Goal: Task Accomplishment & Management: Manage account settings

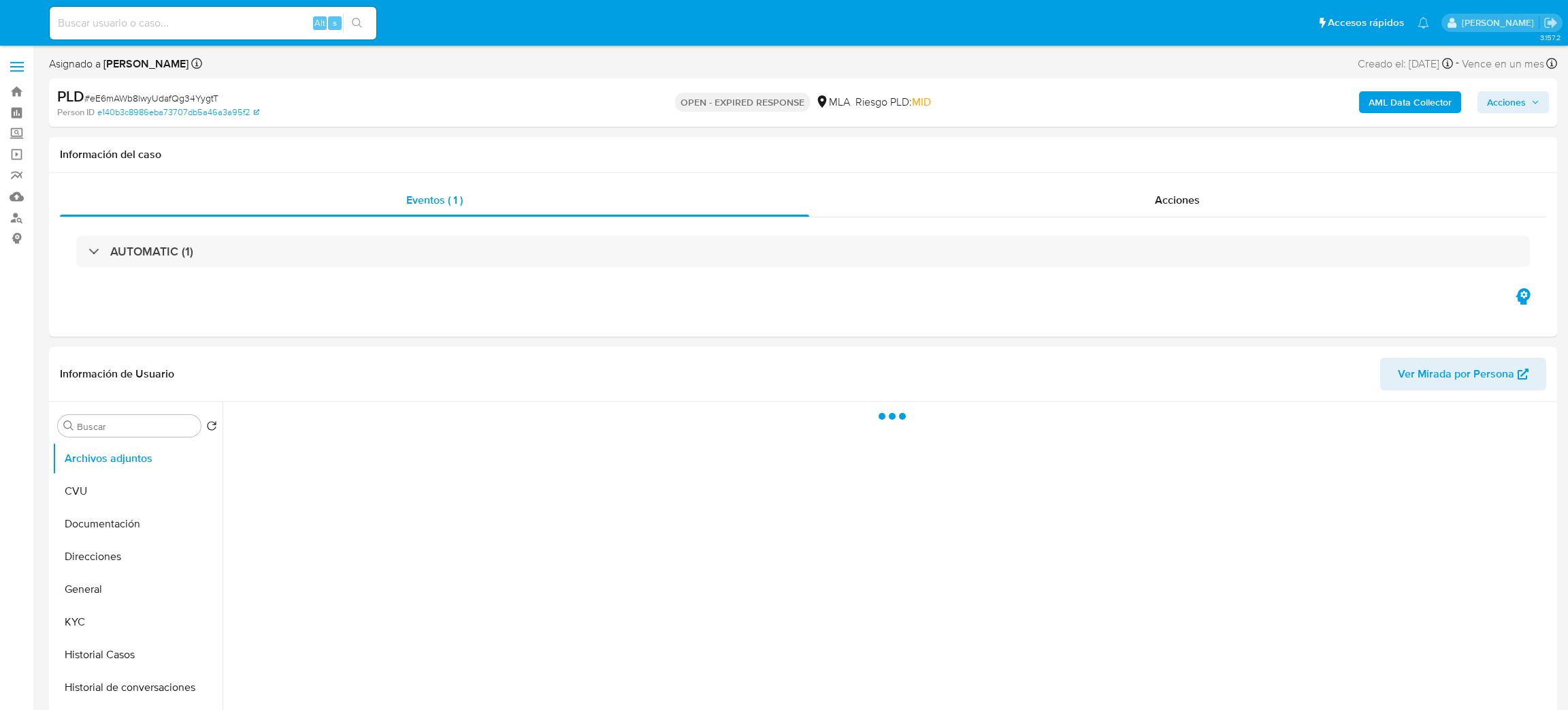
select select "10"
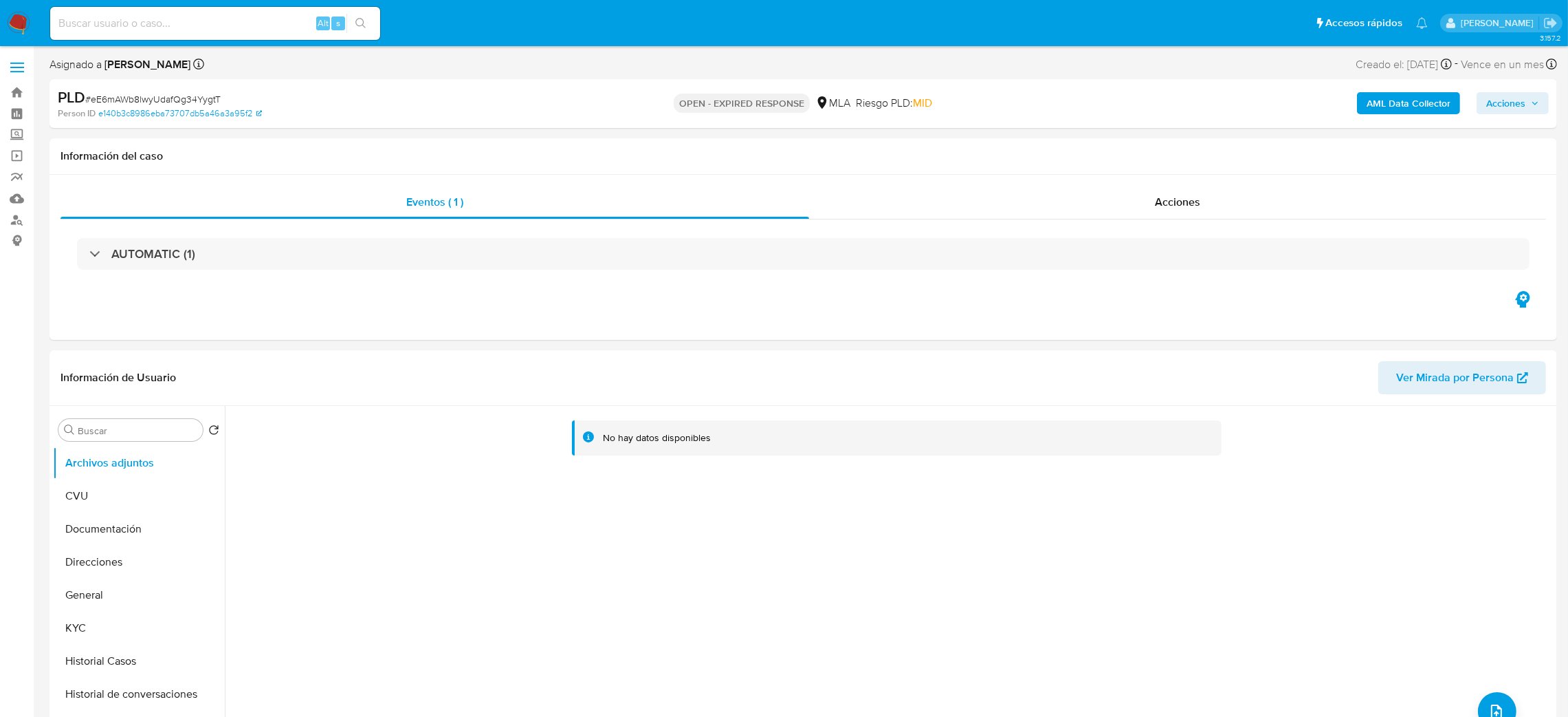
click at [275, 18] on div "Alt s" at bounding box center [215, 22] width 330 height 33
click at [284, 27] on input at bounding box center [215, 22] width 330 height 18
click at [110, 37] on div "Alt s" at bounding box center [215, 22] width 330 height 33
click at [303, 80] on div "PLD # eE6mAWb8lwyUdafQg34YygtT Person ID e140b3c8986eba73707db5a46a3a95f2 OPEN …" at bounding box center [804, 104] width 1508 height 49
click at [215, 18] on input at bounding box center [215, 22] width 330 height 18
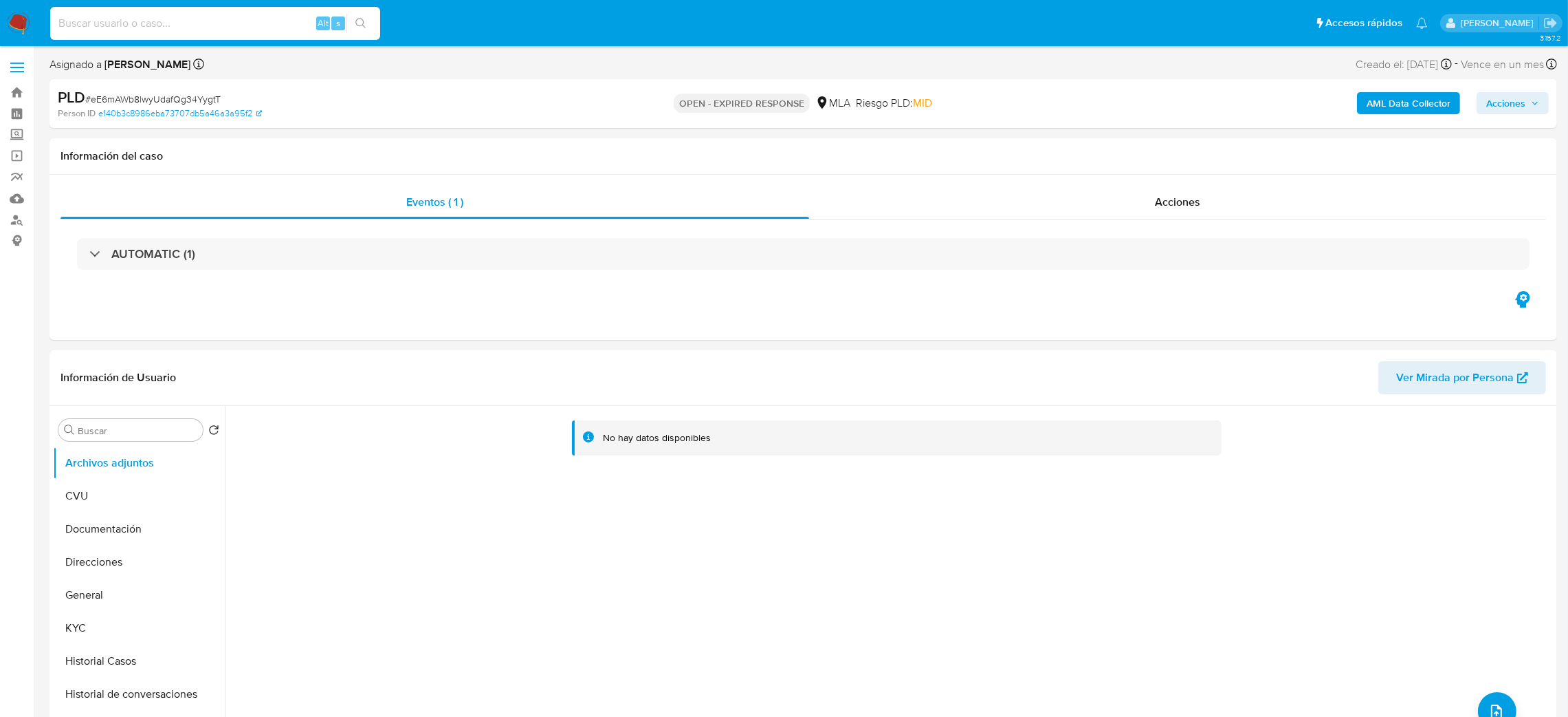
paste input "218343929"
type input "218343929"
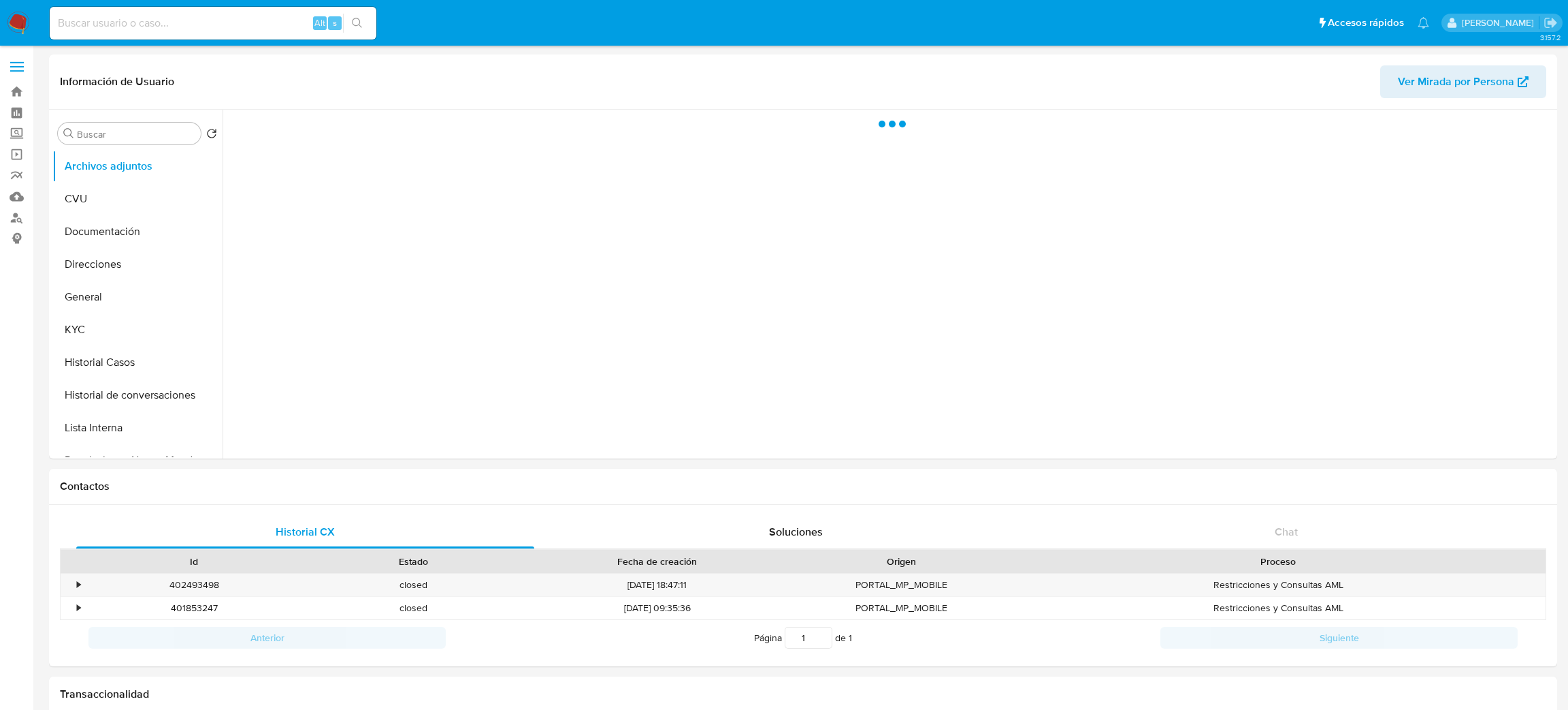
select select "10"
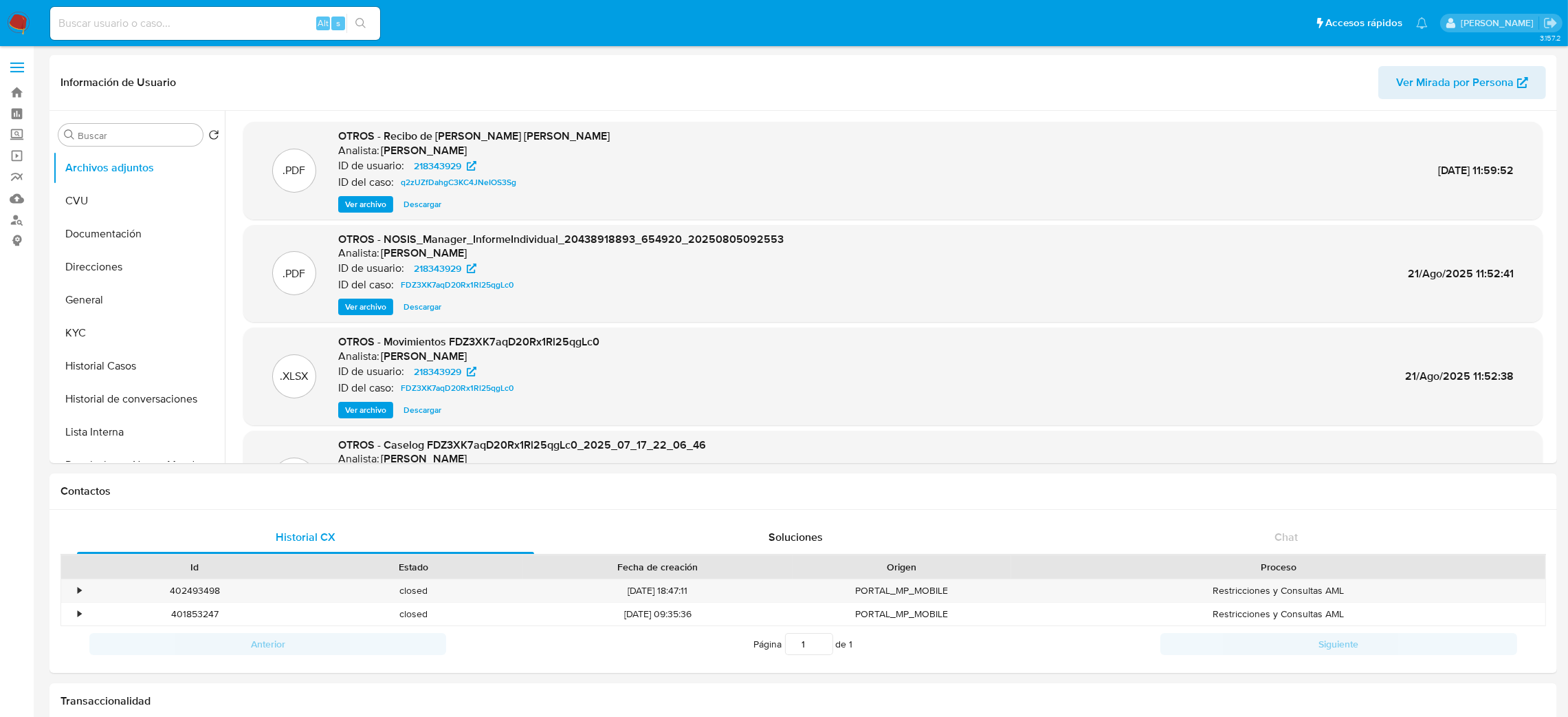
click at [156, 20] on input at bounding box center [215, 22] width 330 height 18
paste input "50897590"
type input "50897590"
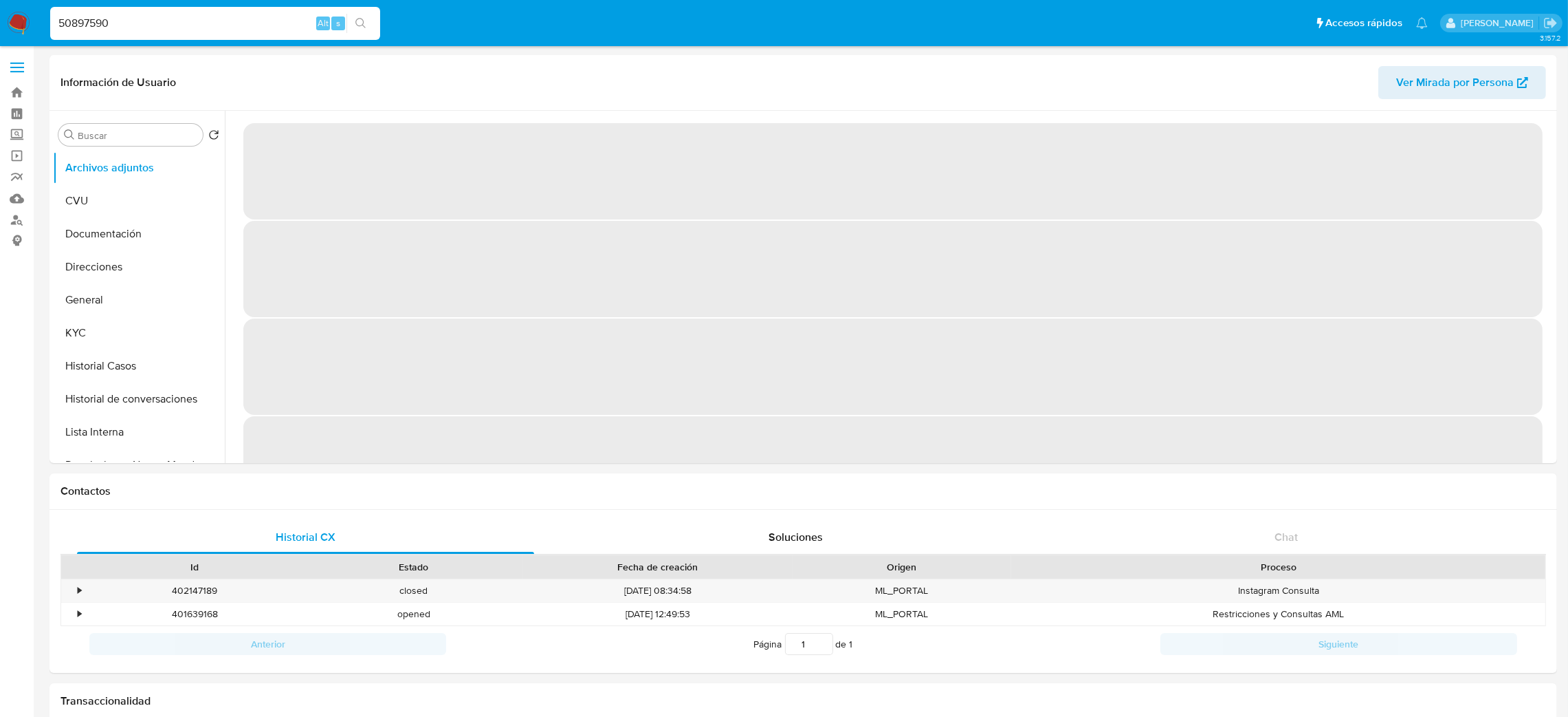
select select "10"
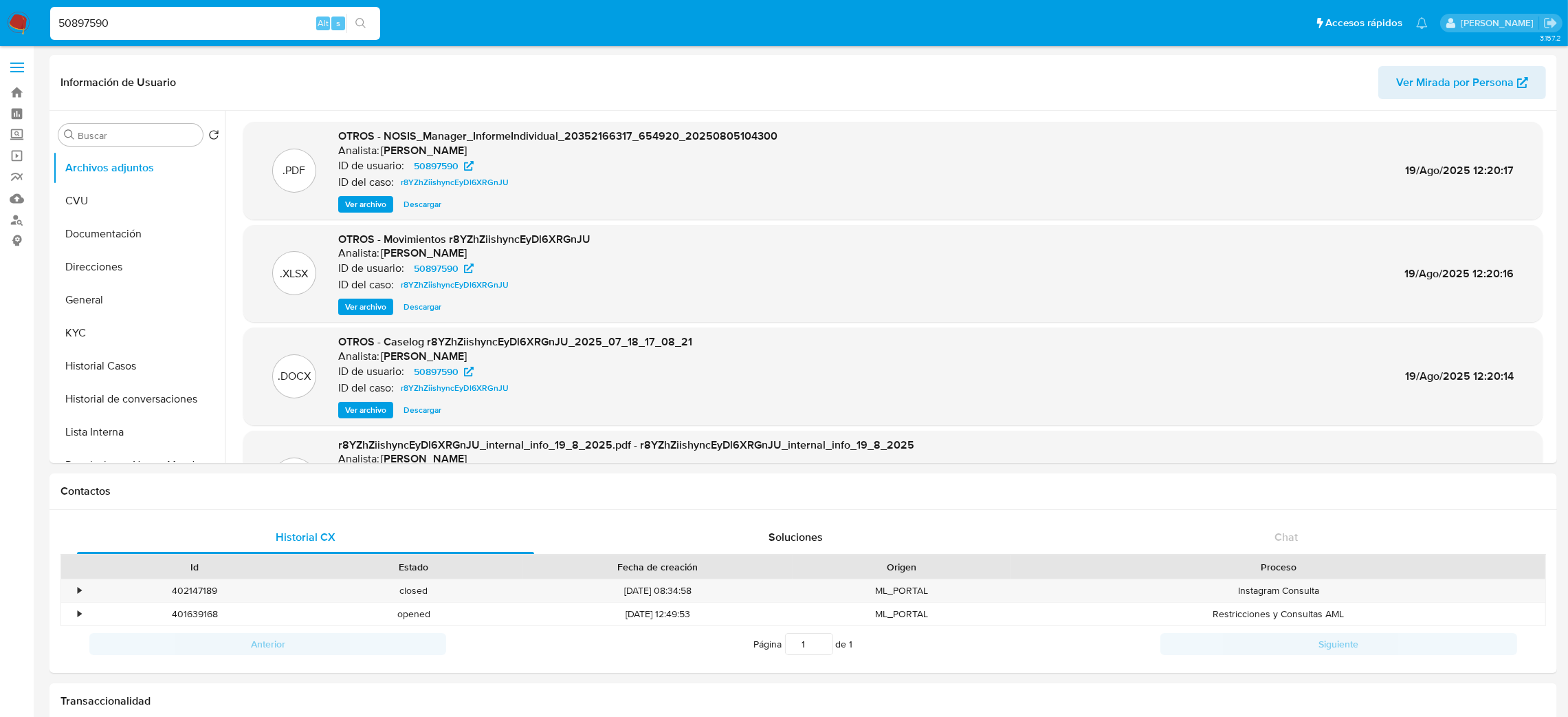
drag, startPoint x: 7, startPoint y: 33, endPoint x: 0, endPoint y: 26, distance: 9.9
click at [0, 33] on nav "Pausado Ver notificaciones 50897590 Alt s Accesos rápidos Presiona las siguient…" at bounding box center [784, 22] width 1568 height 46
paste input "XkfxOFAwChbKDCFk1ZuvkxAS"
type input "XkfxOFAwChbKDCFk1ZuvkxAS}"
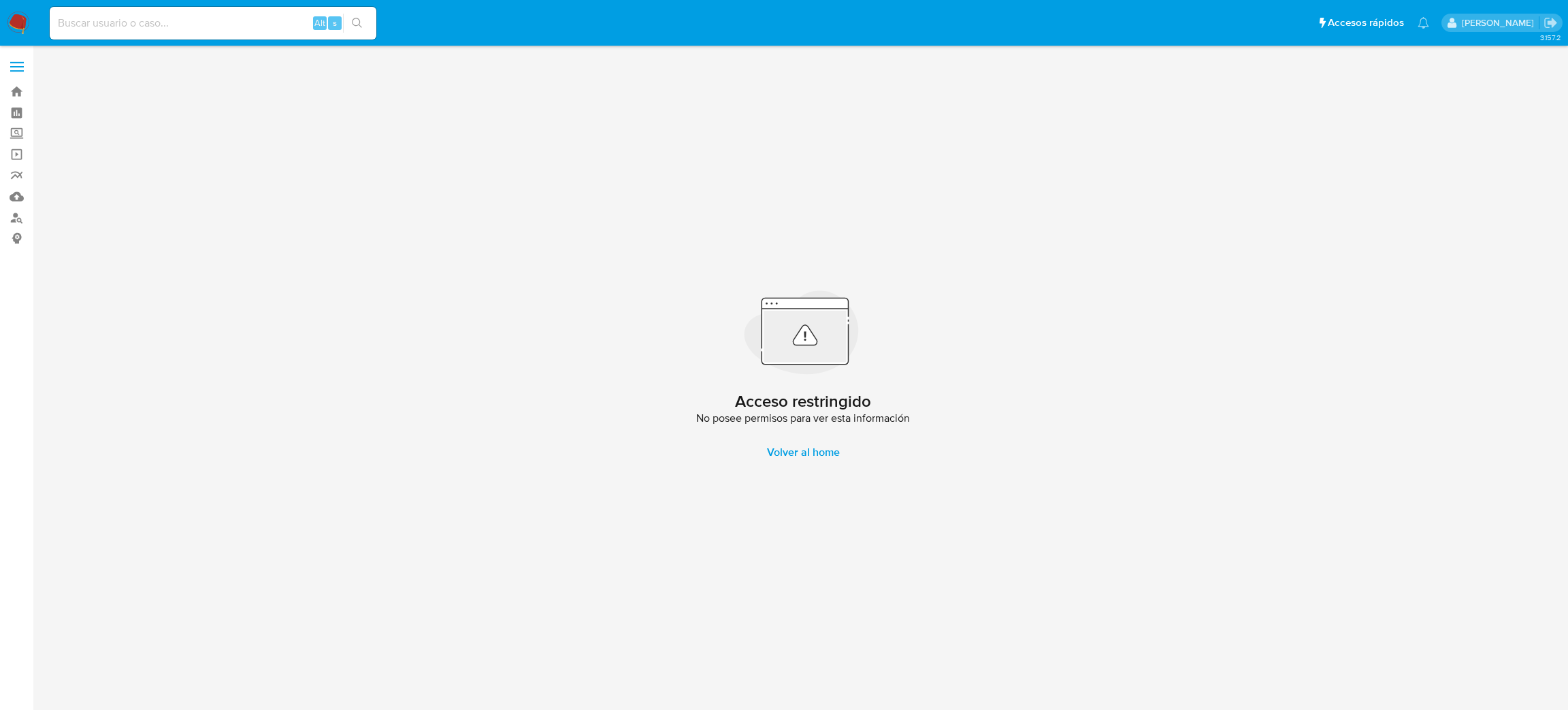
click at [165, 11] on div "Alt s" at bounding box center [213, 22] width 327 height 32
click at [179, 22] on input at bounding box center [213, 22] width 327 height 18
paste input "XkfxOFAwChbKDCFk1ZuvkxAS"
type input "XkfxOFAwChbKDCFk1ZuvkxAS"
click at [3, 19] on nav "Pausado Ver notificaciones XkfxOFAwChbKDCFk1ZuvkxAS Alt s Accesos rápidos Presi…" at bounding box center [784, 22] width 1568 height 45
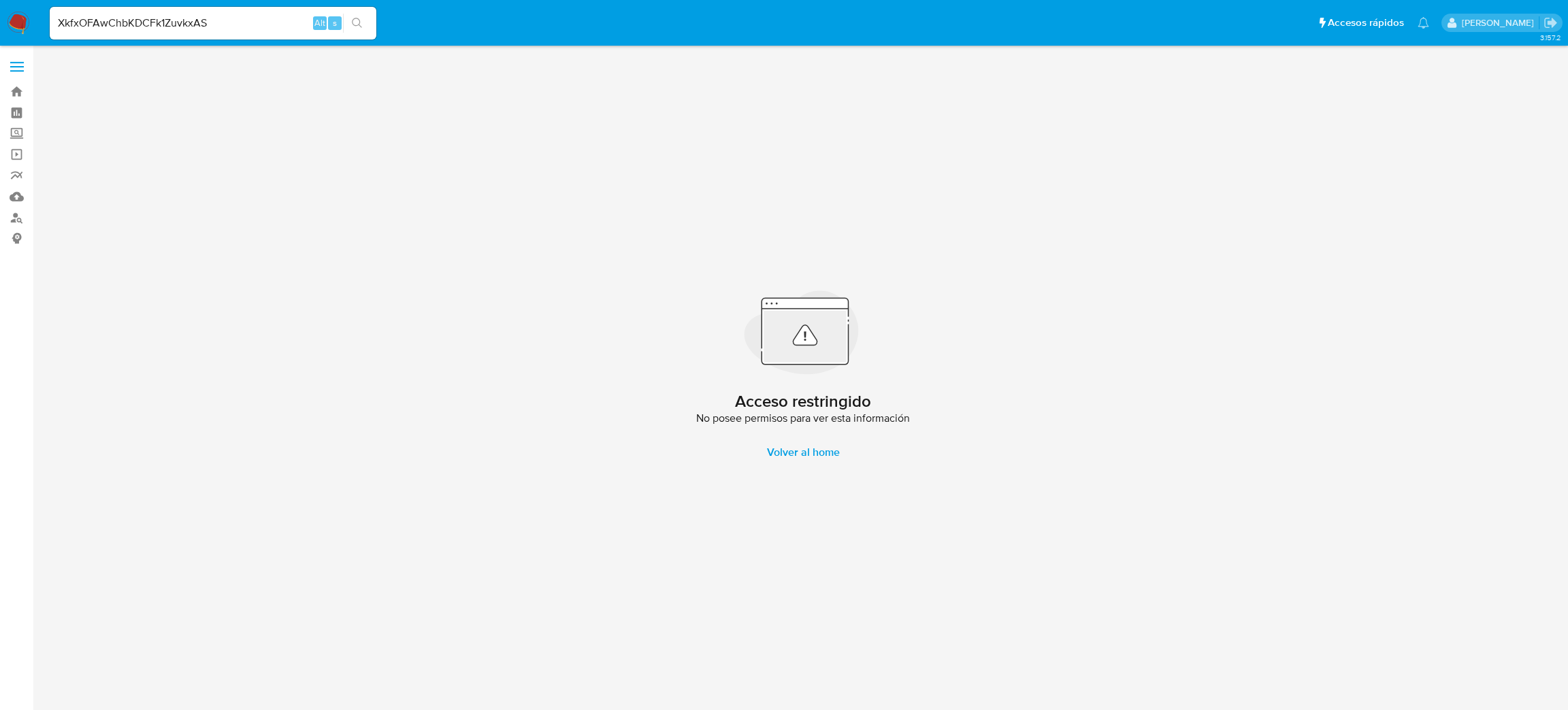
click at [11, 23] on img at bounding box center [18, 23] width 23 height 23
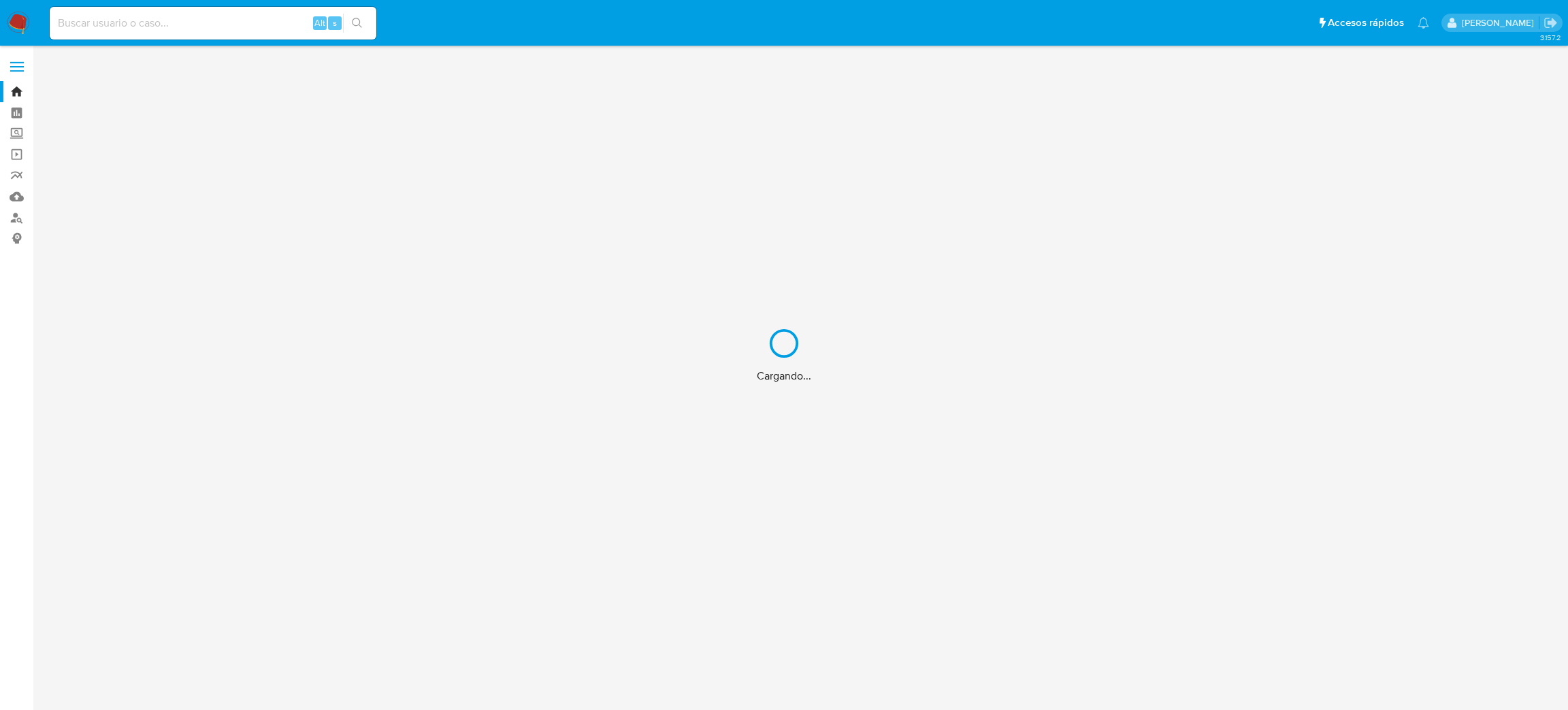
click at [187, 20] on div "Cargando..." at bounding box center [784, 355] width 1568 height 710
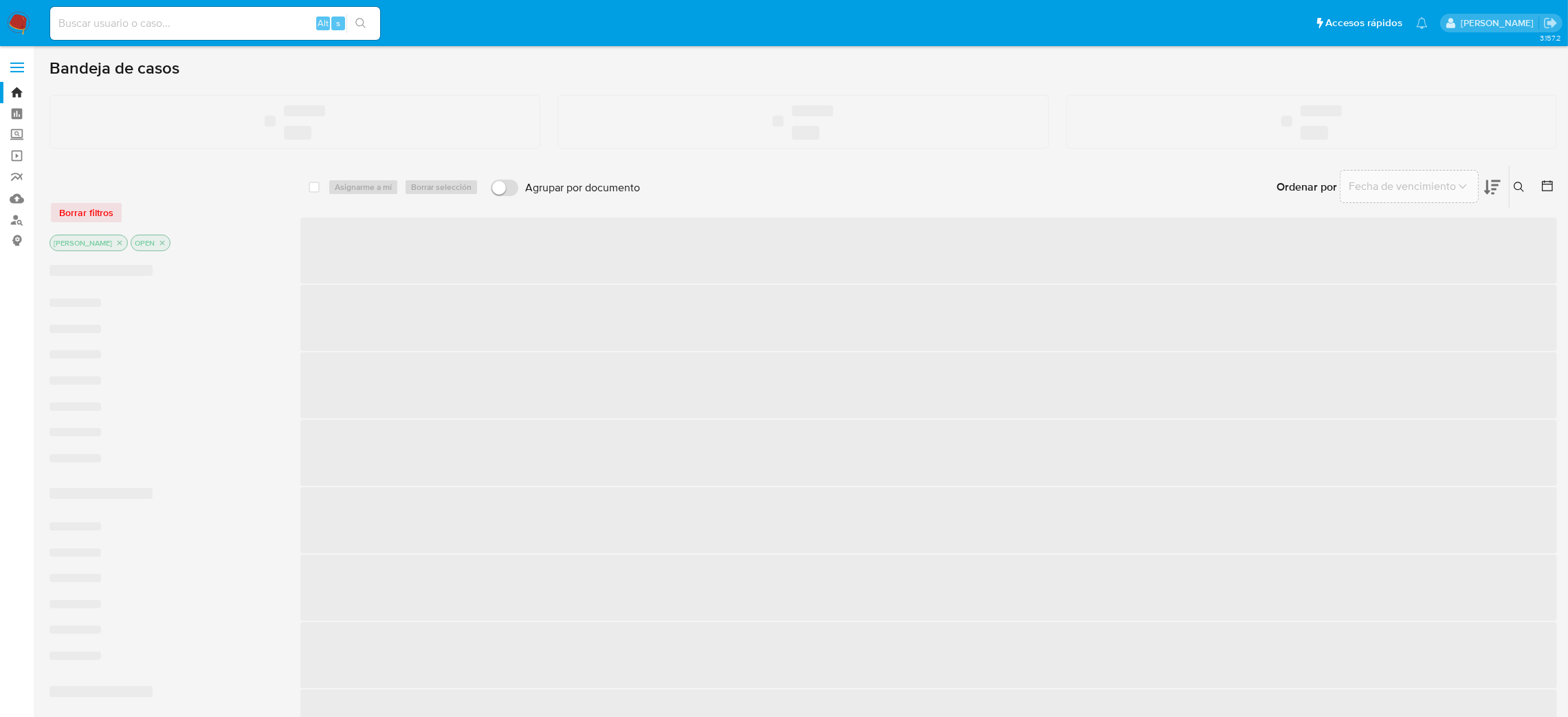
click at [142, 17] on input at bounding box center [215, 22] width 330 height 18
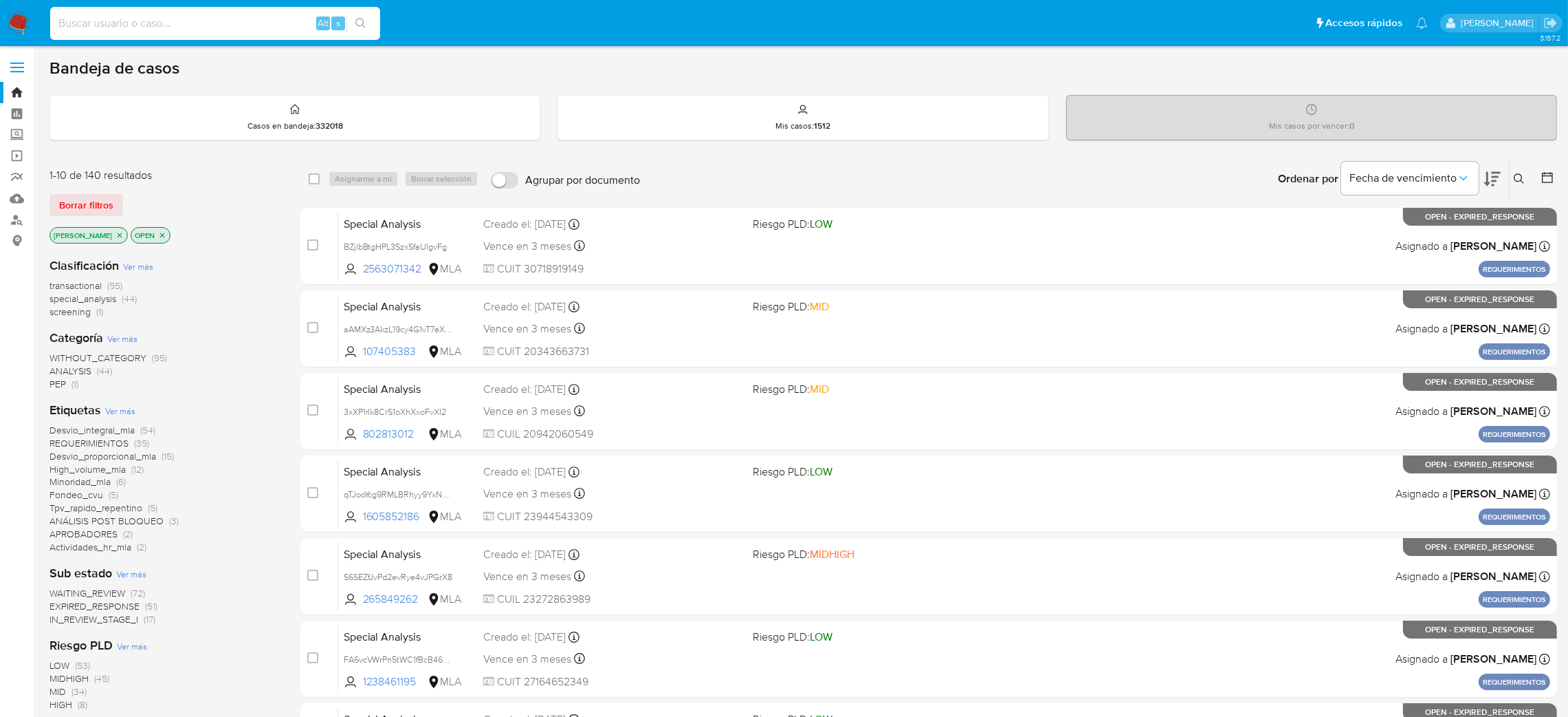
paste input "XkfxOFAwChbKDCFk1ZuvkxAS"
type input "XkfxOFAwChbKDCFk1ZuvkxAS"
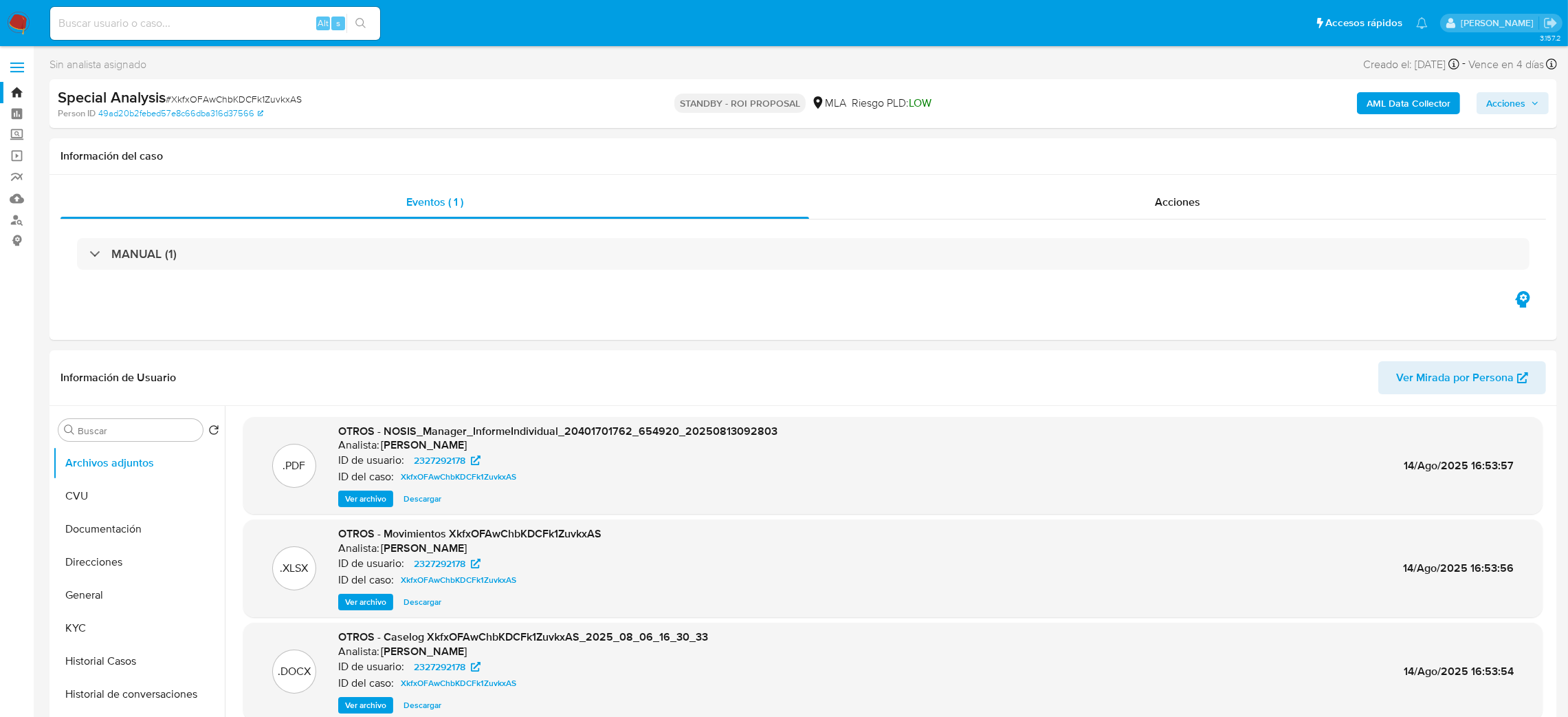
select select "10"
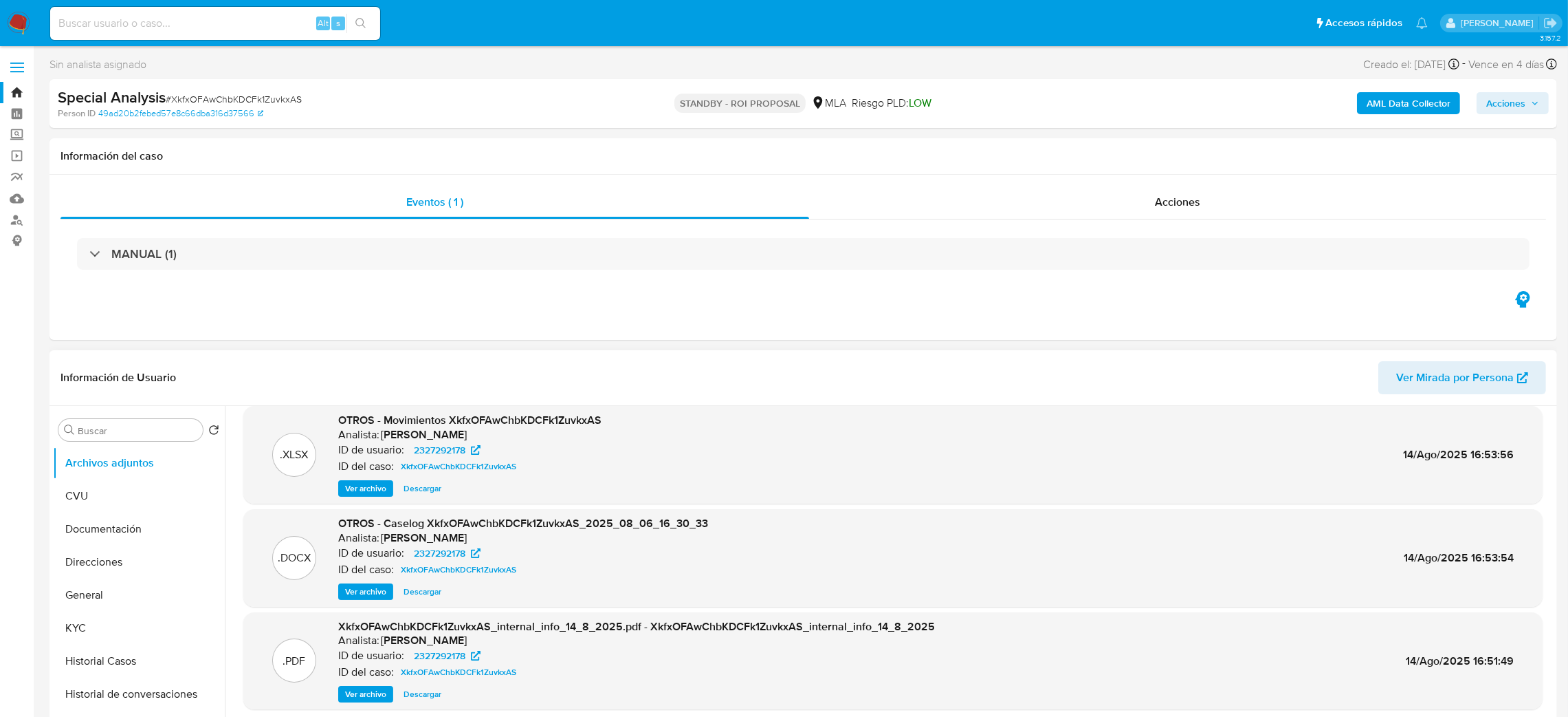
scroll to position [115, 0]
click at [104, 594] on button "General" at bounding box center [134, 595] width 161 height 33
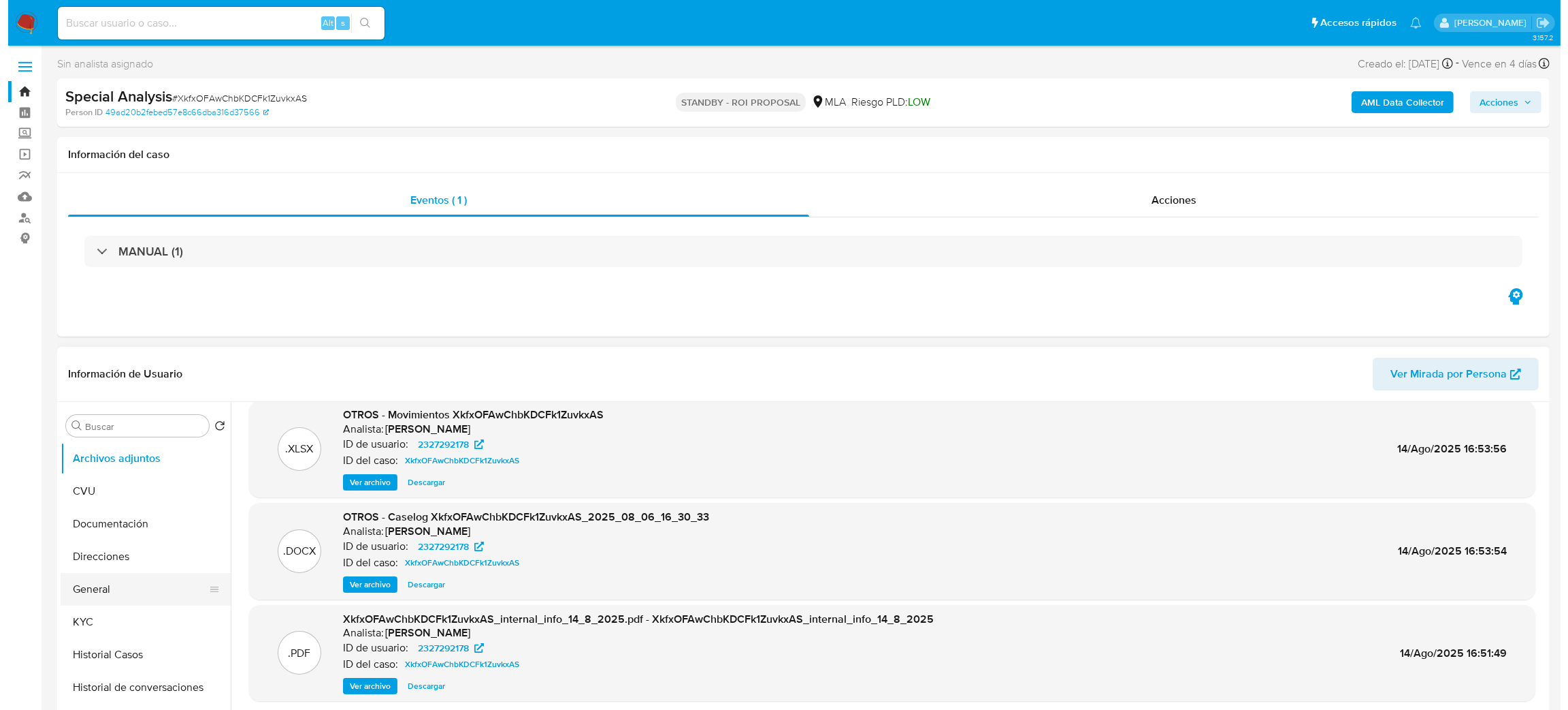
scroll to position [0, 0]
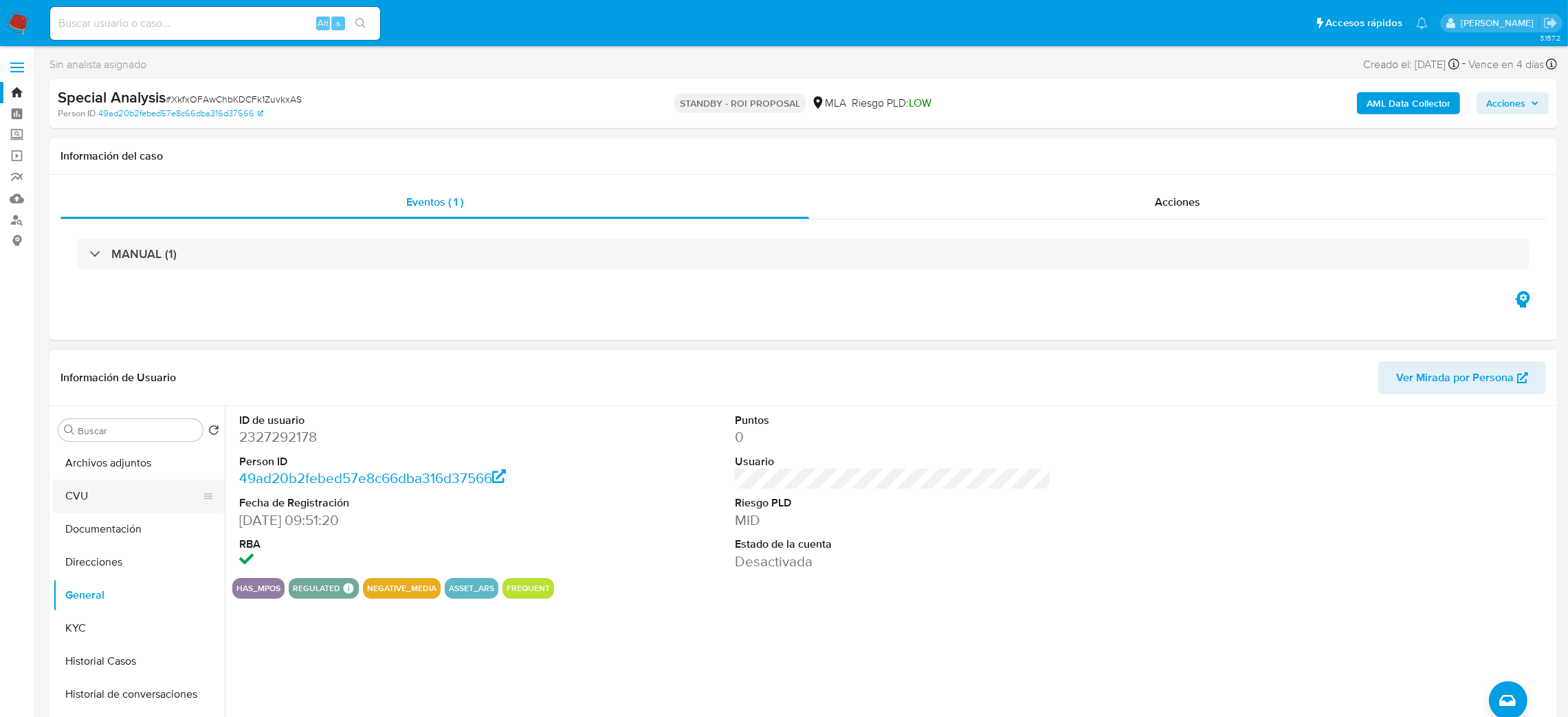
drag, startPoint x: 108, startPoint y: 475, endPoint x: 81, endPoint y: 487, distance: 29.5
click at [108, 475] on button "Archivos adjuntos" at bounding box center [139, 463] width 172 height 33
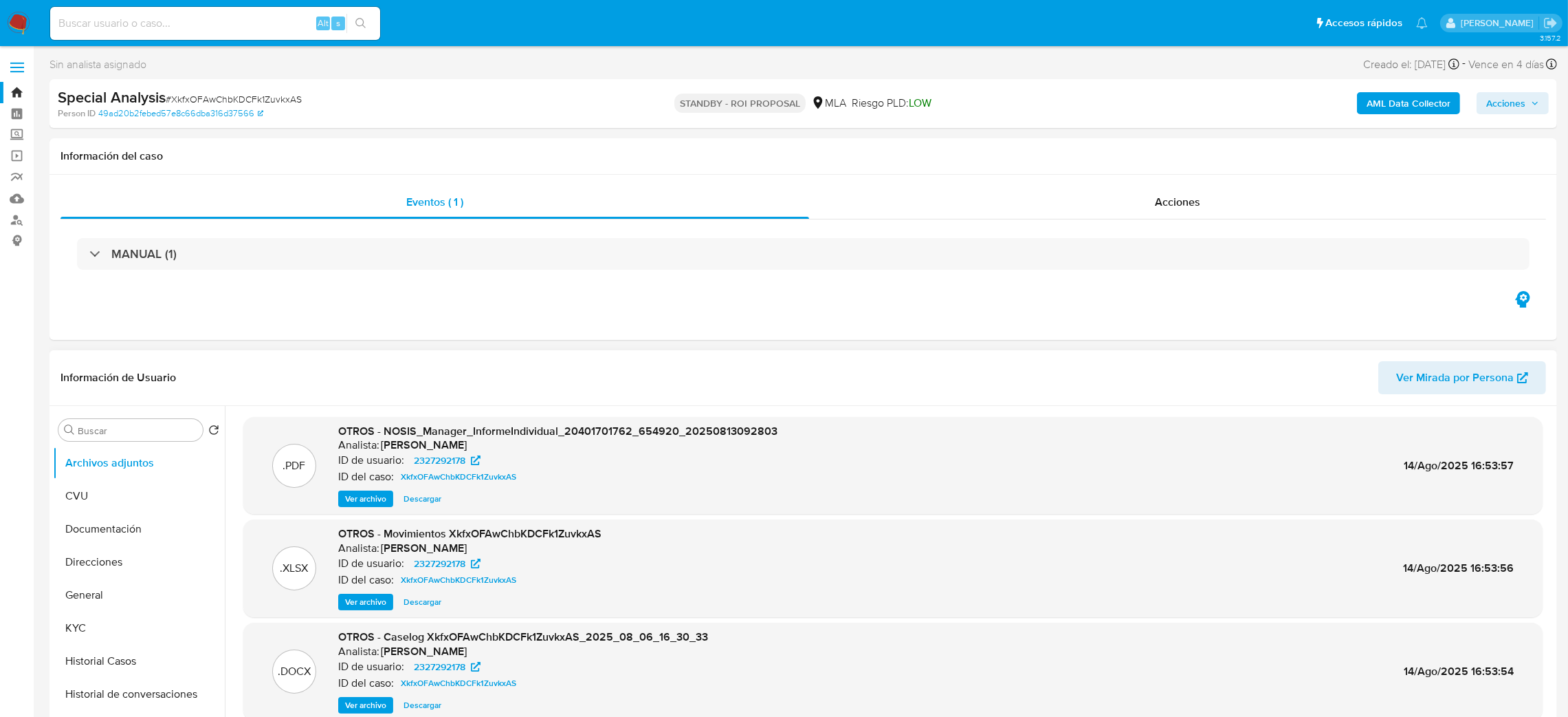
click at [356, 712] on span "Ver archivo" at bounding box center [365, 705] width 41 height 14
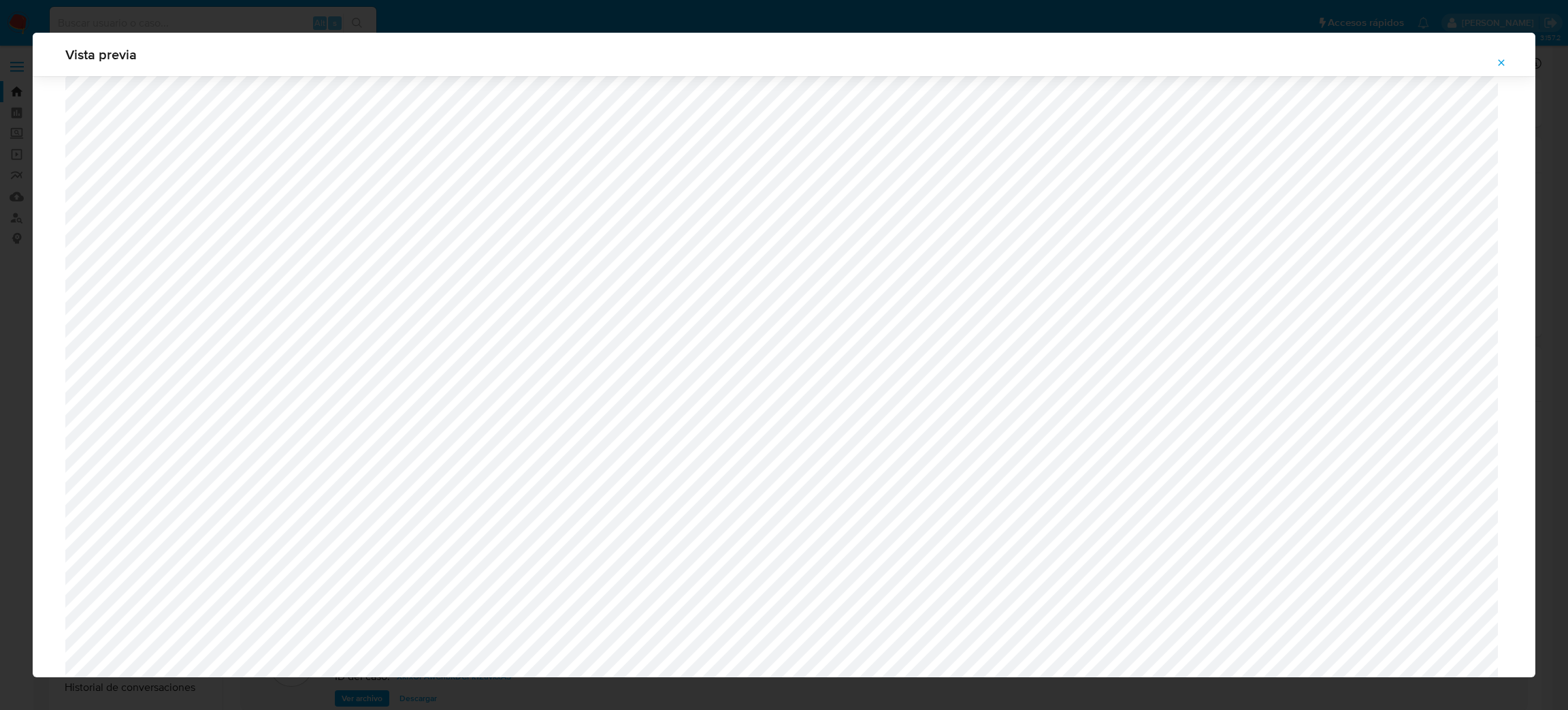
scroll to position [483, 0]
click at [1500, 61] on icon "Attachment preview" at bounding box center [1501, 63] width 11 height 11
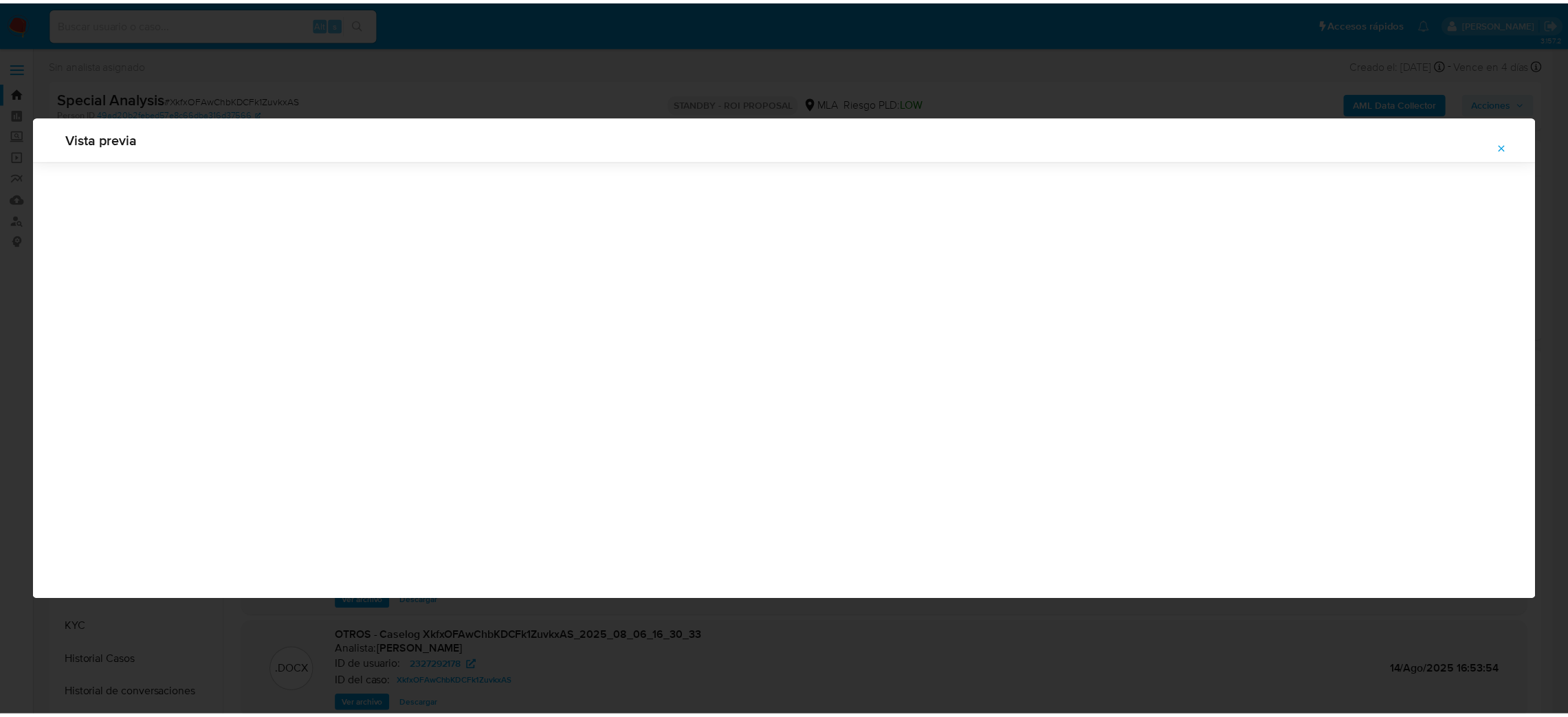
scroll to position [0, 0]
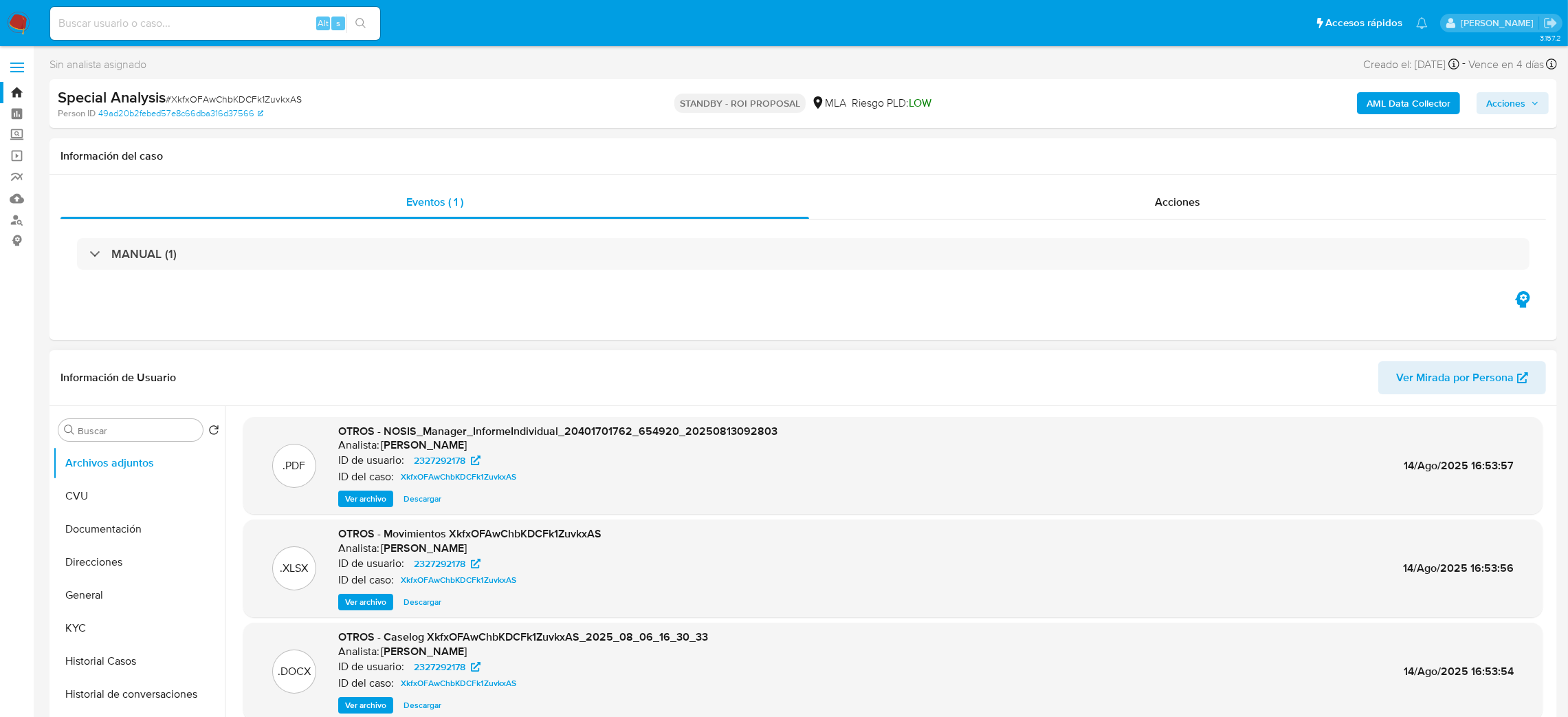
click at [228, 27] on input at bounding box center [215, 22] width 330 height 18
paste input "Wb5YnLQKzEPnDtQirnRicYSe"
type input "Wb5YnLQKzEPnDtQirnRicYSe"
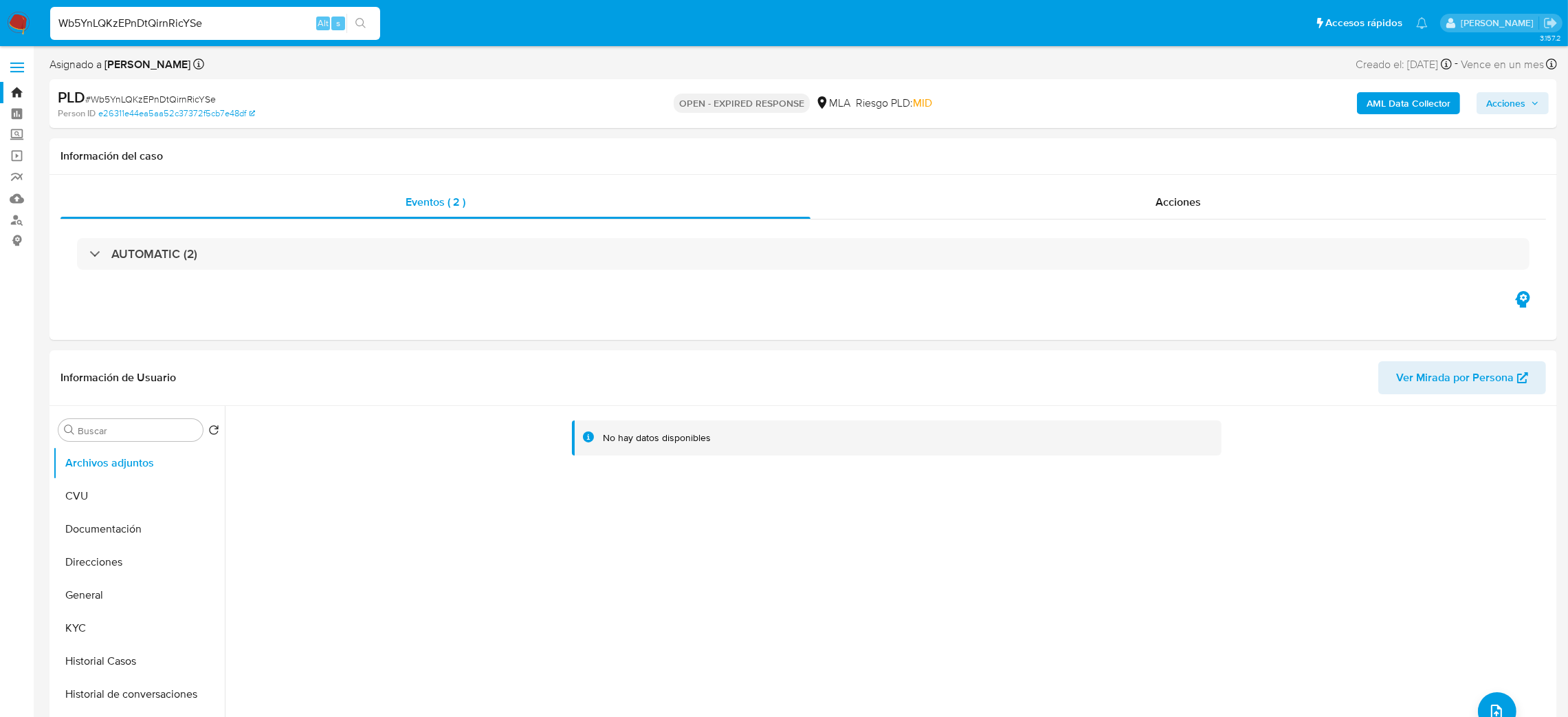
select select "10"
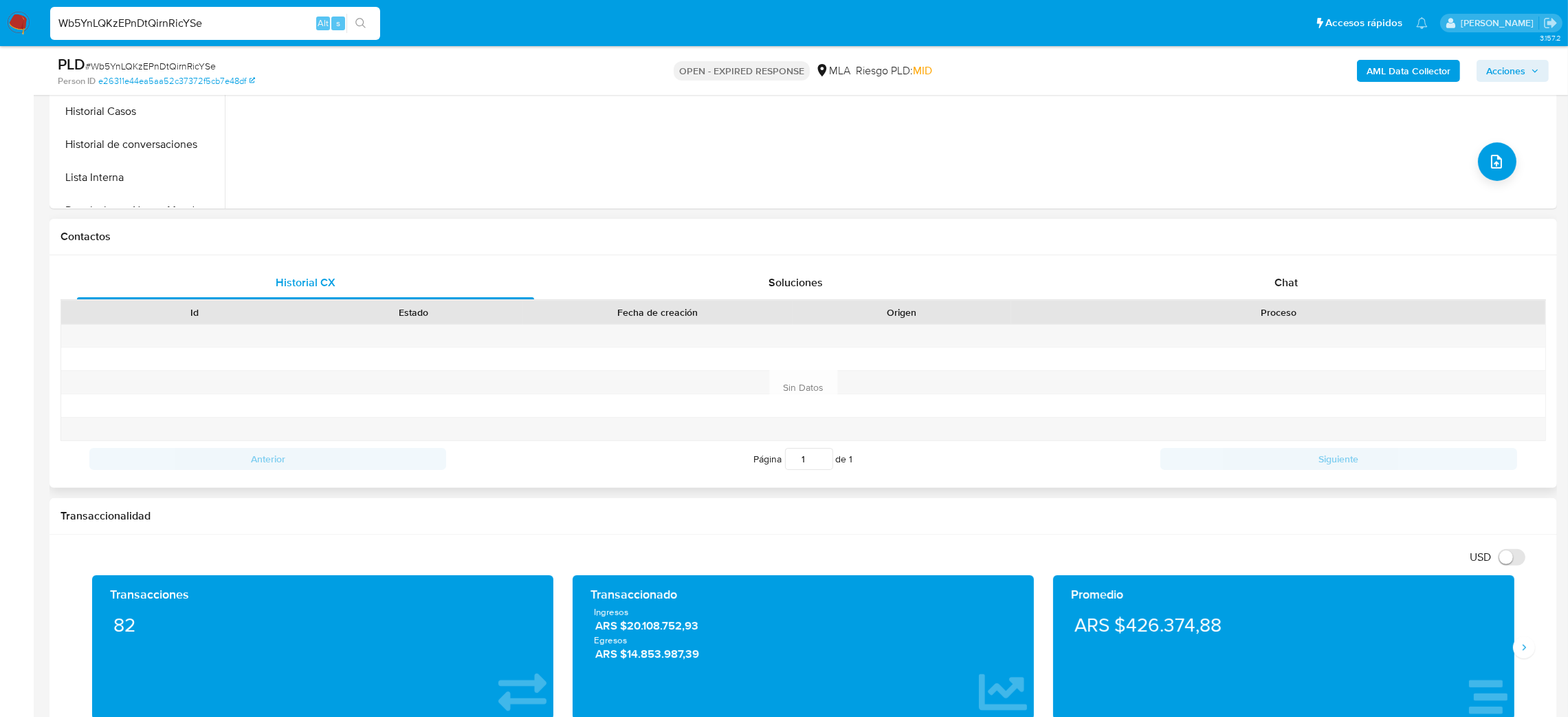
scroll to position [515, 0]
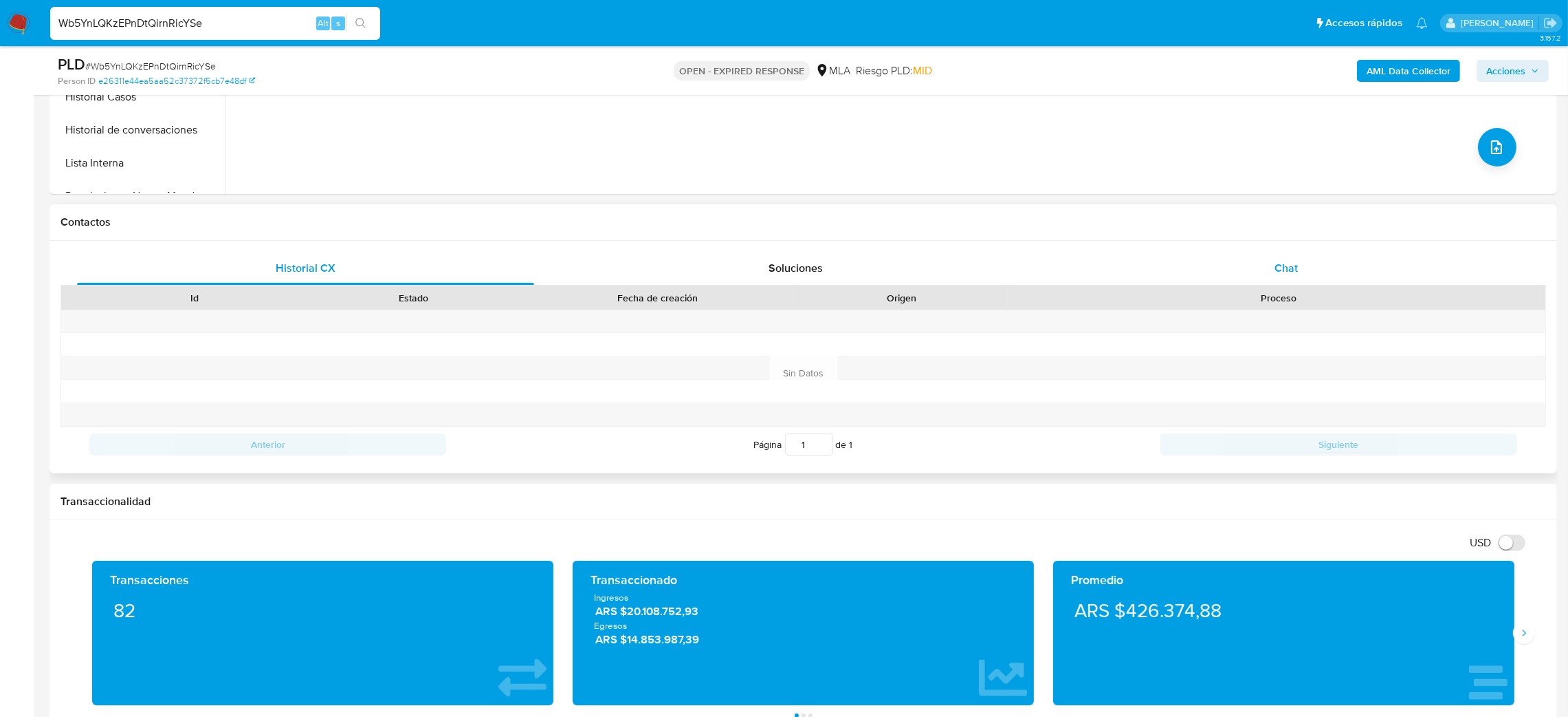
click at [1290, 260] on span "Chat" at bounding box center [1286, 267] width 23 height 16
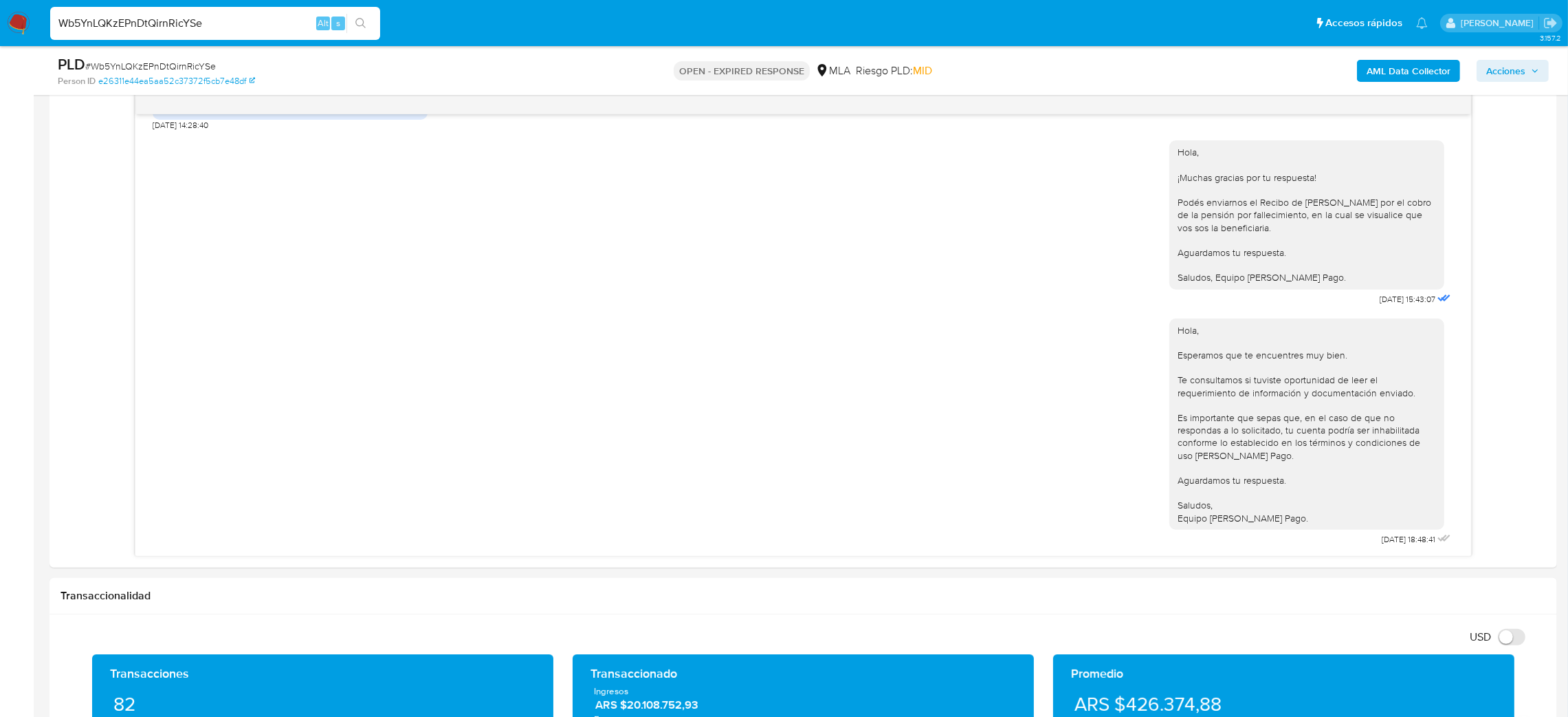
scroll to position [723, 0]
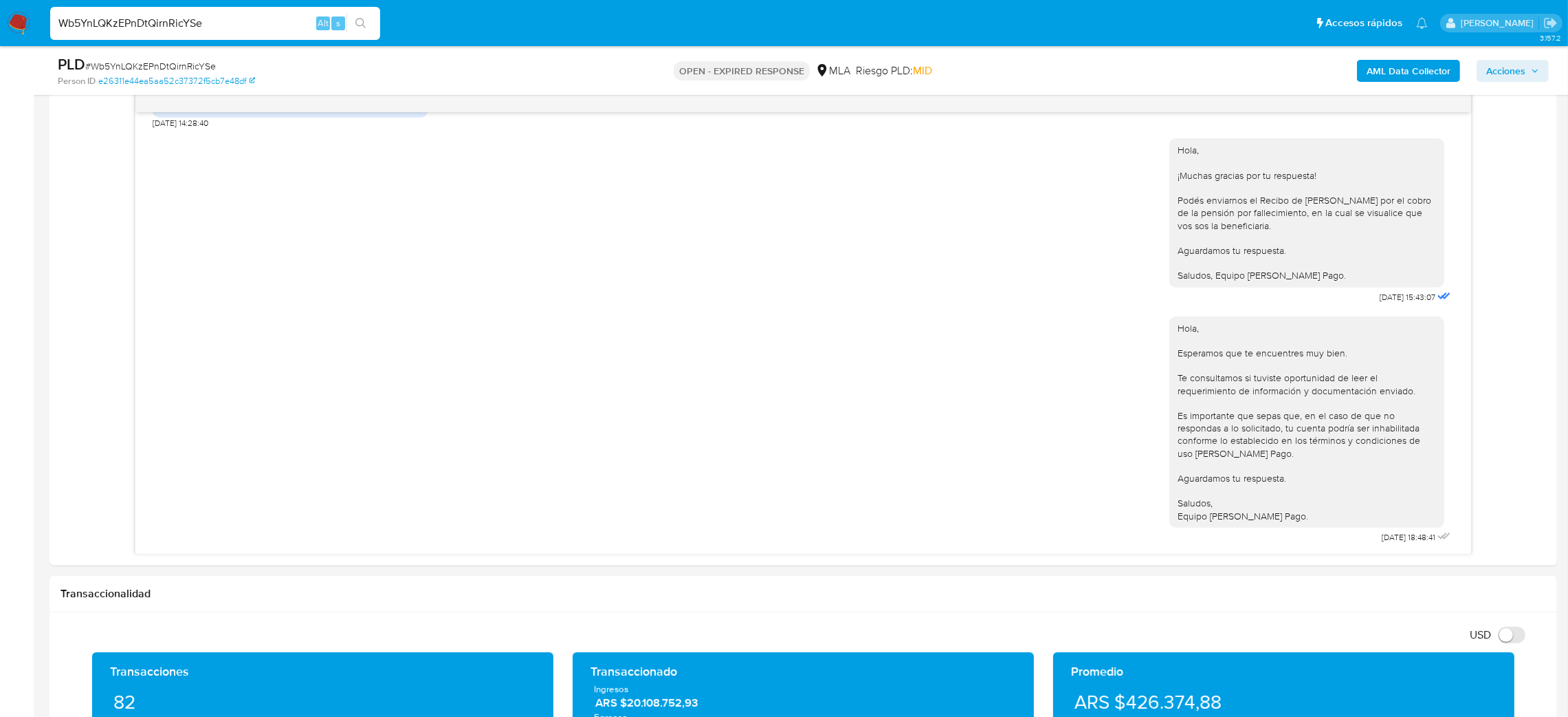
click at [181, 69] on span "# Wb5YnLQKzEPnDtQirnRicYSe" at bounding box center [150, 65] width 131 height 14
copy span "Wb5YnLQKzEPnDtQirnRicYSe"
click at [18, 27] on img at bounding box center [18, 23] width 23 height 23
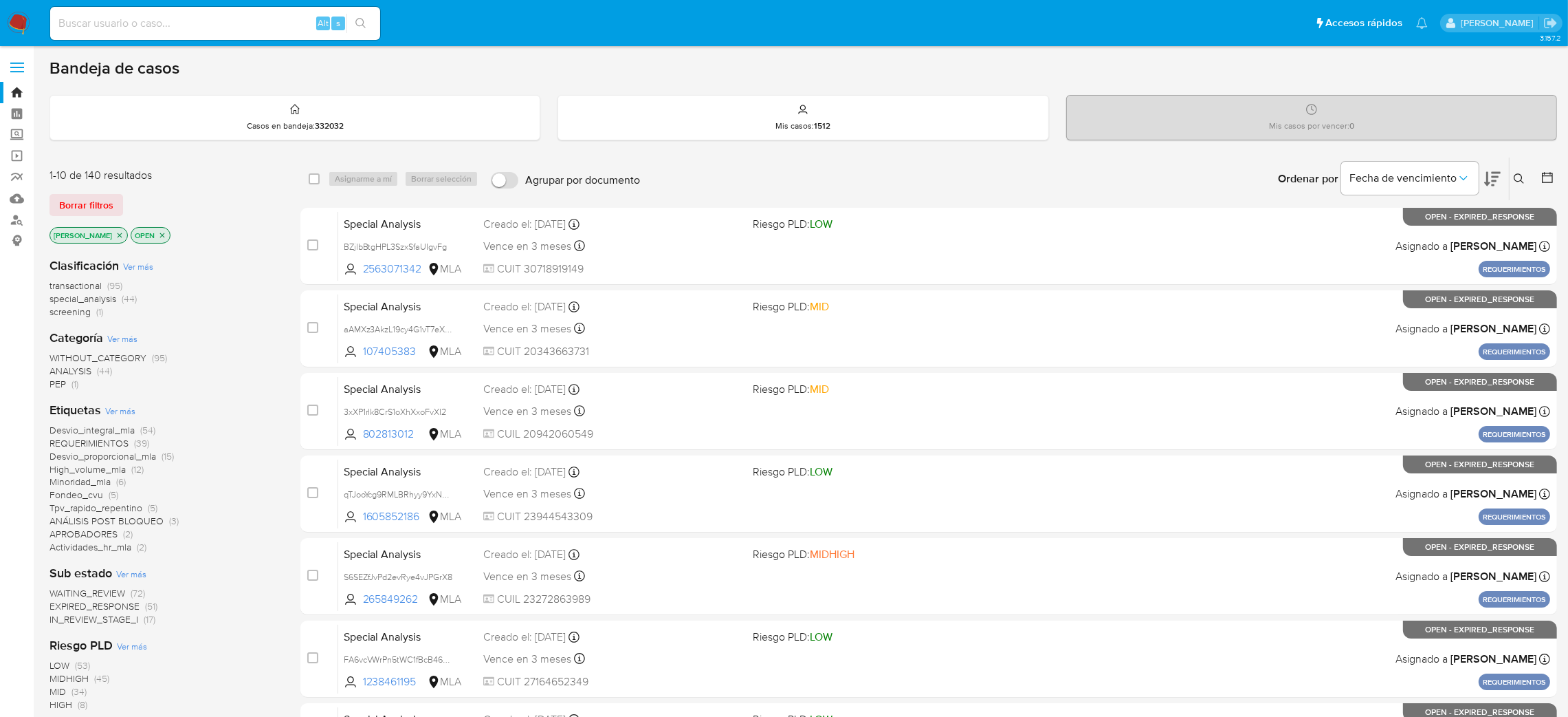
click at [1525, 173] on button at bounding box center [1521, 179] width 22 height 17
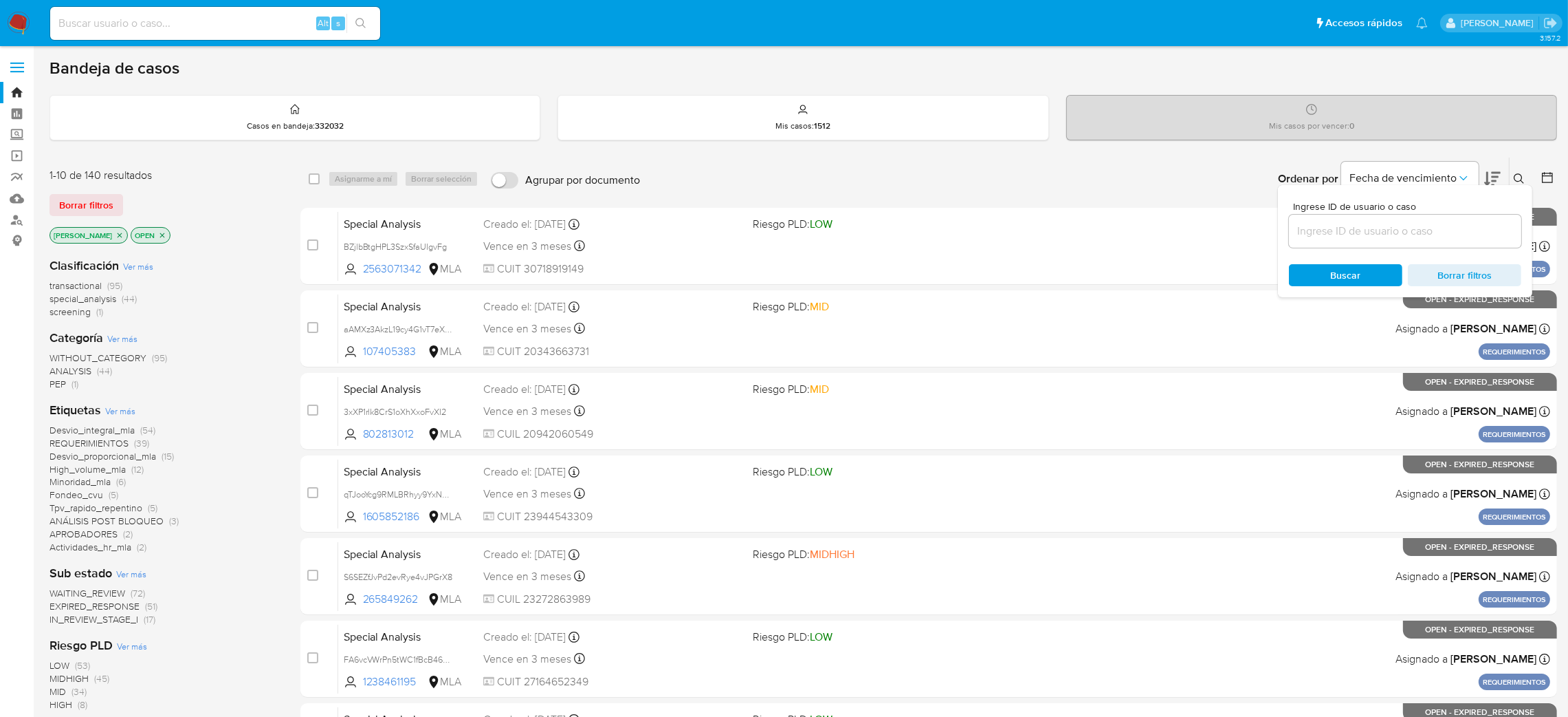
click at [1420, 237] on input at bounding box center [1405, 231] width 233 height 18
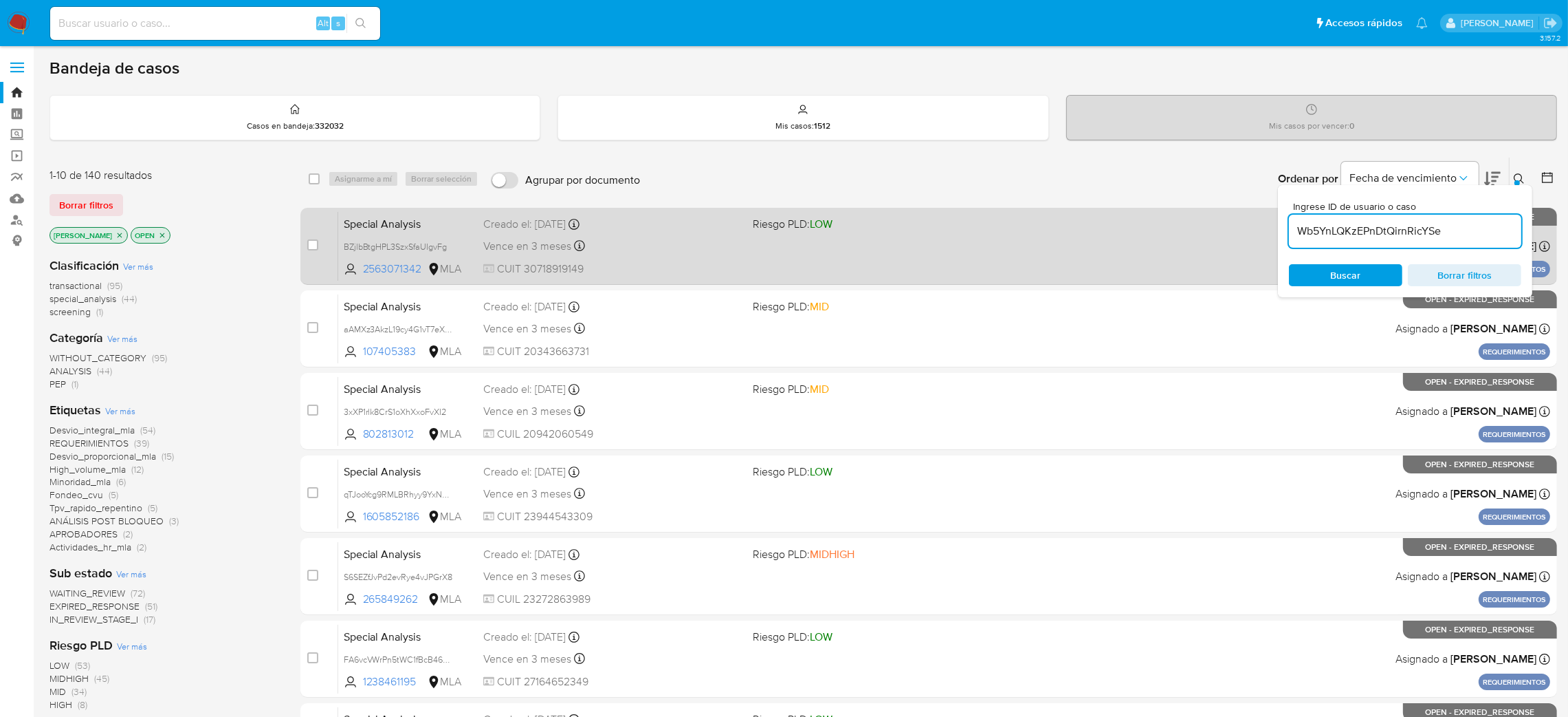
type input "Wb5YnLQKzEPnDtQirnRicYSe"
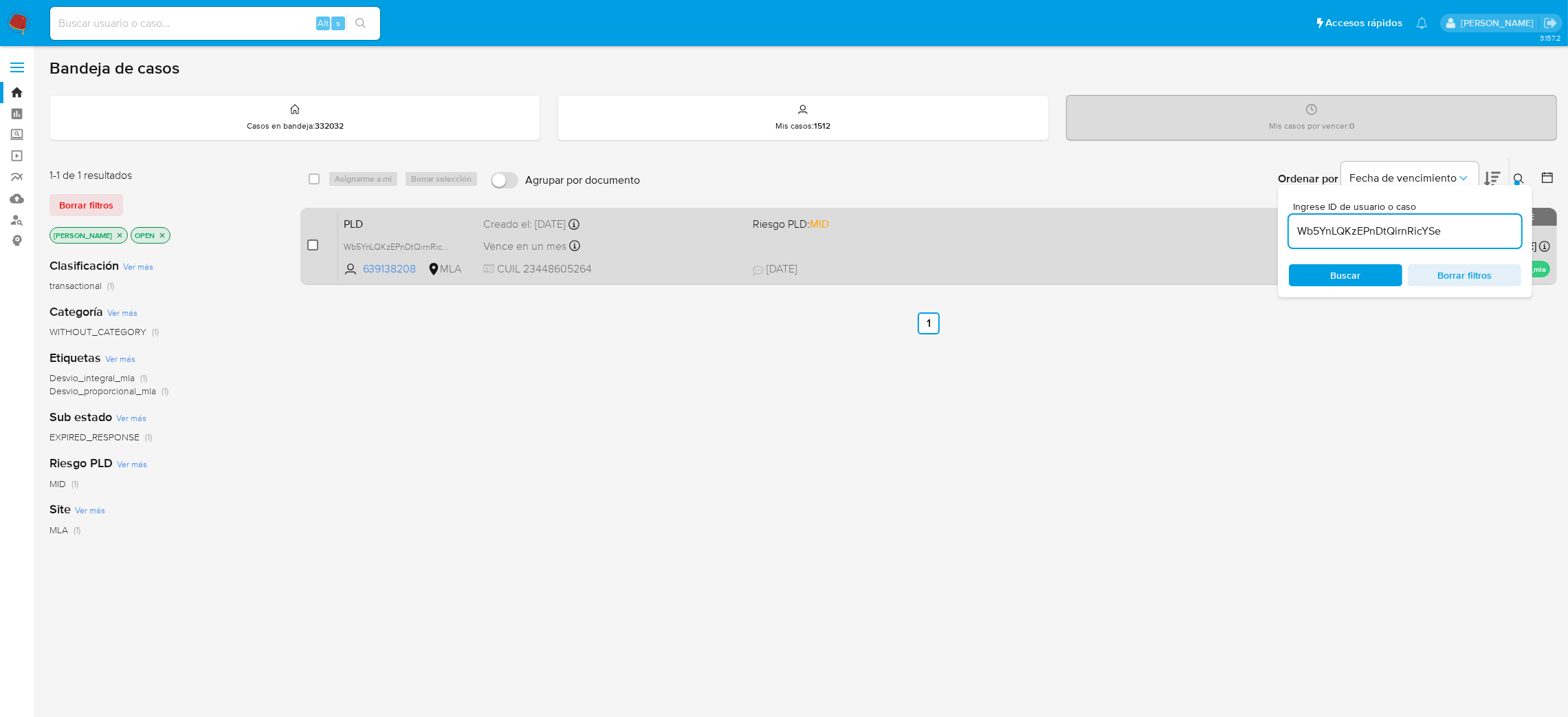
click at [316, 247] on input "checkbox" at bounding box center [313, 245] width 11 height 11
checkbox input "true"
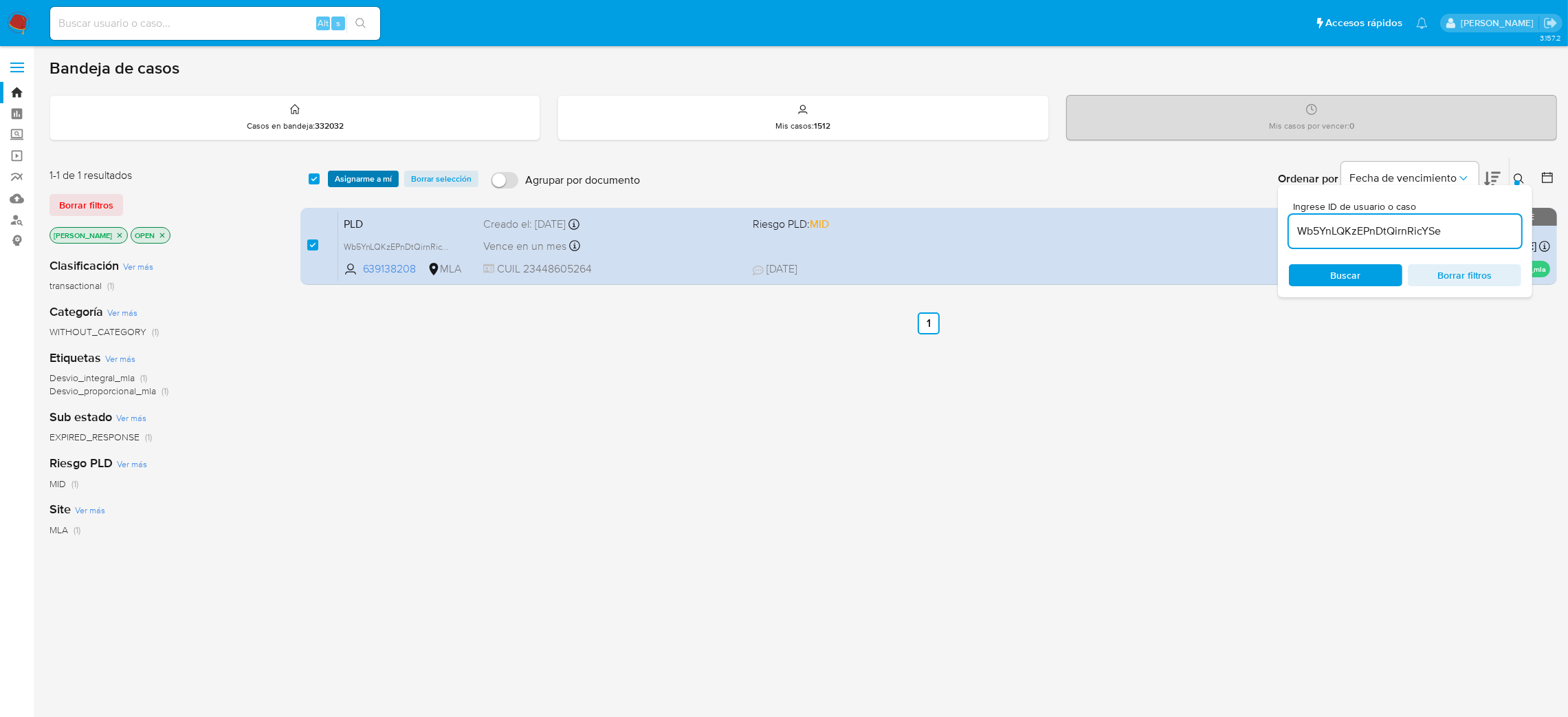
click at [363, 177] on span "Asignarme a mí" at bounding box center [363, 179] width 57 height 14
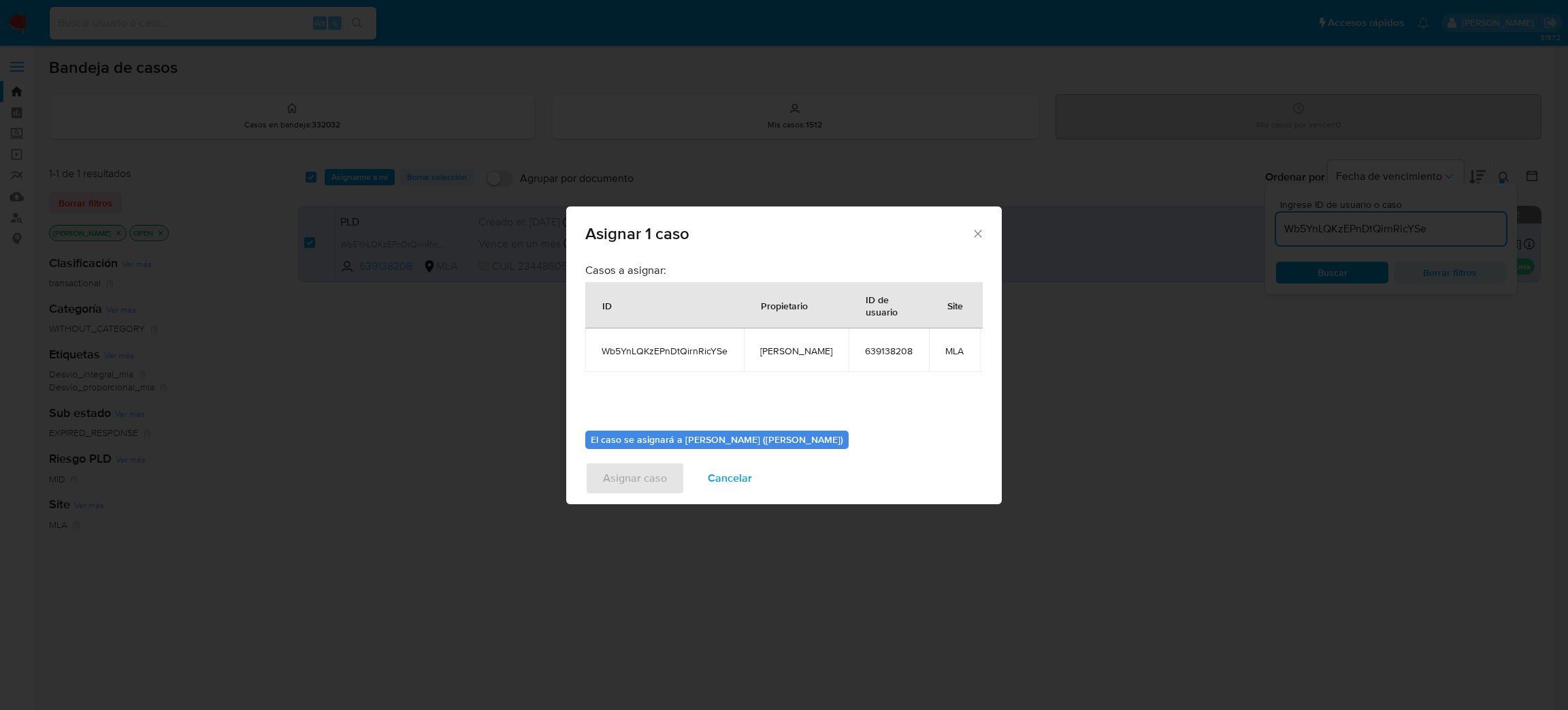
click at [797, 345] on span "[PERSON_NAME]" at bounding box center [796, 350] width 72 height 12
copy span "[PERSON_NAME]"
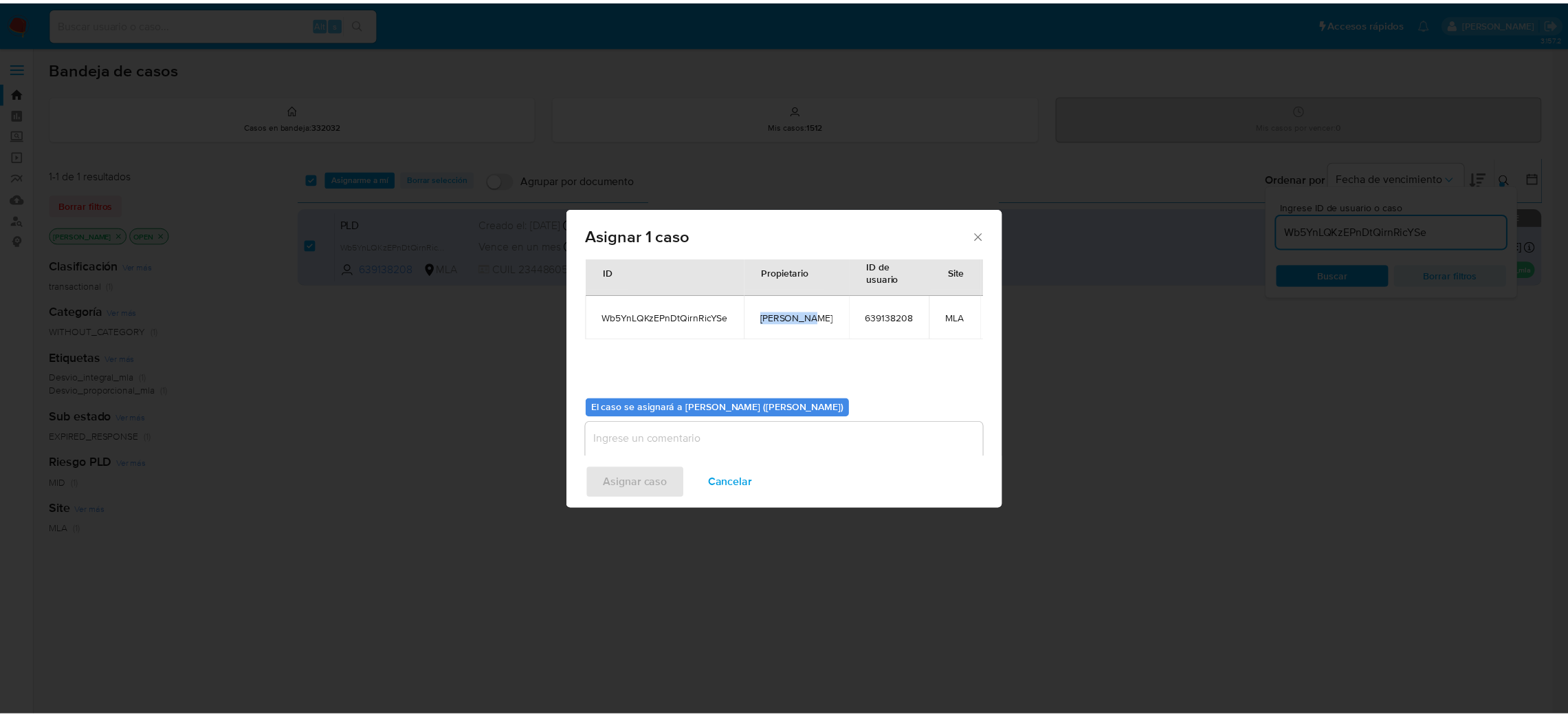
scroll to position [71, 0]
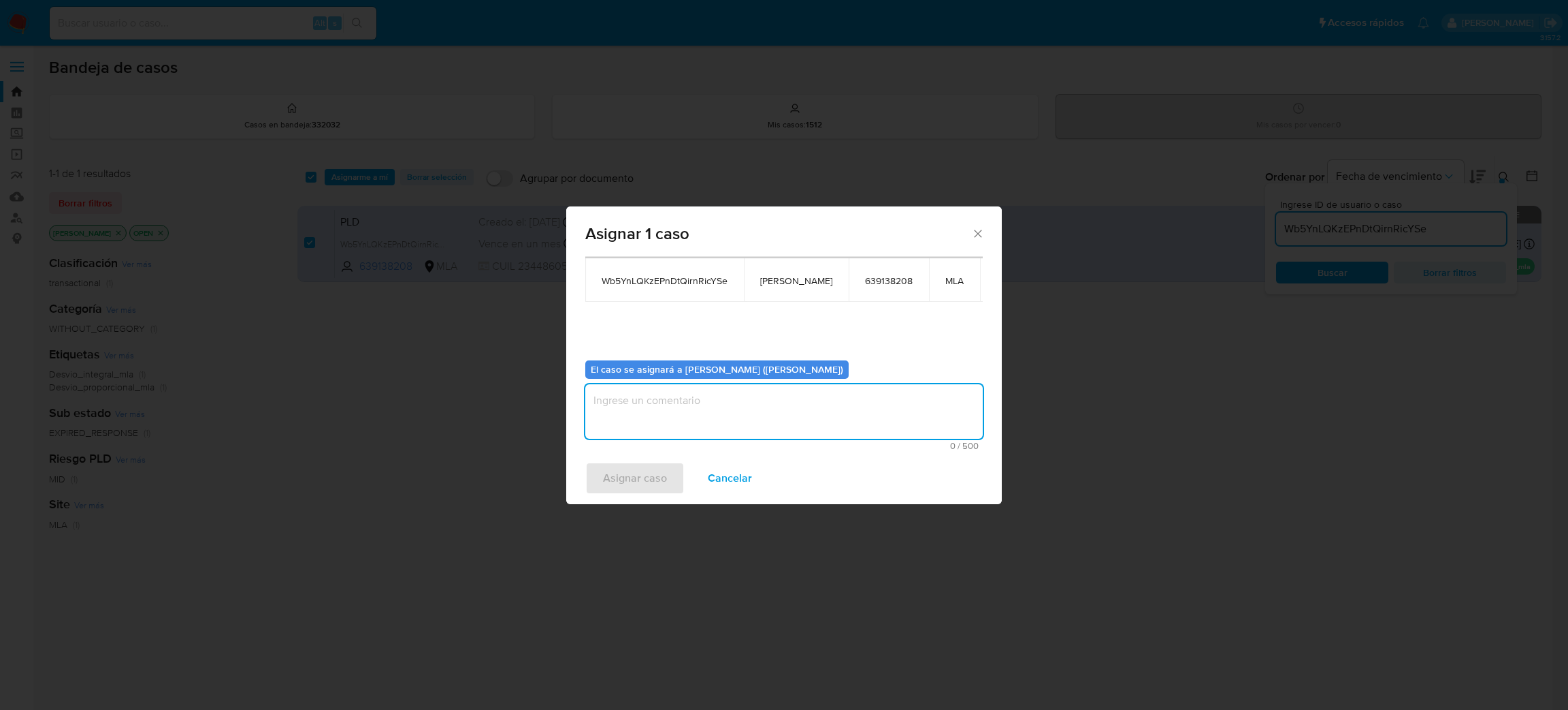
click at [698, 403] on textarea "assign-modal" at bounding box center [784, 411] width 398 height 55
paste textarea "[PERSON_NAME]"
type textarea "[PERSON_NAME]"
click at [634, 466] on span "Asignar caso" at bounding box center [635, 478] width 64 height 30
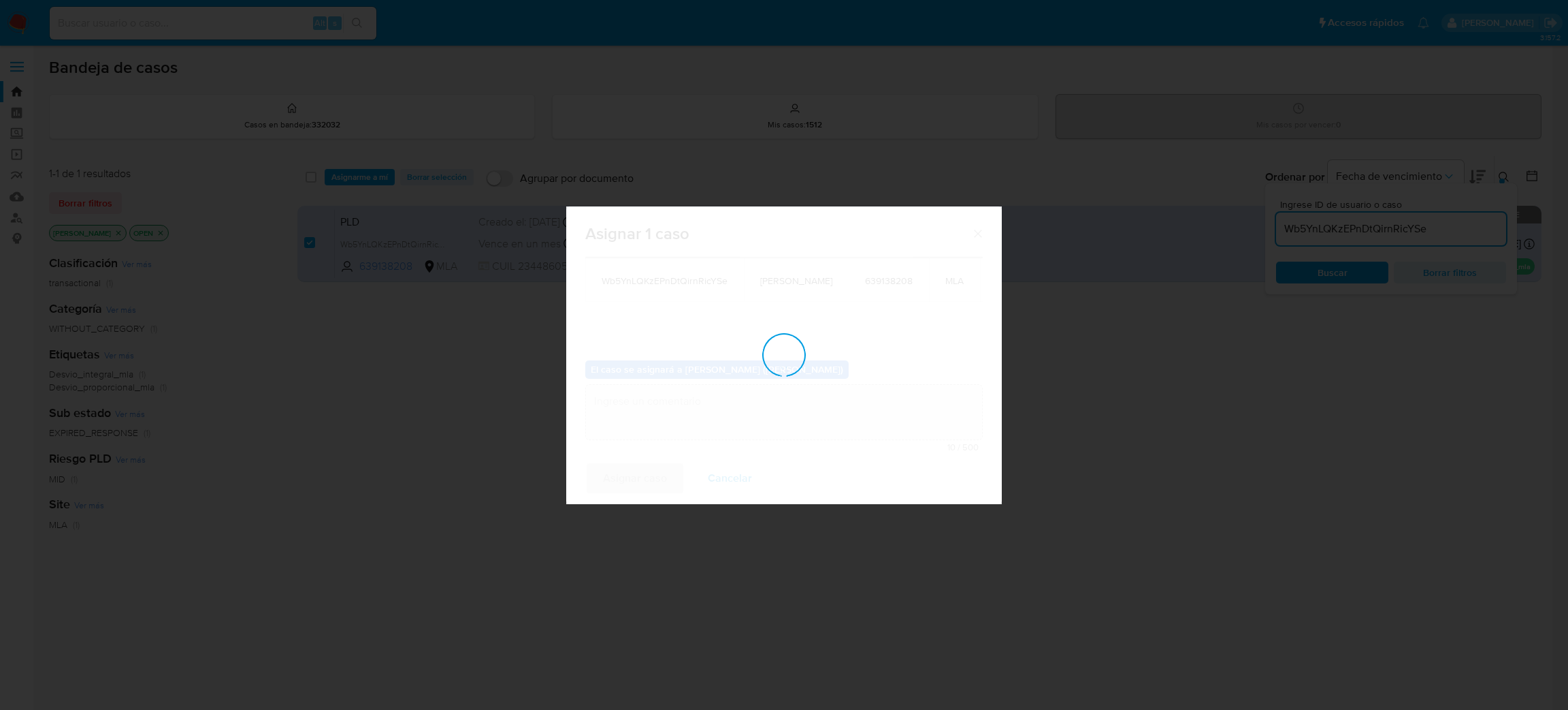
checkbox input "false"
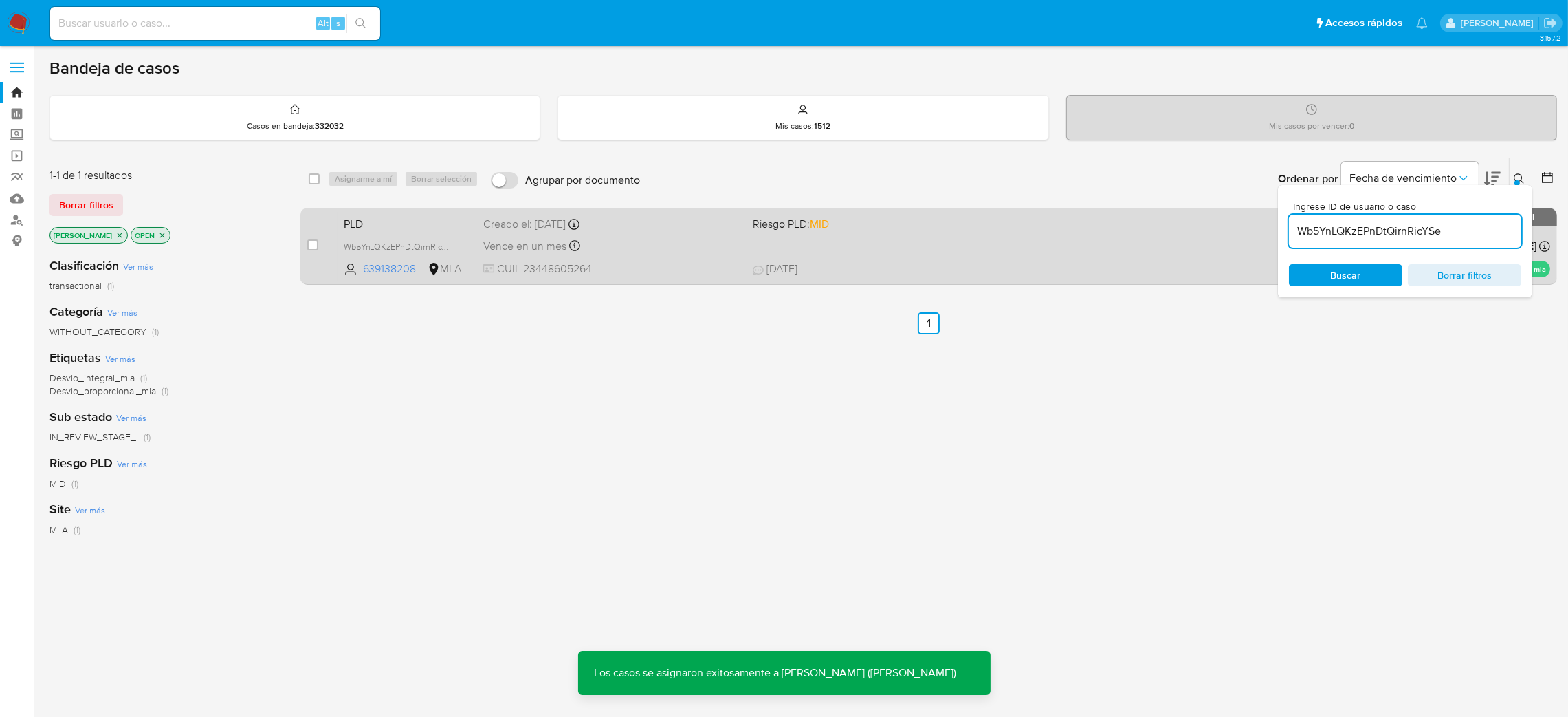
click at [708, 259] on div "PLD Wb5YnLQKzEPnDtQirnRicYSe 639138208 MLA Riesgo PLD: MID Creado el: 12/07/202…" at bounding box center [944, 246] width 1212 height 69
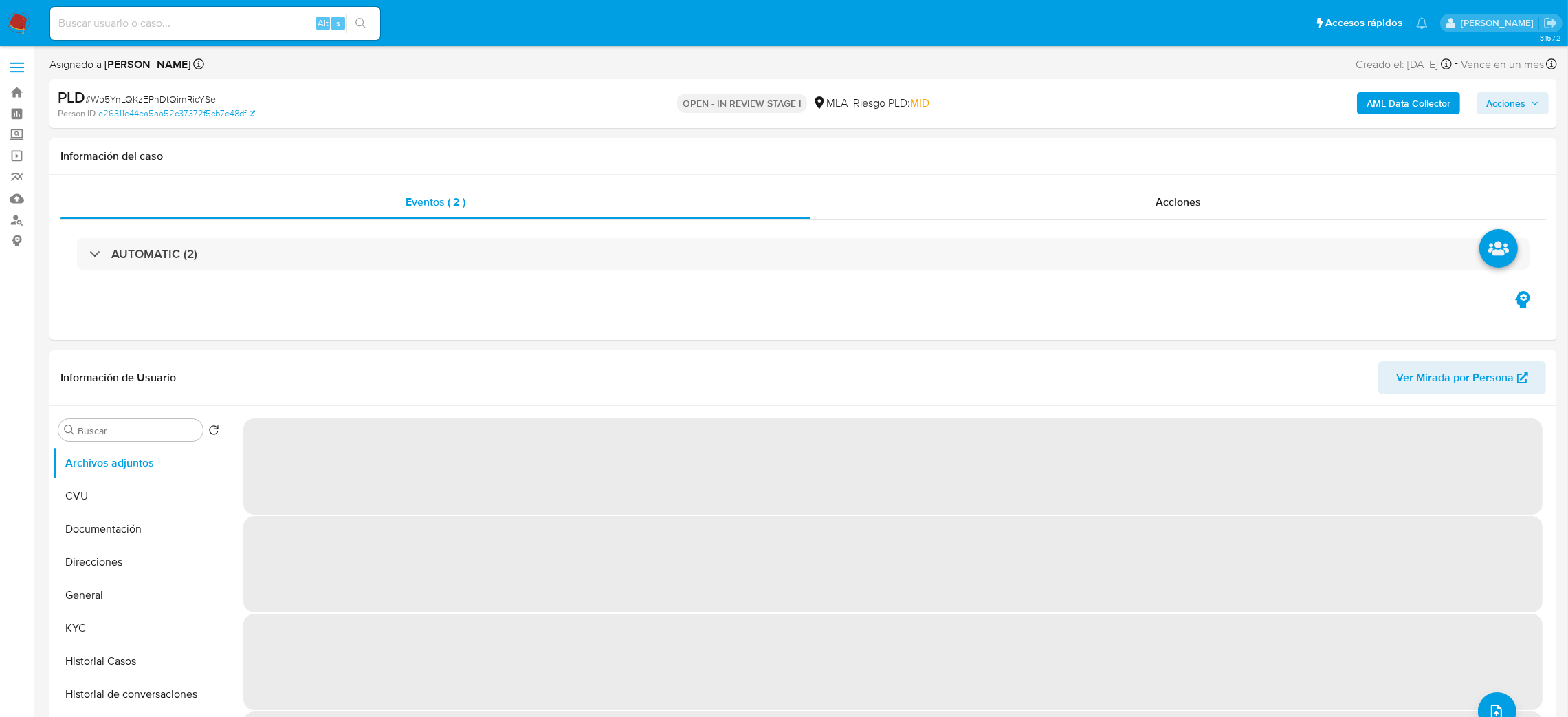
select select "10"
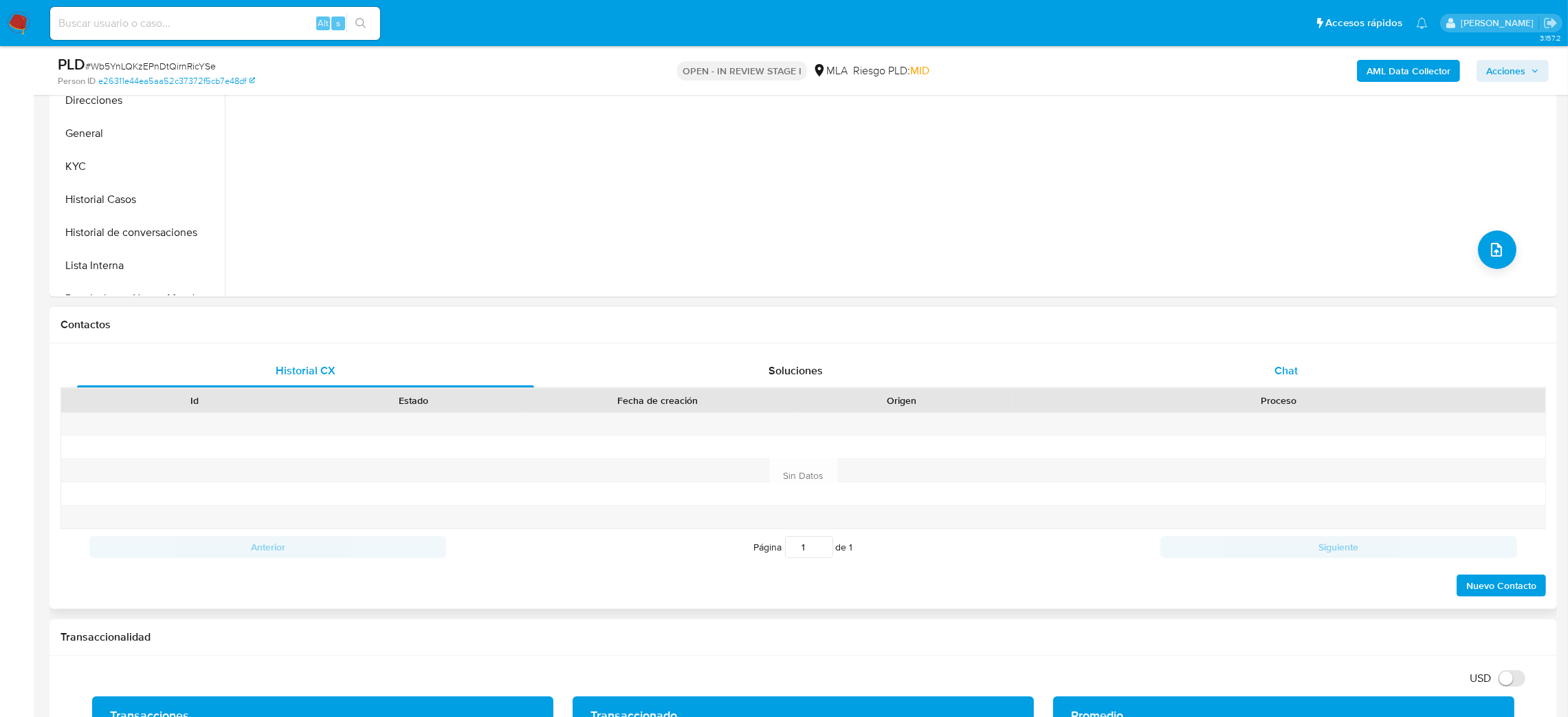
click at [1304, 374] on div "Chat" at bounding box center [1286, 370] width 457 height 33
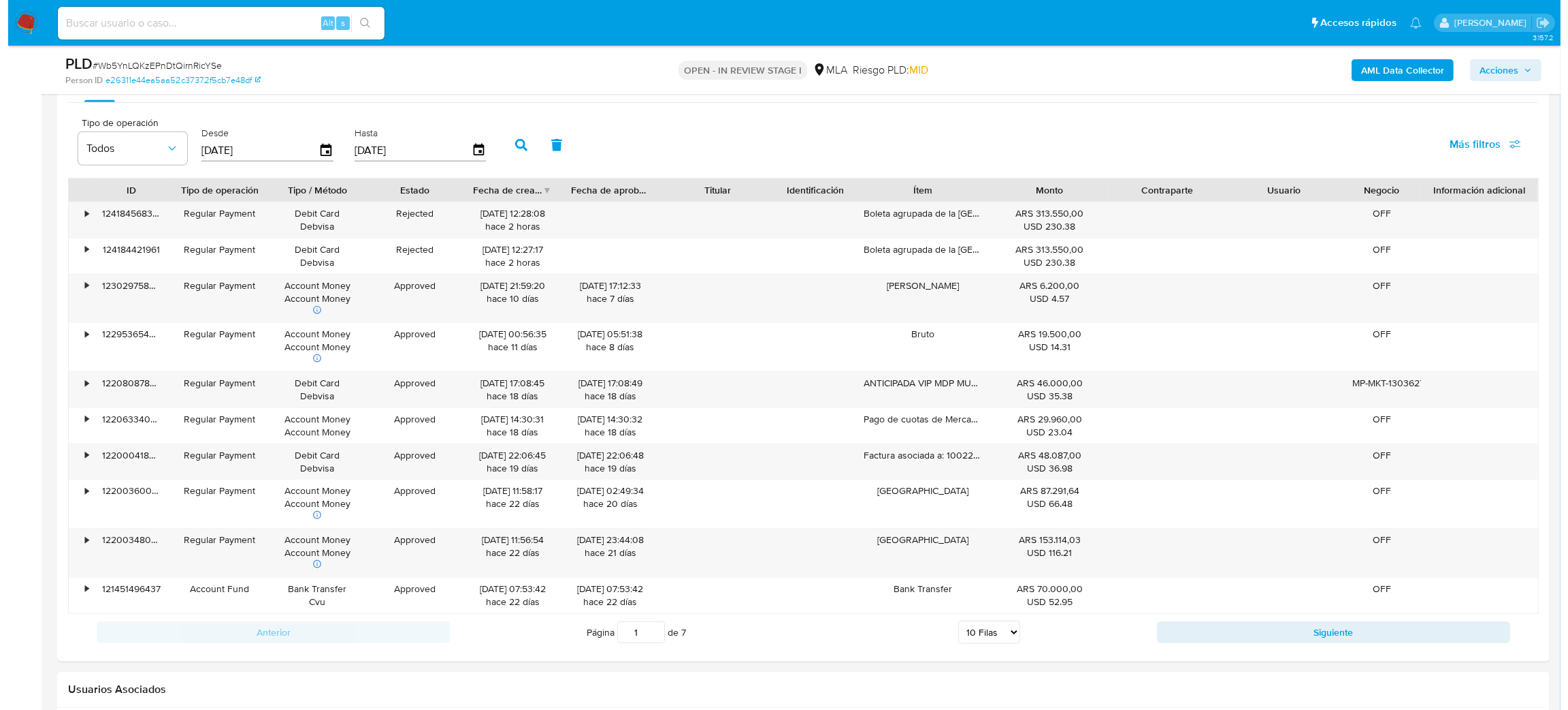
scroll to position [2495, 0]
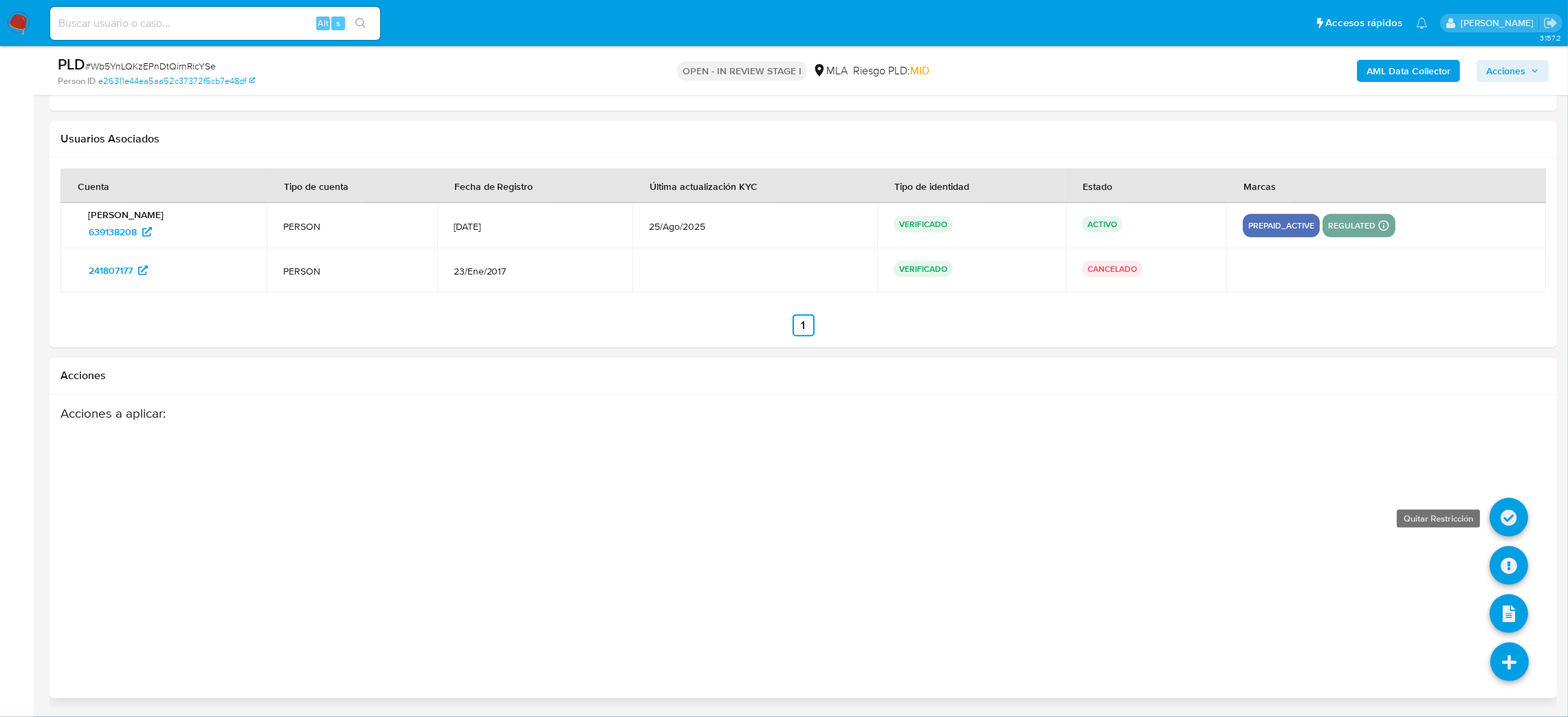
click at [1501, 519] on icon at bounding box center [1509, 517] width 38 height 38
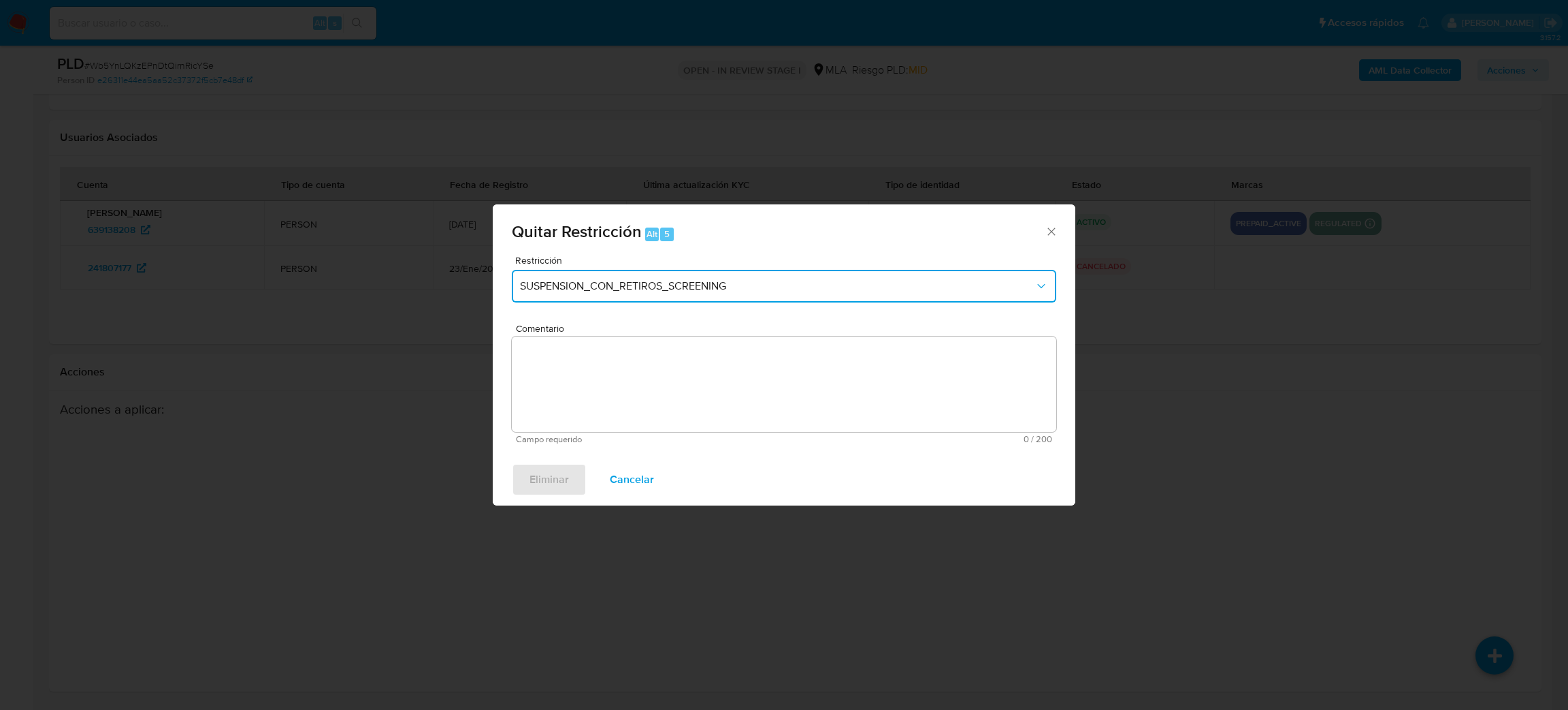
click at [627, 296] on button "SUSPENSION_CON_RETIROS_SCREENING" at bounding box center [784, 285] width 545 height 32
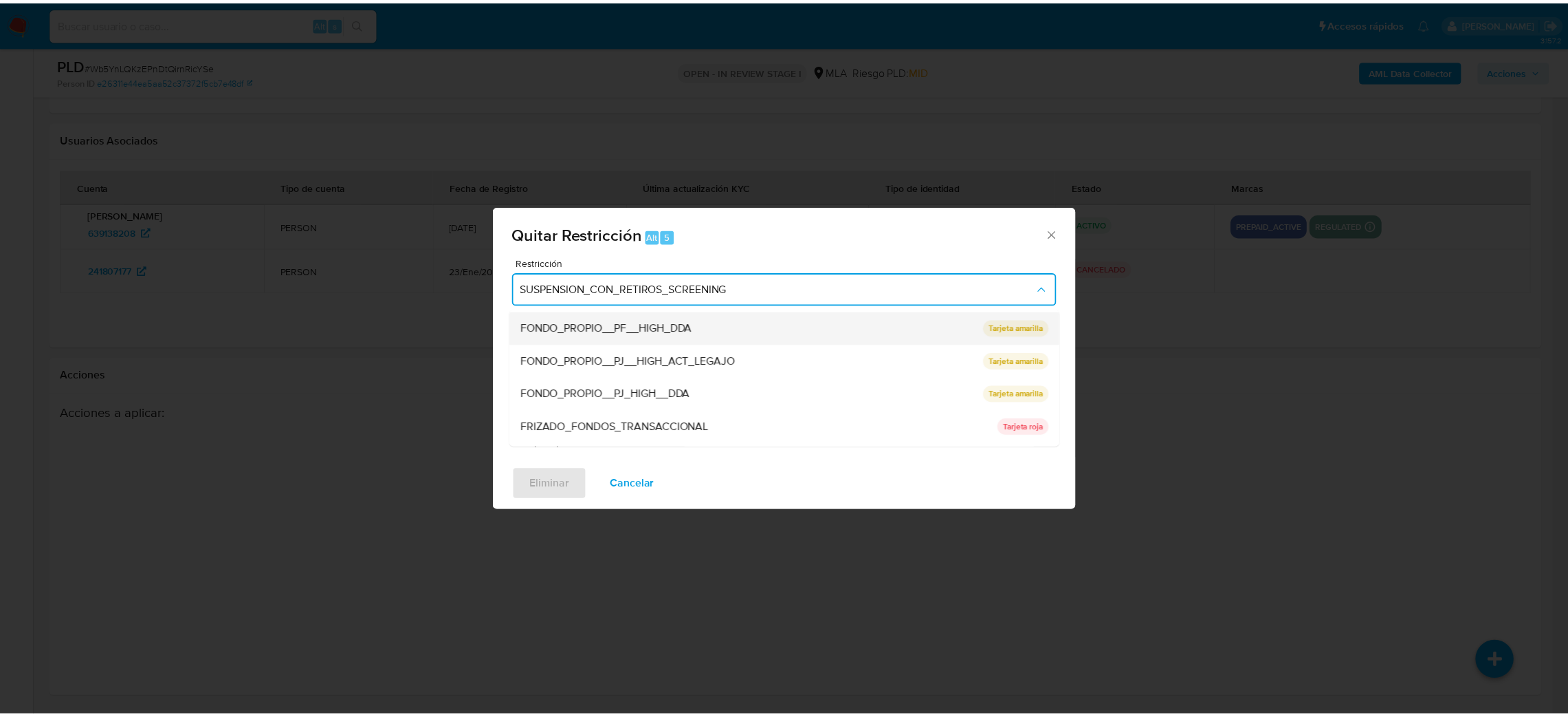
scroll to position [291, 0]
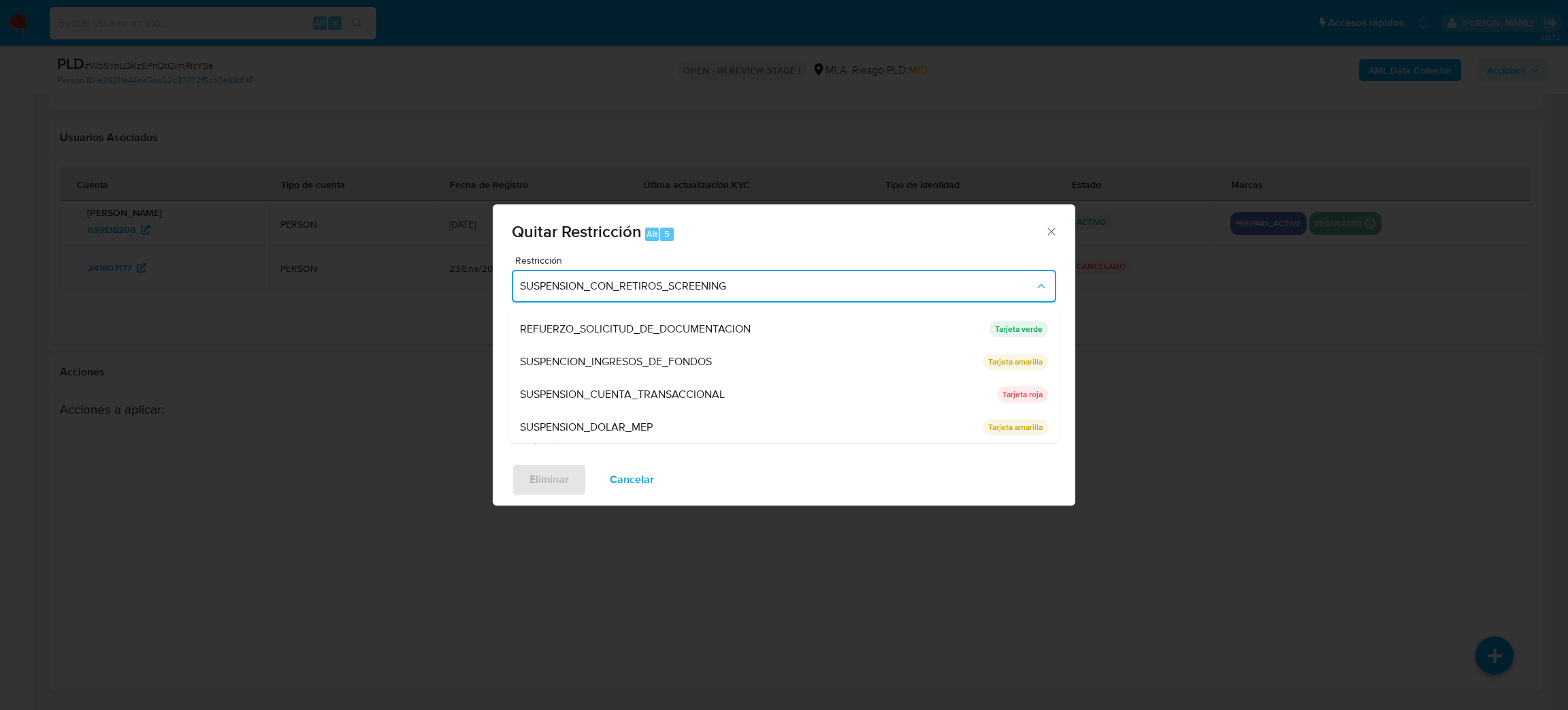
click at [689, 402] on div "SUSPENSION_CUENTA_TRANSACCIONAL" at bounding box center [754, 393] width 469 height 32
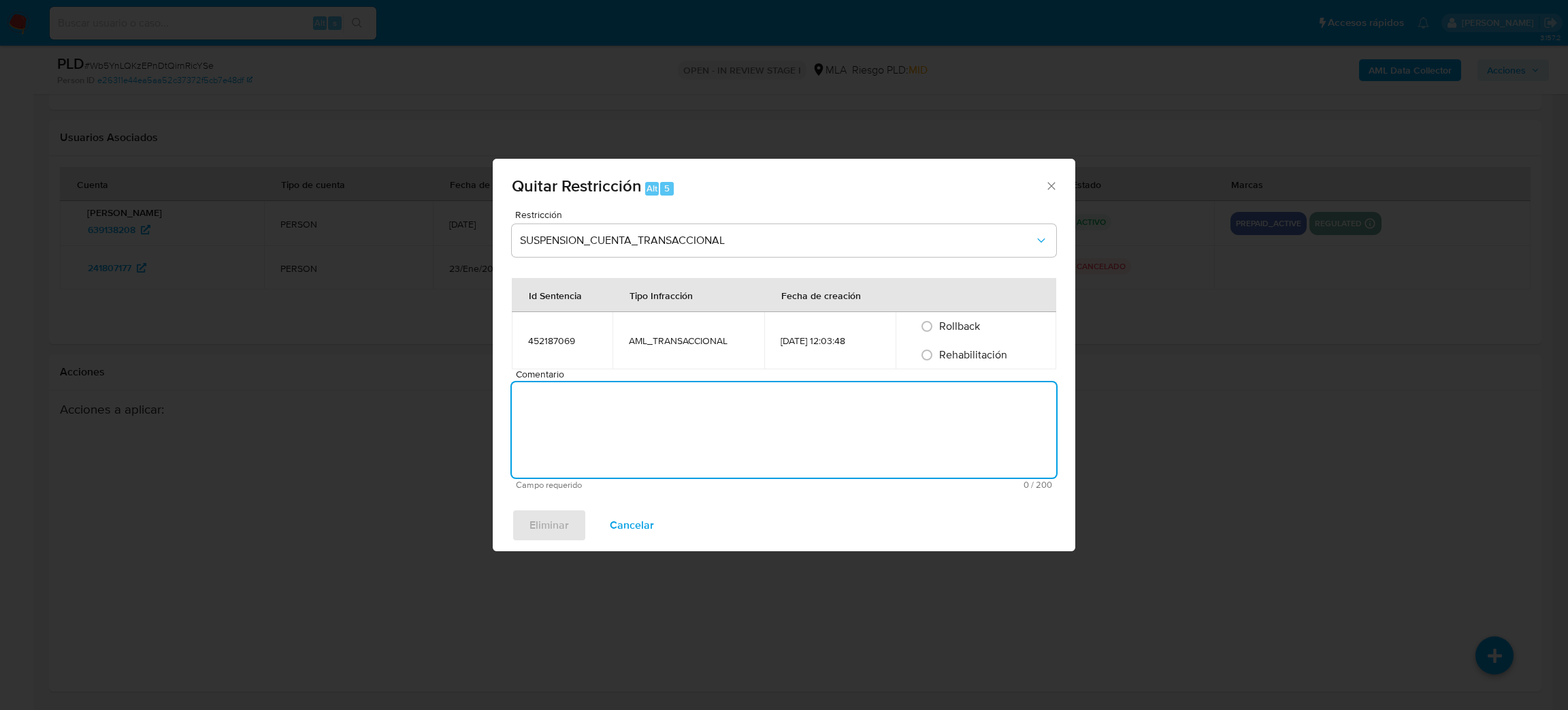
click at [689, 402] on textarea "Comentario" at bounding box center [784, 430] width 545 height 95
click at [936, 355] on input "Rehabilitación" at bounding box center [927, 355] width 22 height 22
radio input "true"
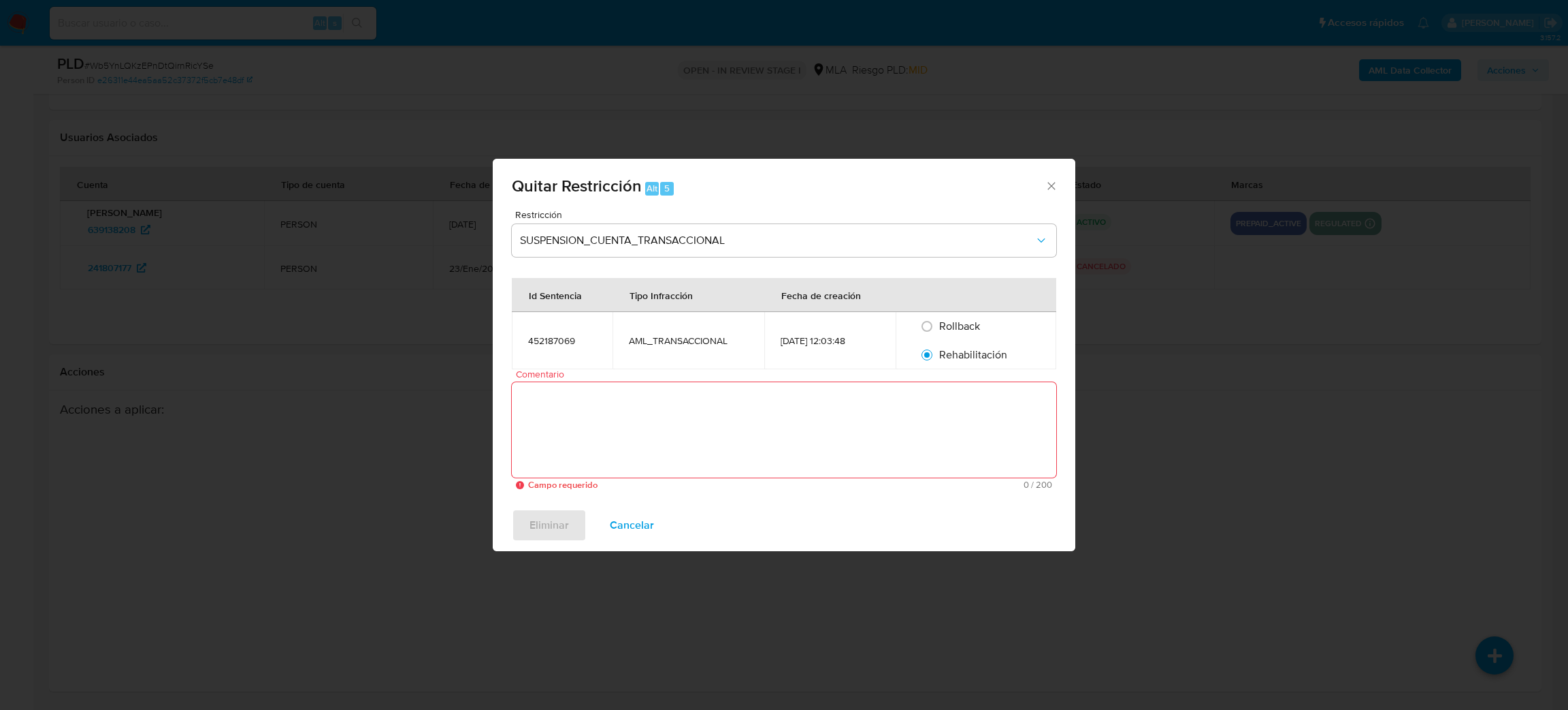
click at [875, 443] on textarea "Comentario" at bounding box center [784, 430] width 545 height 95
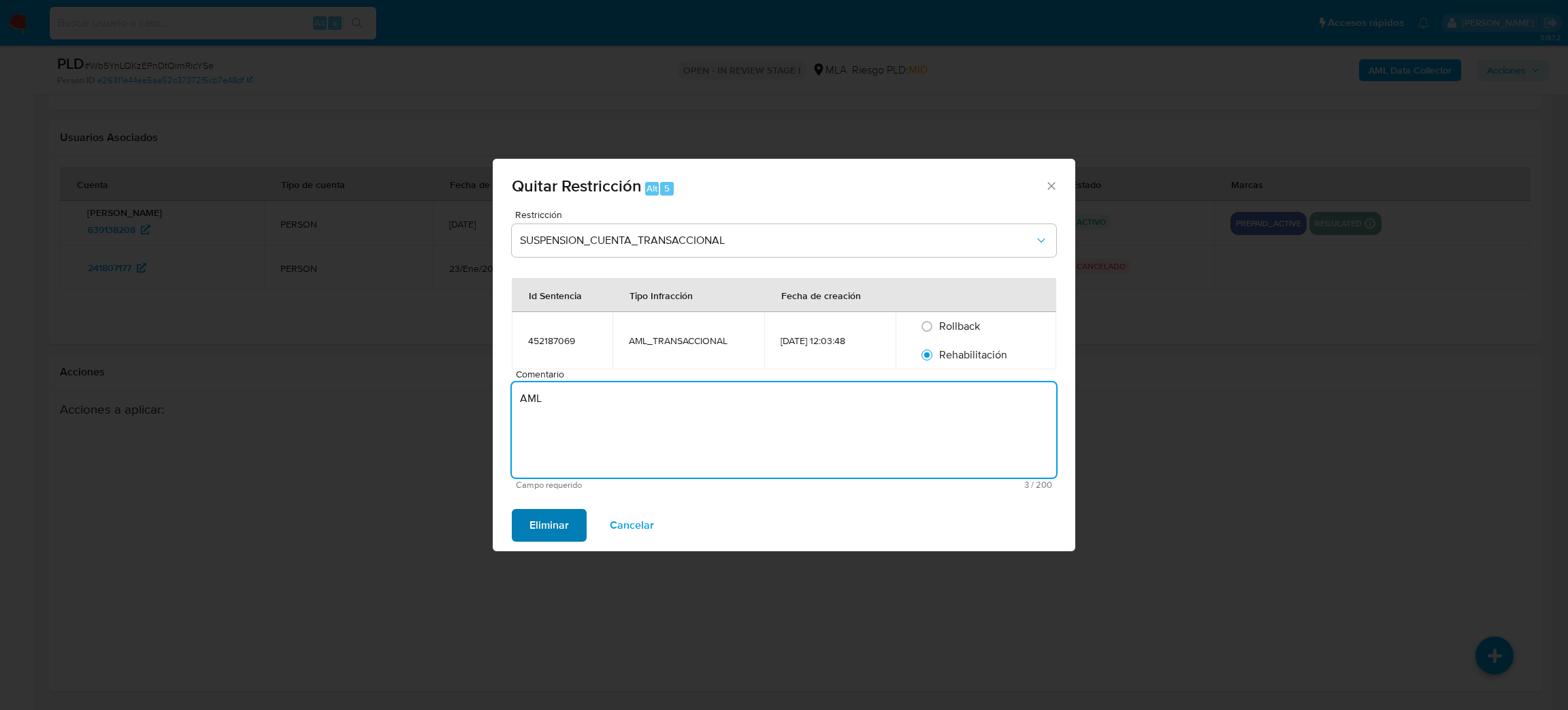
type textarea "AML"
click at [558, 535] on span "Eliminar" at bounding box center [549, 525] width 40 height 30
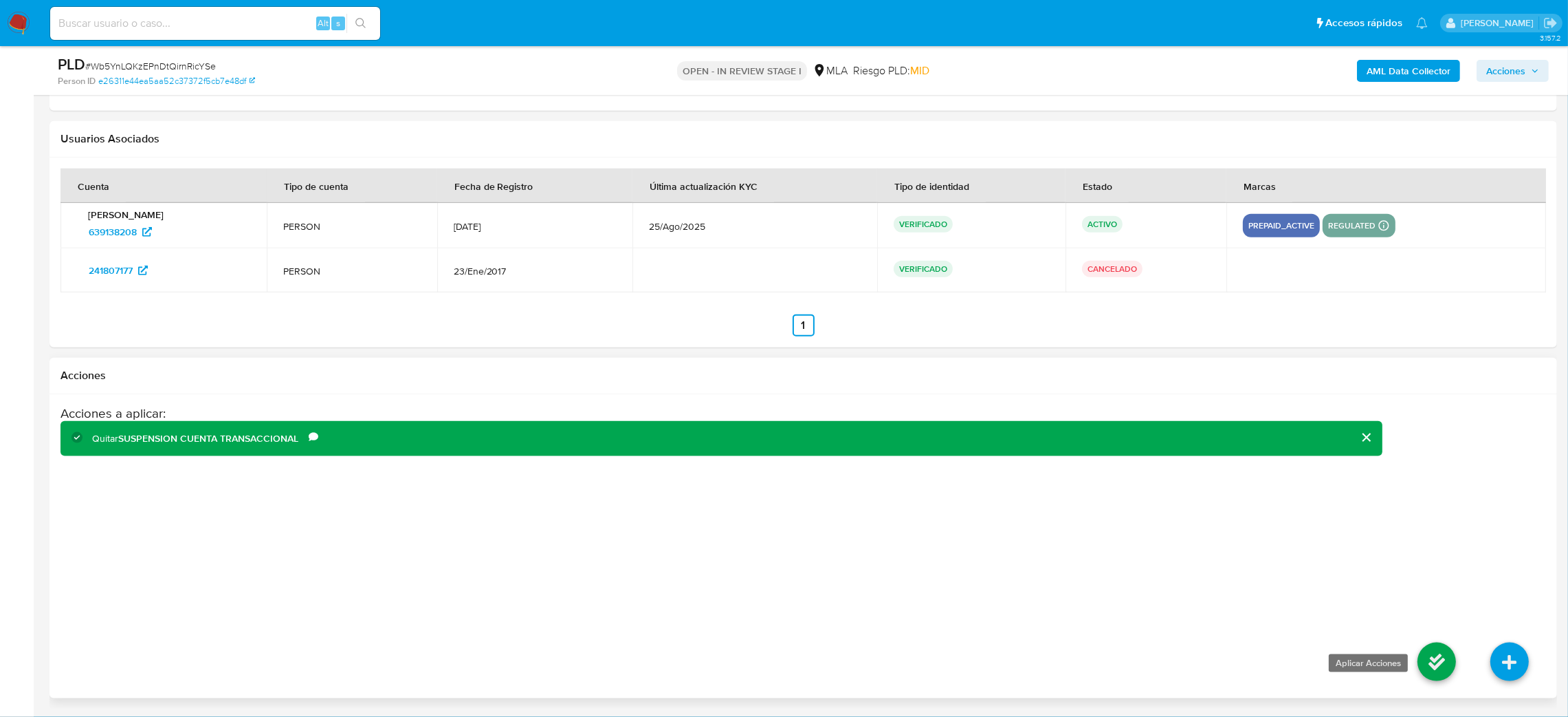
click at [1430, 647] on icon at bounding box center [1436, 661] width 38 height 38
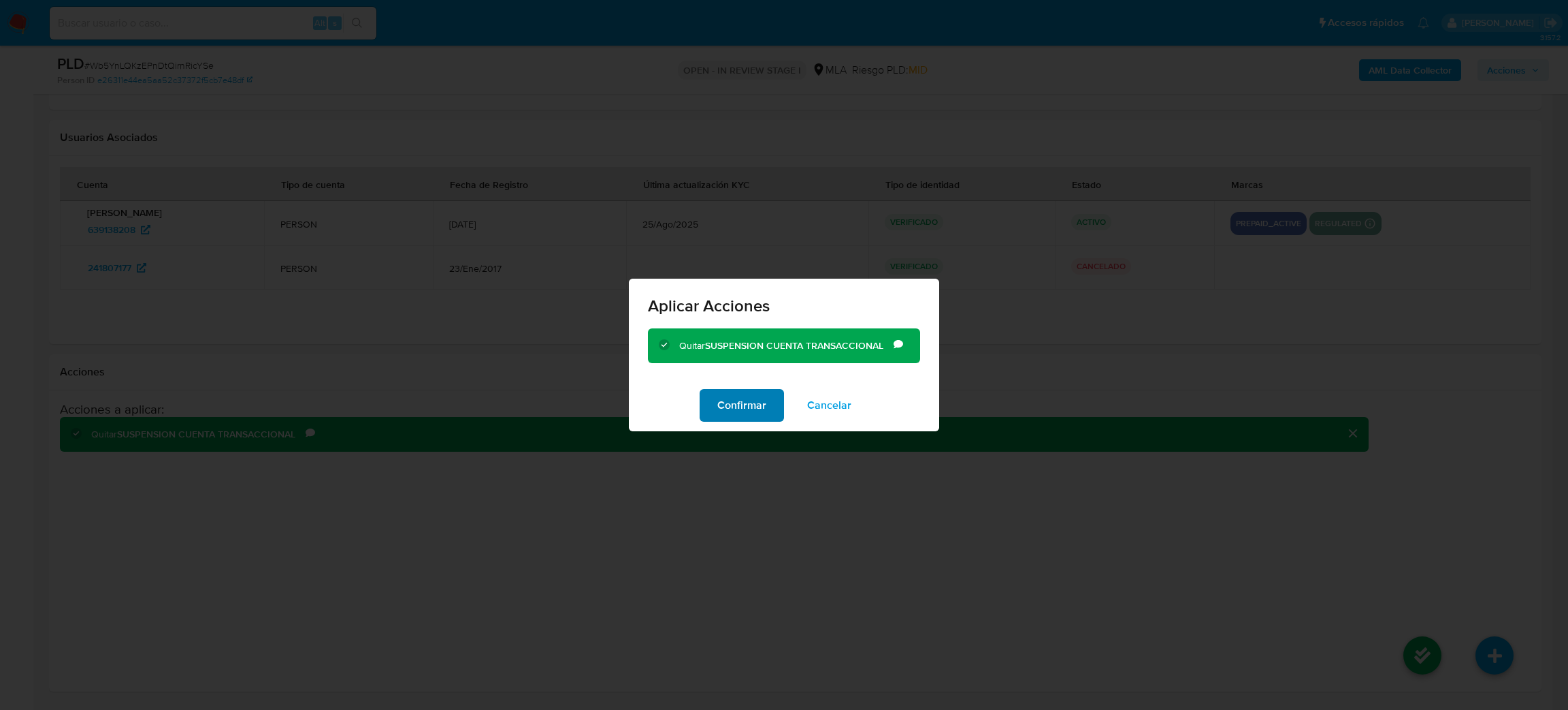
click at [710, 398] on button "Confirmar" at bounding box center [741, 405] width 84 height 32
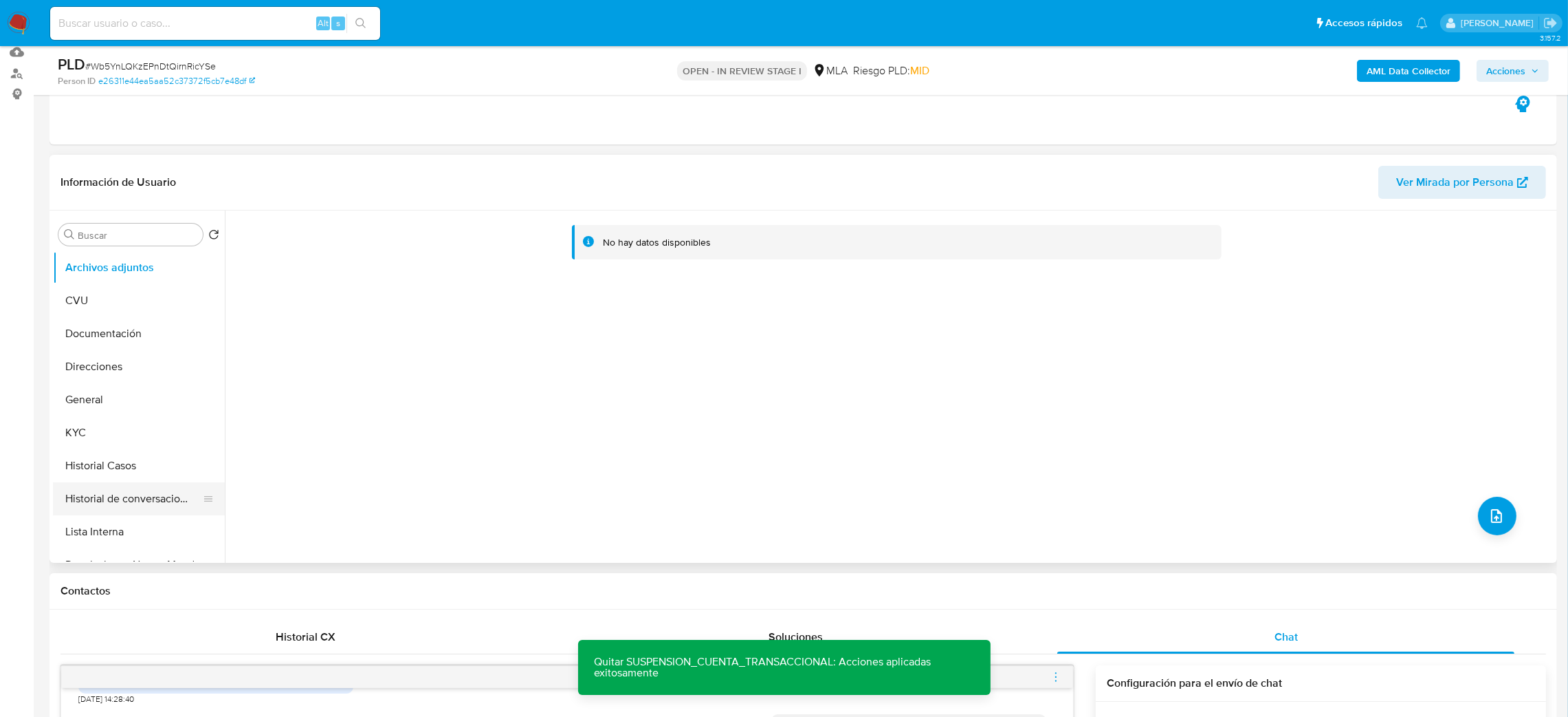
scroll to position [103, 0]
click at [119, 456] on button "Restricciones Nuevo Mundo" at bounding box center [134, 461] width 161 height 33
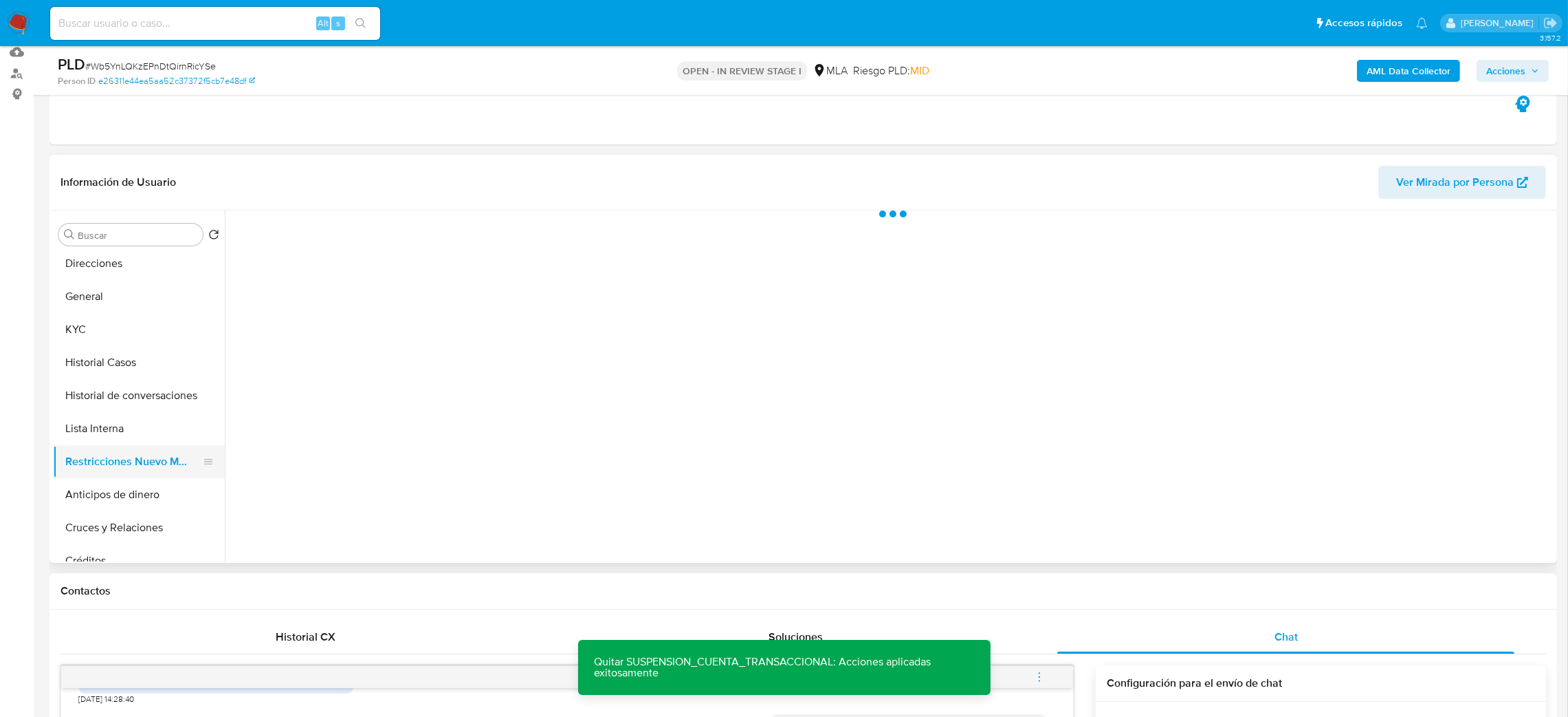
scroll to position [0, 0]
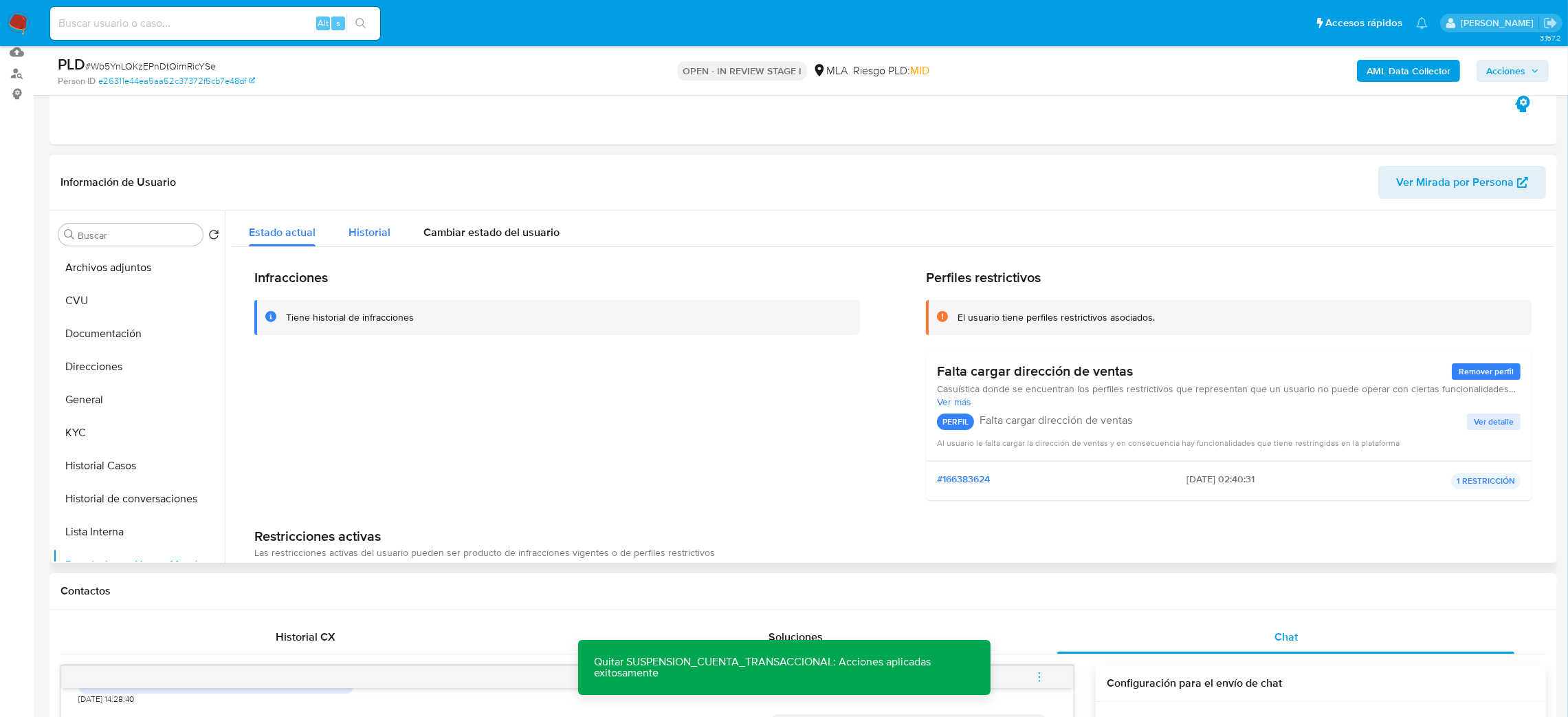
click at [374, 225] on span "Historial" at bounding box center [369, 232] width 42 height 16
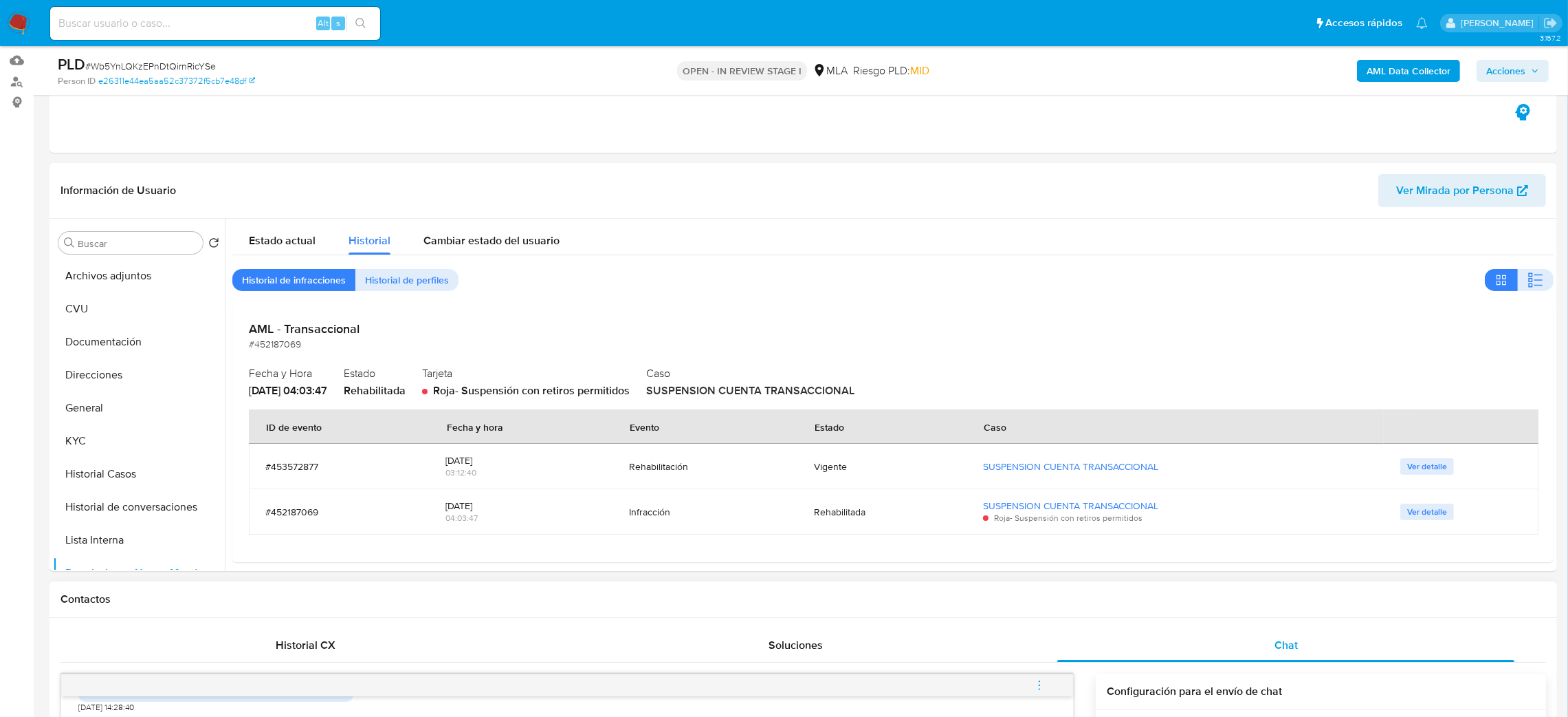
scroll to position [103, 0]
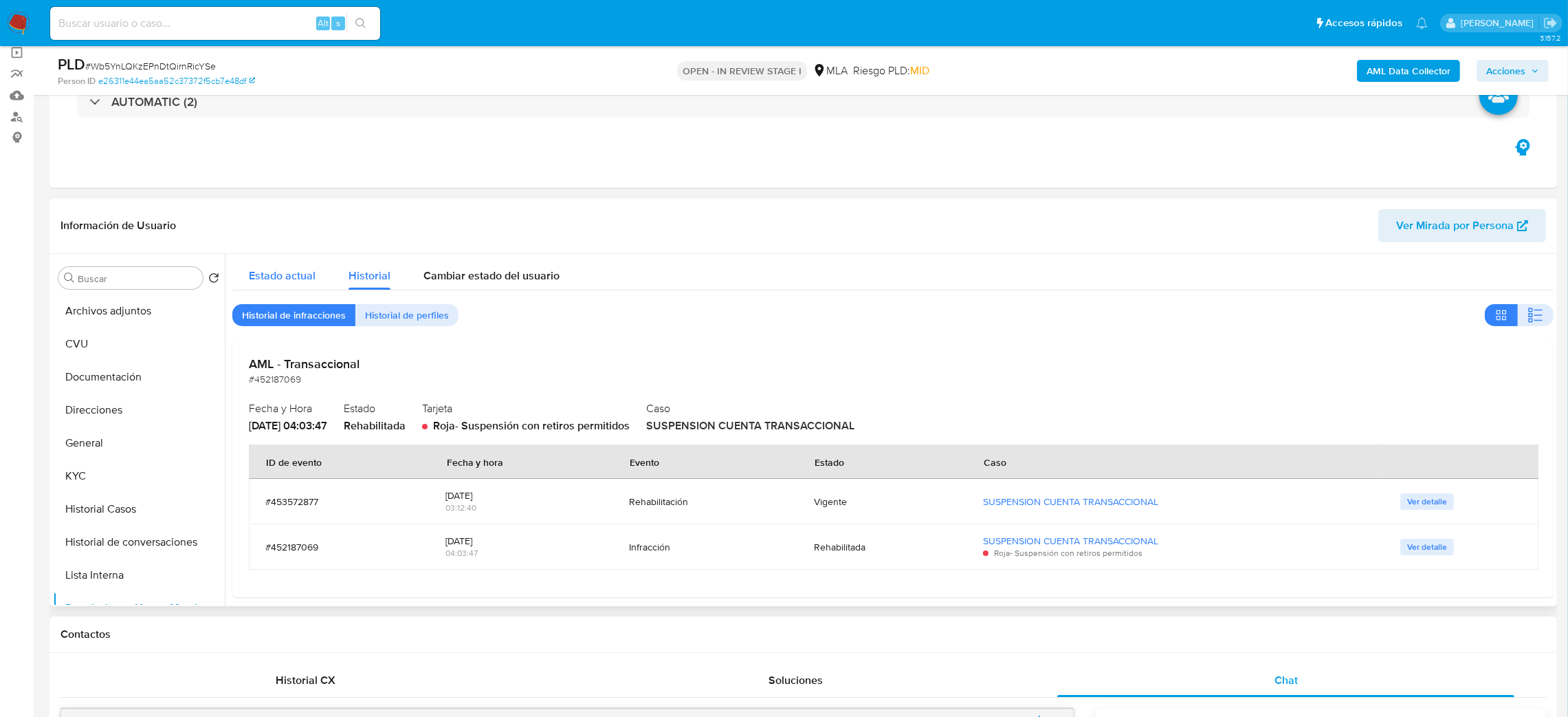
click at [292, 285] on div "Estado actual" at bounding box center [281, 272] width 66 height 36
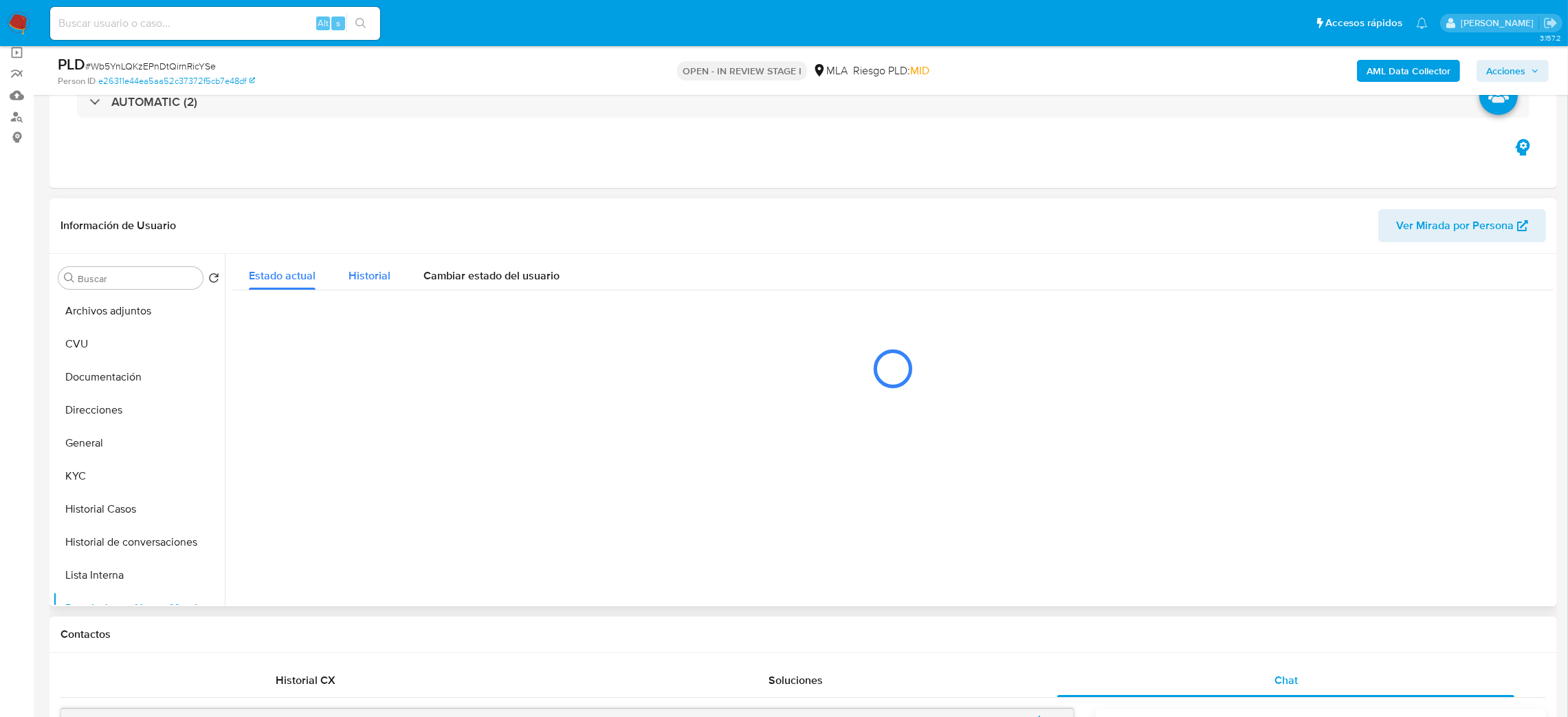
click at [368, 280] on span "Historial" at bounding box center [369, 275] width 42 height 16
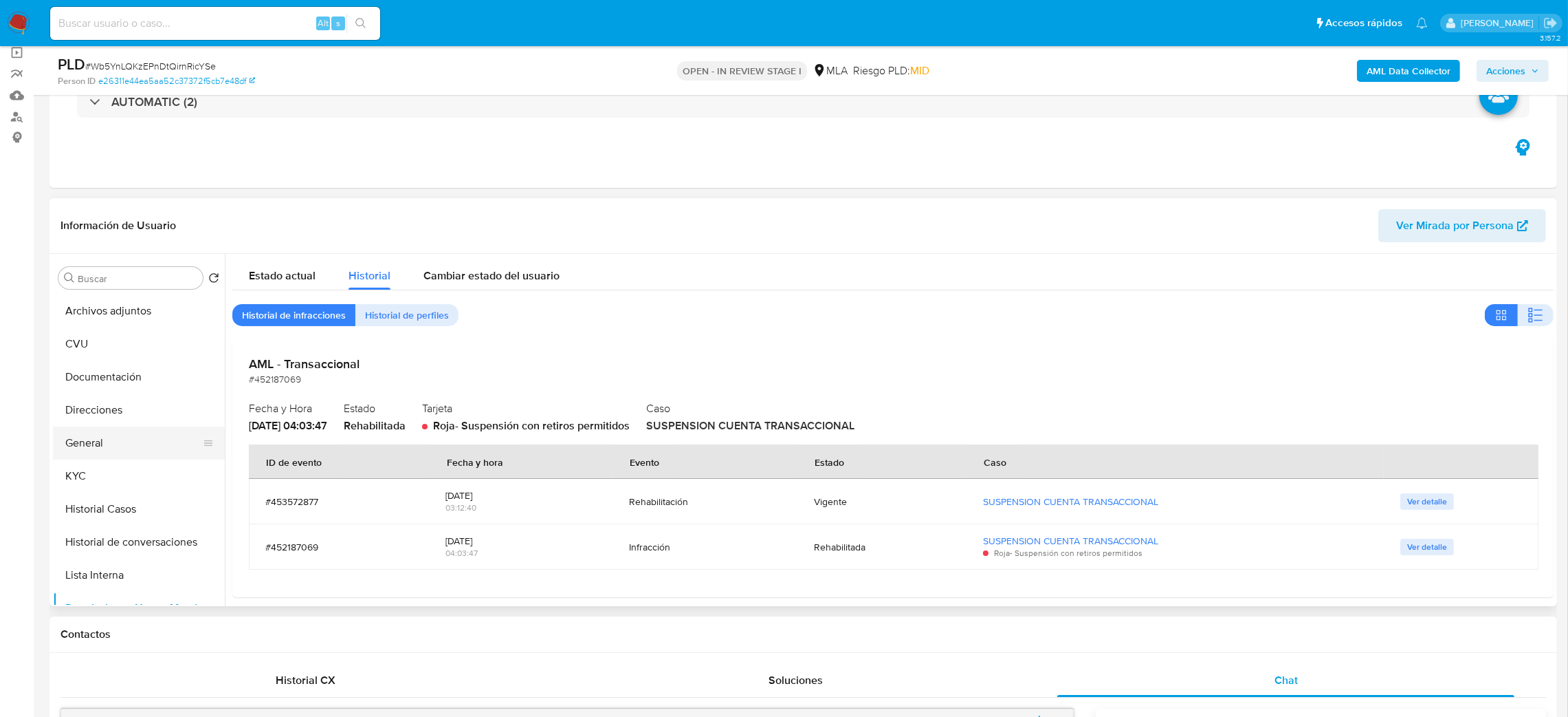
click at [97, 452] on button "General" at bounding box center [134, 442] width 161 height 33
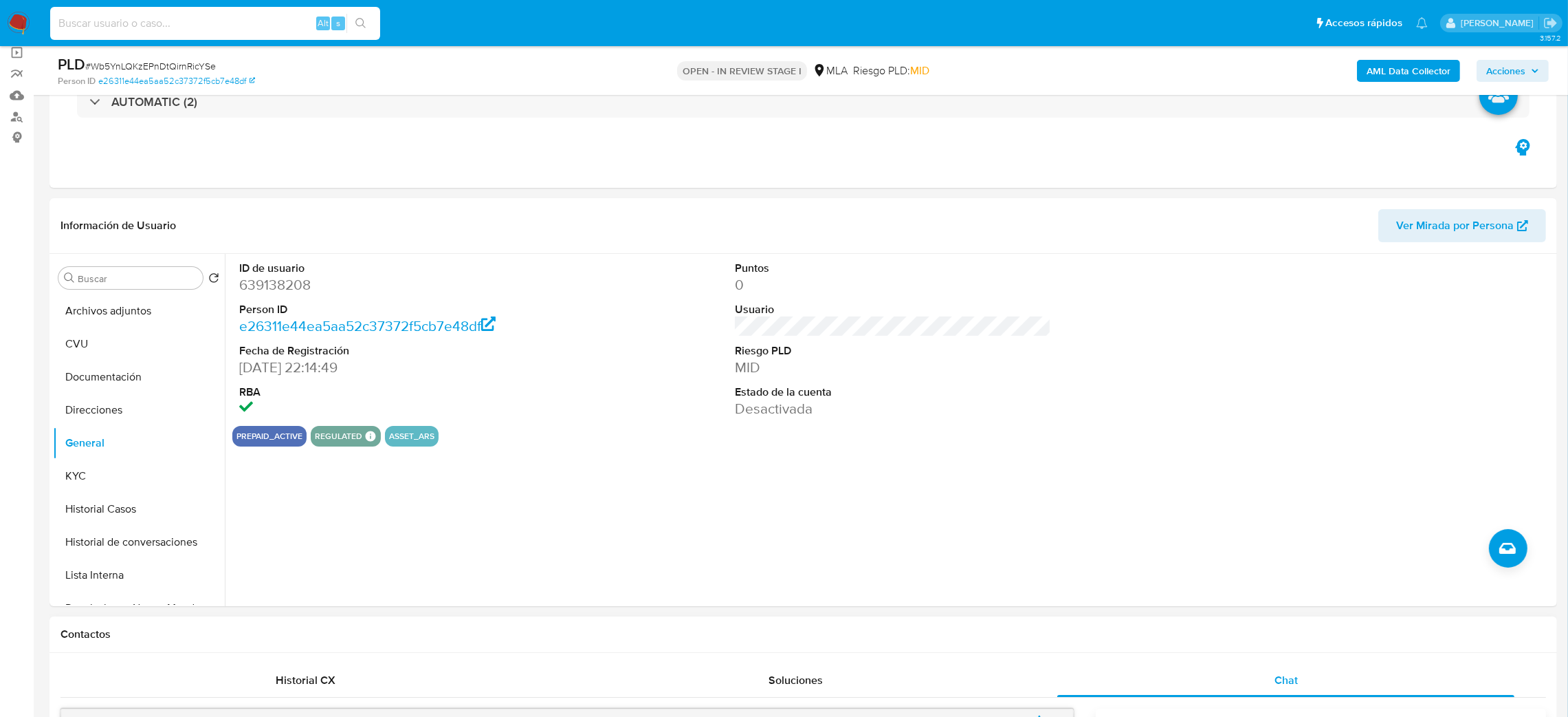
click at [244, 18] on input at bounding box center [215, 22] width 330 height 18
paste input "Wb5YnLQKzEPnDtQirnRicYSe"
type input "Wb5YnLQKzEPnDtQirnRicYSe"
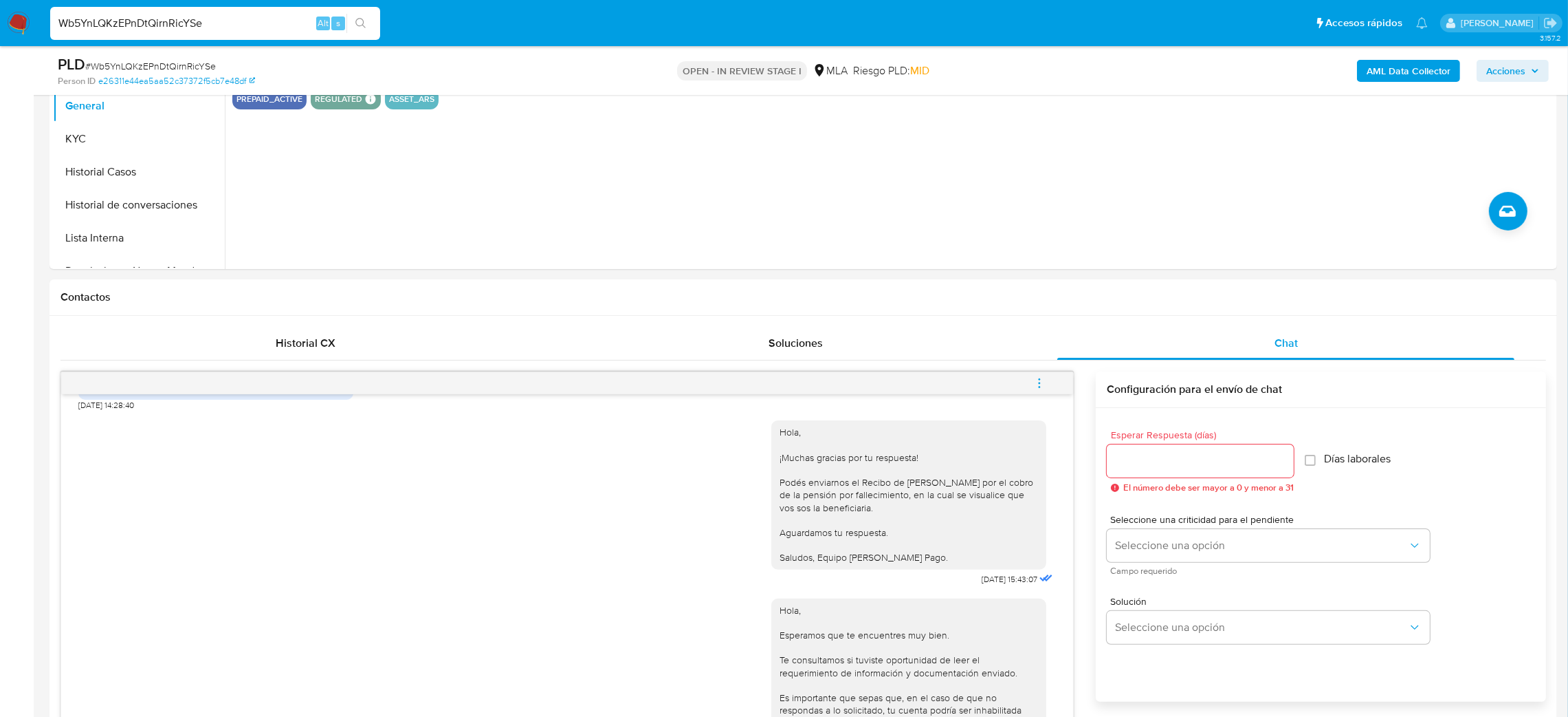
scroll to position [207, 0]
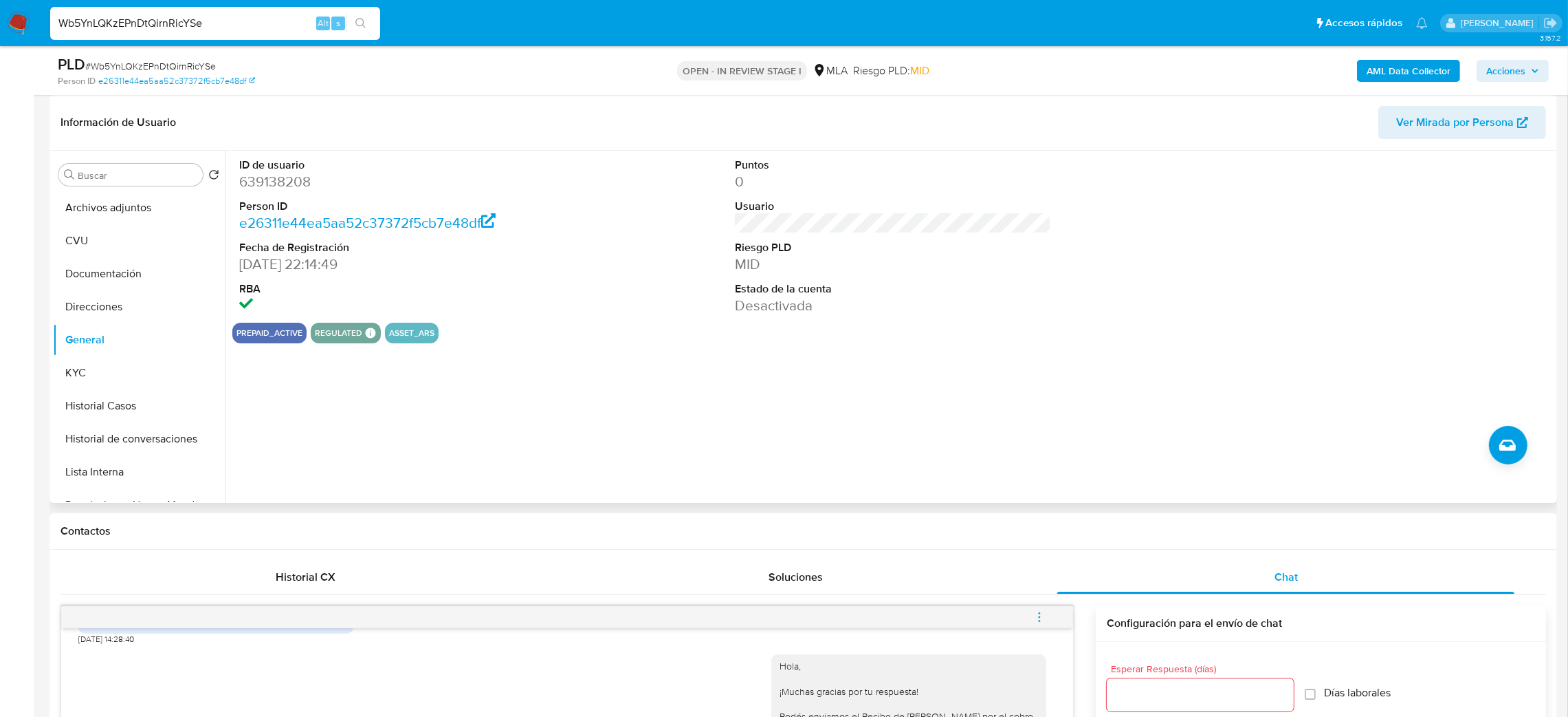
click at [249, 185] on dd "639138208" at bounding box center [397, 181] width 317 height 20
copy dd "639138208"
click at [1033, 621] on icon "menu-action" at bounding box center [1039, 616] width 12 height 12
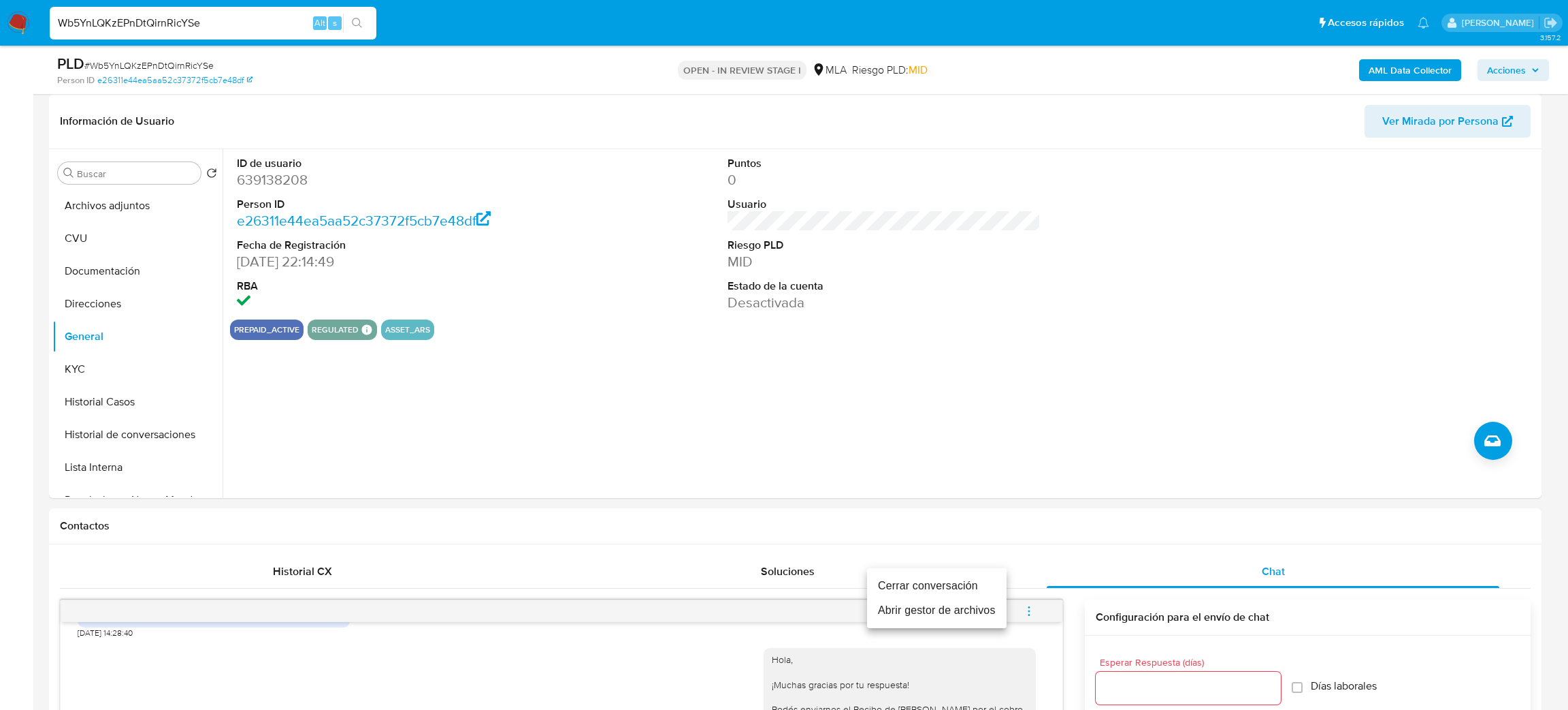
click at [957, 570] on ul "Cerrar conversación Abrir gestor de archivos" at bounding box center [936, 598] width 140 height 60
click at [951, 574] on li "Cerrar conversación" at bounding box center [936, 586] width 140 height 24
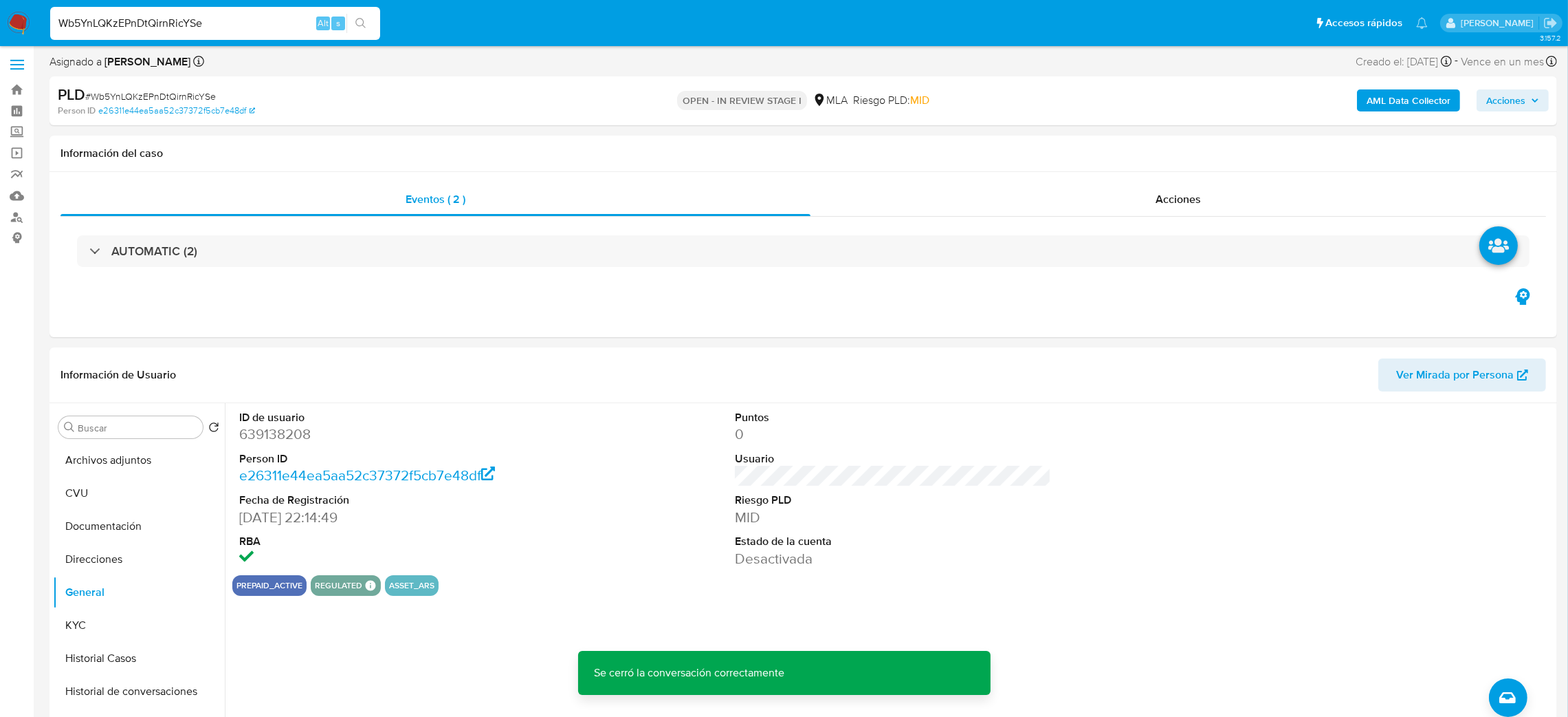
scroll to position [0, 0]
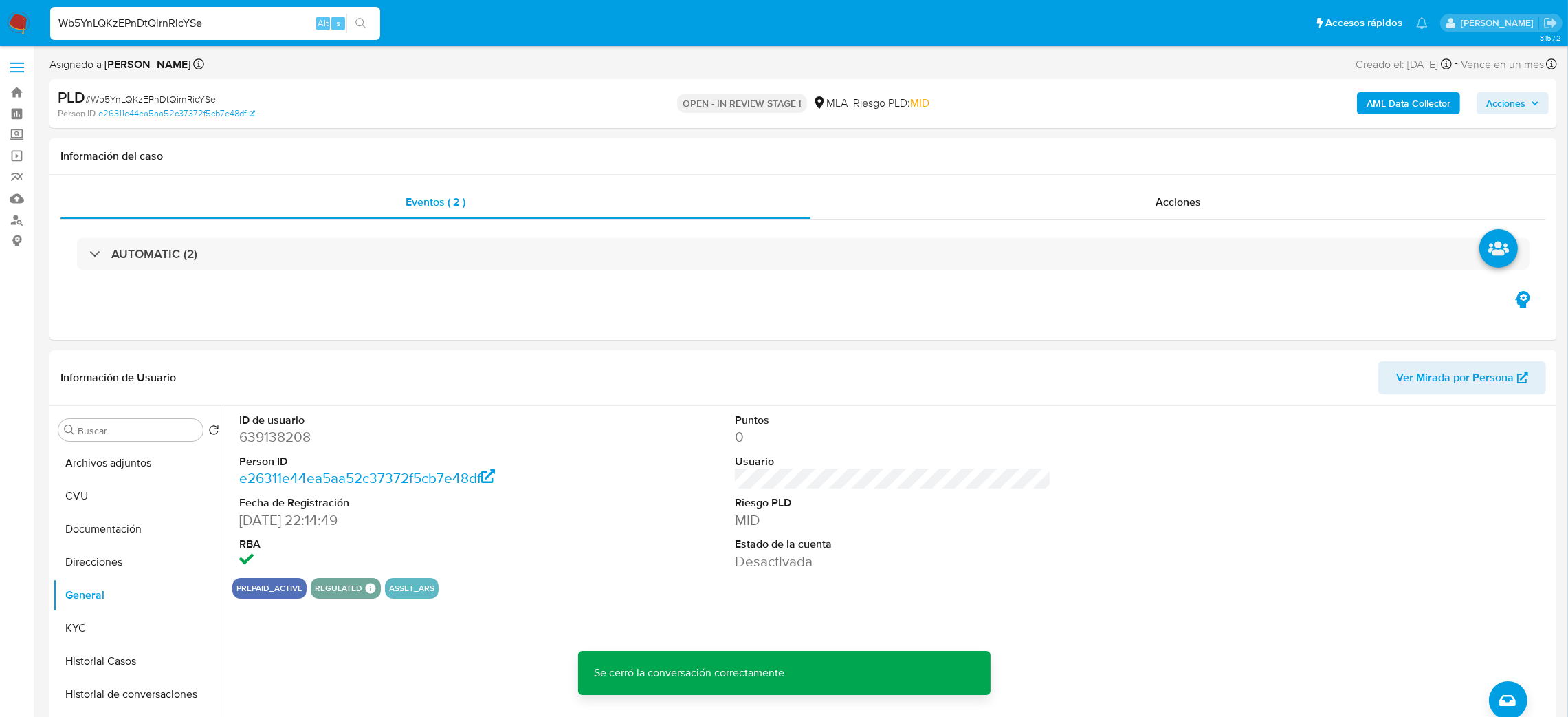
click at [1406, 102] on b "AML Data Collector" at bounding box center [1409, 104] width 84 height 22
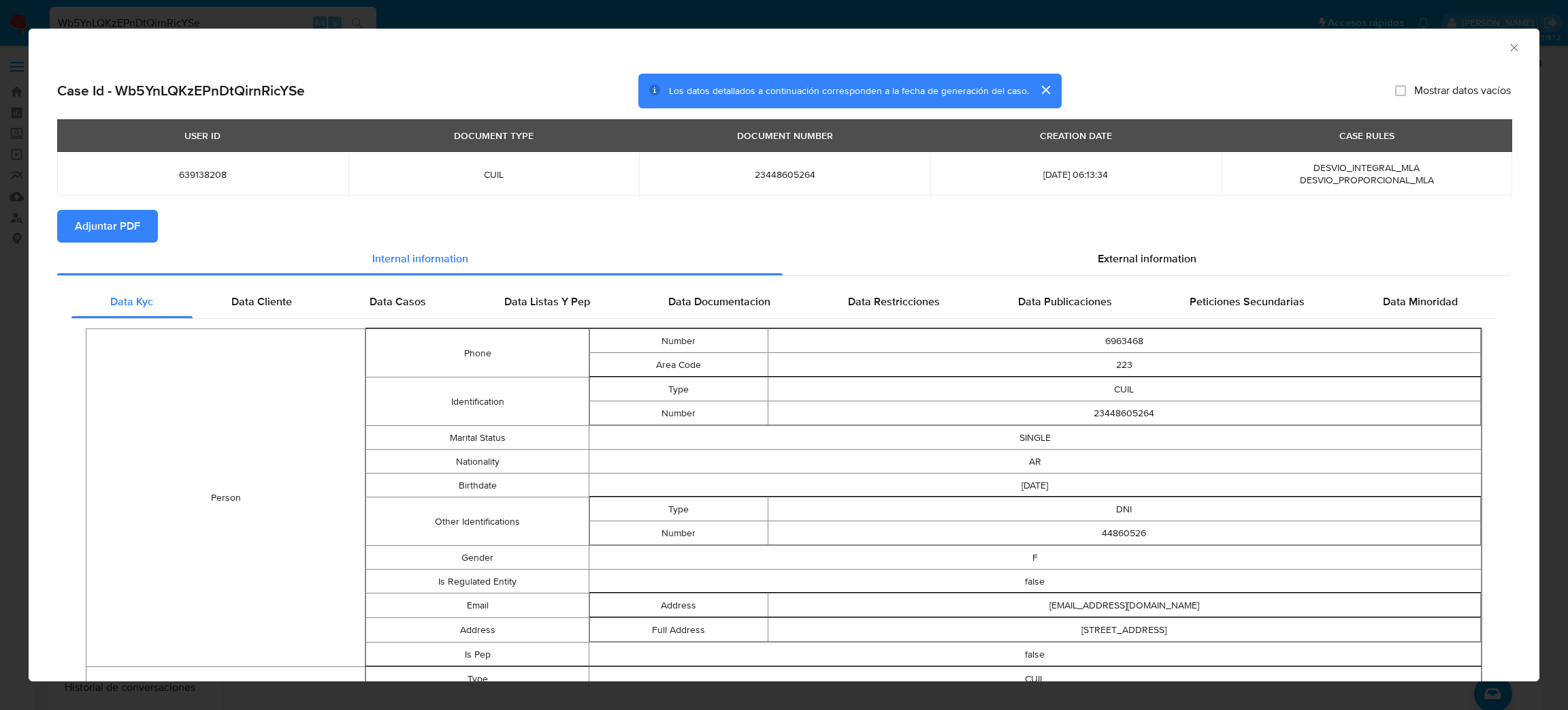
click at [1508, 49] on icon "Cerrar ventana" at bounding box center [1514, 47] width 14 height 14
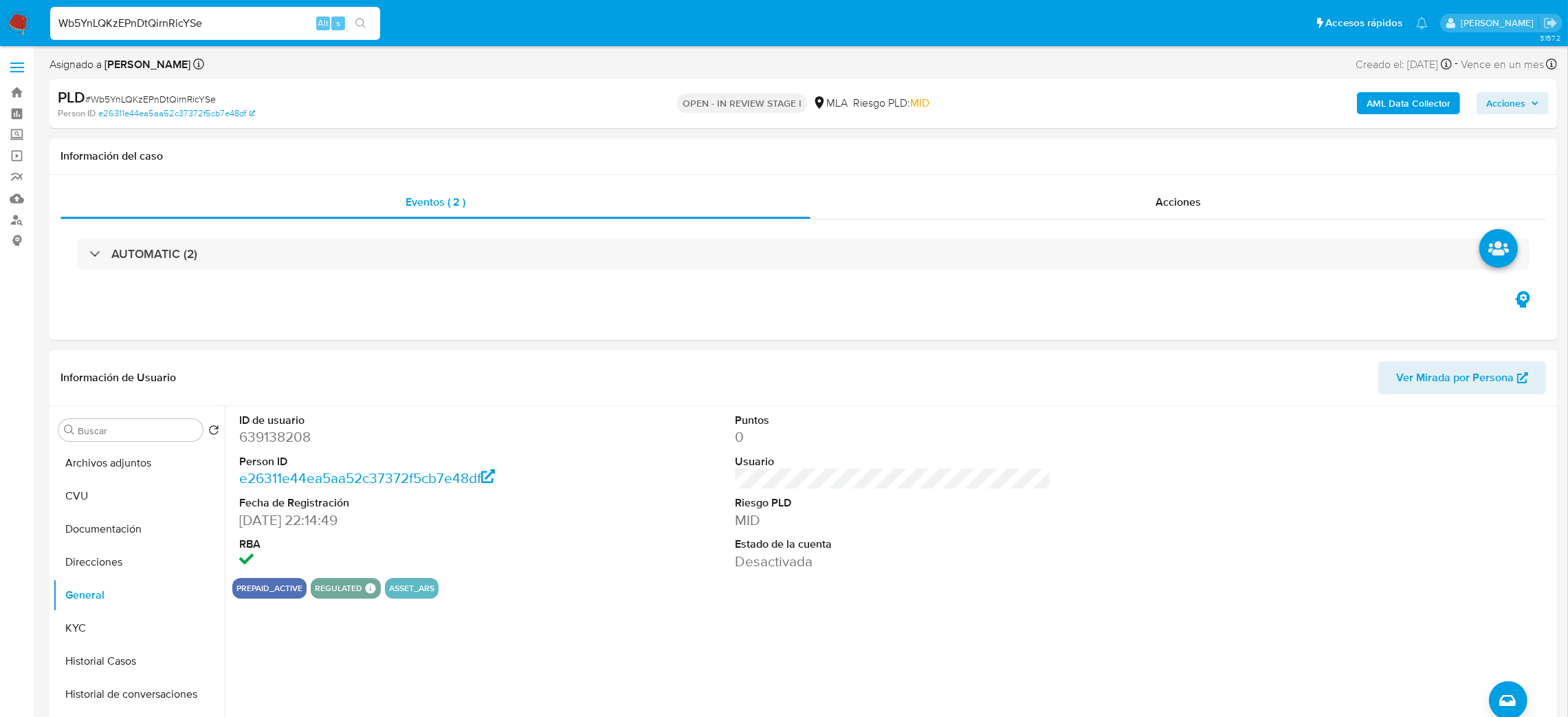
click at [284, 433] on dd "639138208" at bounding box center [397, 437] width 317 height 20
click at [284, 432] on dd "639138208" at bounding box center [397, 437] width 317 height 20
copy dd "639138208"
click at [116, 460] on button "Archivos adjuntos" at bounding box center [134, 463] width 161 height 33
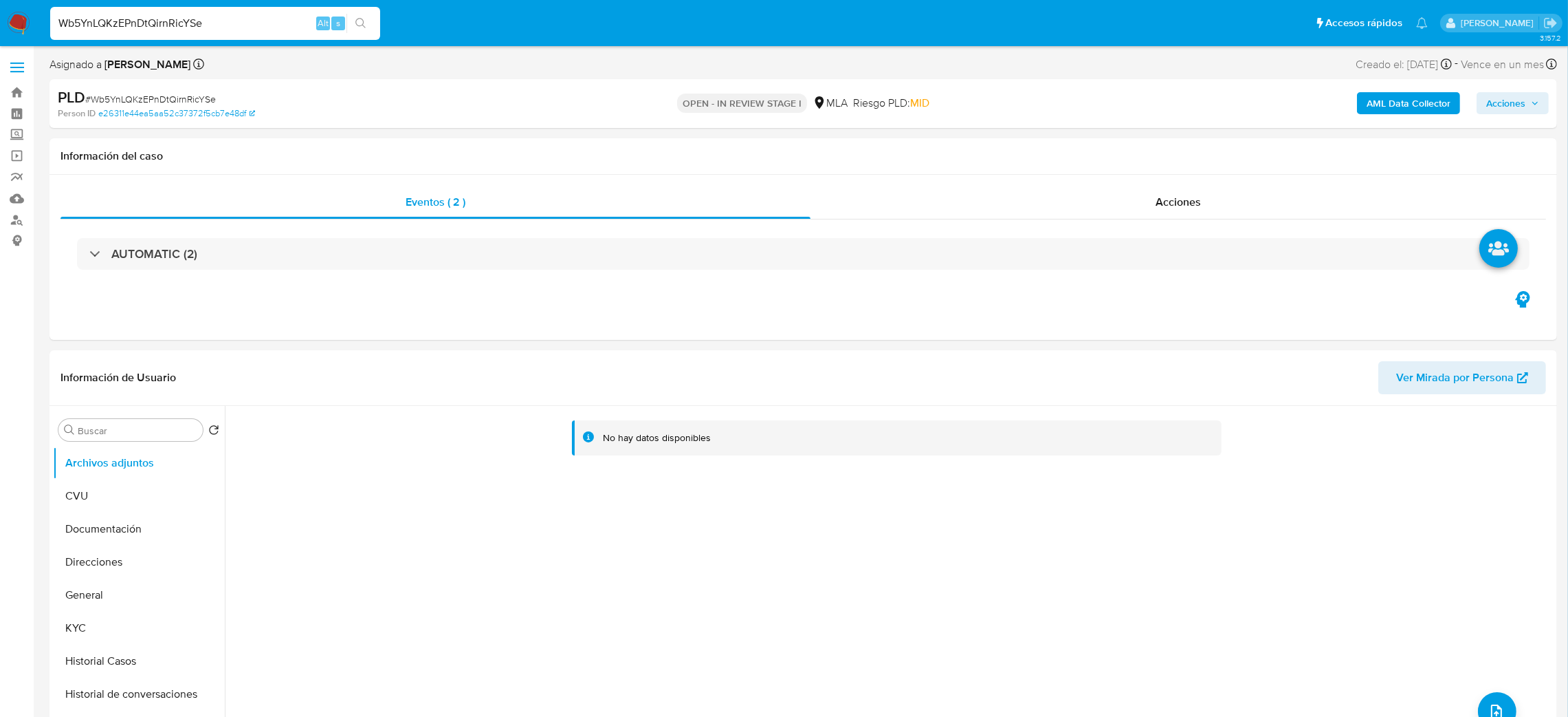
click at [1377, 100] on b "AML Data Collector" at bounding box center [1409, 104] width 84 height 22
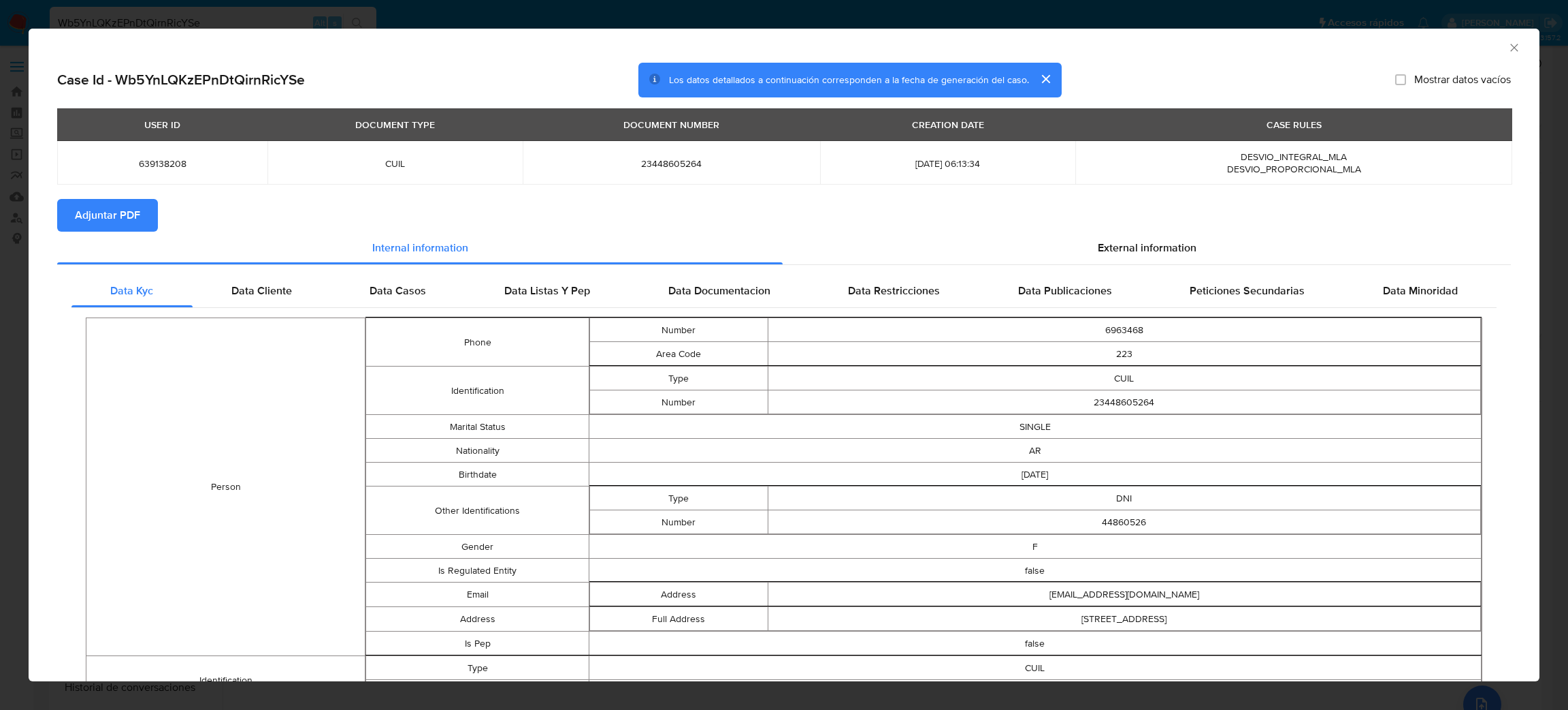
click at [83, 206] on span "Adjuntar PDF" at bounding box center [107, 215] width 66 height 30
click at [1508, 47] on icon "Cerrar ventana" at bounding box center [1514, 47] width 14 height 14
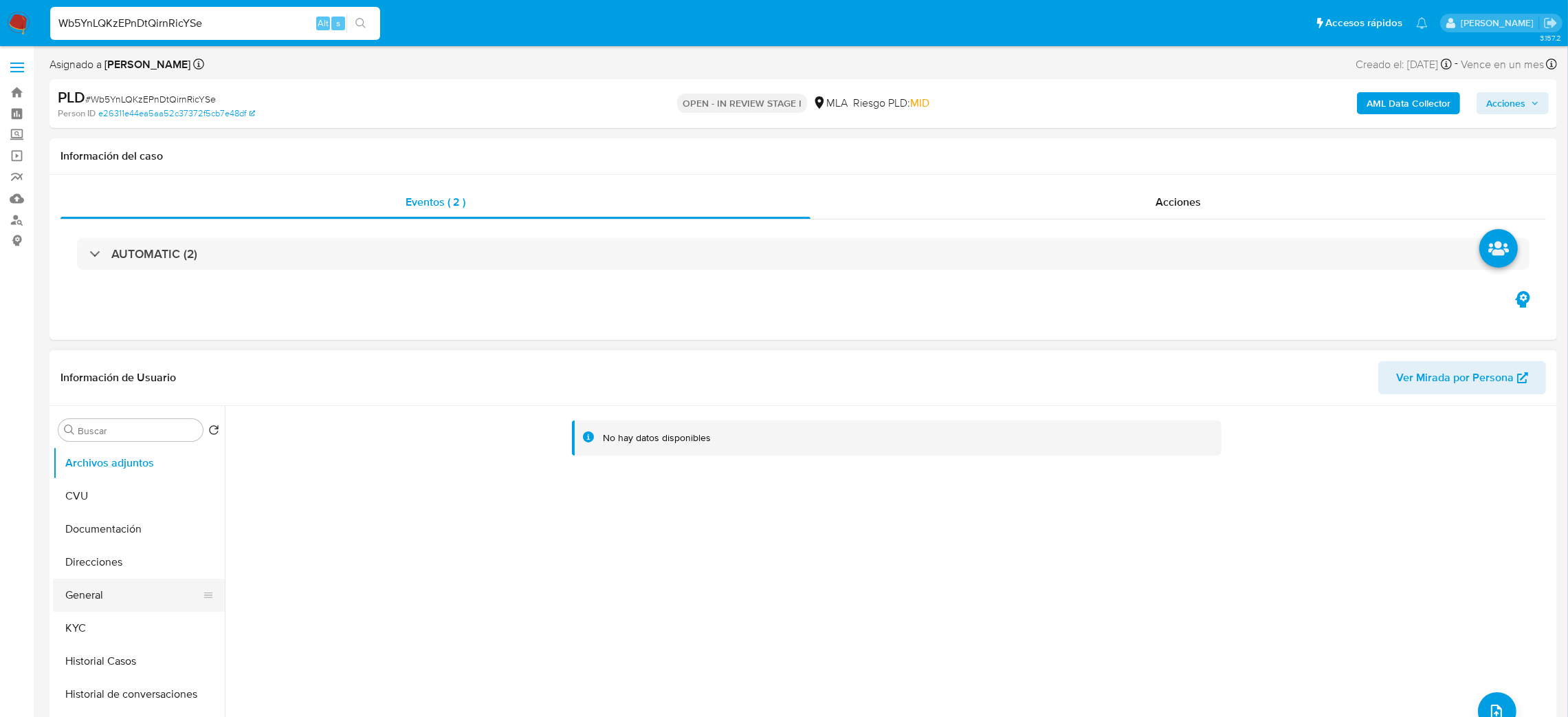
drag, startPoint x: 61, startPoint y: 576, endPoint x: 72, endPoint y: 584, distance: 13.6
click at [64, 576] on button "Direcciones" at bounding box center [139, 562] width 172 height 33
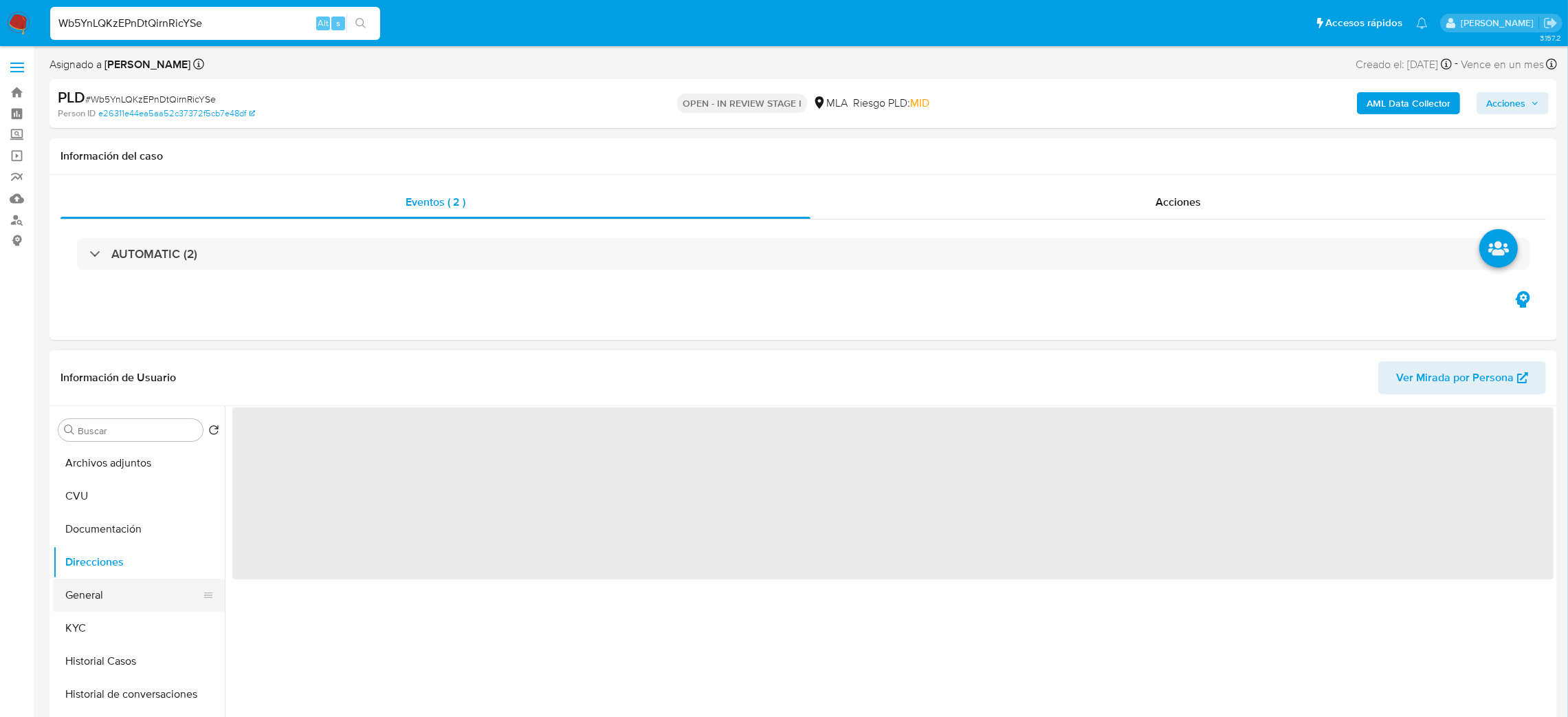
click at [85, 595] on button "General" at bounding box center [134, 595] width 161 height 33
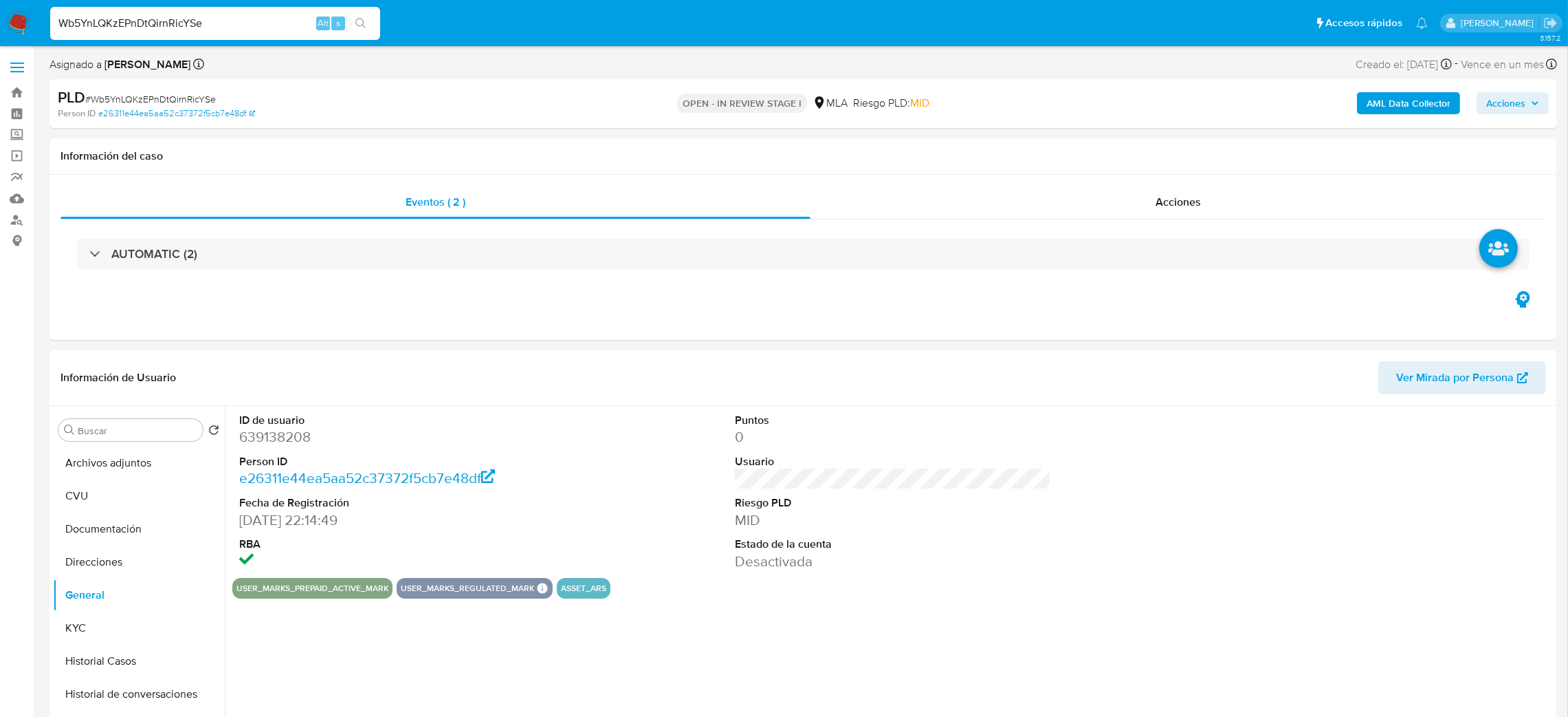
click at [267, 437] on dd "639138208" at bounding box center [397, 437] width 317 height 20
copy dd "639138208"
drag, startPoint x: 112, startPoint y: 472, endPoint x: 50, endPoint y: 489, distance: 64.3
click at [112, 472] on button "Archivos adjuntos" at bounding box center [139, 463] width 172 height 33
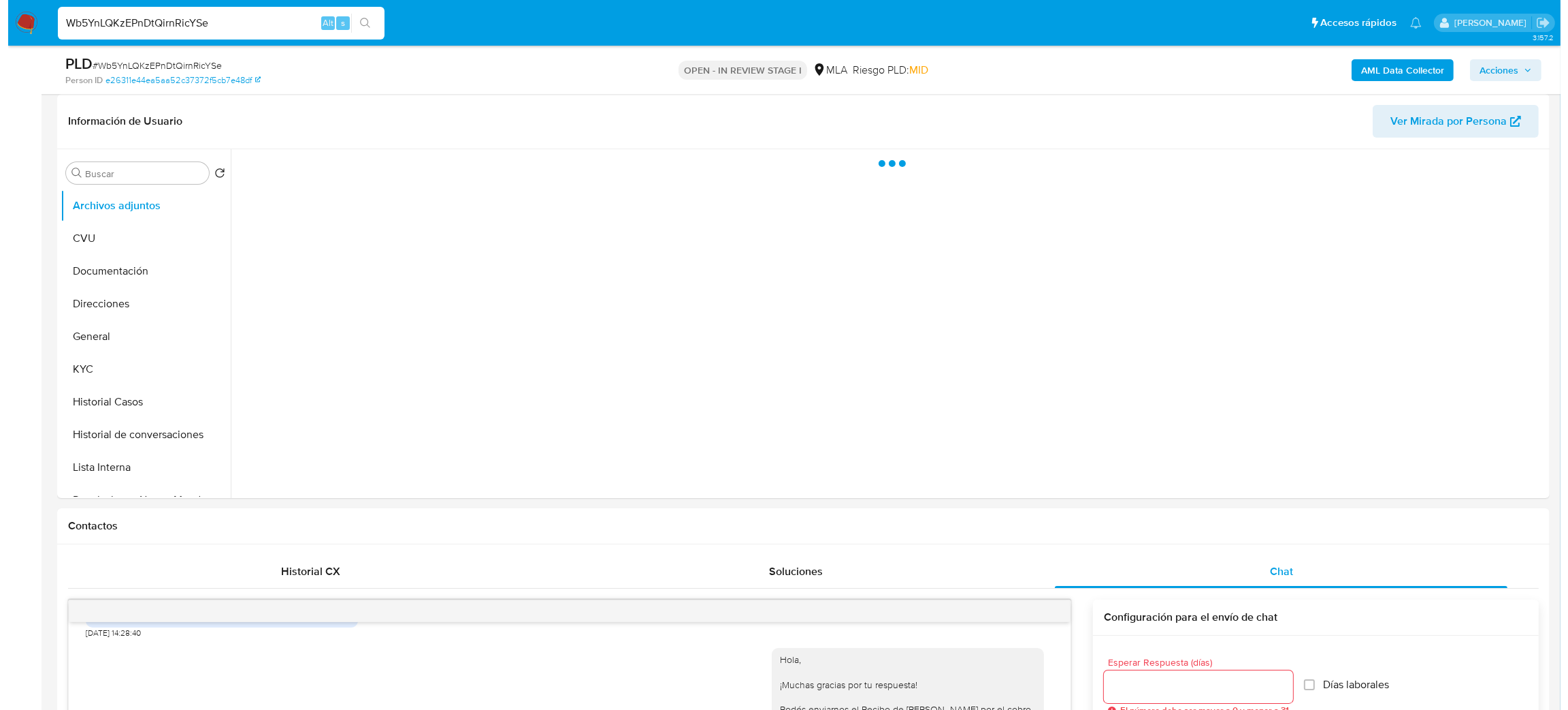
scroll to position [102, 0]
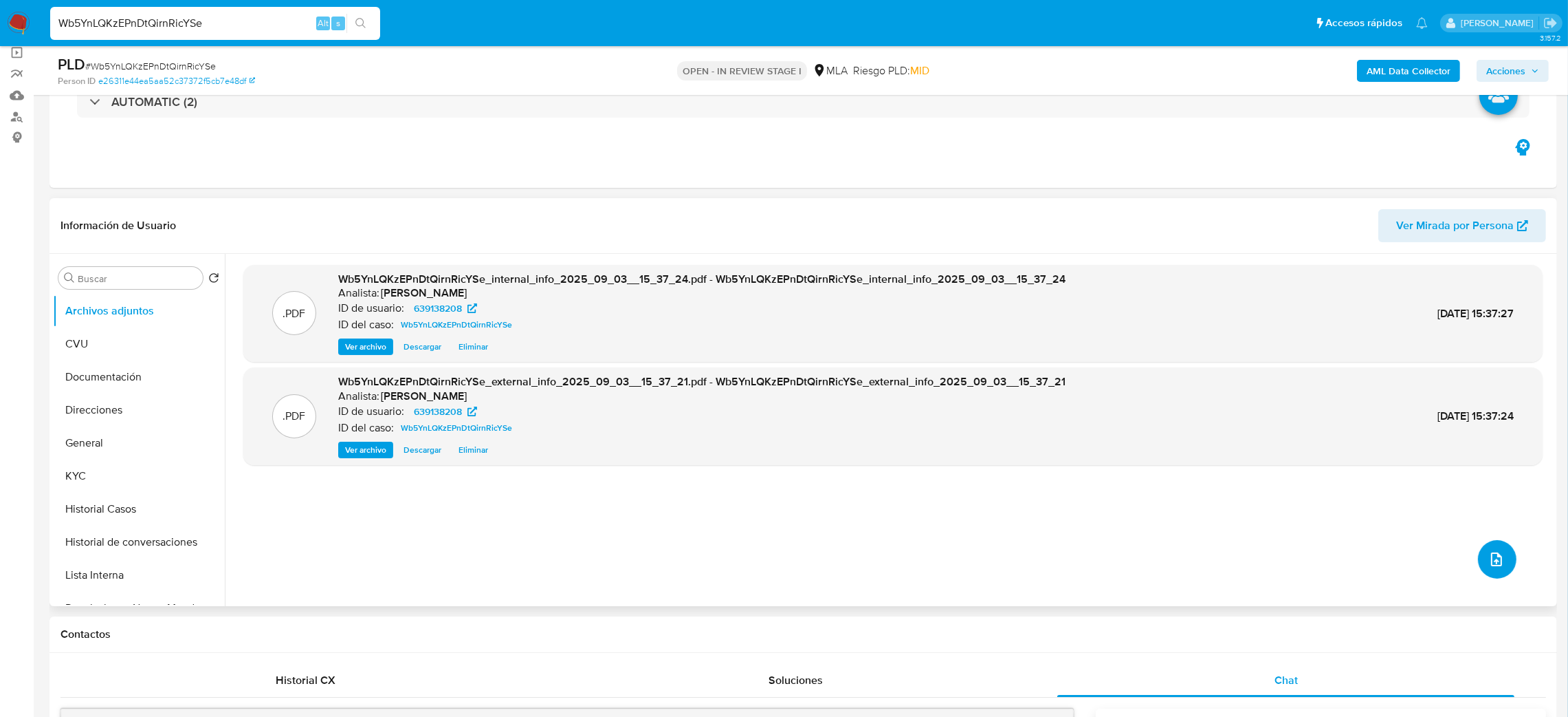
click at [1499, 565] on span "upload-file" at bounding box center [1497, 559] width 17 height 17
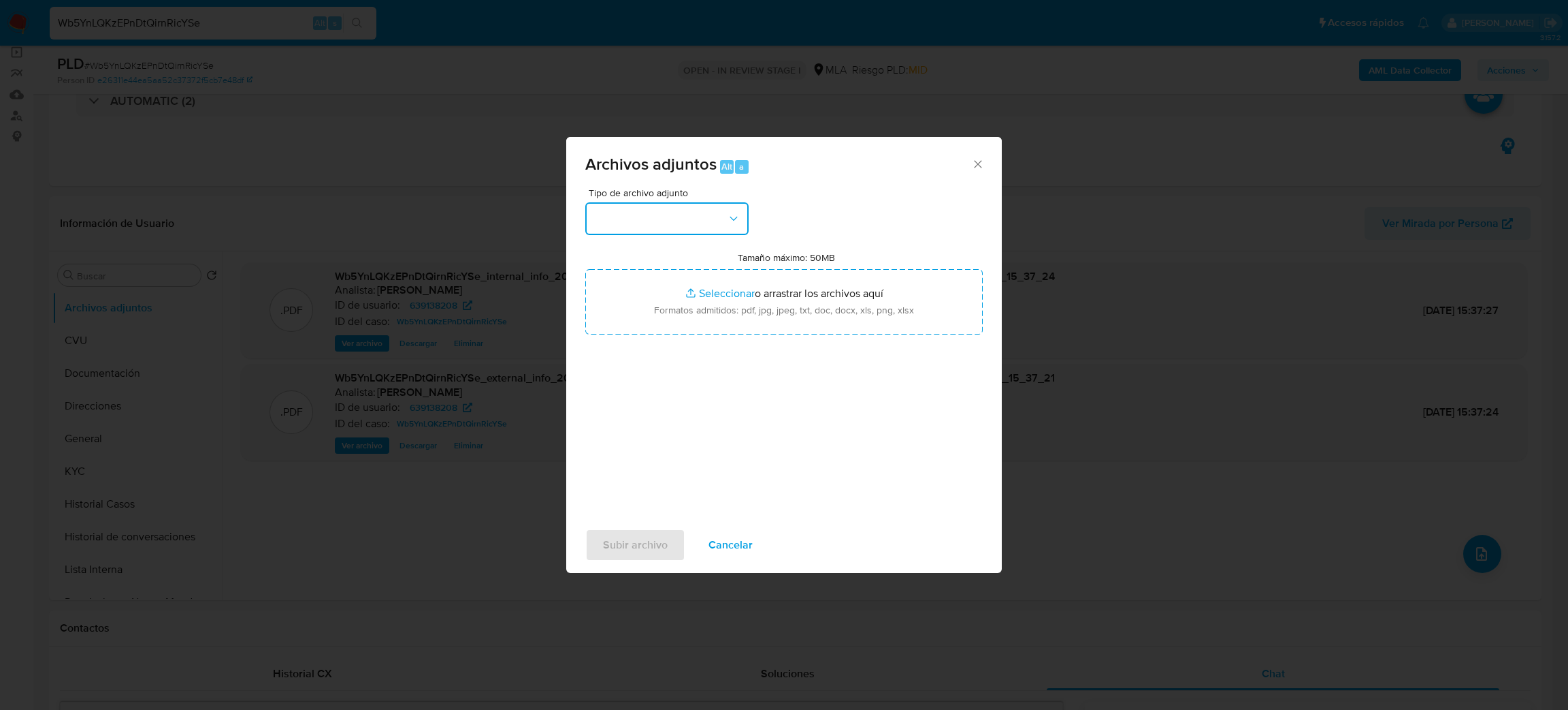
click at [625, 223] on button "button" at bounding box center [667, 218] width 164 height 32
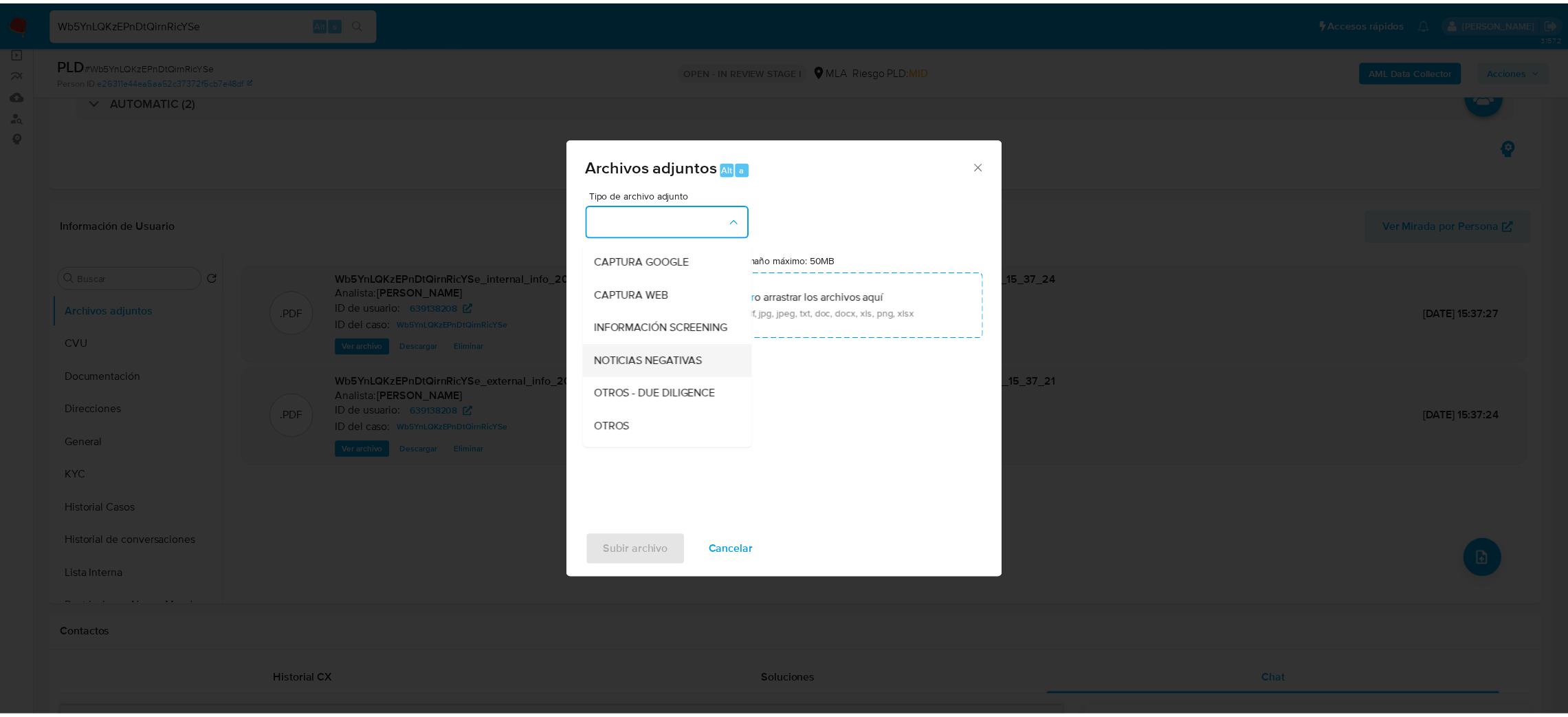
scroll to position [207, 0]
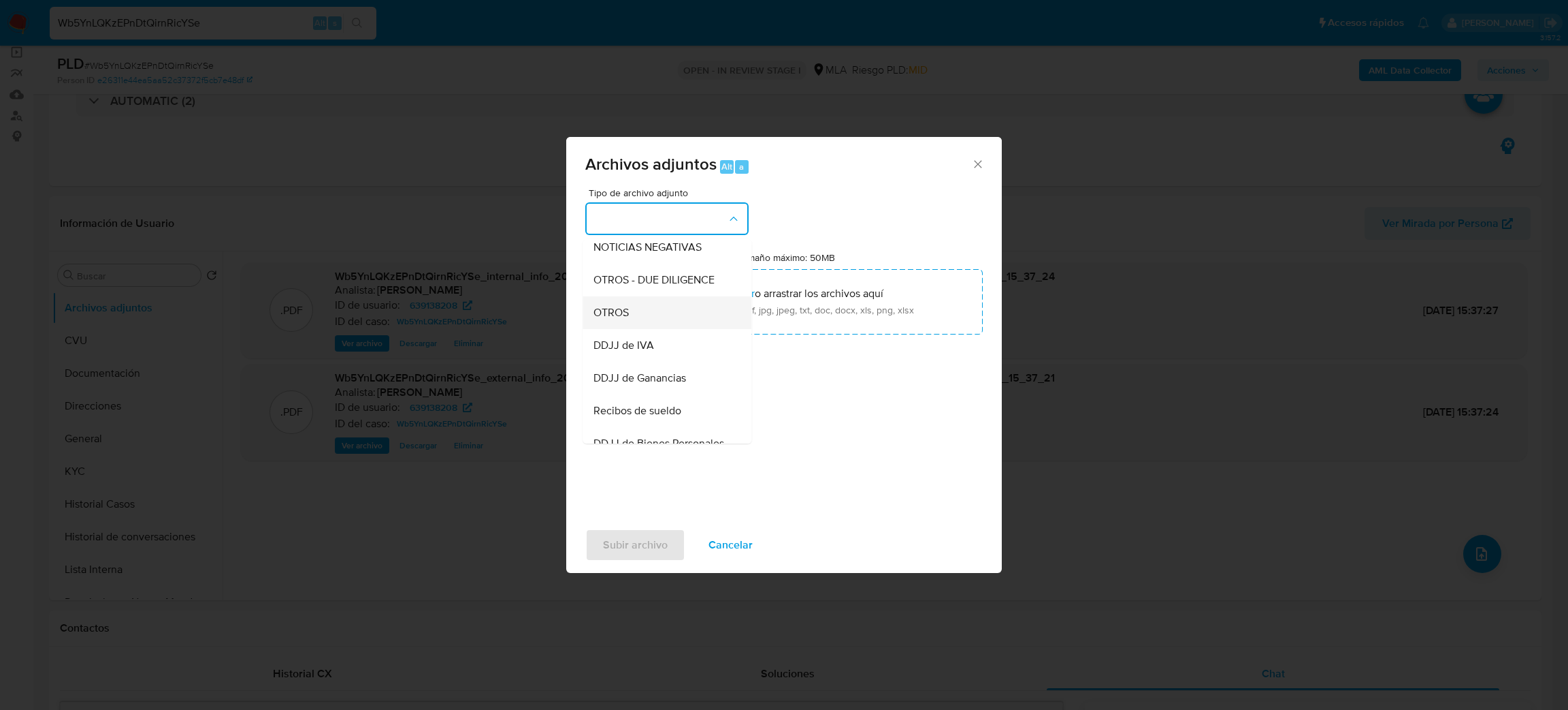
click at [622, 319] on span "OTROS" at bounding box center [611, 312] width 35 height 14
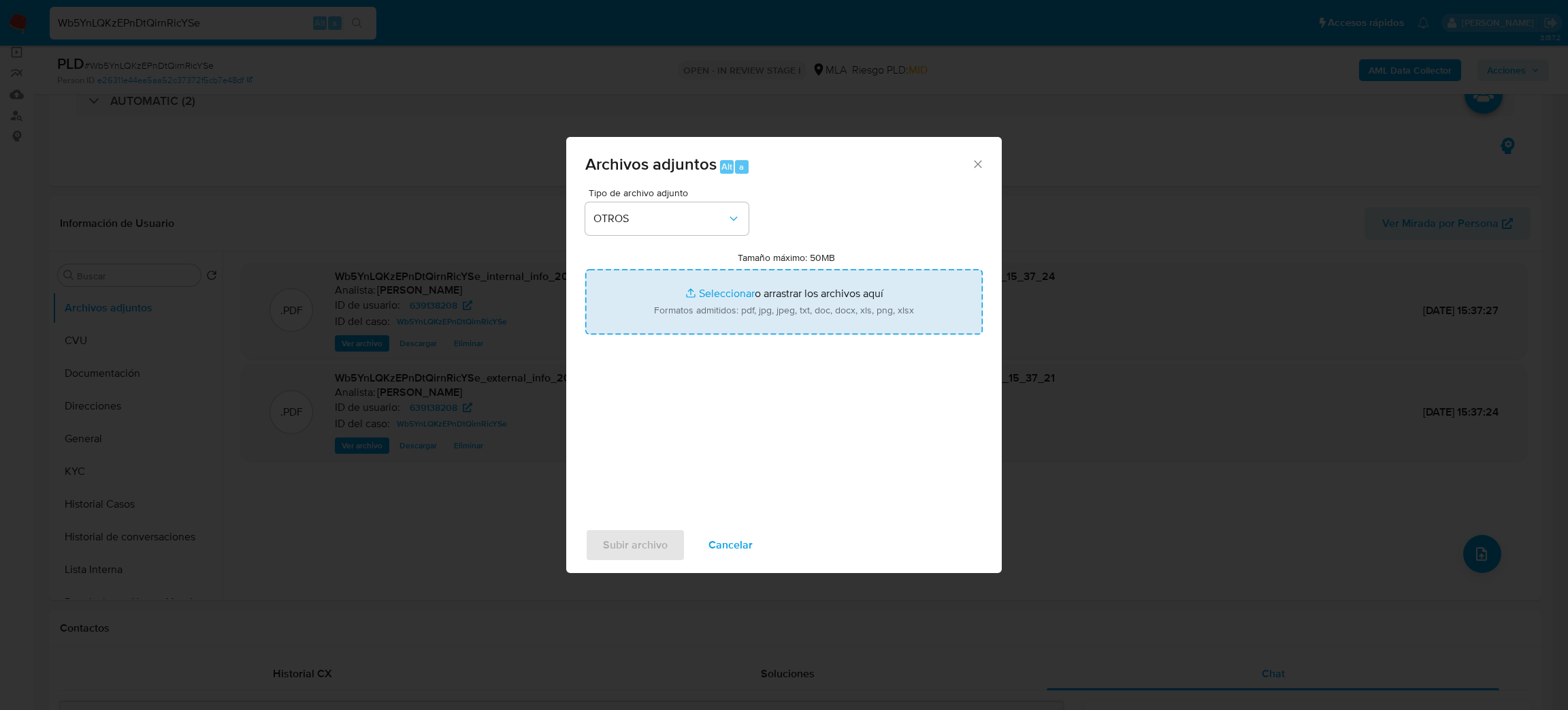
click at [741, 312] on input "Tamaño máximo: 50MB Seleccionar archivos" at bounding box center [784, 302] width 398 height 66
type input "C:\fakepath\Caselog Wb5YnLQKzEPnDtQirnRicYSe_2025_07_17_16_02_19.docx"
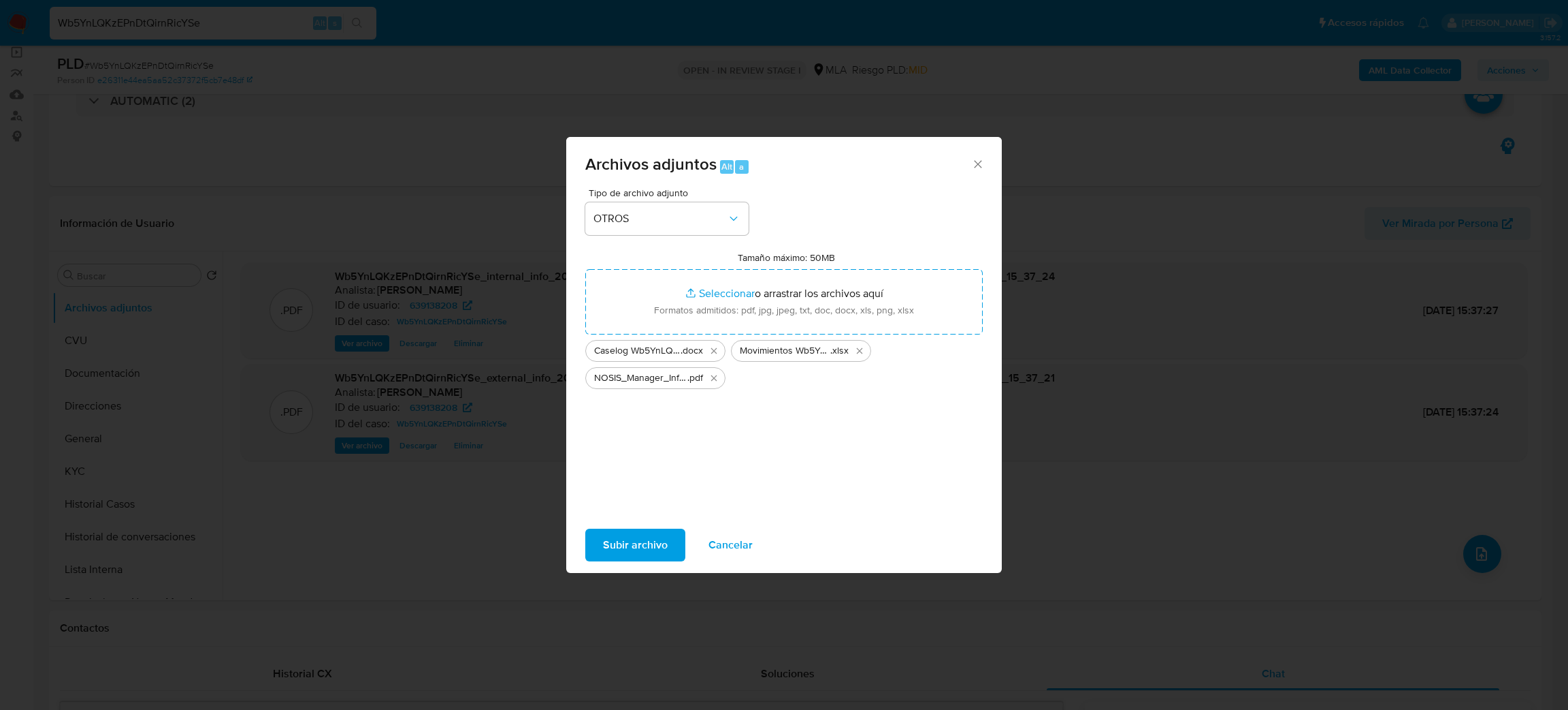
drag, startPoint x: 741, startPoint y: 312, endPoint x: 636, endPoint y: 545, distance: 255.6
click at [636, 545] on span "Subir archivo" at bounding box center [636, 544] width 65 height 30
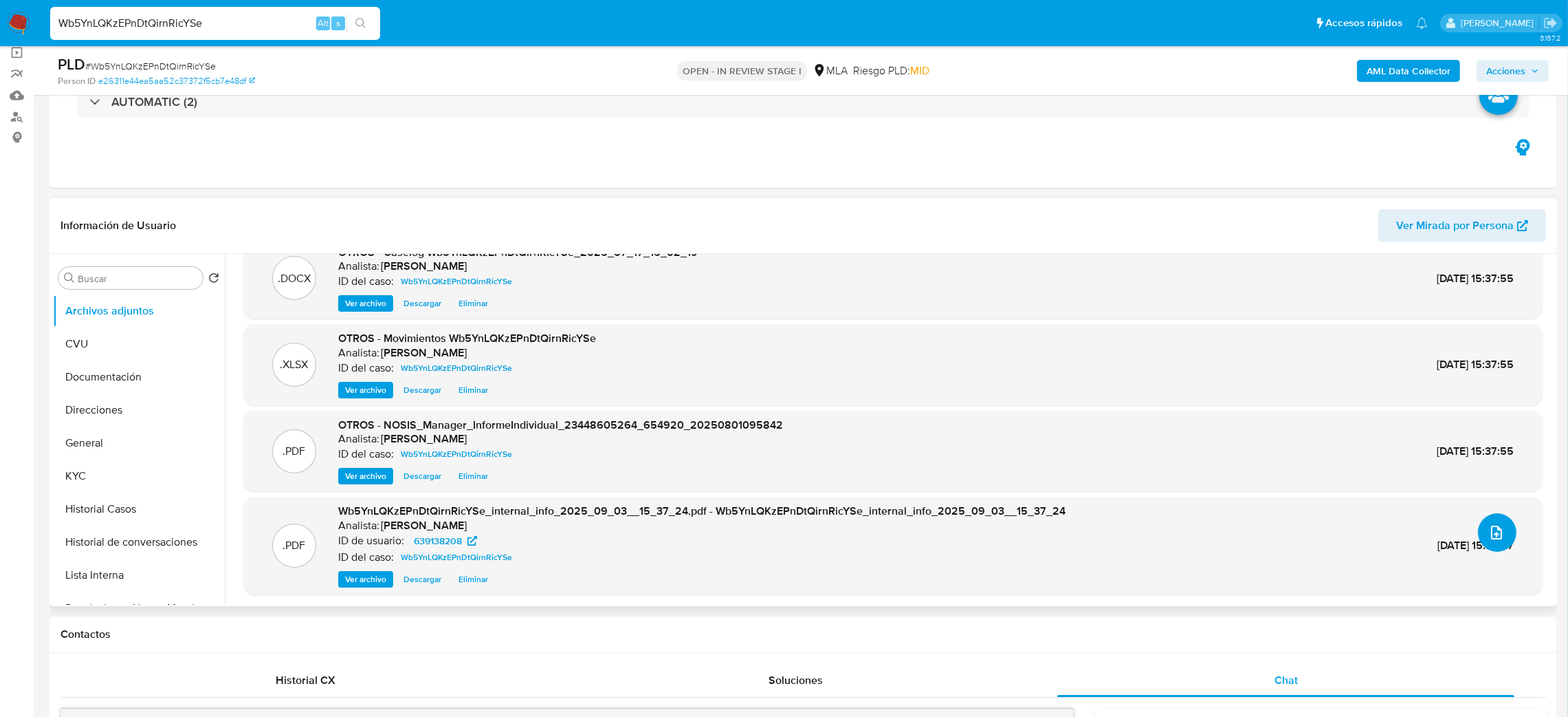
scroll to position [0, 0]
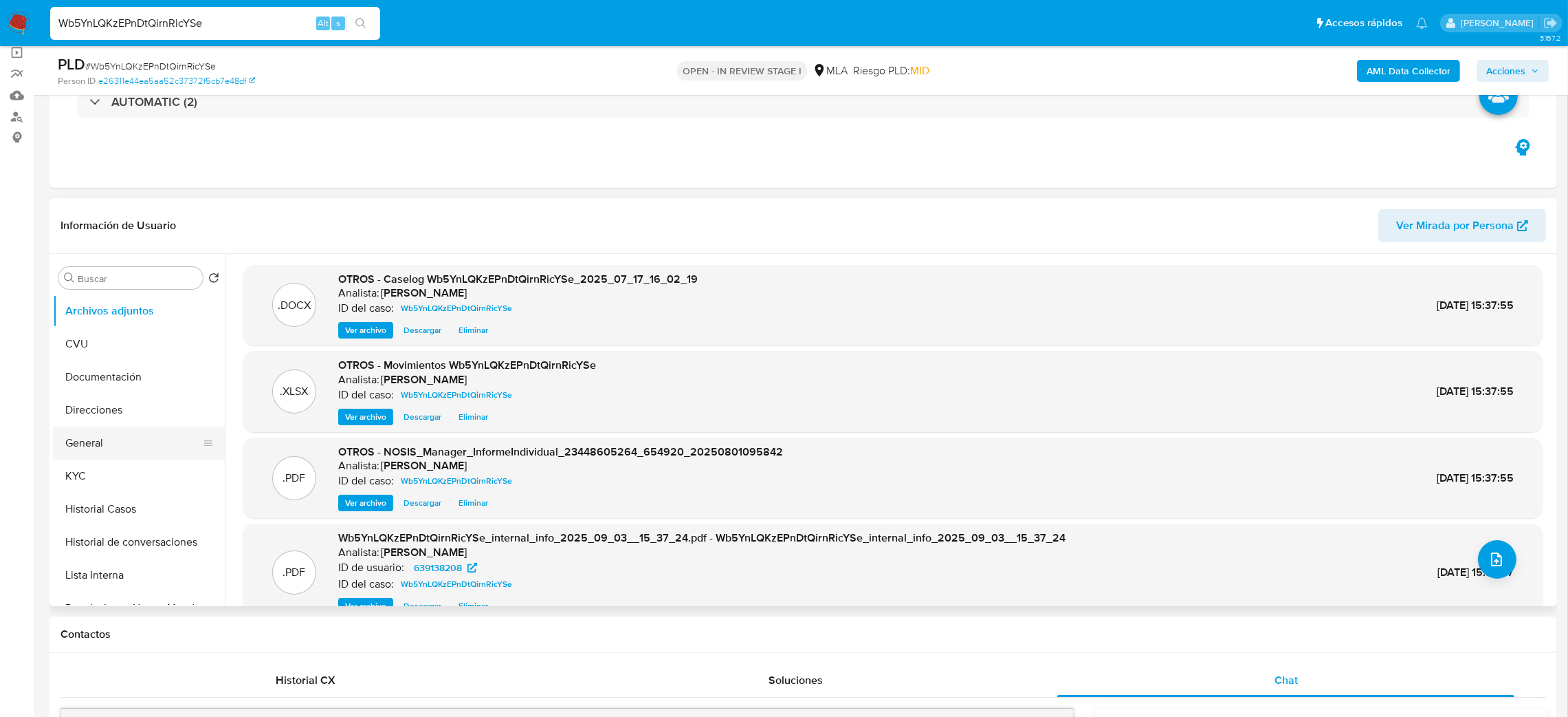
click at [95, 455] on button "General" at bounding box center [134, 442] width 161 height 33
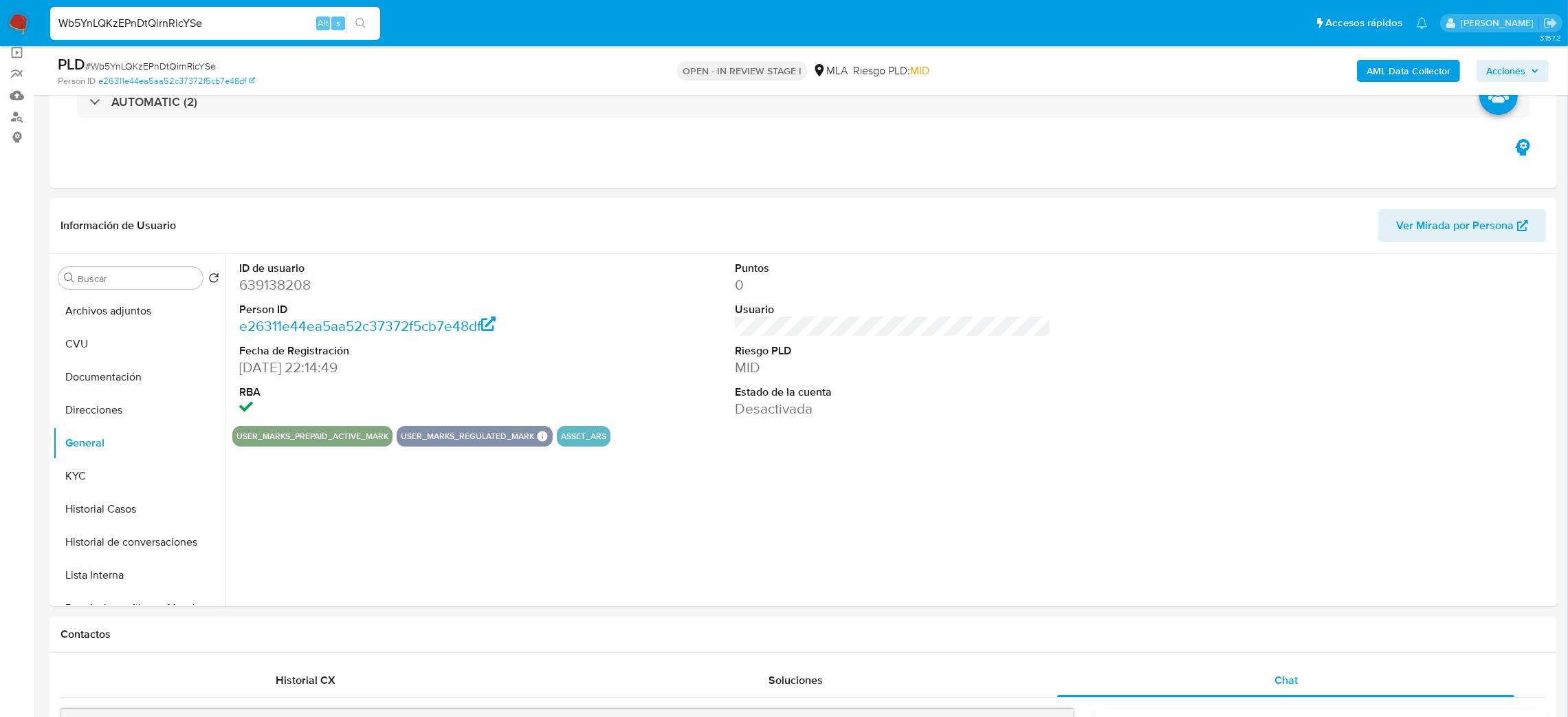
click at [282, 287] on dd "639138208" at bounding box center [397, 284] width 317 height 20
copy dd "639138208"
click at [1499, 68] on span "Acciones" at bounding box center [1506, 71] width 39 height 22
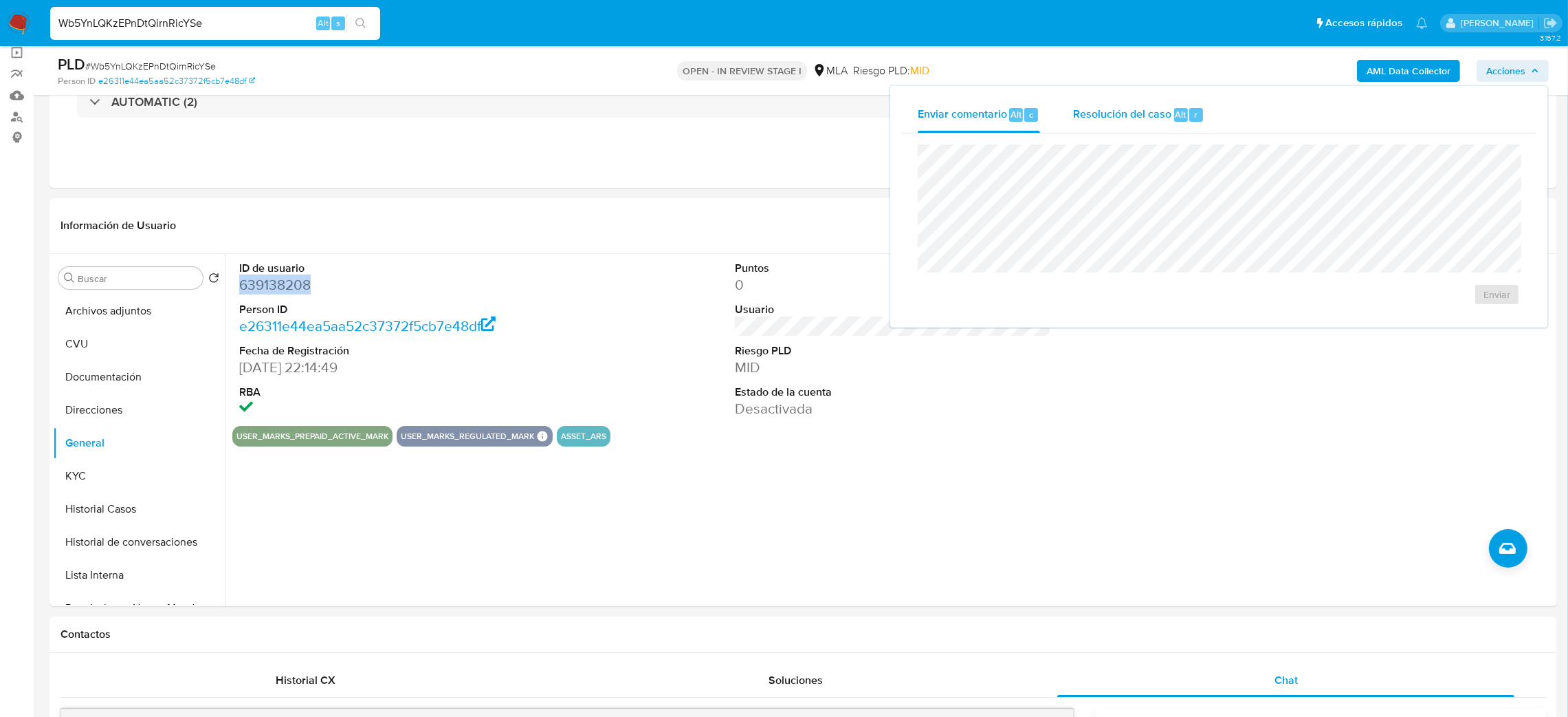
click at [1156, 115] on span "Resolución del caso" at bounding box center [1122, 113] width 98 height 16
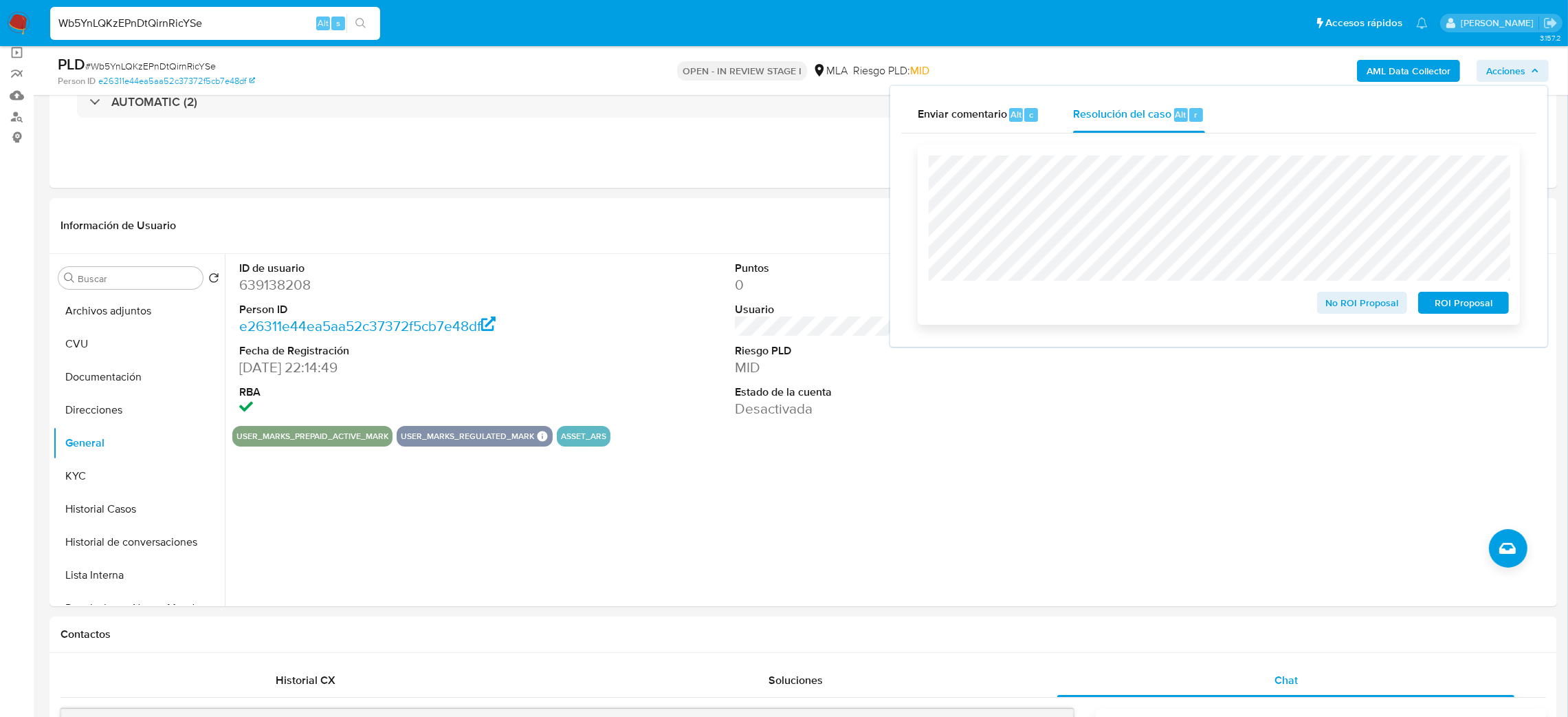
click at [1321, 308] on button "No ROI Proposal" at bounding box center [1362, 303] width 91 height 22
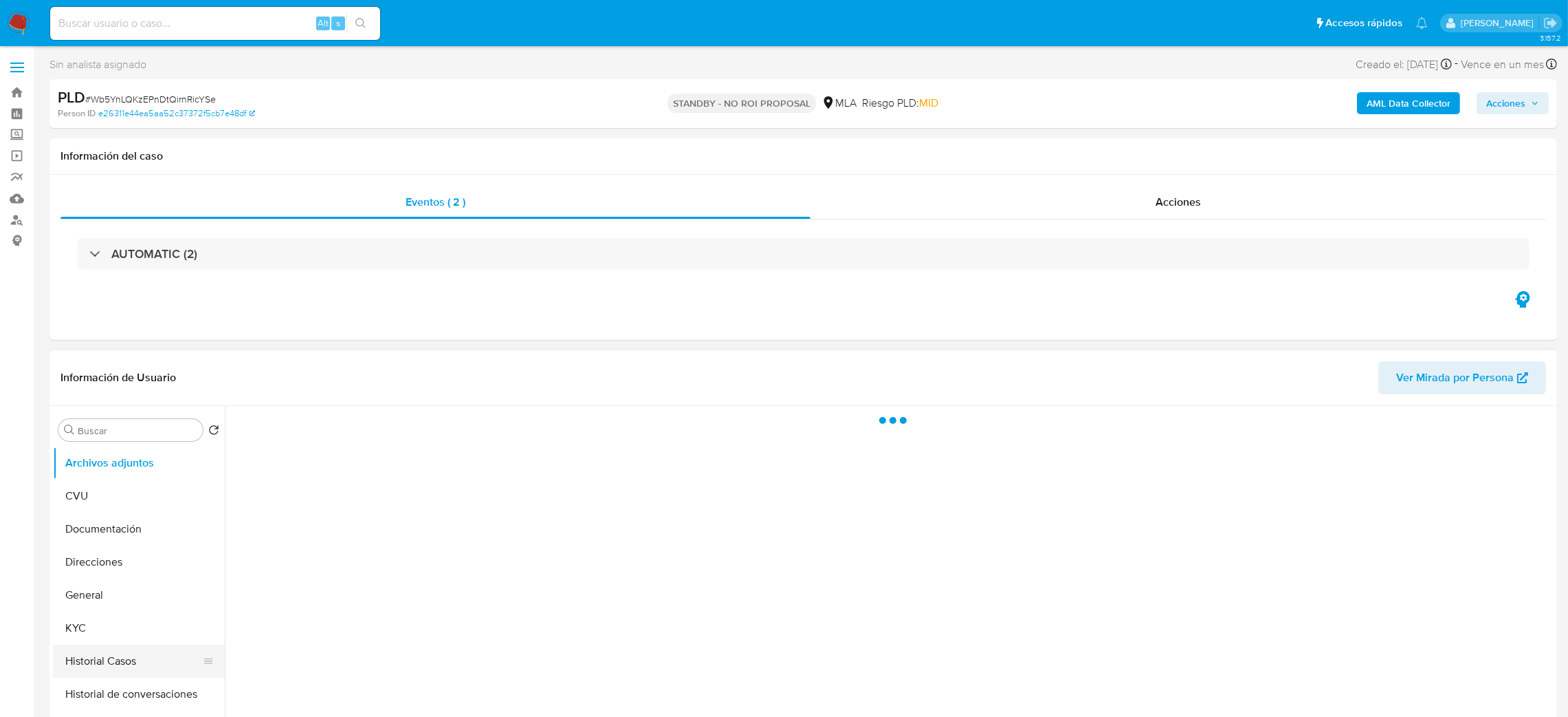
click at [116, 658] on button "Historial Casos" at bounding box center [134, 660] width 161 height 33
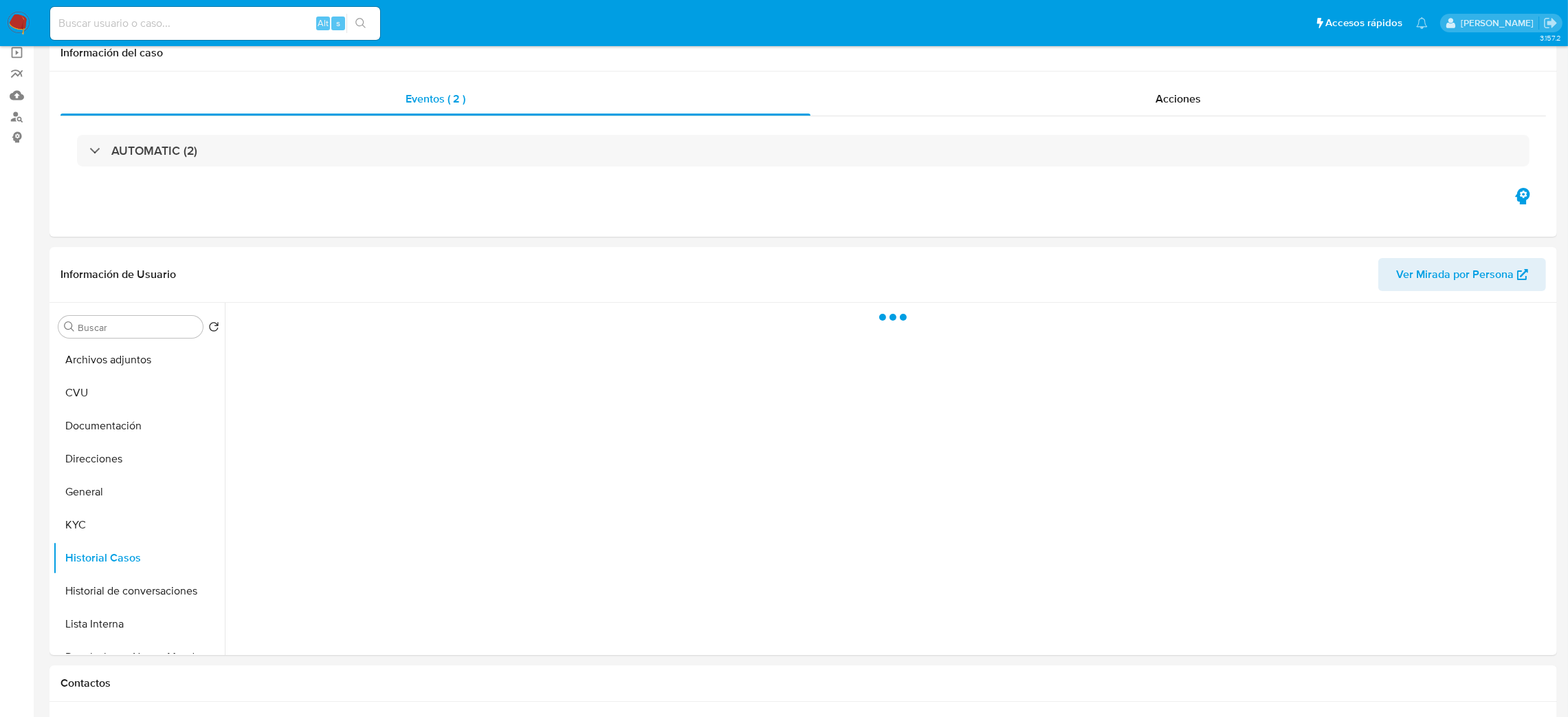
select select "10"
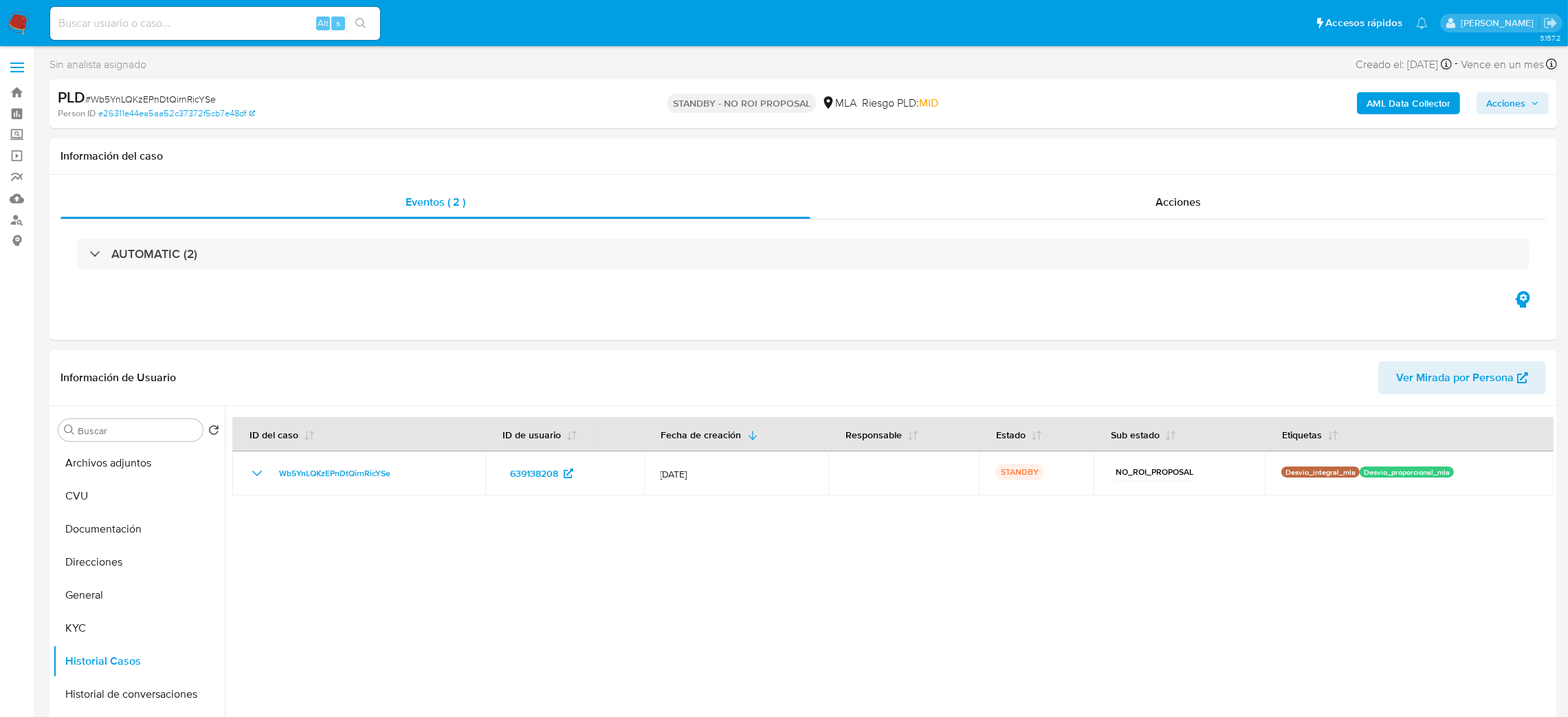
drag, startPoint x: 16, startPoint y: 27, endPoint x: 23, endPoint y: 7, distance: 21.2
click at [16, 27] on img at bounding box center [18, 23] width 23 height 23
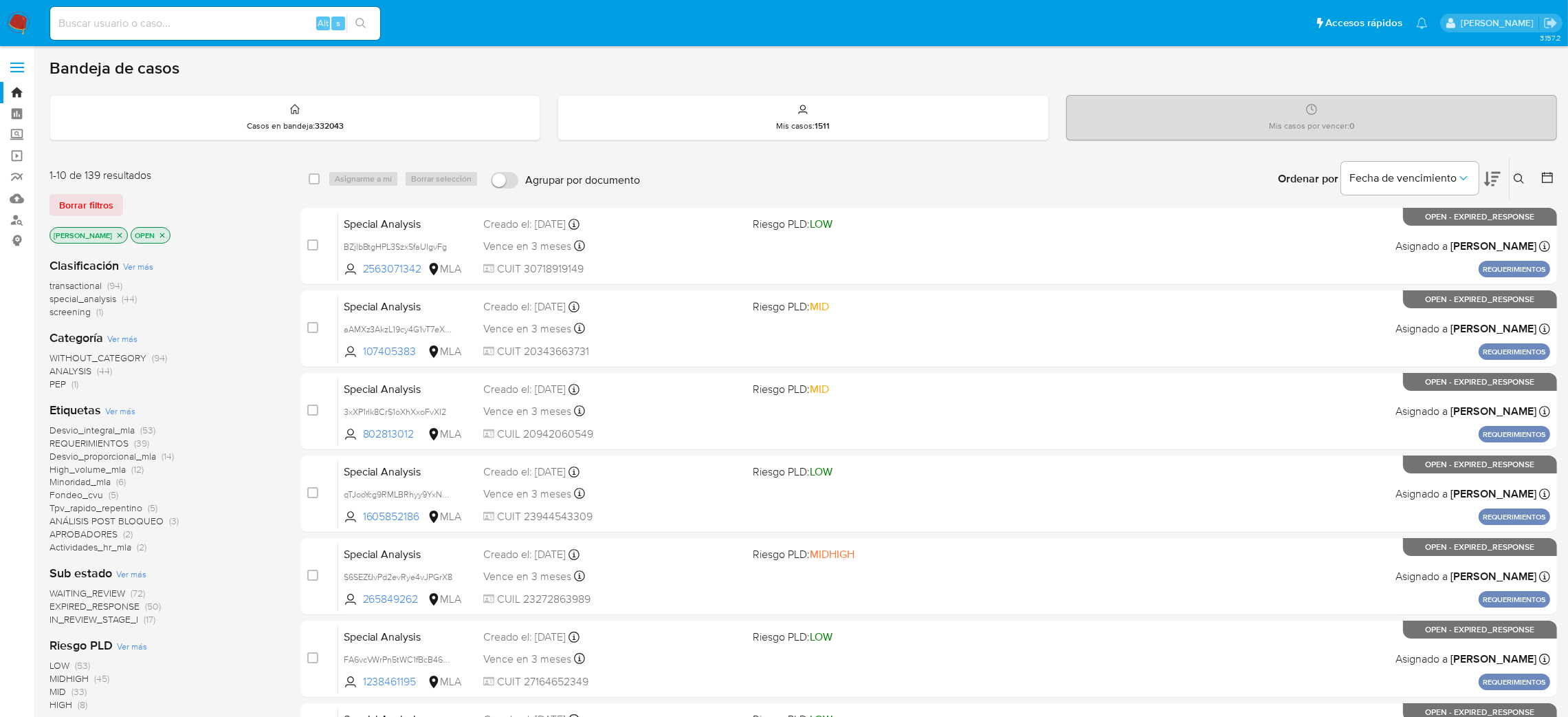
click at [147, 18] on input at bounding box center [215, 22] width 330 height 18
paste input "xfMWnk3qJ6tZN2FxL8JD8YB6"
type input "xfMWnk3qJ6tZN2FxL8JD8YB6"
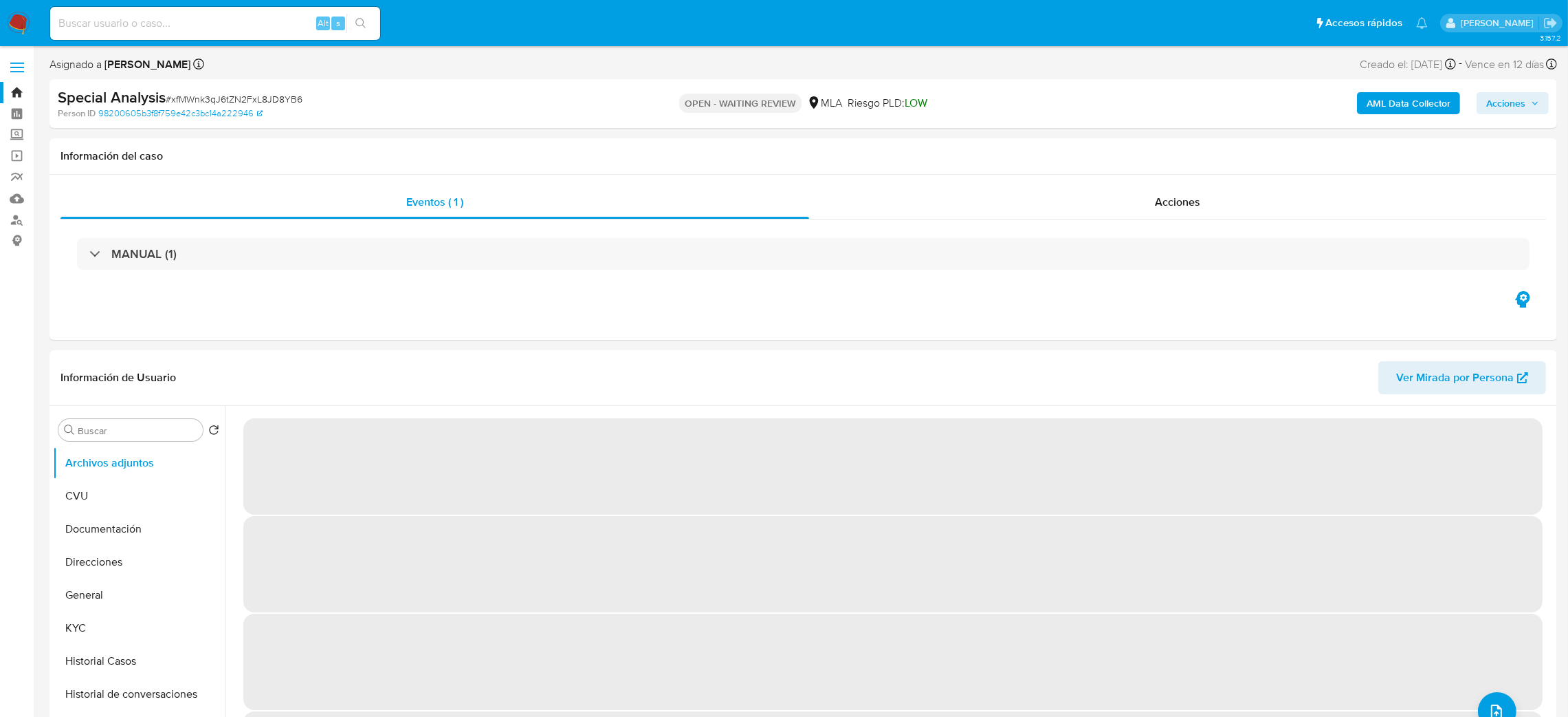
select select "10"
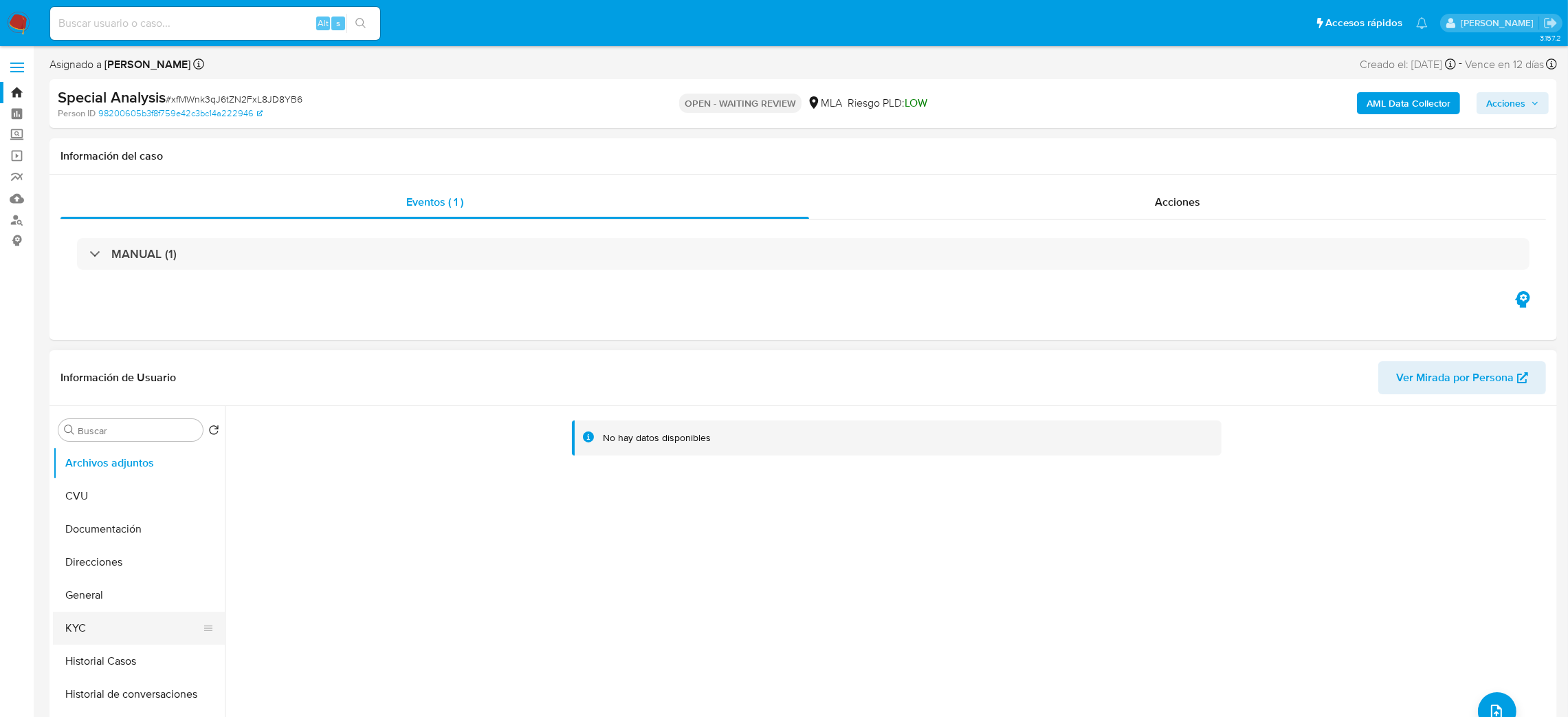
click at [170, 615] on button "KYC" at bounding box center [134, 627] width 161 height 33
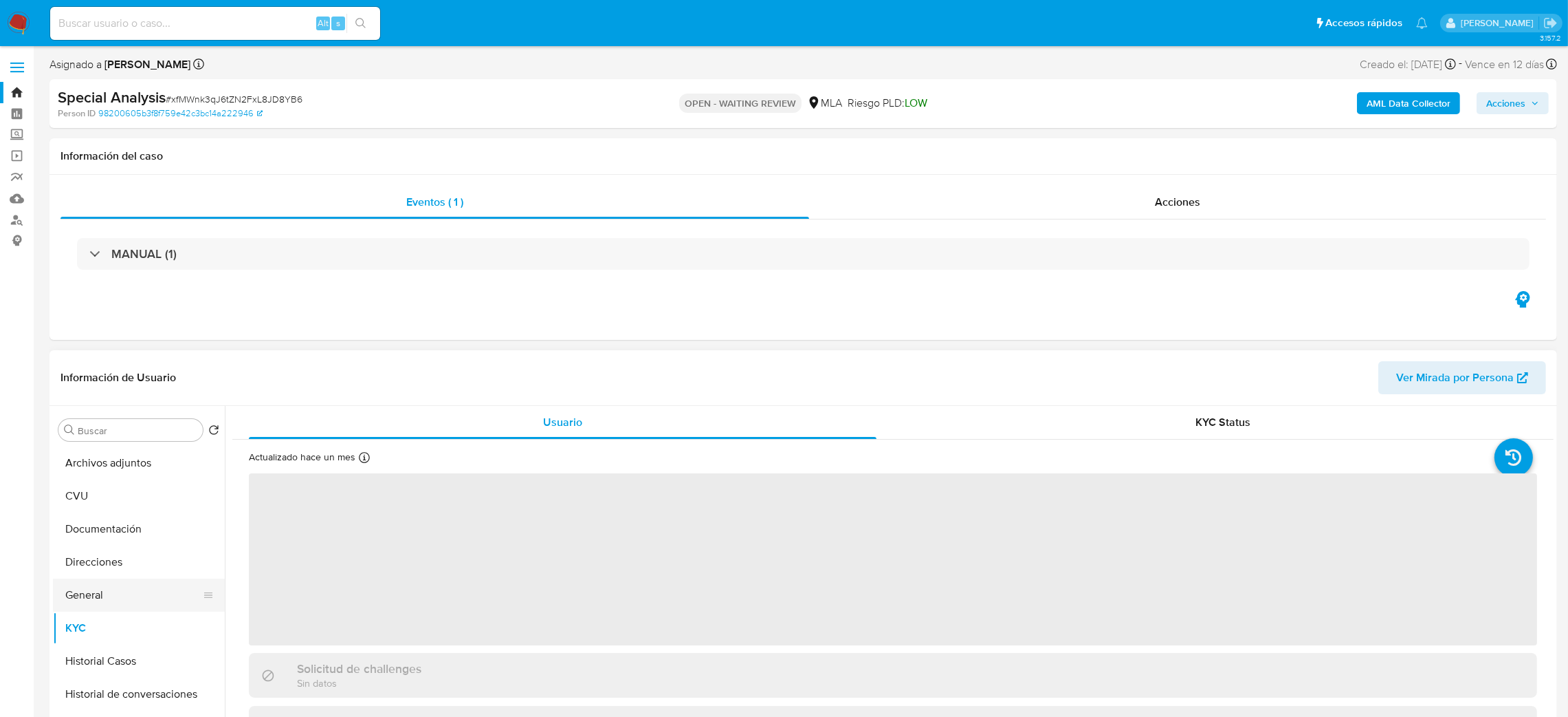
click at [168, 592] on button "General" at bounding box center [134, 595] width 161 height 33
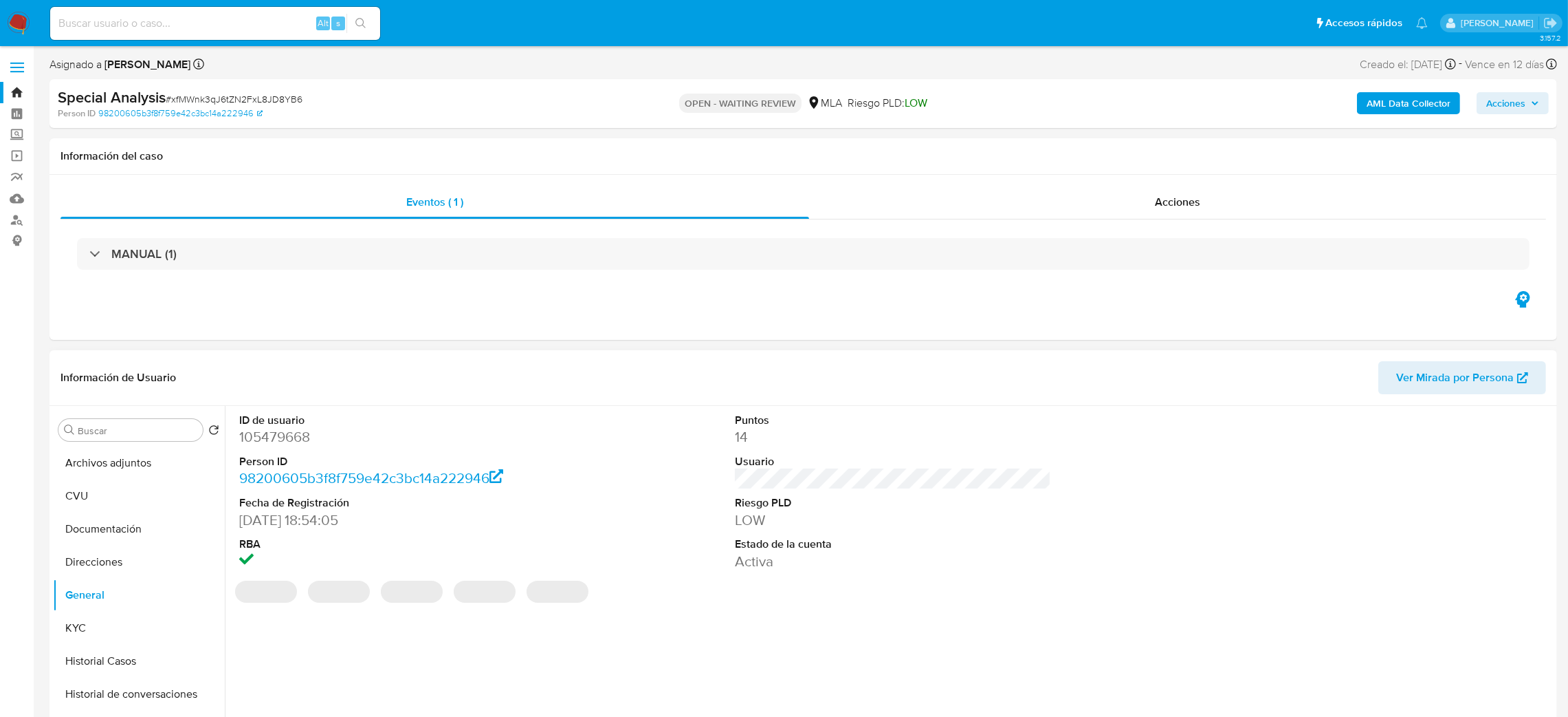
click at [266, 441] on dd "105479668" at bounding box center [397, 437] width 317 height 20
copy dd "105479668"
click at [233, 12] on div "Alt s" at bounding box center [215, 22] width 330 height 33
click at [244, 24] on input at bounding box center [215, 22] width 330 height 18
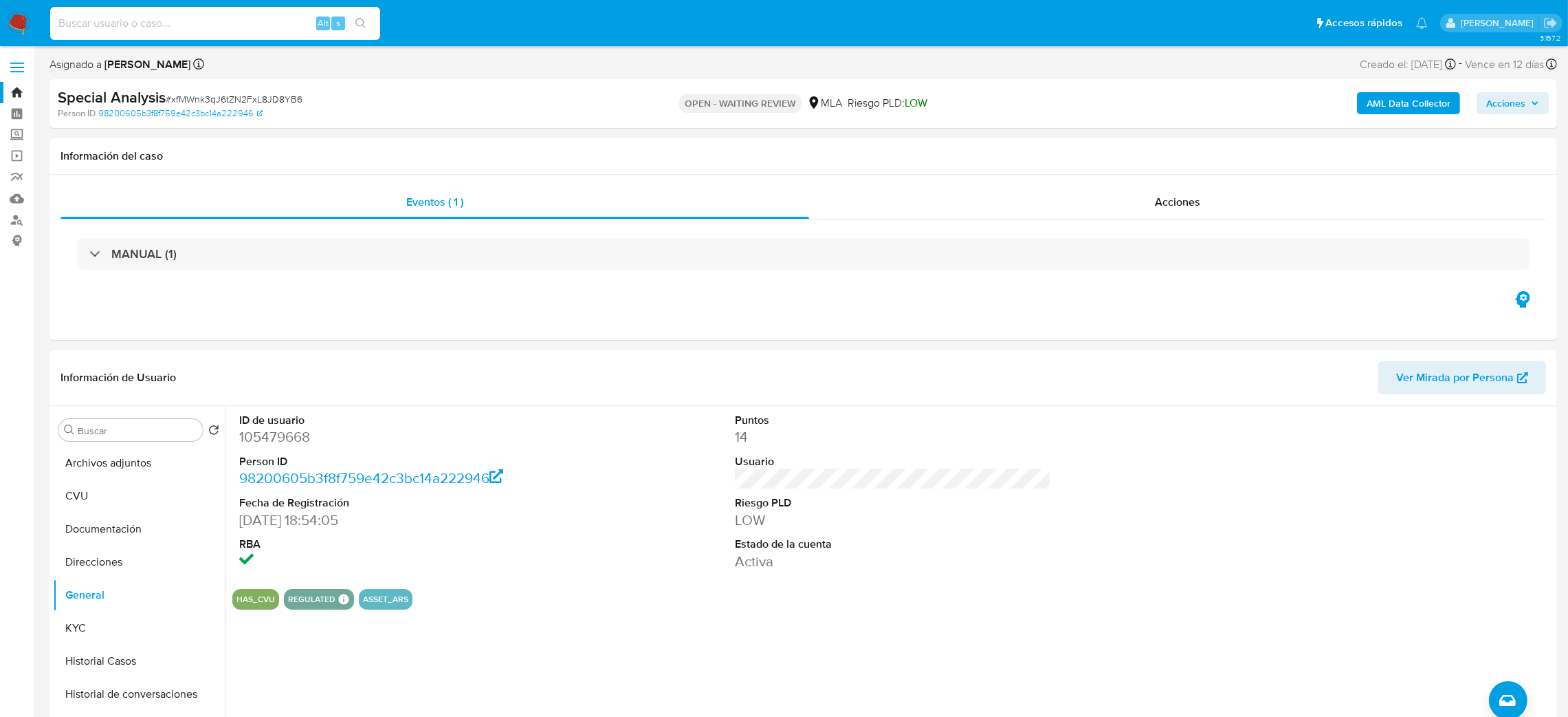
paste input "eE6mAWb8lwyUdafQg34YygtT"
type input "eE6mAWb8lwyUdafQg34YygtT"
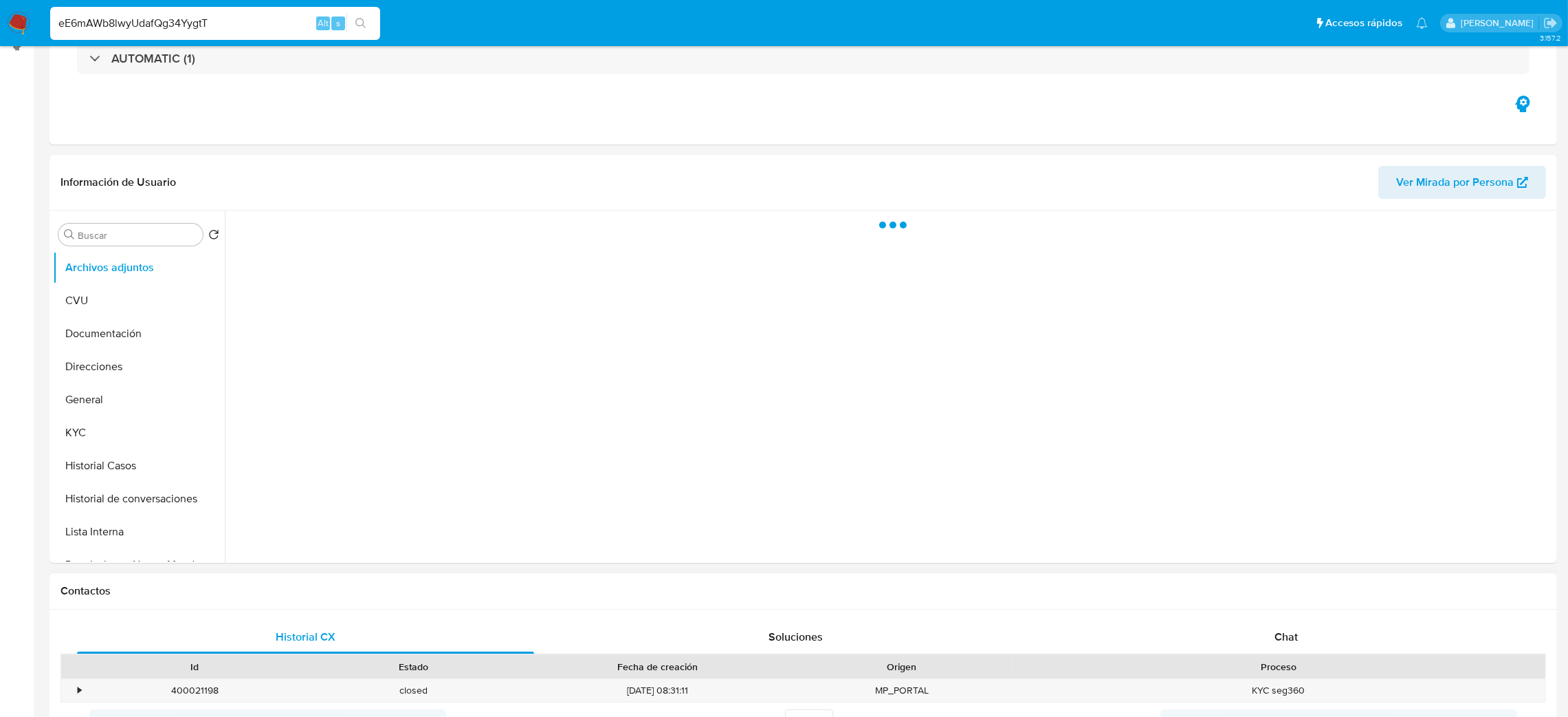
scroll to position [412, 0]
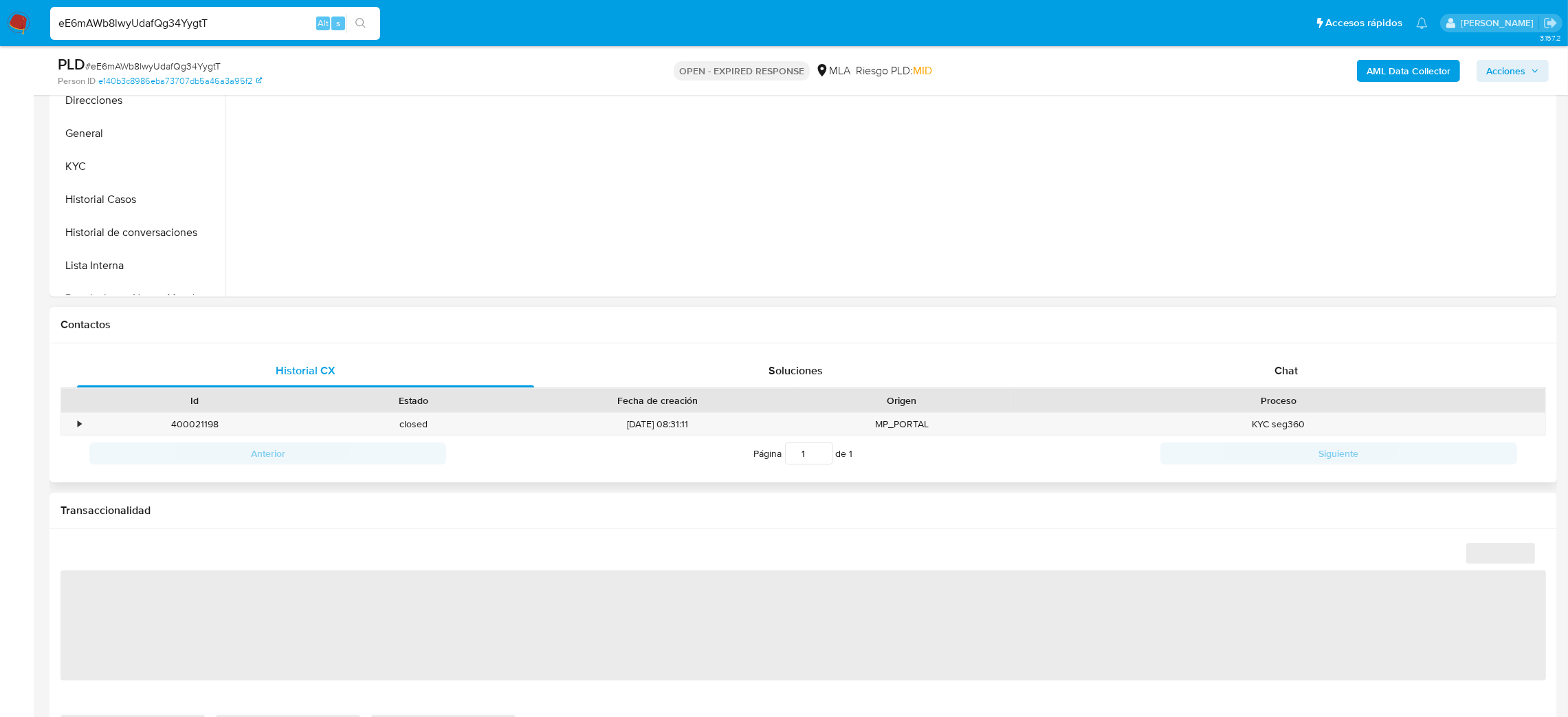
click at [1339, 341] on div "Contactos Historial CX Soluciones Chat Id Estado Fecha de creación Origen Proce…" at bounding box center [804, 394] width 1508 height 176
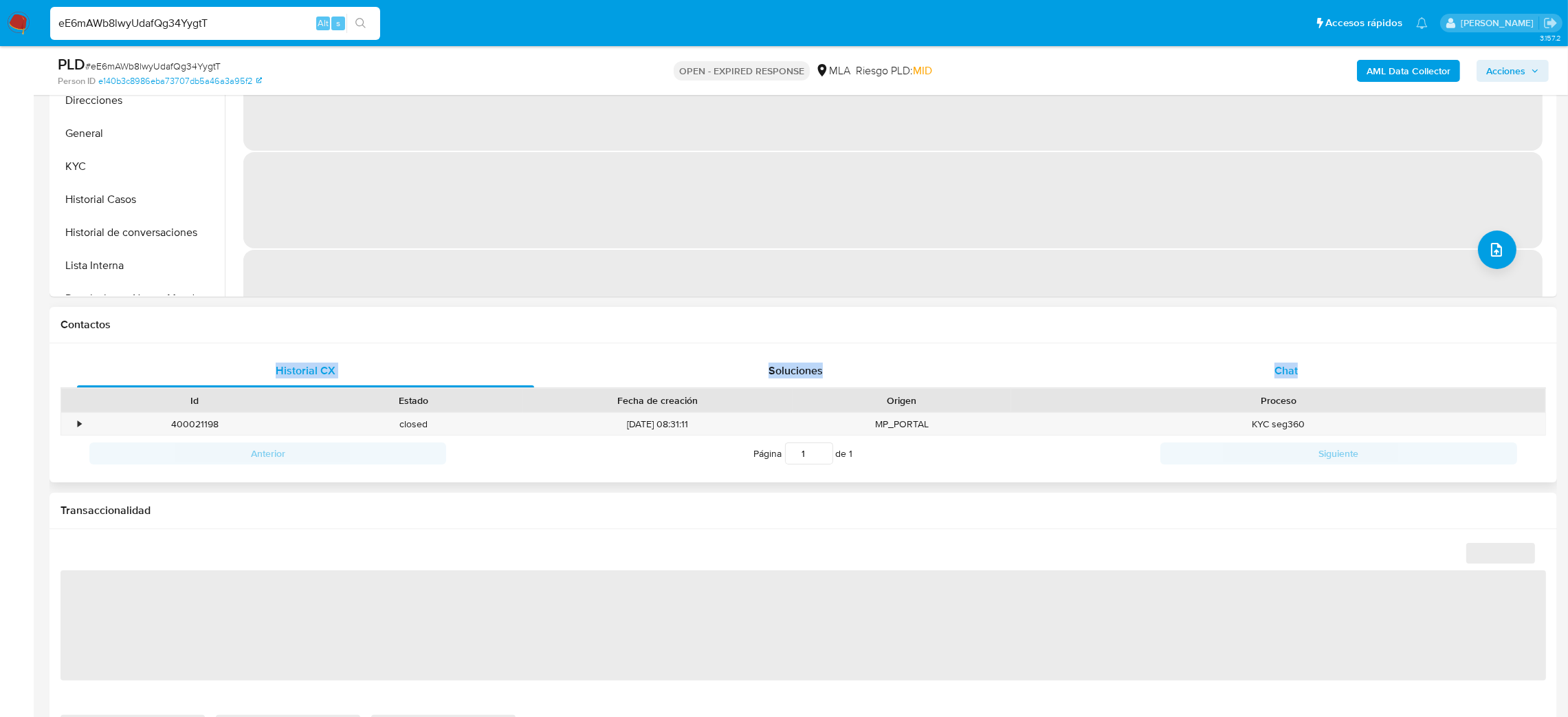
click at [1303, 357] on div "Chat" at bounding box center [1286, 370] width 457 height 33
select select "10"
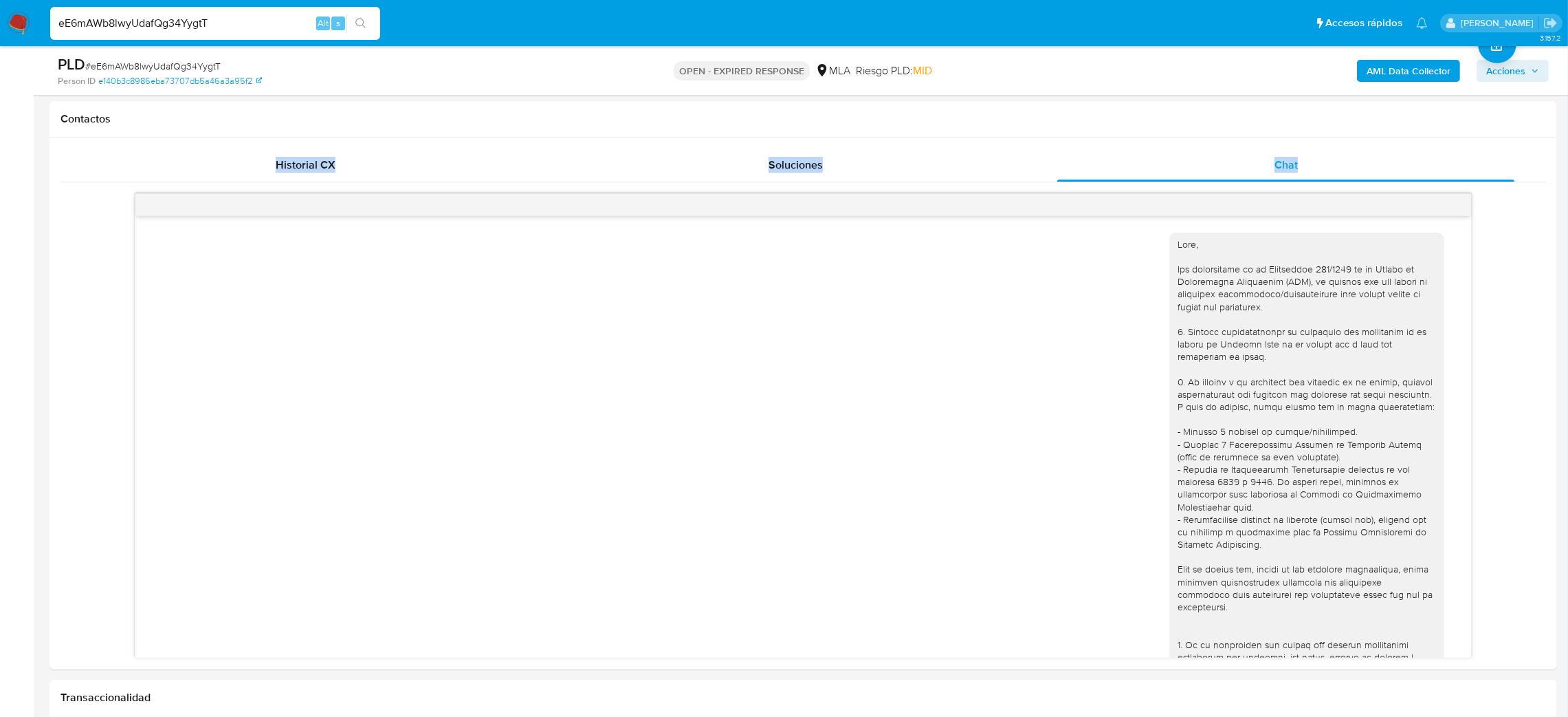
scroll to position [103, 0]
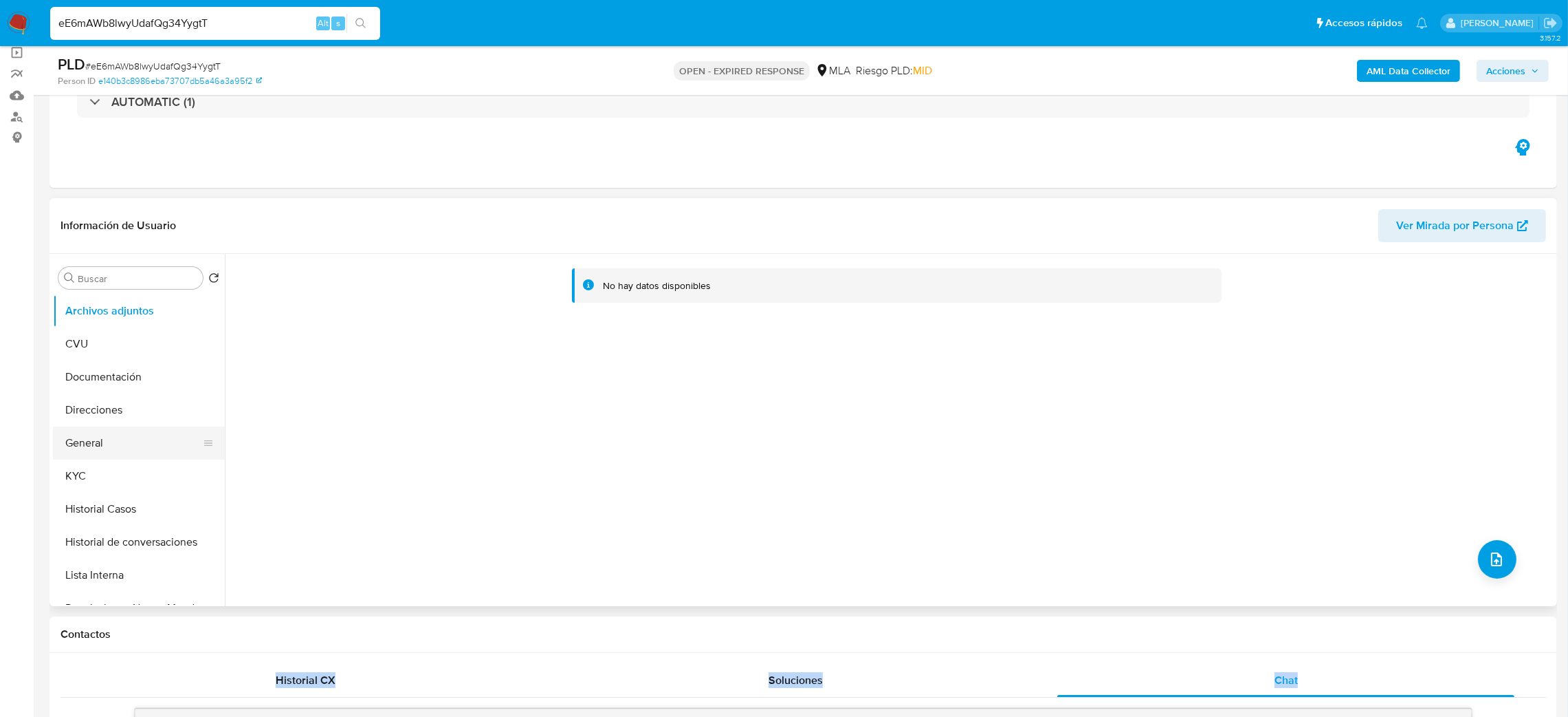
click at [100, 439] on button "General" at bounding box center [134, 442] width 161 height 33
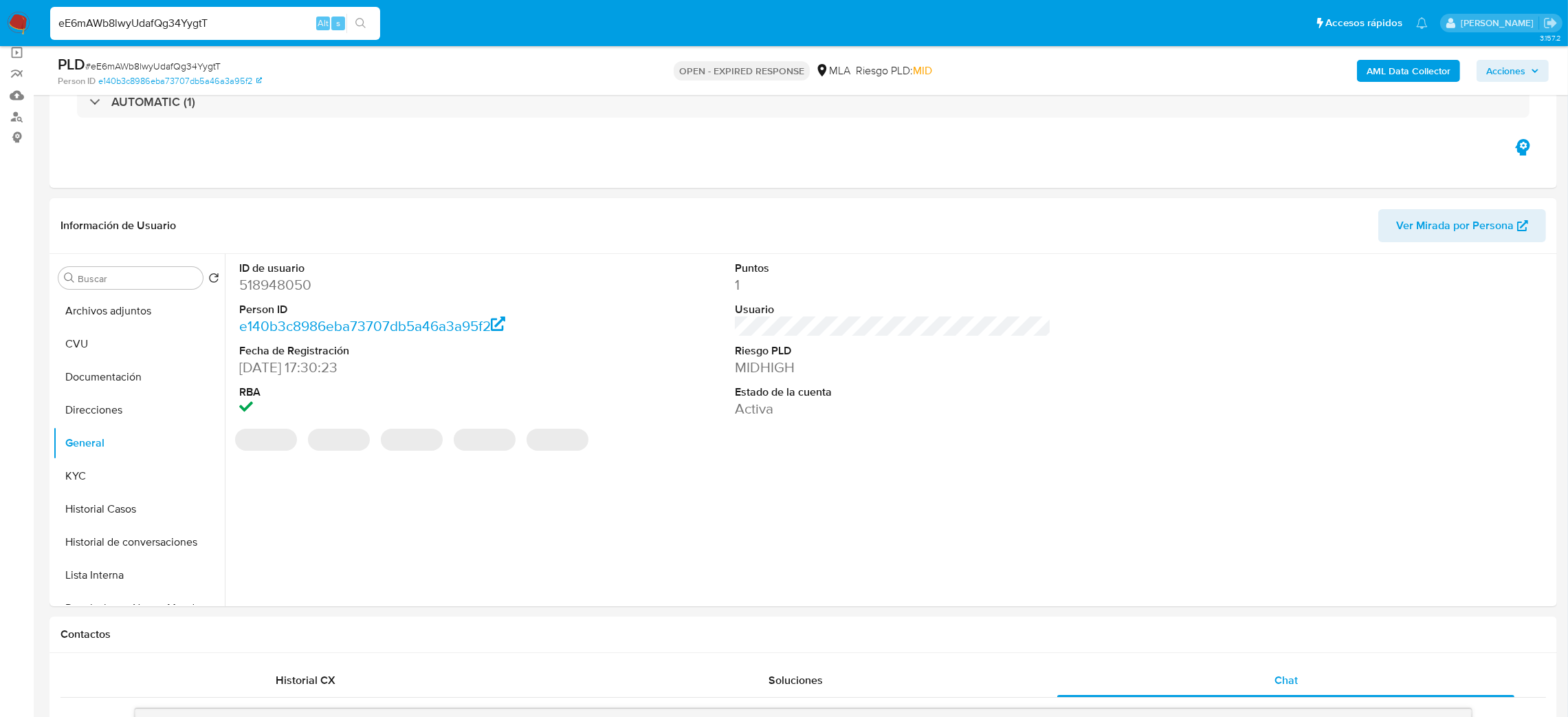
click at [263, 288] on dd "518948050" at bounding box center [397, 284] width 317 height 20
copy dd "518948050"
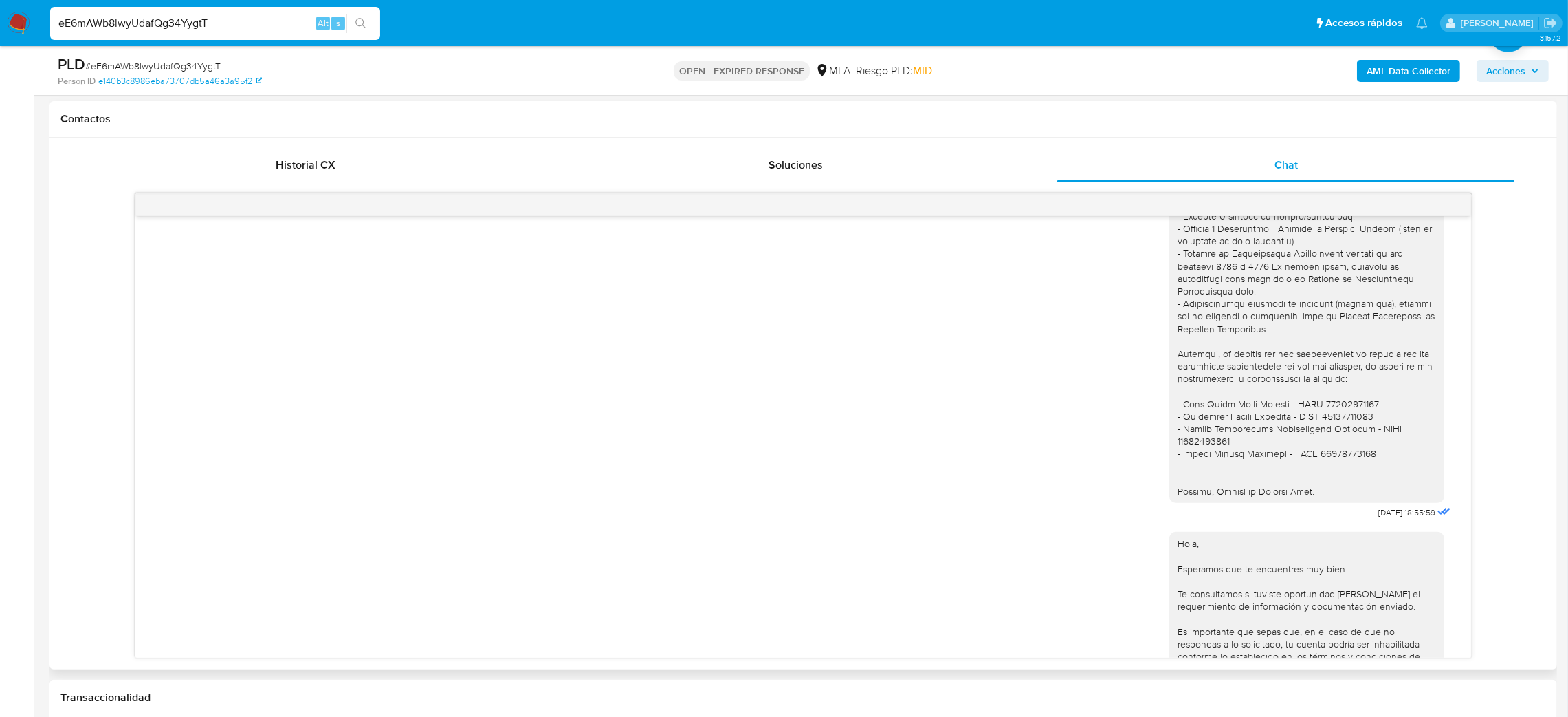
scroll to position [1607, 0]
drag, startPoint x: 241, startPoint y: 28, endPoint x: 0, endPoint y: 82, distance: 247.0
paste input "dqv2vtAhqmUAb4BKrA4aU2NP"
type input "dqv2vtAhqmUAb4BKrA4aU2NP"
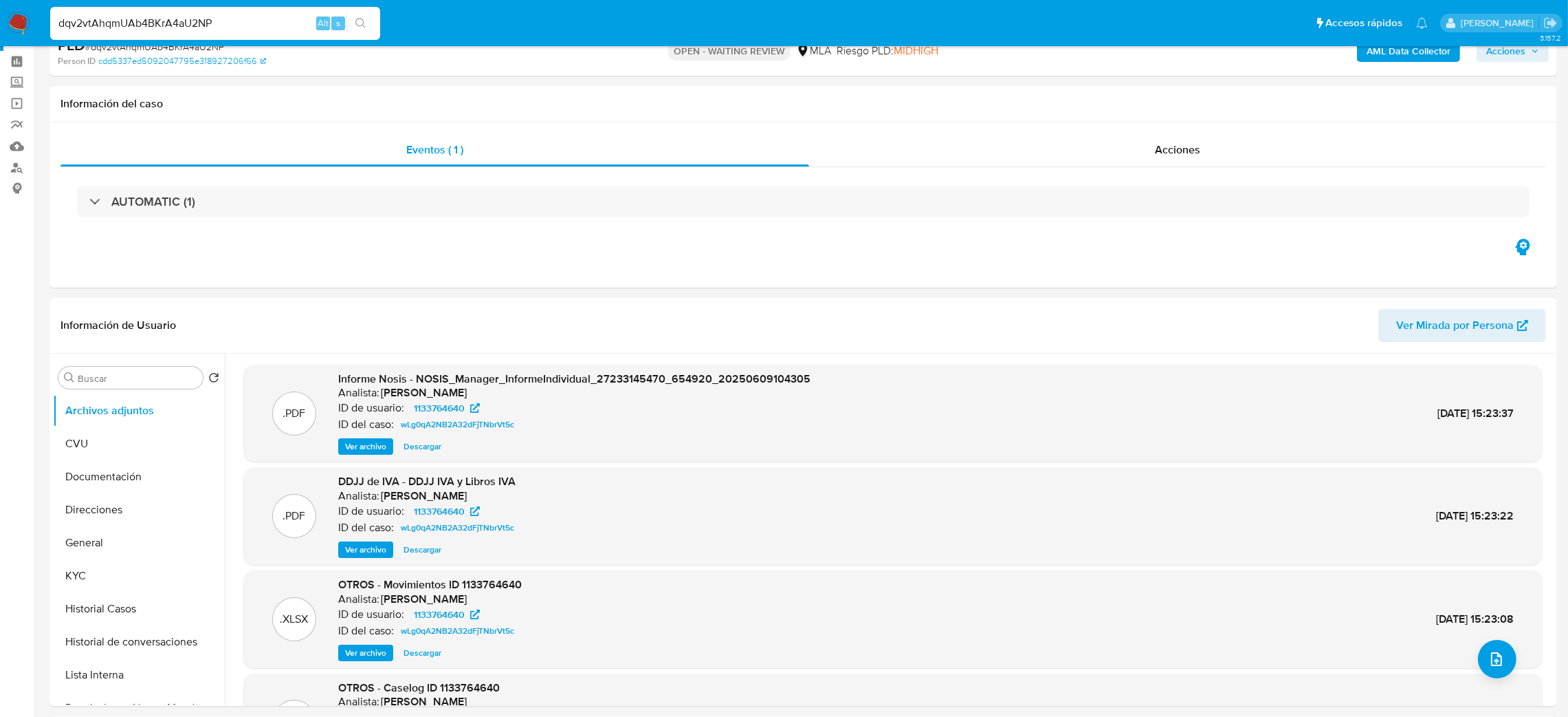
select select "10"
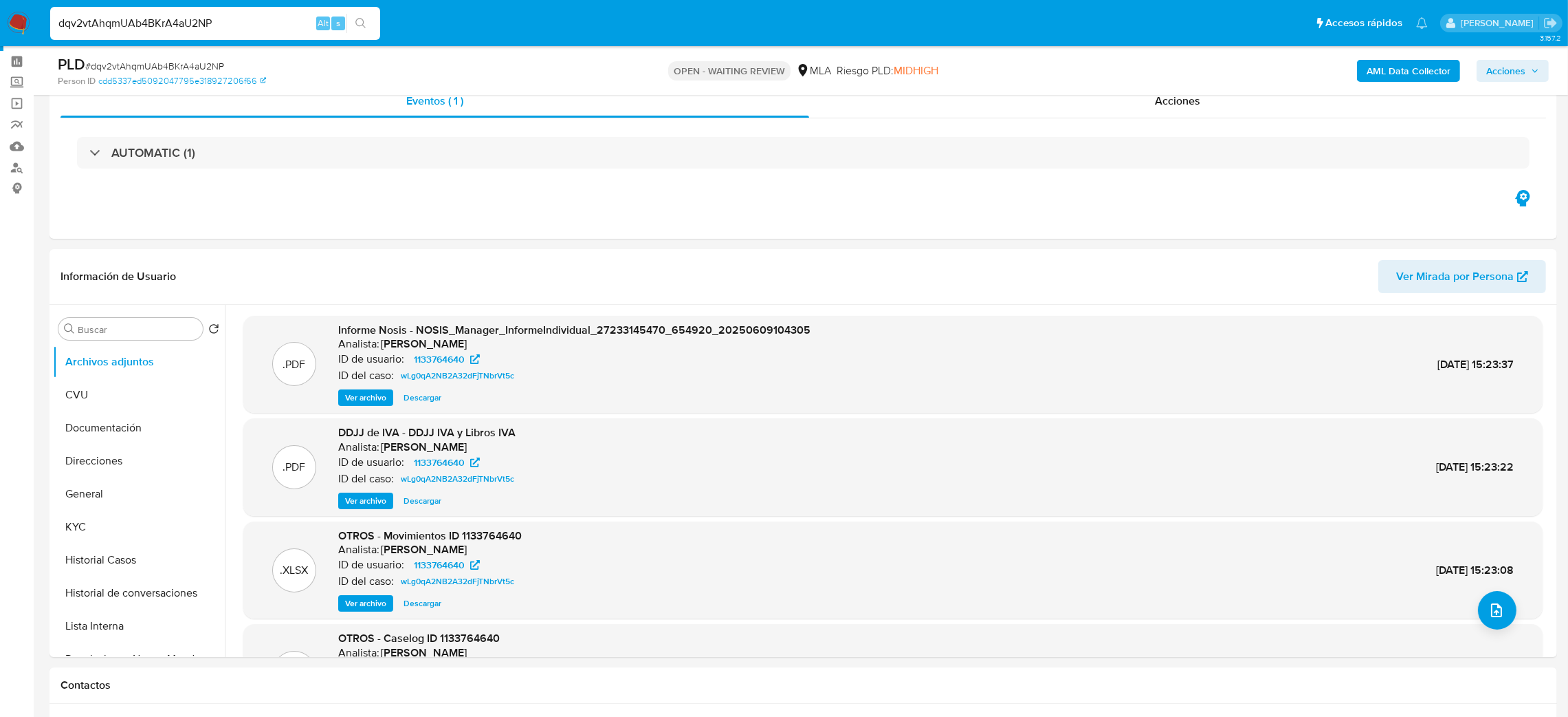
scroll to position [103, 0]
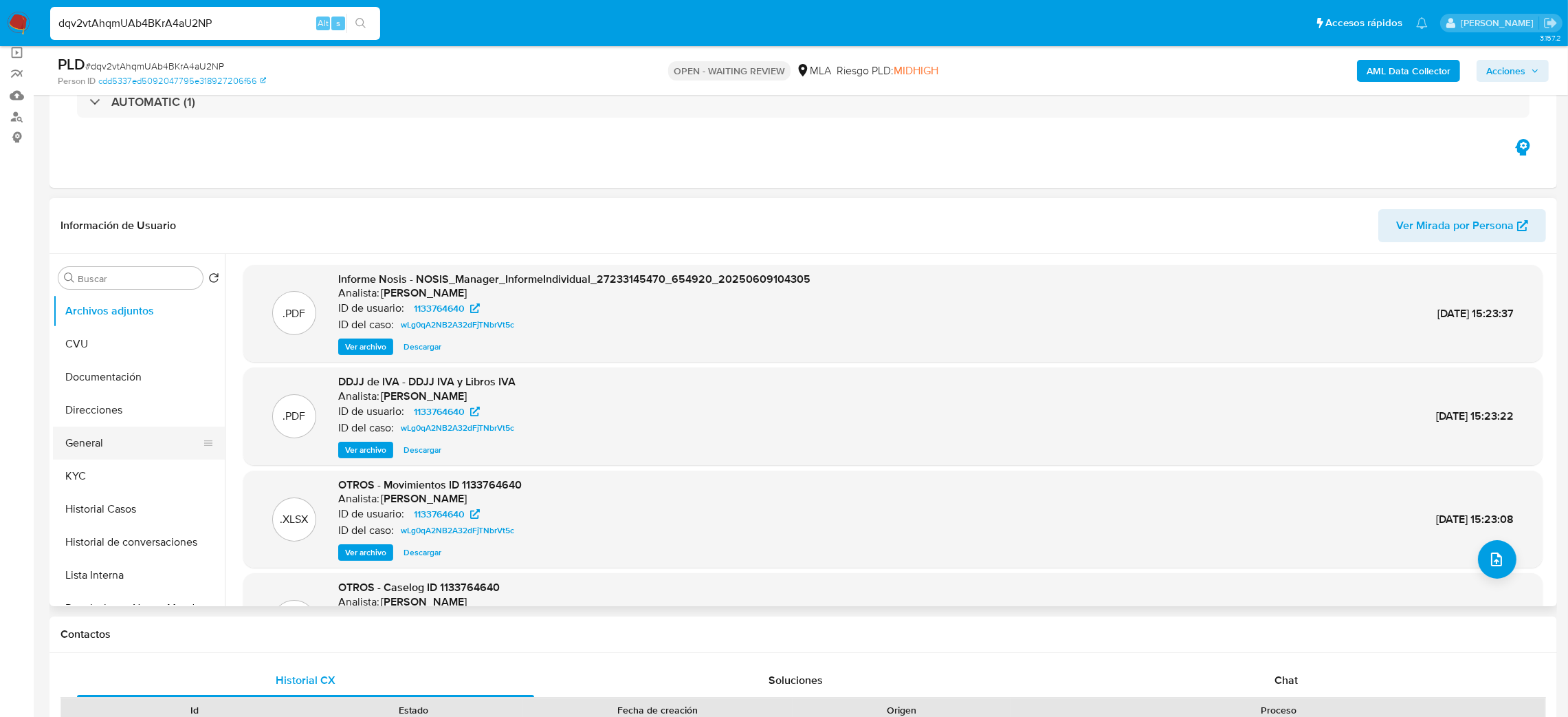
click at [109, 431] on button "General" at bounding box center [134, 442] width 161 height 33
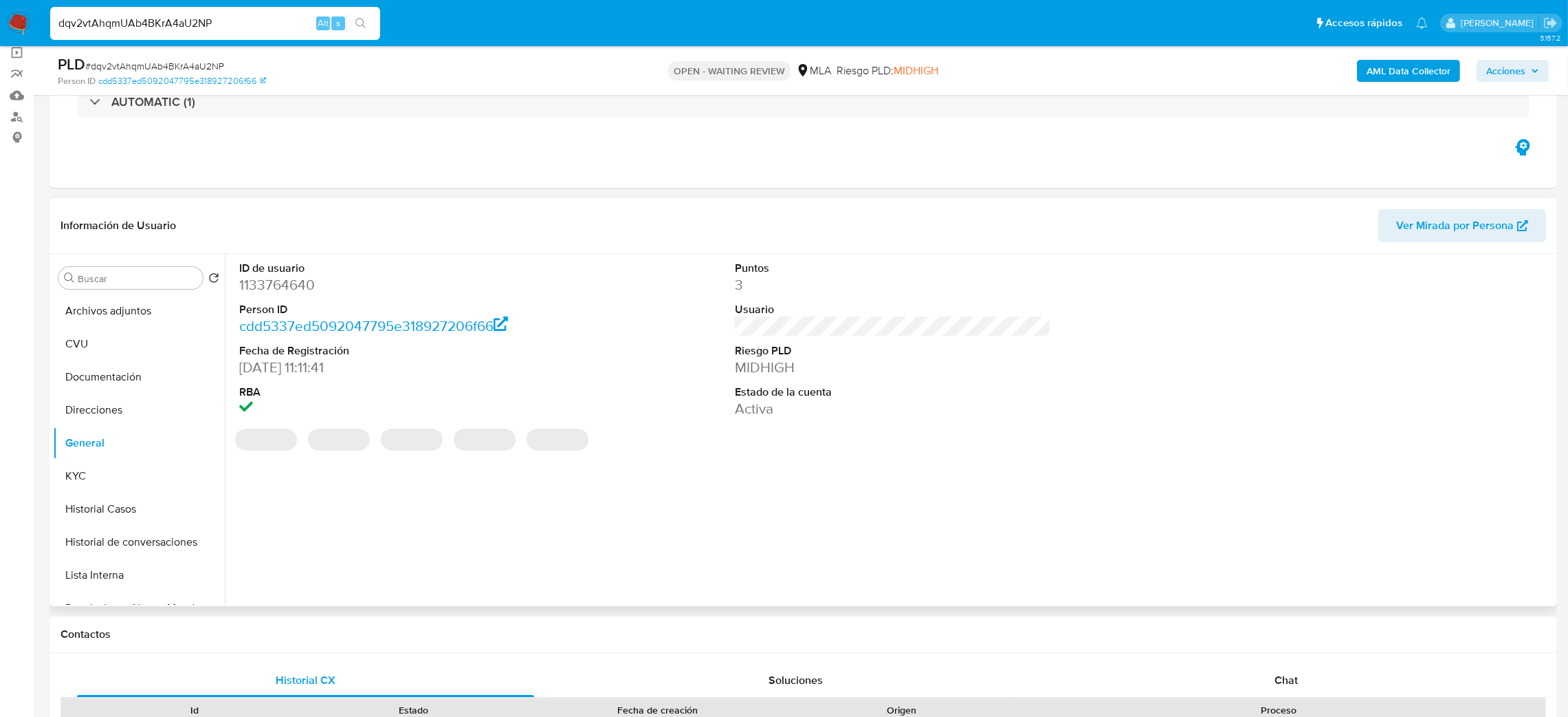
click at [292, 283] on dd "1133764640" at bounding box center [397, 284] width 317 height 20
click at [292, 282] on dd "1133764640" at bounding box center [397, 284] width 317 height 20
copy dd "1133764640"
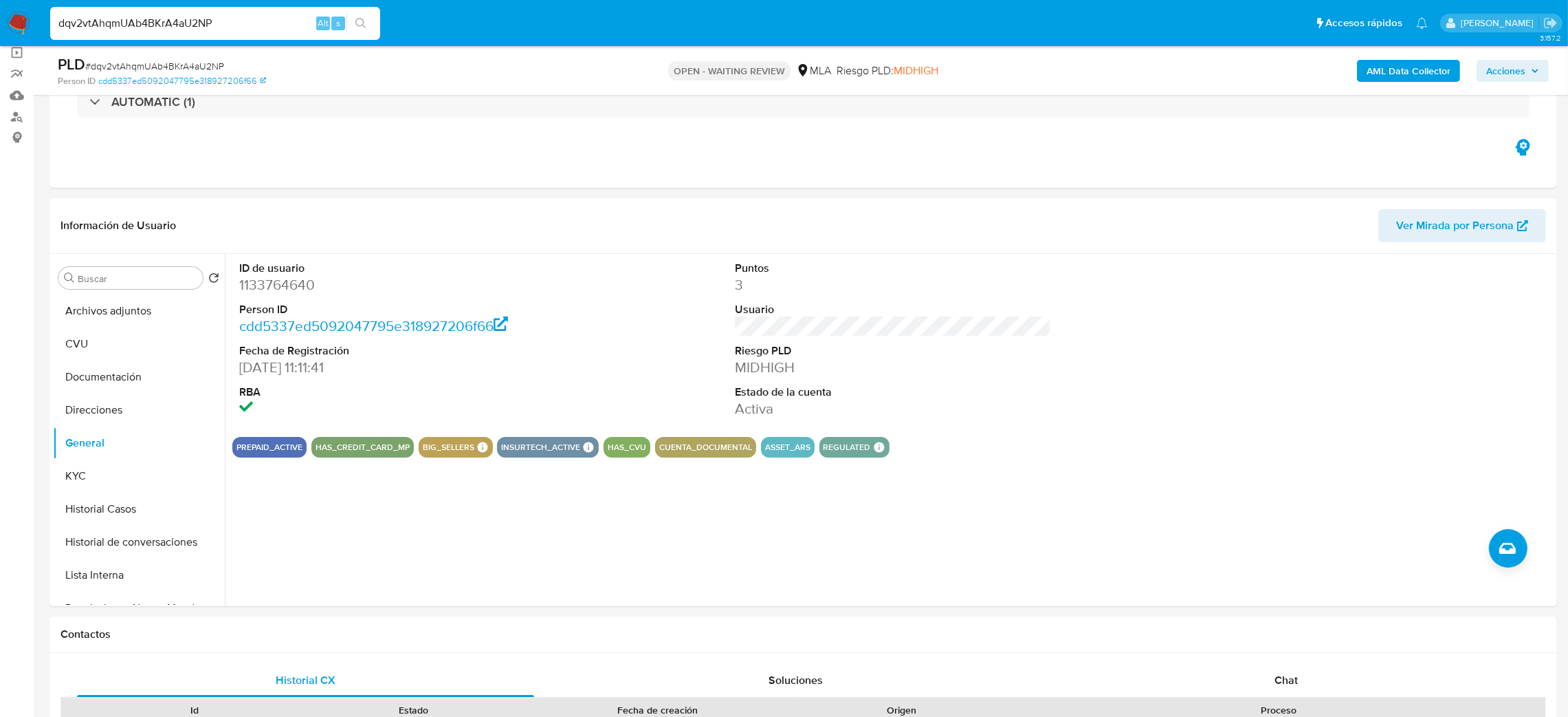
click at [69, 462] on button "KYC" at bounding box center [134, 476] width 161 height 33
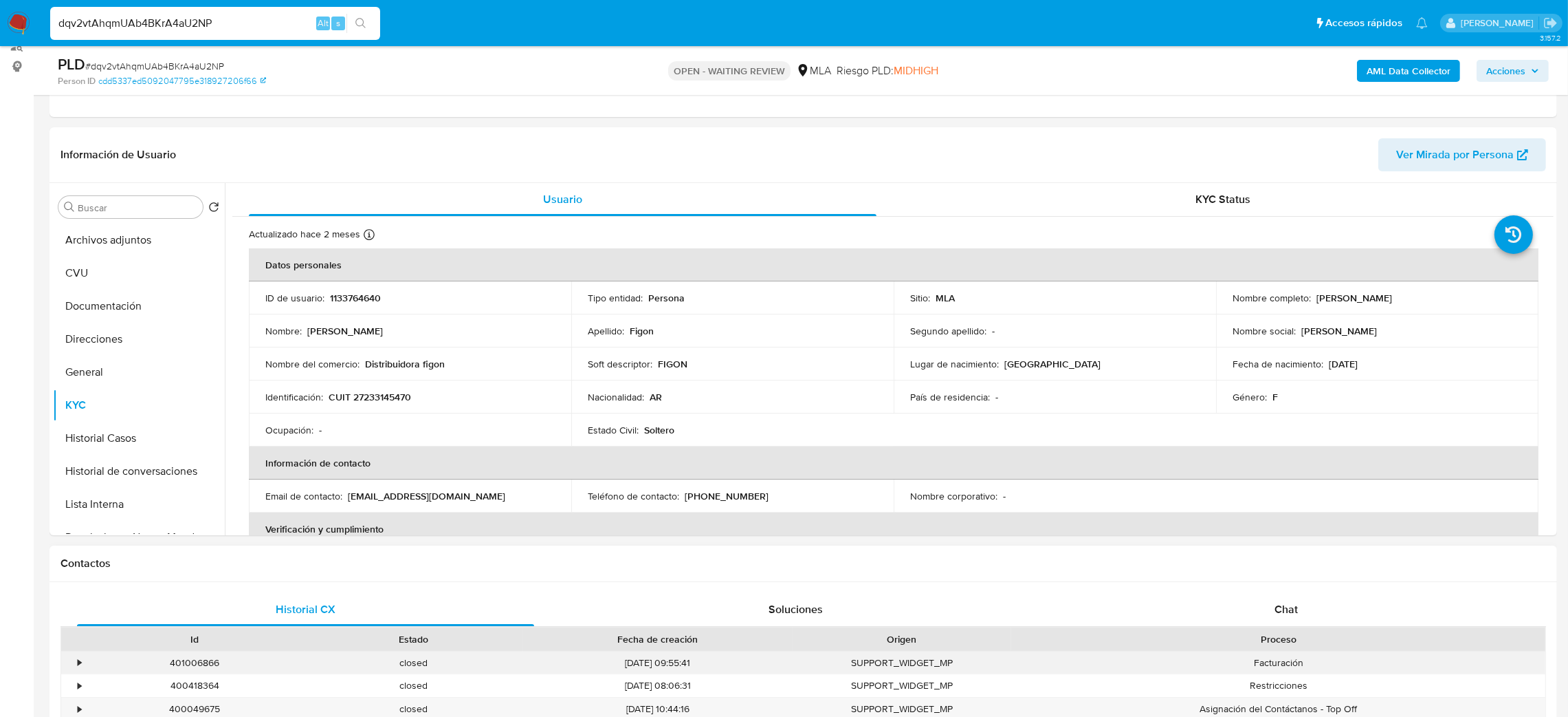
scroll to position [207, 0]
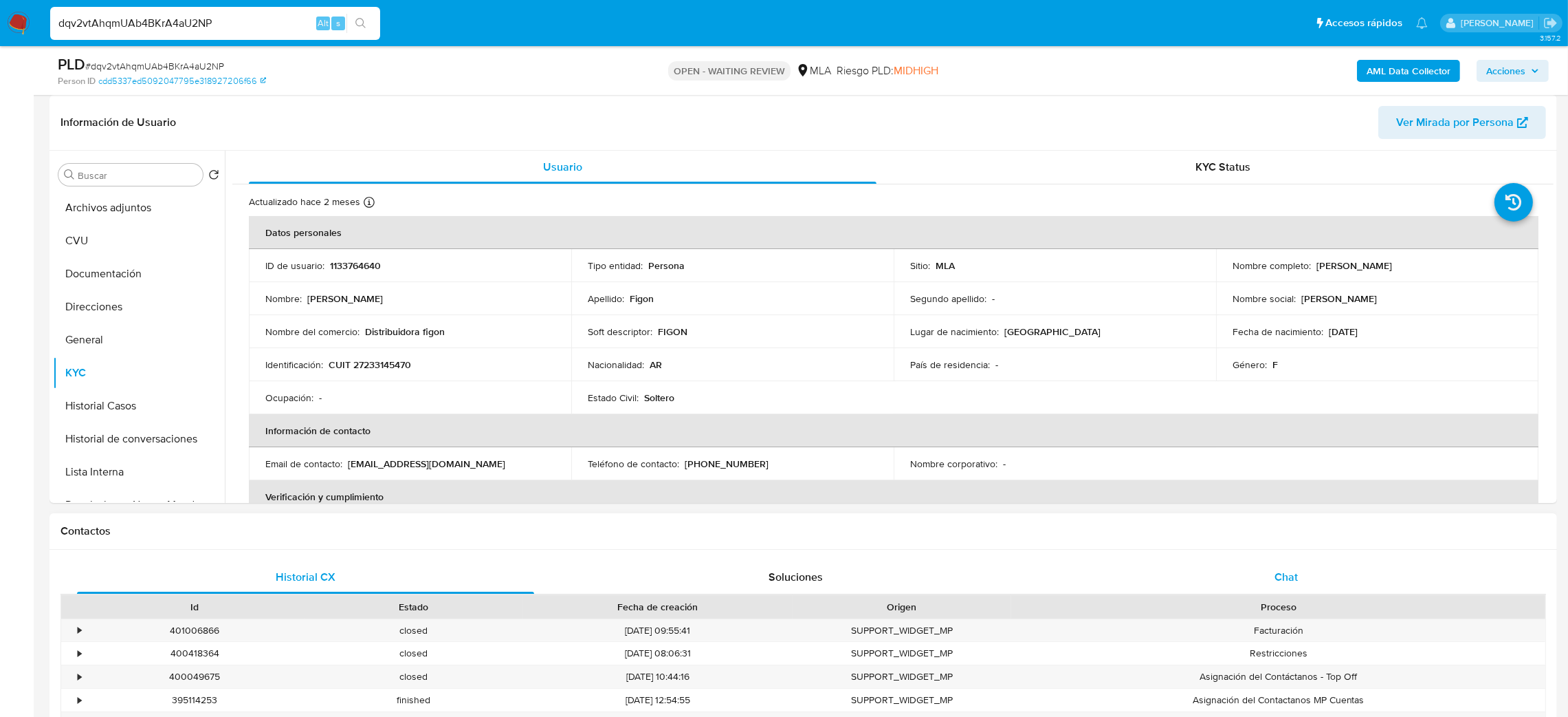
click at [1259, 568] on div "Chat" at bounding box center [1286, 577] width 457 height 33
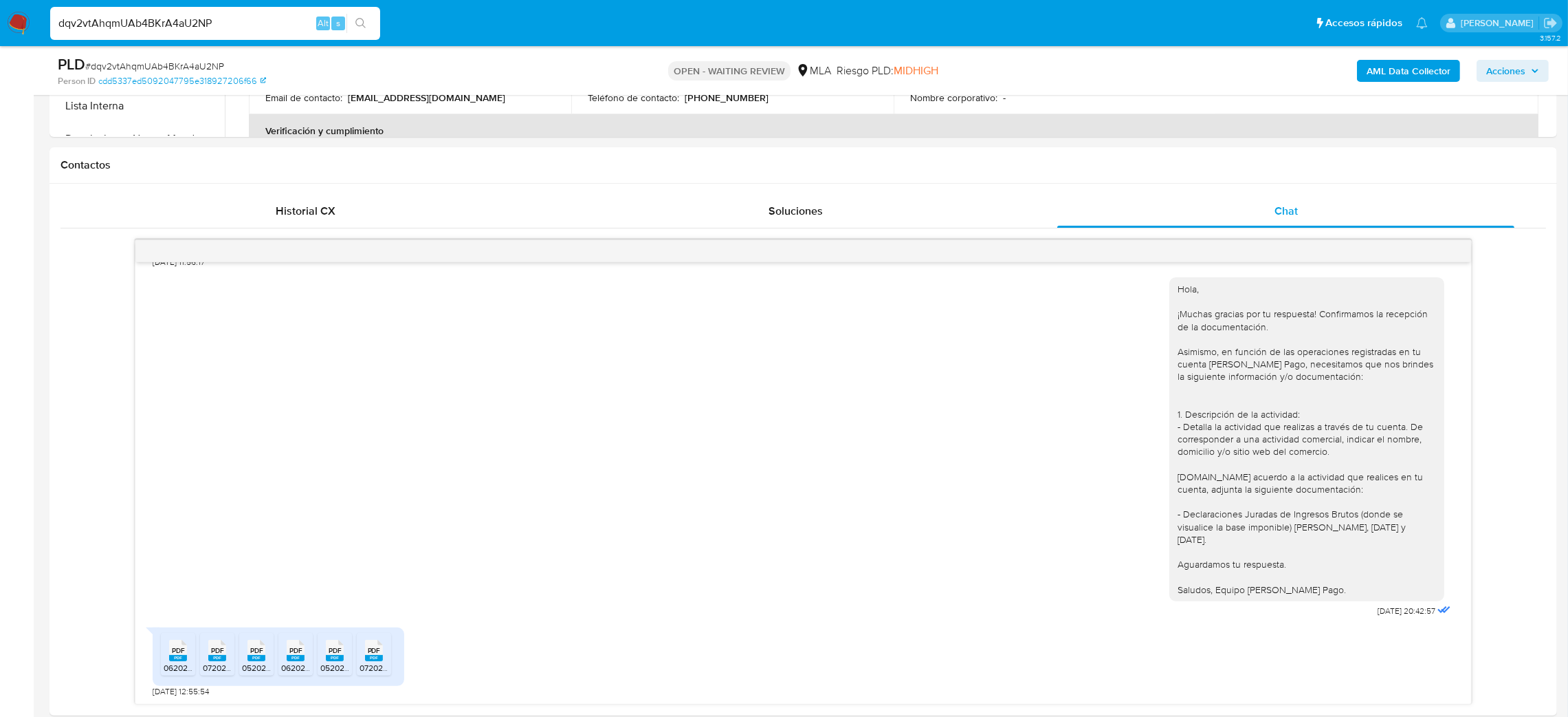
scroll to position [619, 0]
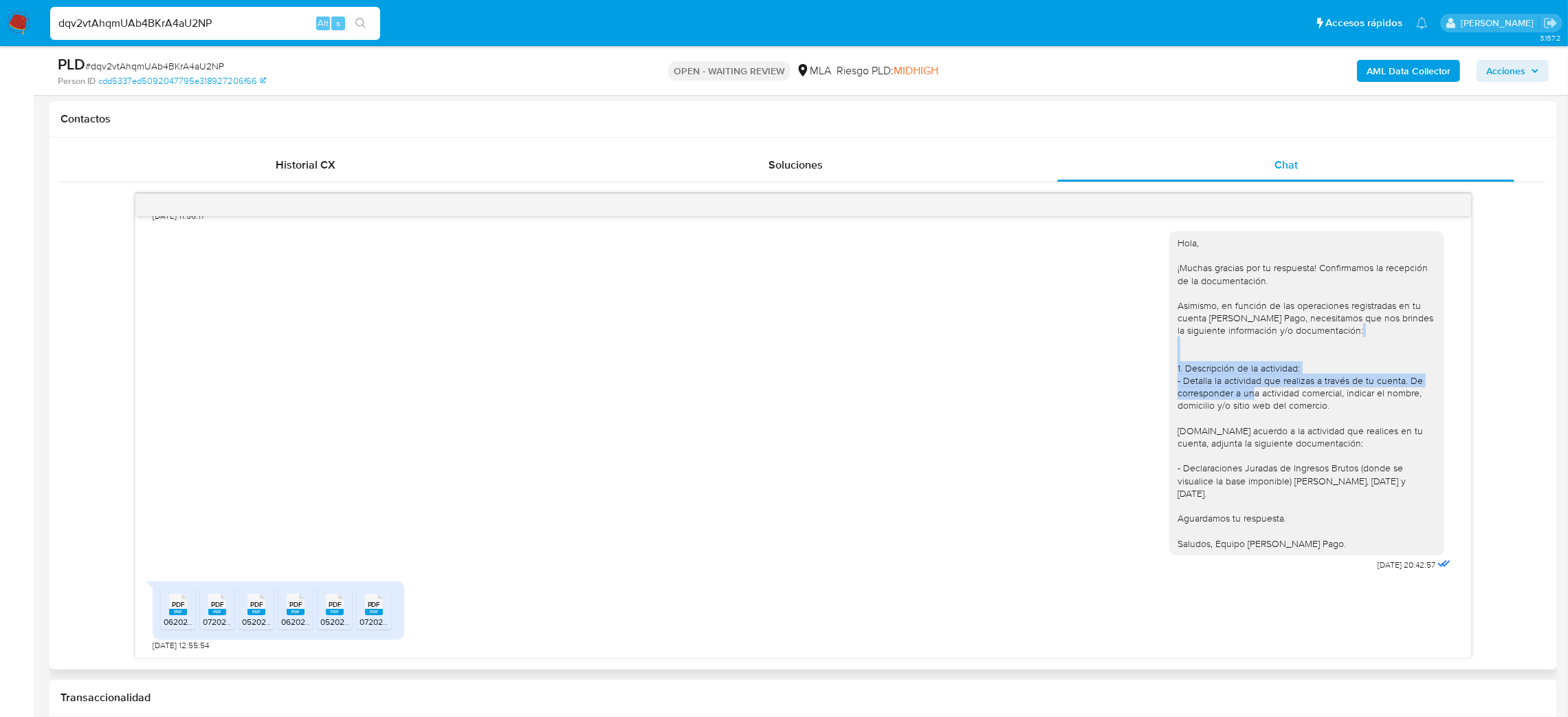
drag, startPoint x: 1162, startPoint y: 383, endPoint x: 1250, endPoint y: 410, distance: 92.0
click at [1250, 410] on div "Hola, ¡Muchas gracias por tu respuesta! Confirmamos la recepción de la document…" at bounding box center [1306, 393] width 259 height 313
click at [1332, 415] on div "Hola, ¡Muchas gracias por tu respuesta! Confirmamos la recepción de la document…" at bounding box center [1306, 393] width 259 height 313
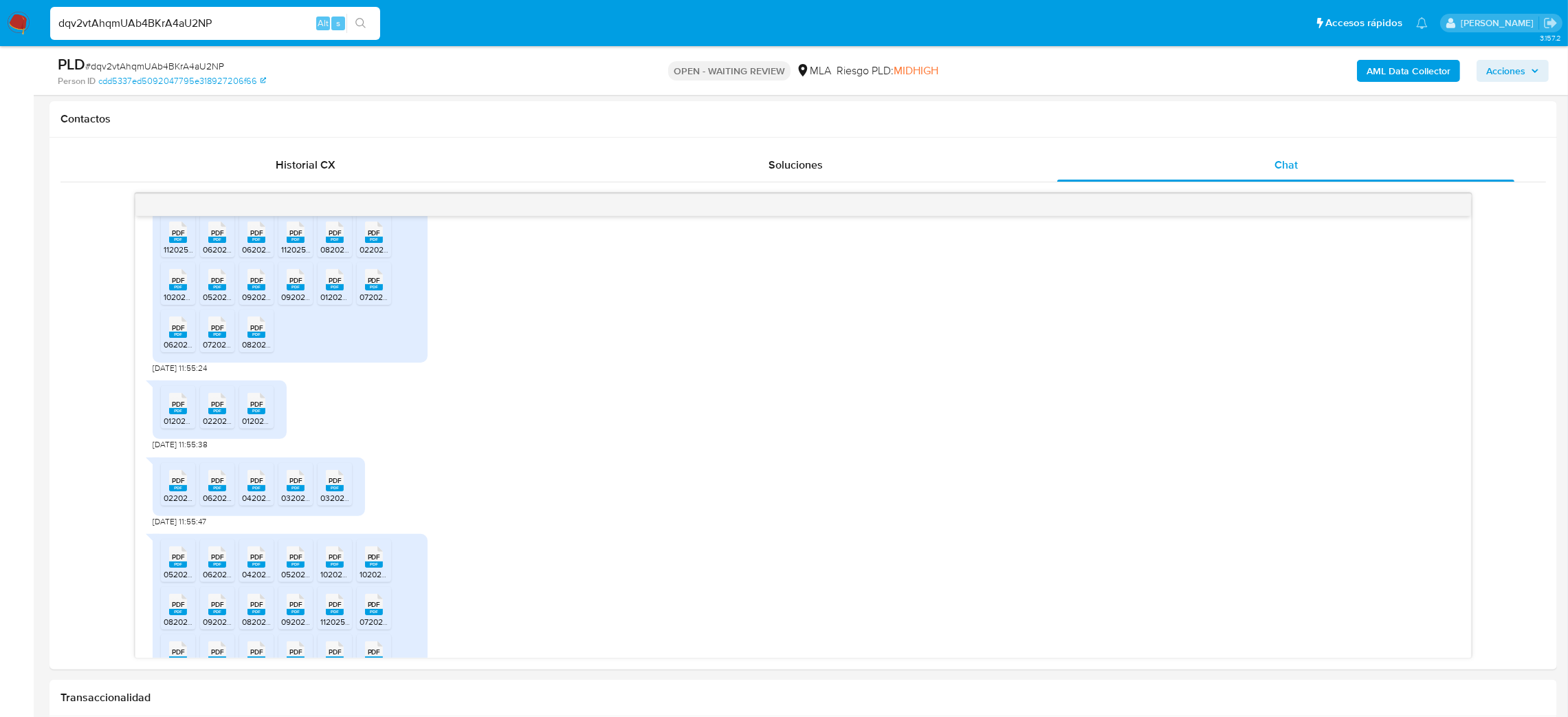
scroll to position [0, 0]
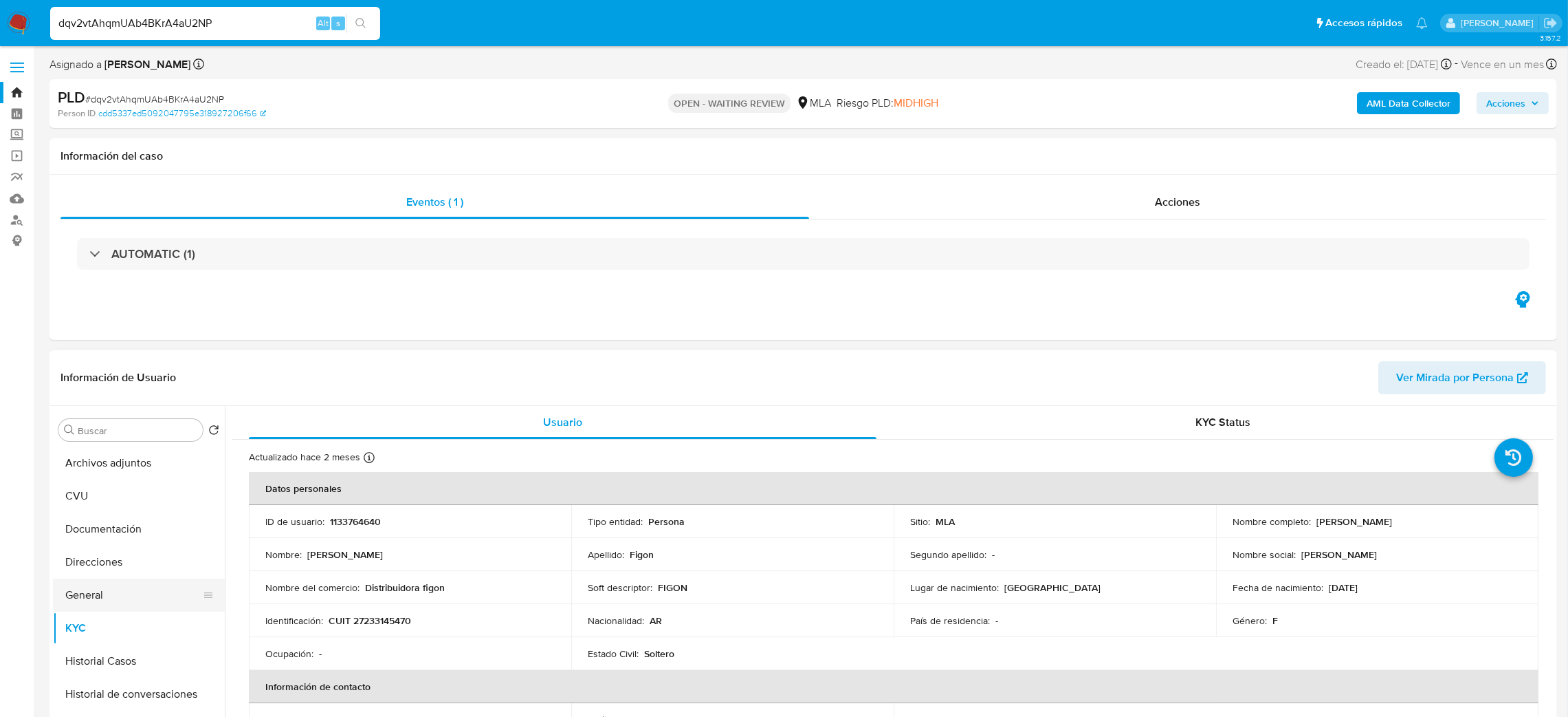
click at [123, 598] on button "General" at bounding box center [134, 595] width 161 height 33
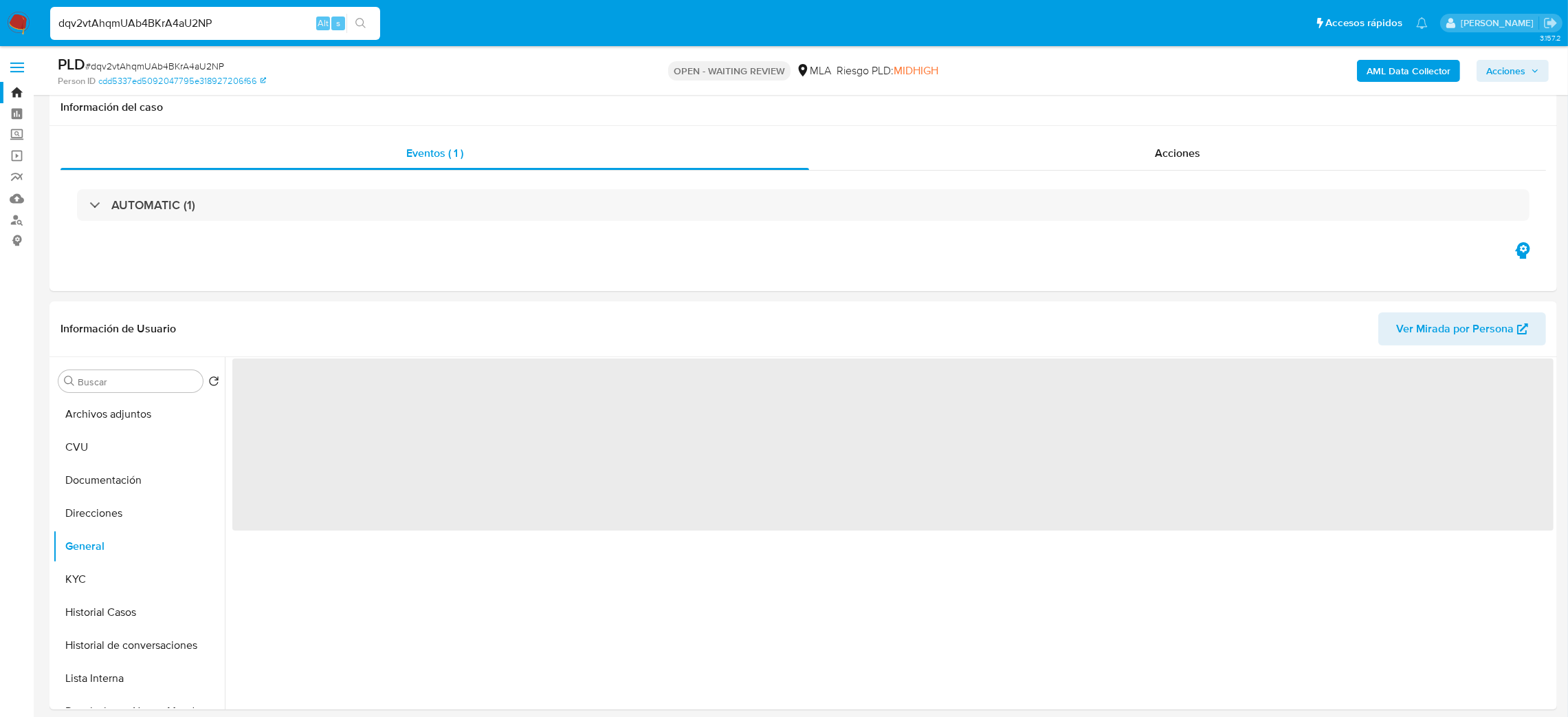
scroll to position [103, 0]
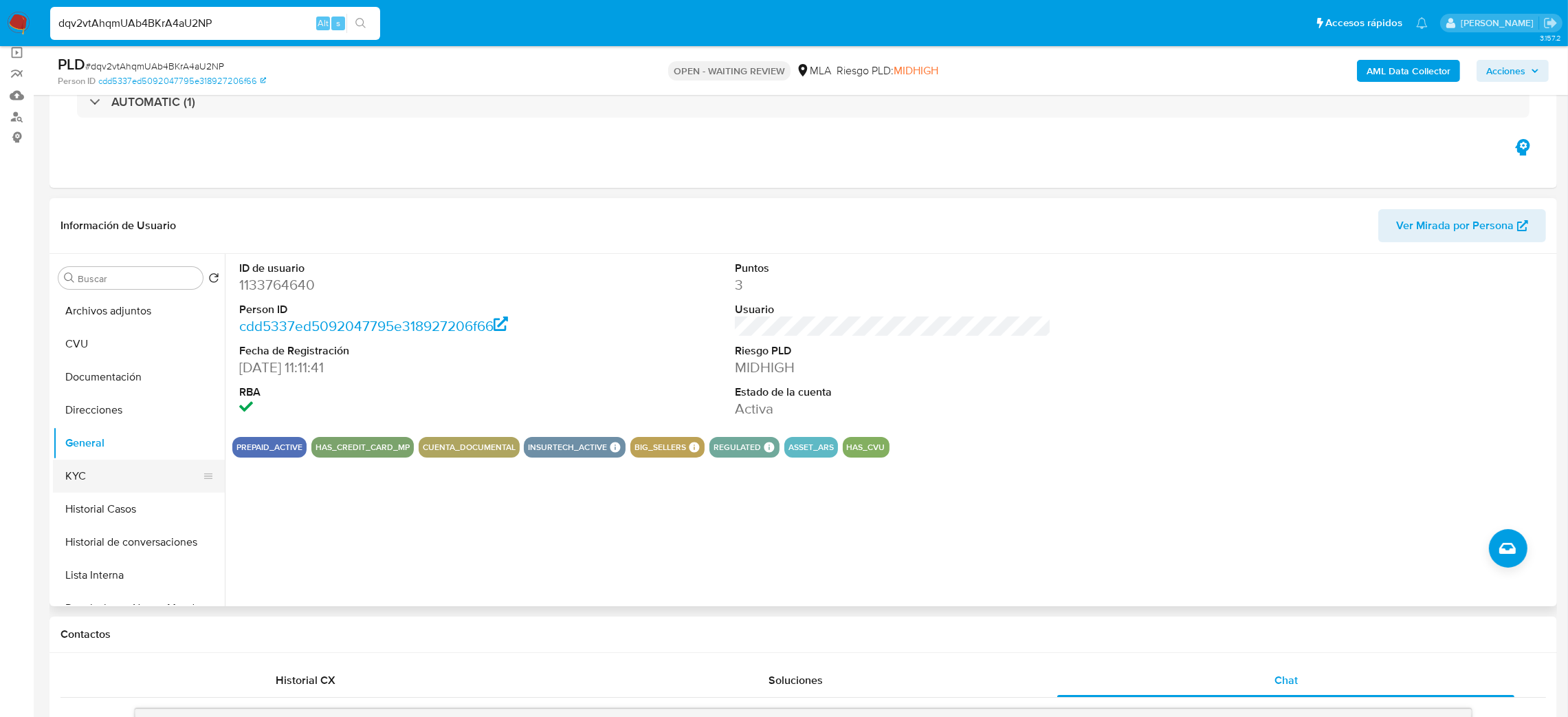
click at [57, 478] on button "KYC" at bounding box center [134, 476] width 161 height 33
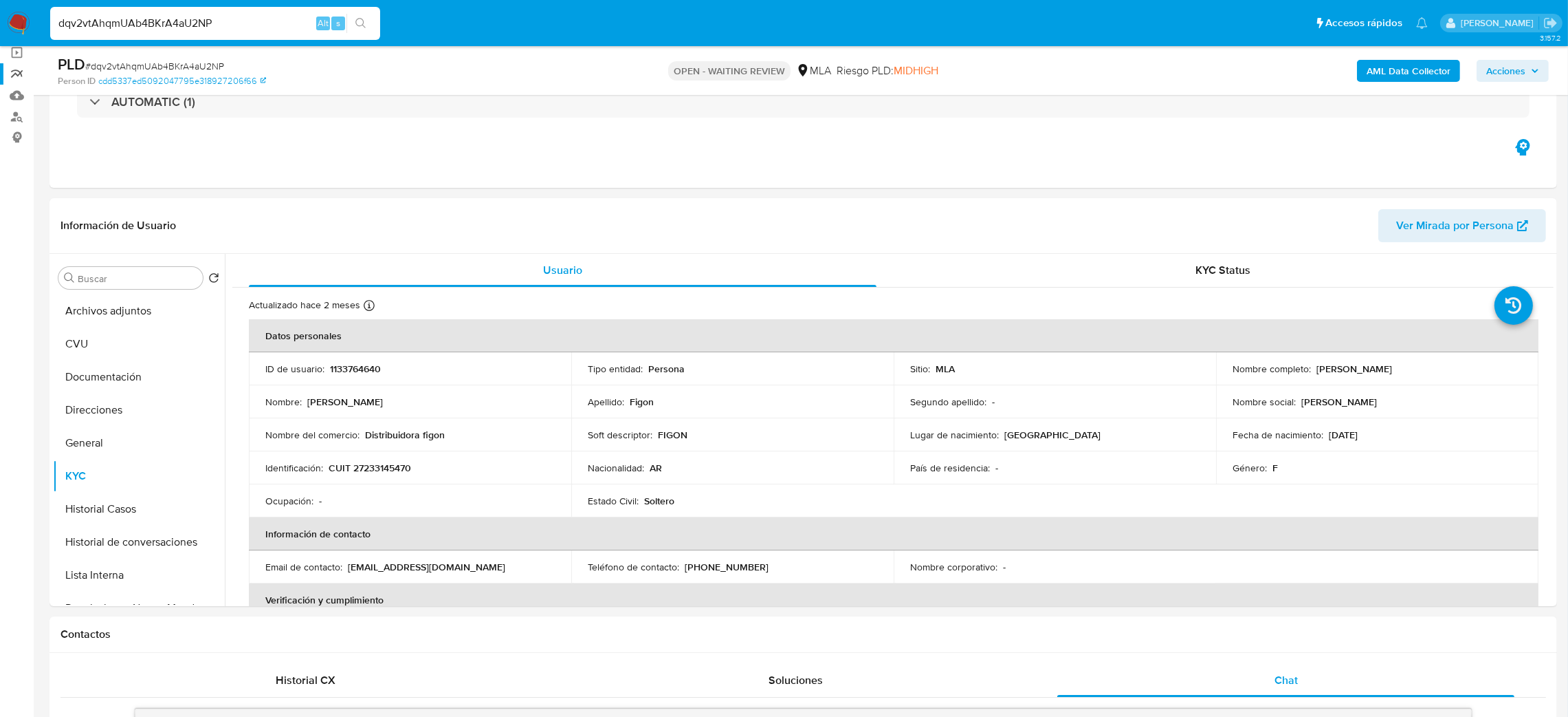
drag, startPoint x: 269, startPoint y: 22, endPoint x: 0, endPoint y: 70, distance: 273.2
paste input "8UtCXOENLAlRjy3DjC34dOke"
type input "8UtCXOENLAlRjy3DjC34dOke"
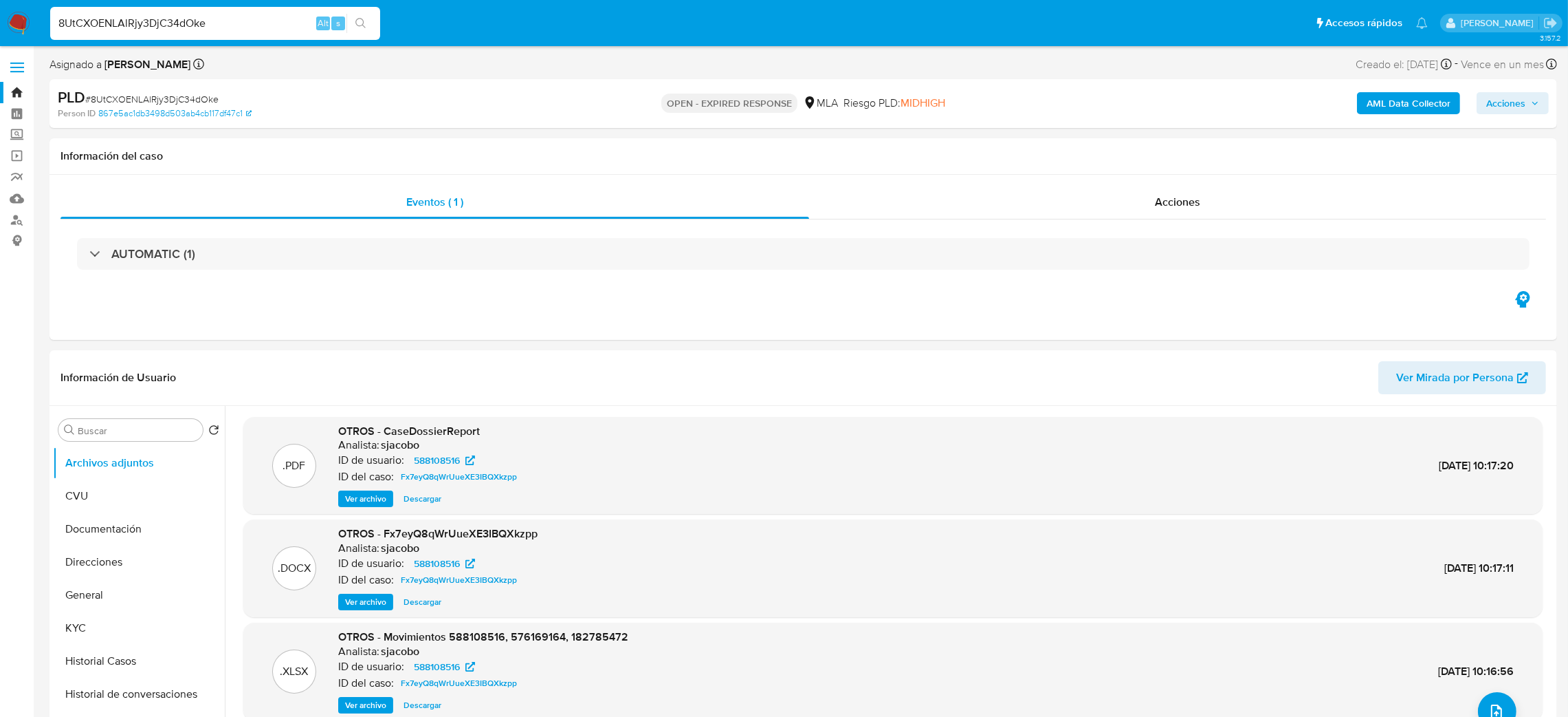
select select "10"
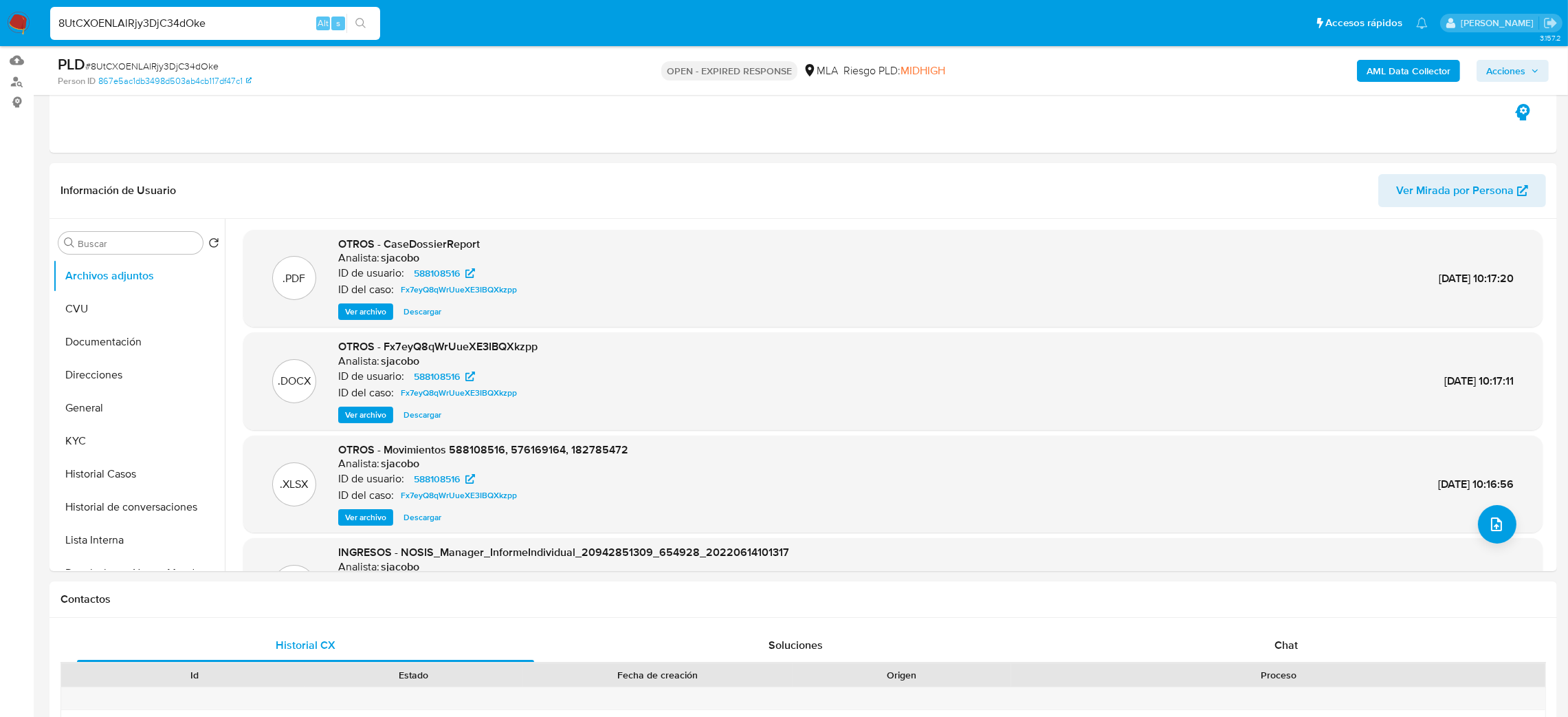
scroll to position [103, 0]
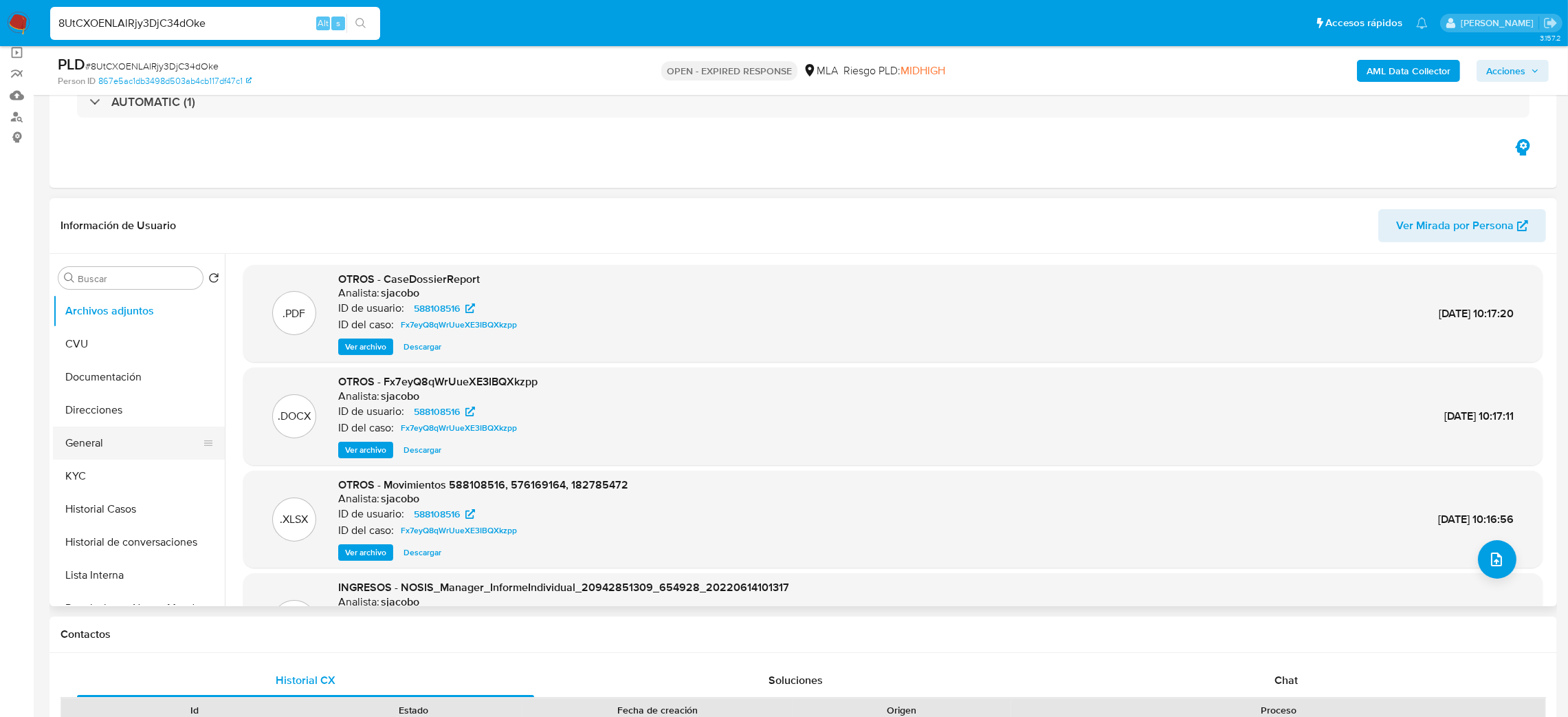
click at [136, 440] on button "General" at bounding box center [134, 442] width 161 height 33
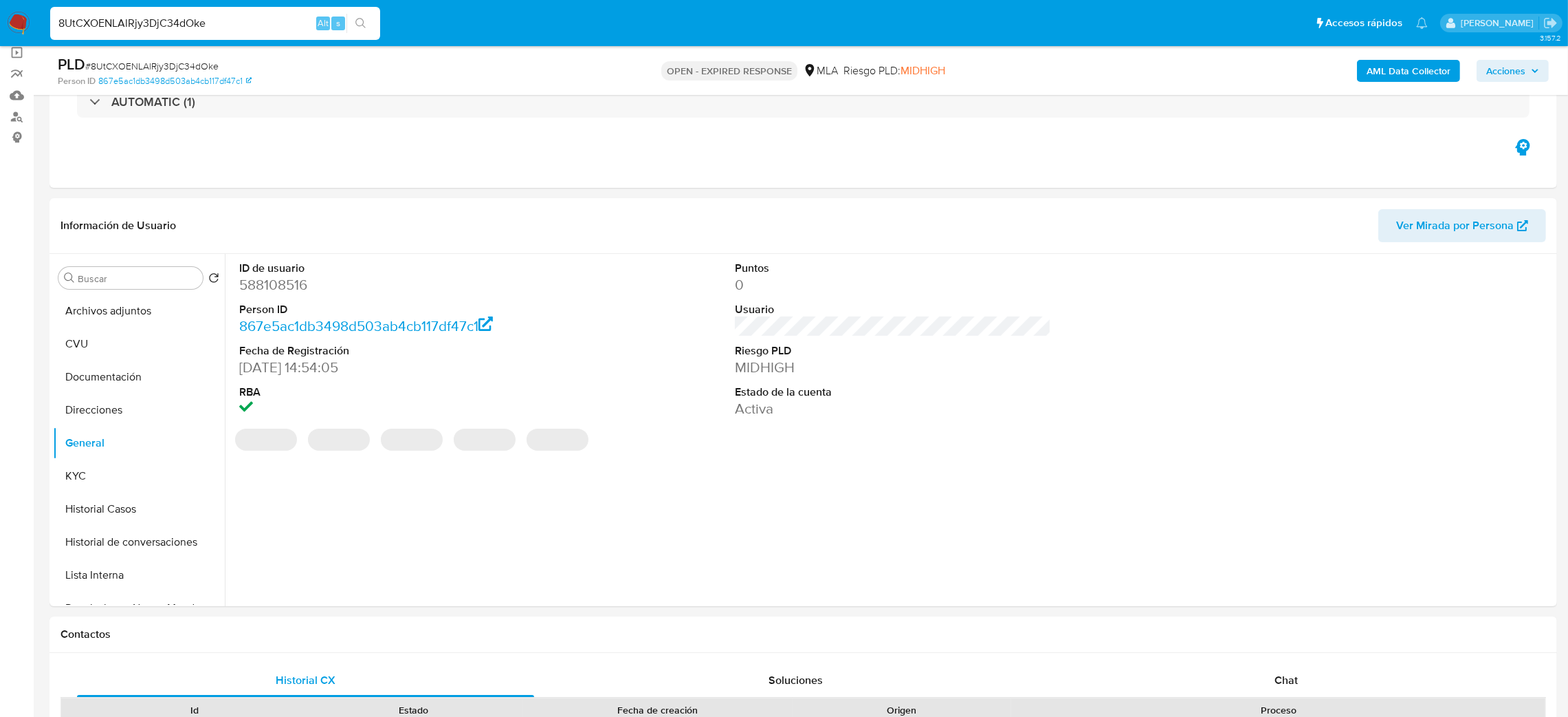
scroll to position [308, 0]
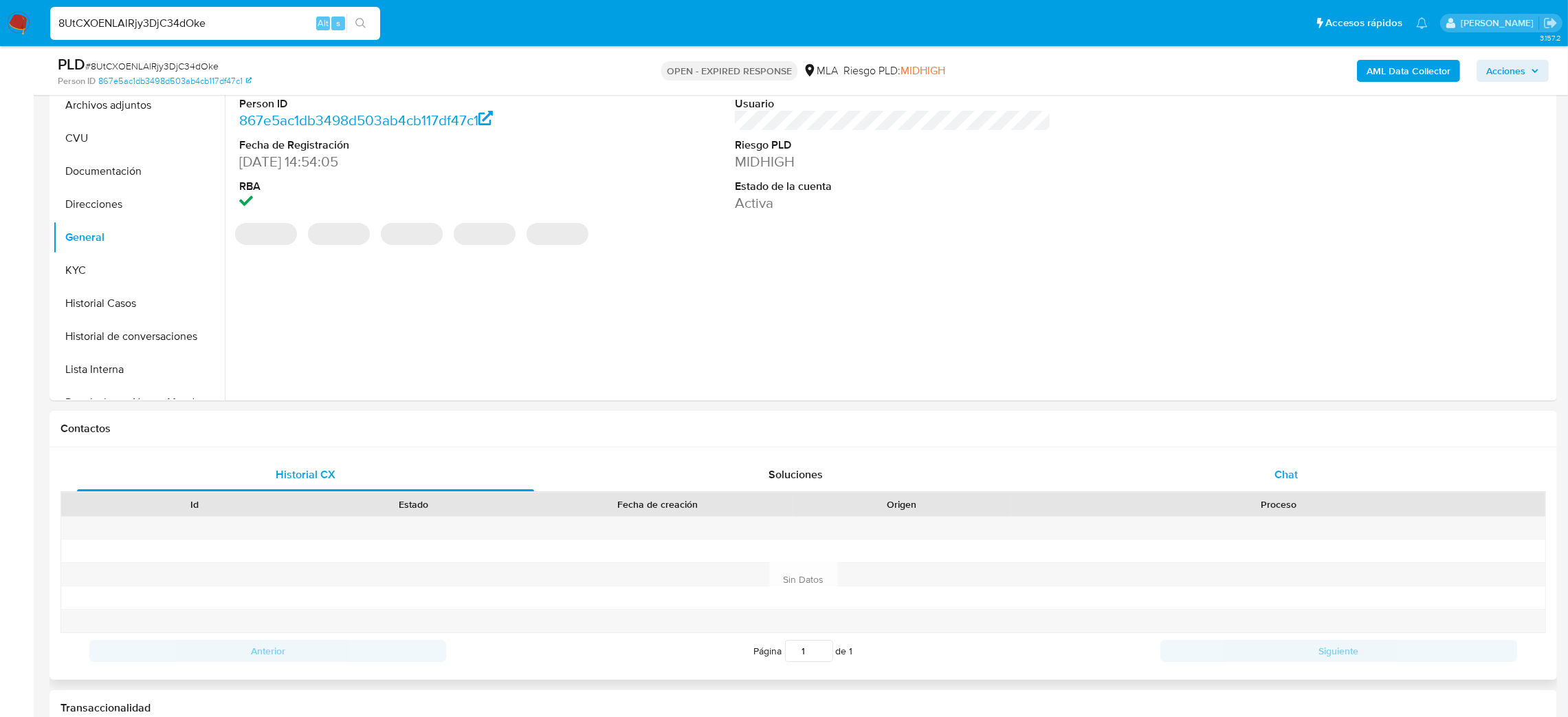
click at [1319, 460] on div "Chat" at bounding box center [1286, 474] width 457 height 33
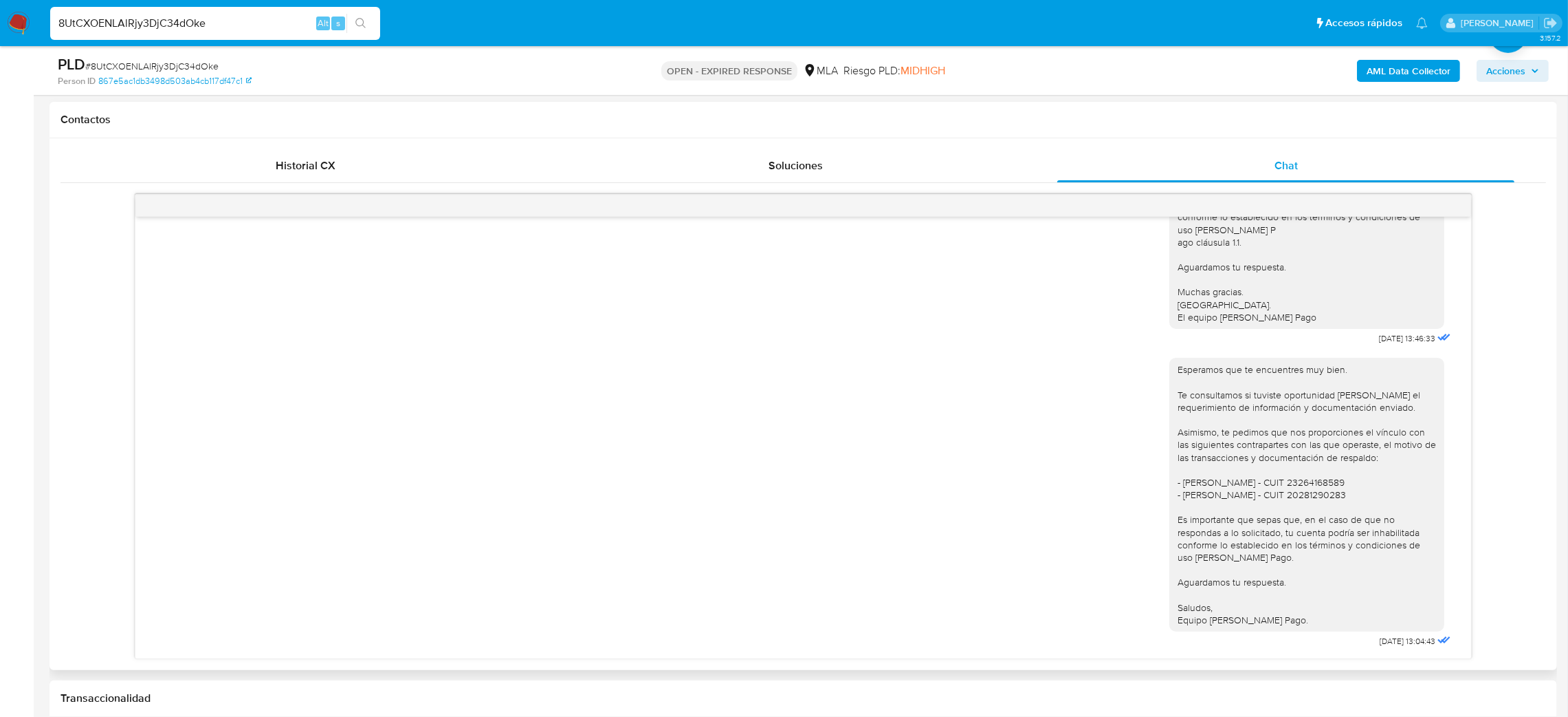
scroll to position [619, 0]
drag, startPoint x: 221, startPoint y: 22, endPoint x: 0, endPoint y: 81, distance: 228.7
paste input "50897590"
type input "50897590"
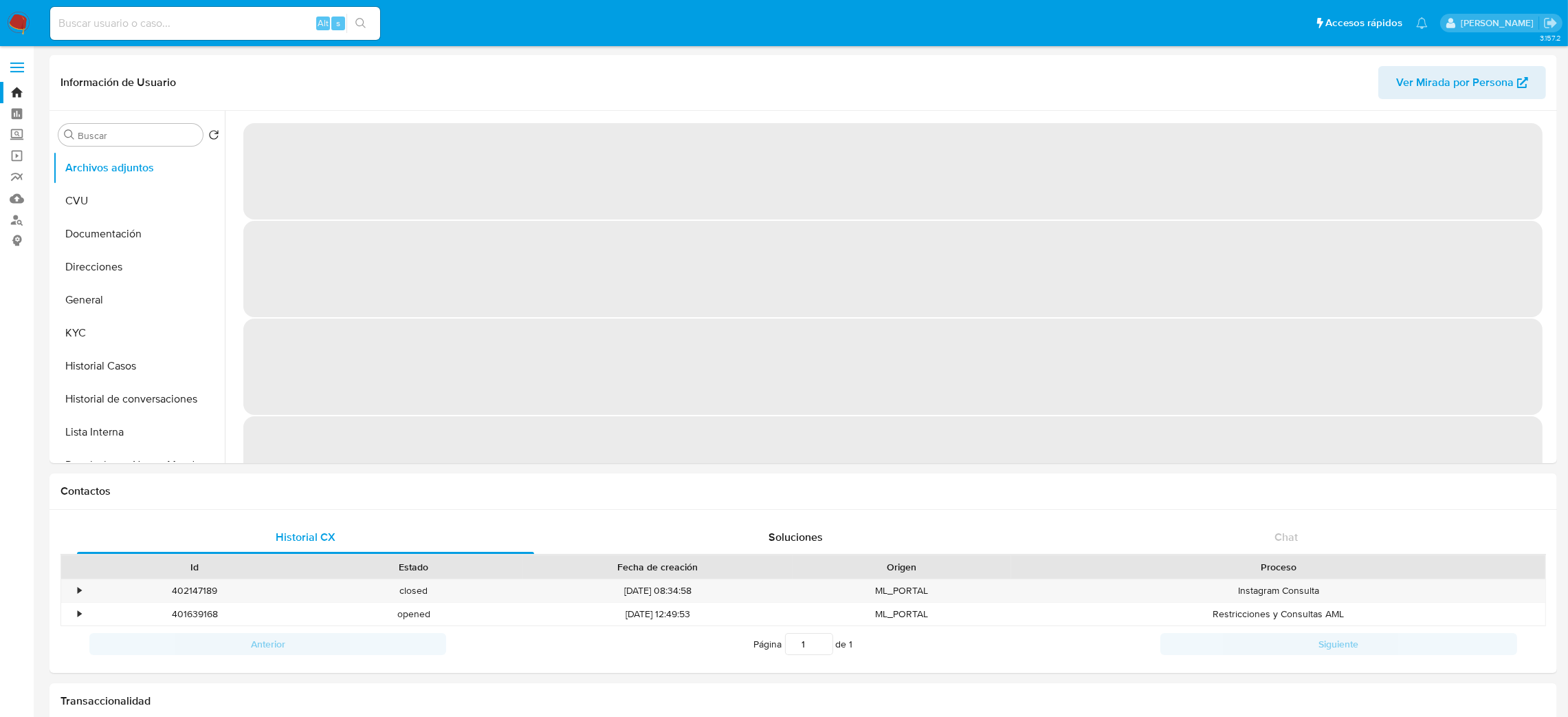
select select "10"
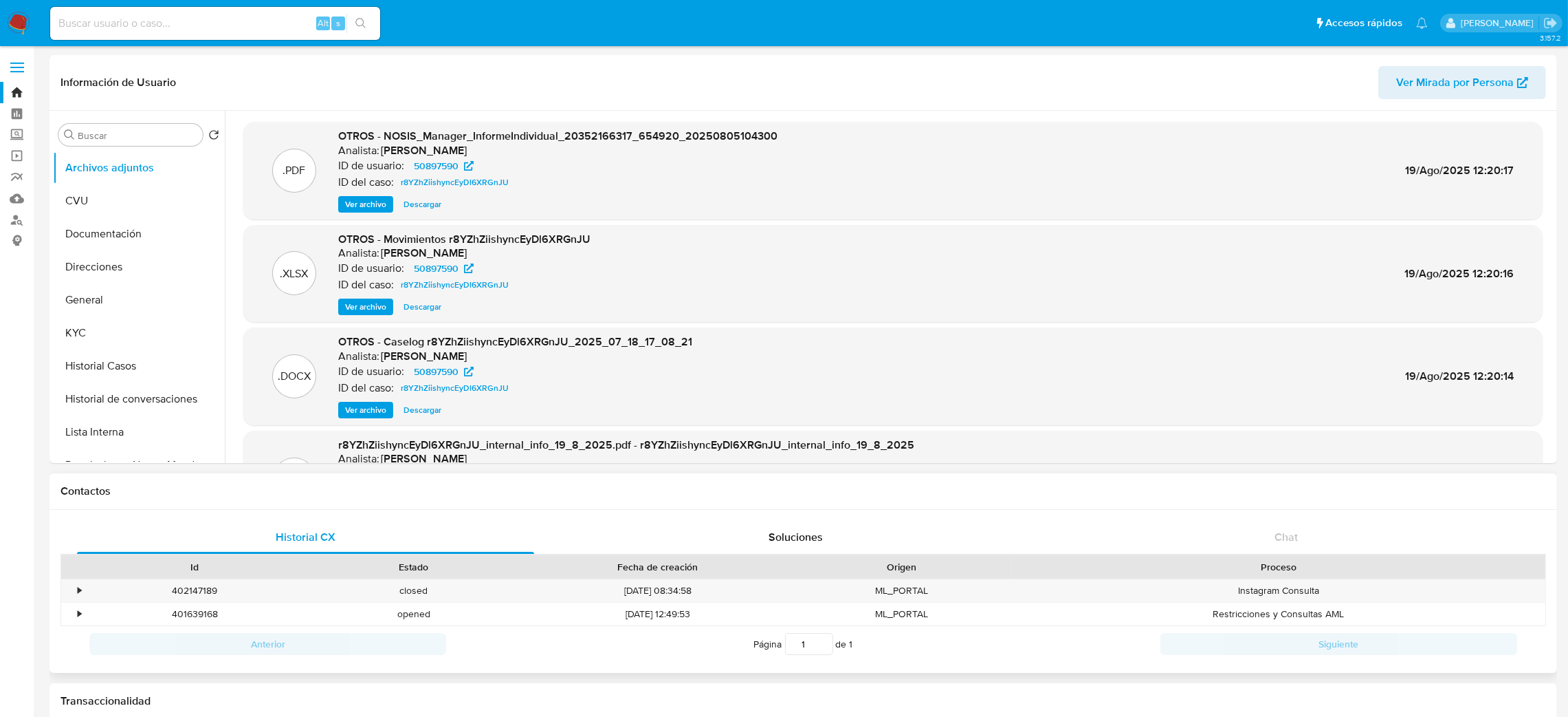
drag, startPoint x: 187, startPoint y: 421, endPoint x: 402, endPoint y: 578, distance: 266.2
drag, startPoint x: 402, startPoint y: 578, endPoint x: 918, endPoint y: 498, distance: 522.2
click at [918, 498] on div "Contactos" at bounding box center [804, 491] width 1508 height 36
click at [368, 405] on span "Ver archivo" at bounding box center [365, 409] width 41 height 14
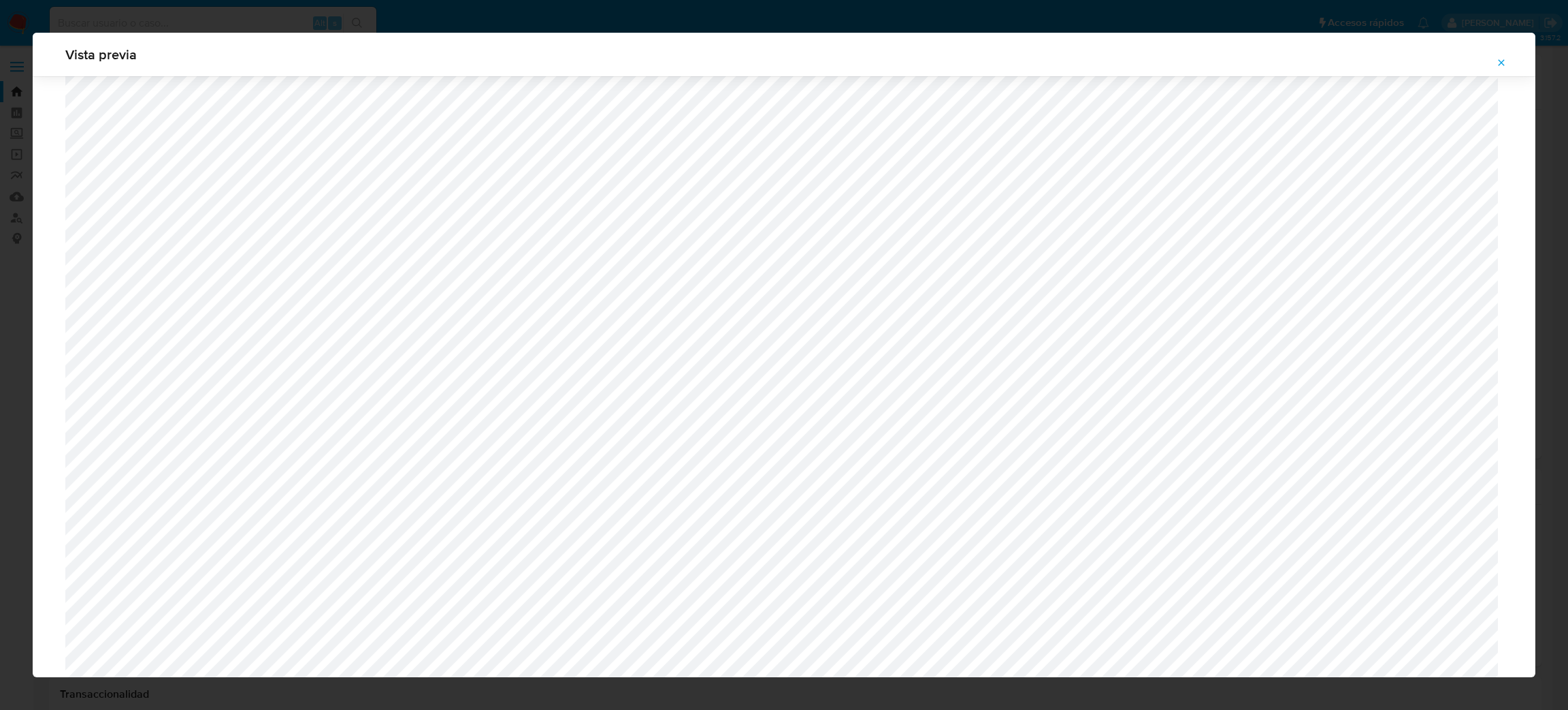
scroll to position [687, 0]
click at [1506, 56] on span "Attachment preview" at bounding box center [1501, 62] width 11 height 19
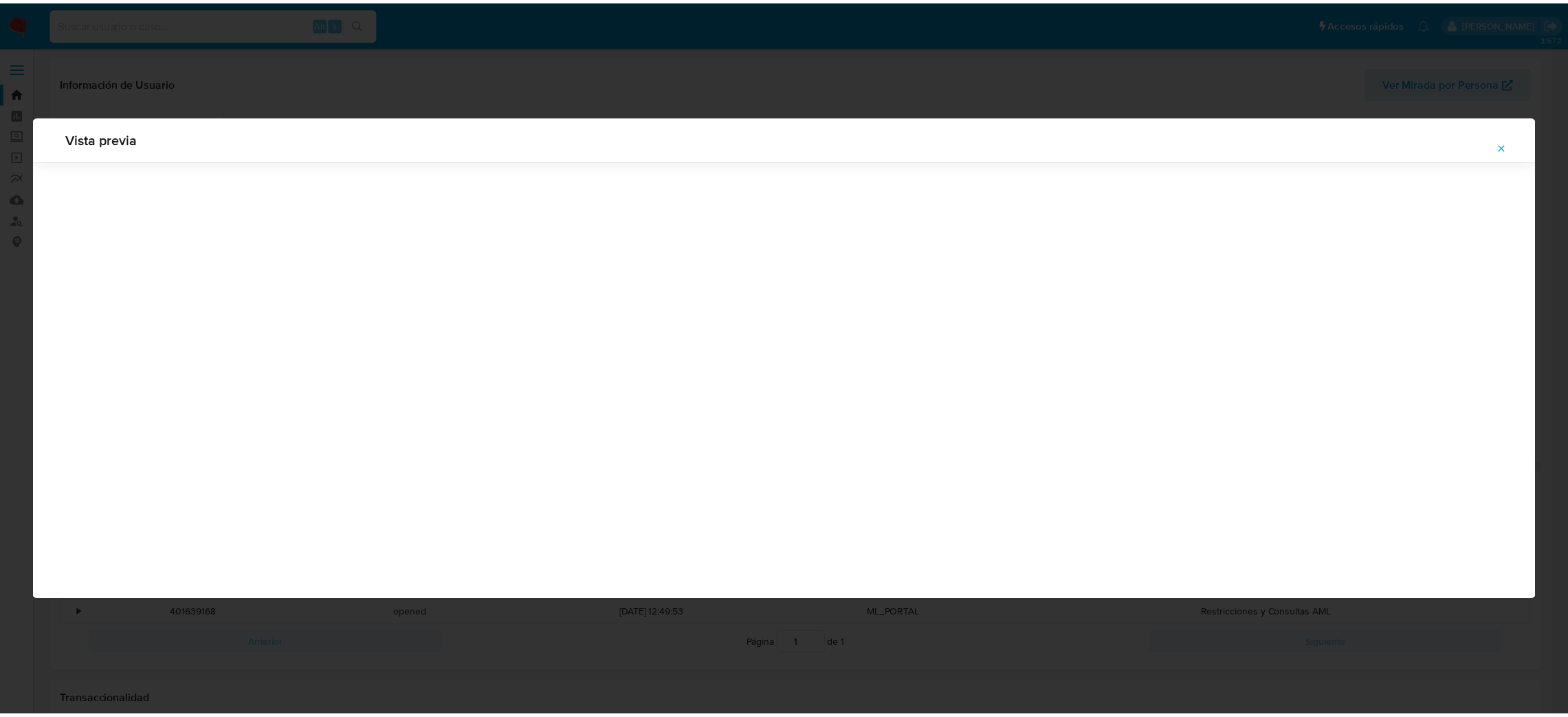
scroll to position [0, 0]
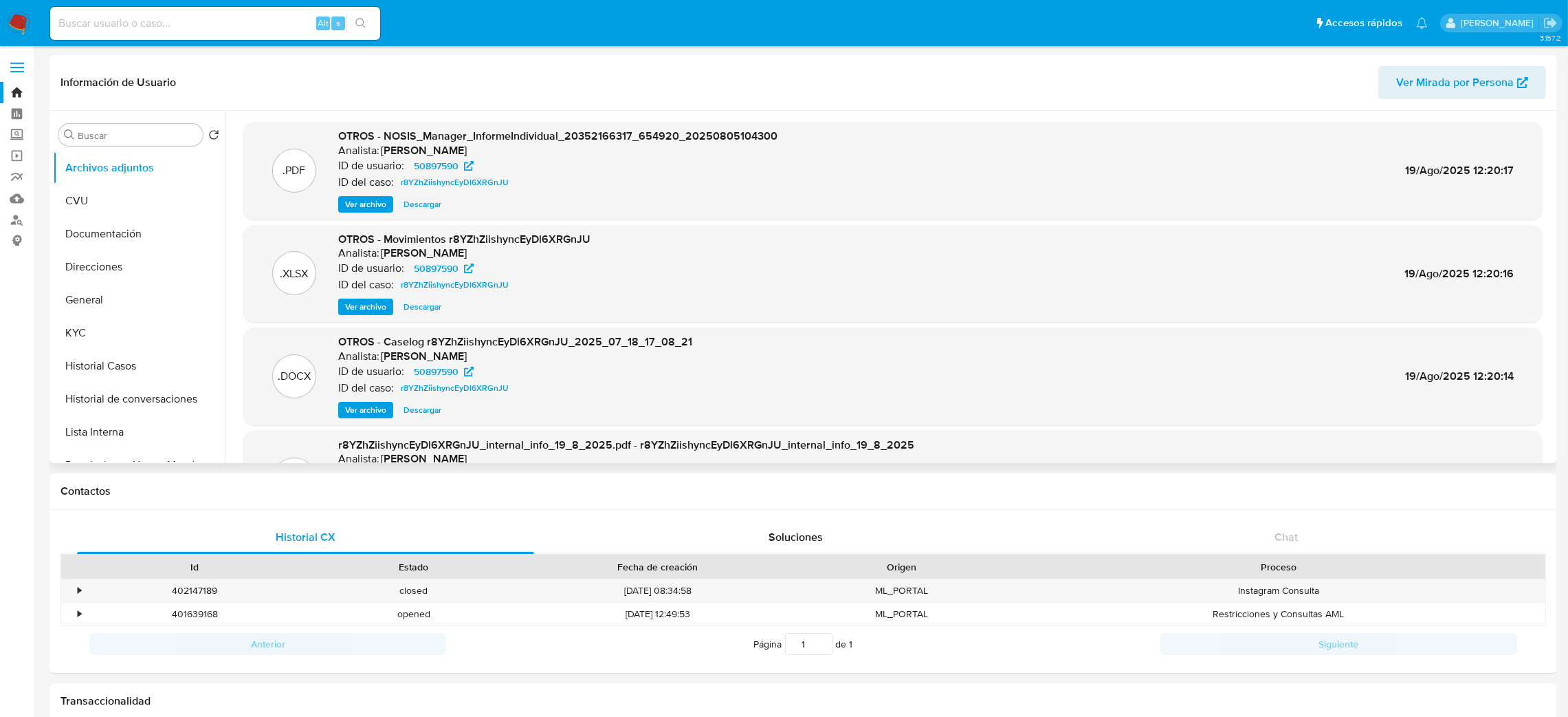
click at [411, 308] on span "Descargar" at bounding box center [422, 307] width 37 height 14
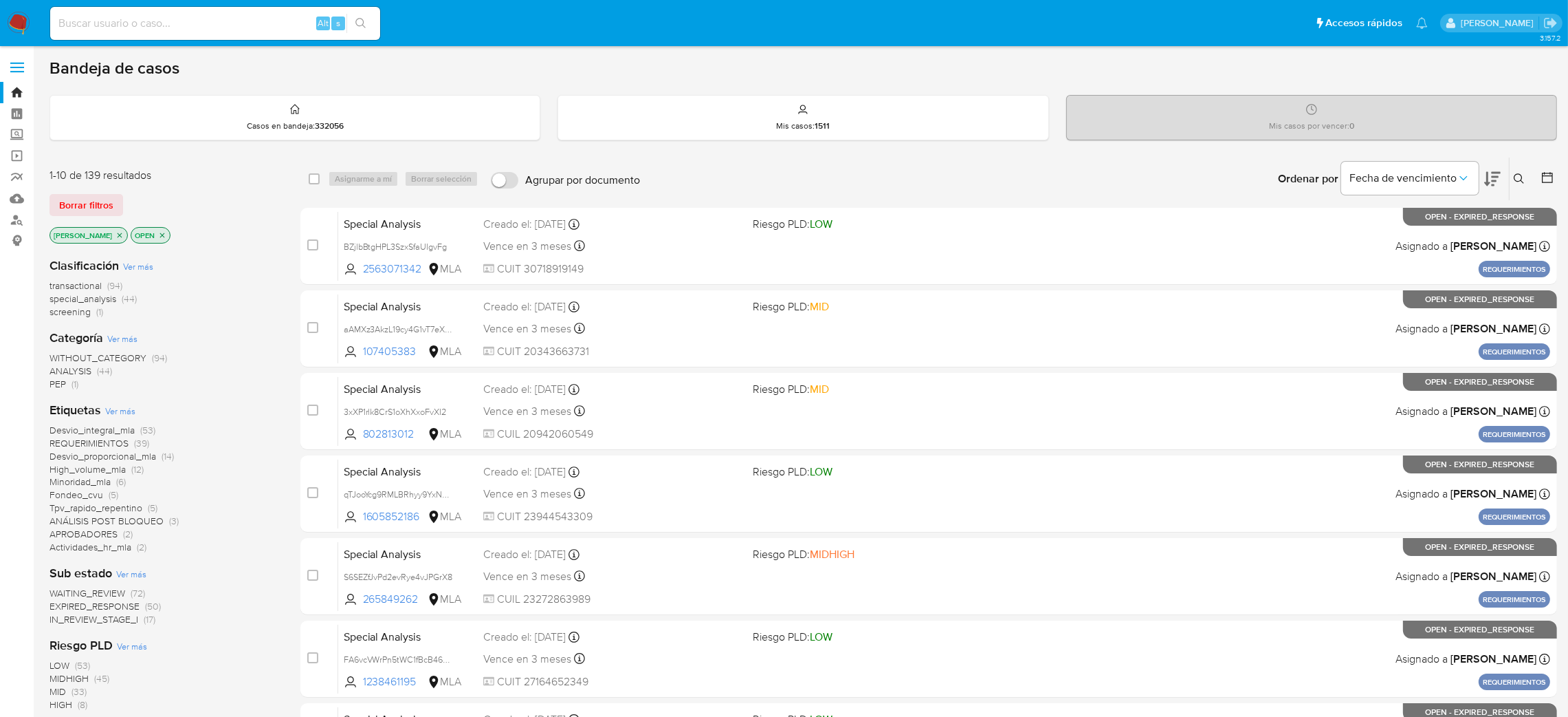
click at [0, 387] on aside "Bandeja Tablero Screening Búsqueda en Listas Watchlist Herramientas Operaciones…" at bounding box center [17, 543] width 34 height 1086
click at [15, 214] on link "Buscador de personas" at bounding box center [81, 220] width 164 height 22
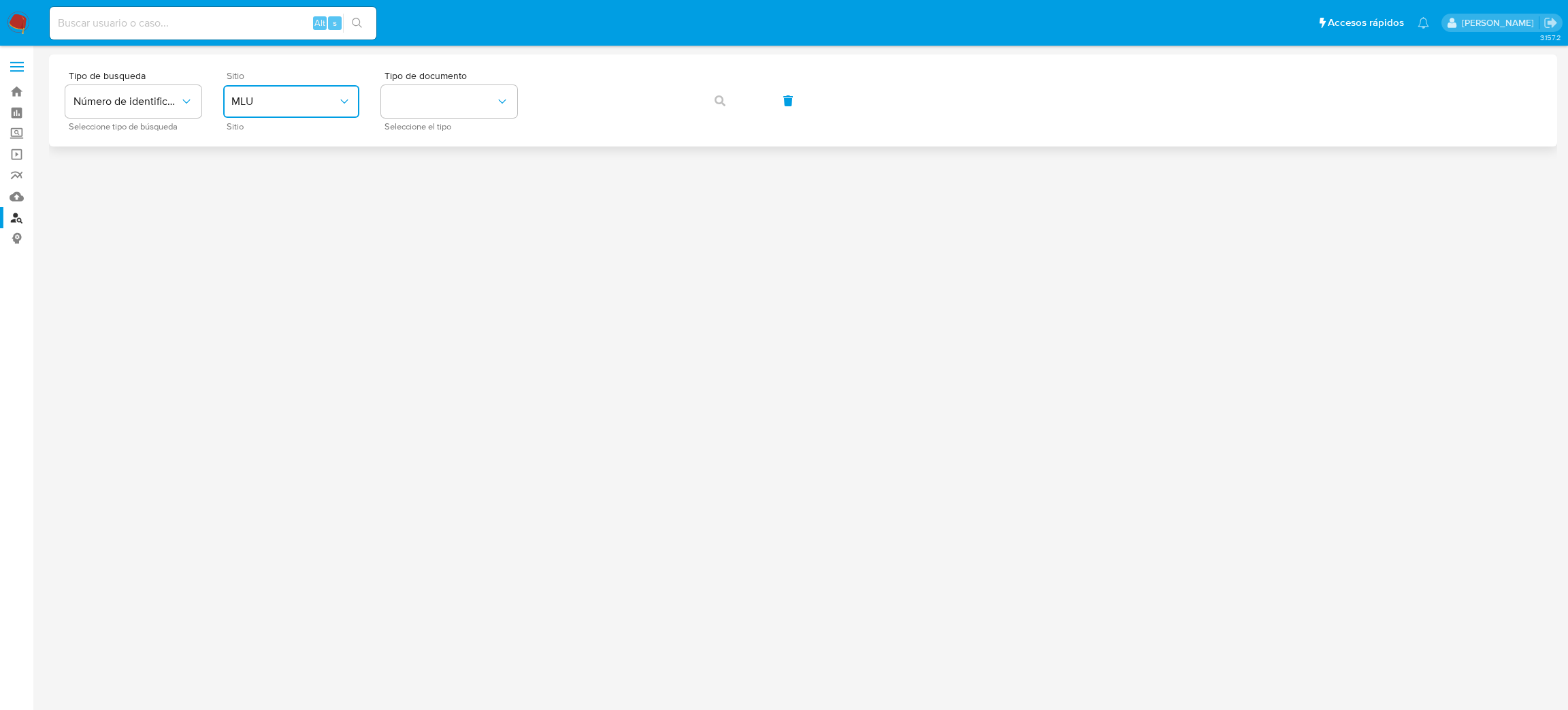
click at [338, 108] on button "MLU" at bounding box center [290, 101] width 136 height 32
click at [278, 162] on div "MLA" at bounding box center [287, 170] width 112 height 32
click at [455, 109] on button "identificationType" at bounding box center [449, 101] width 136 height 32
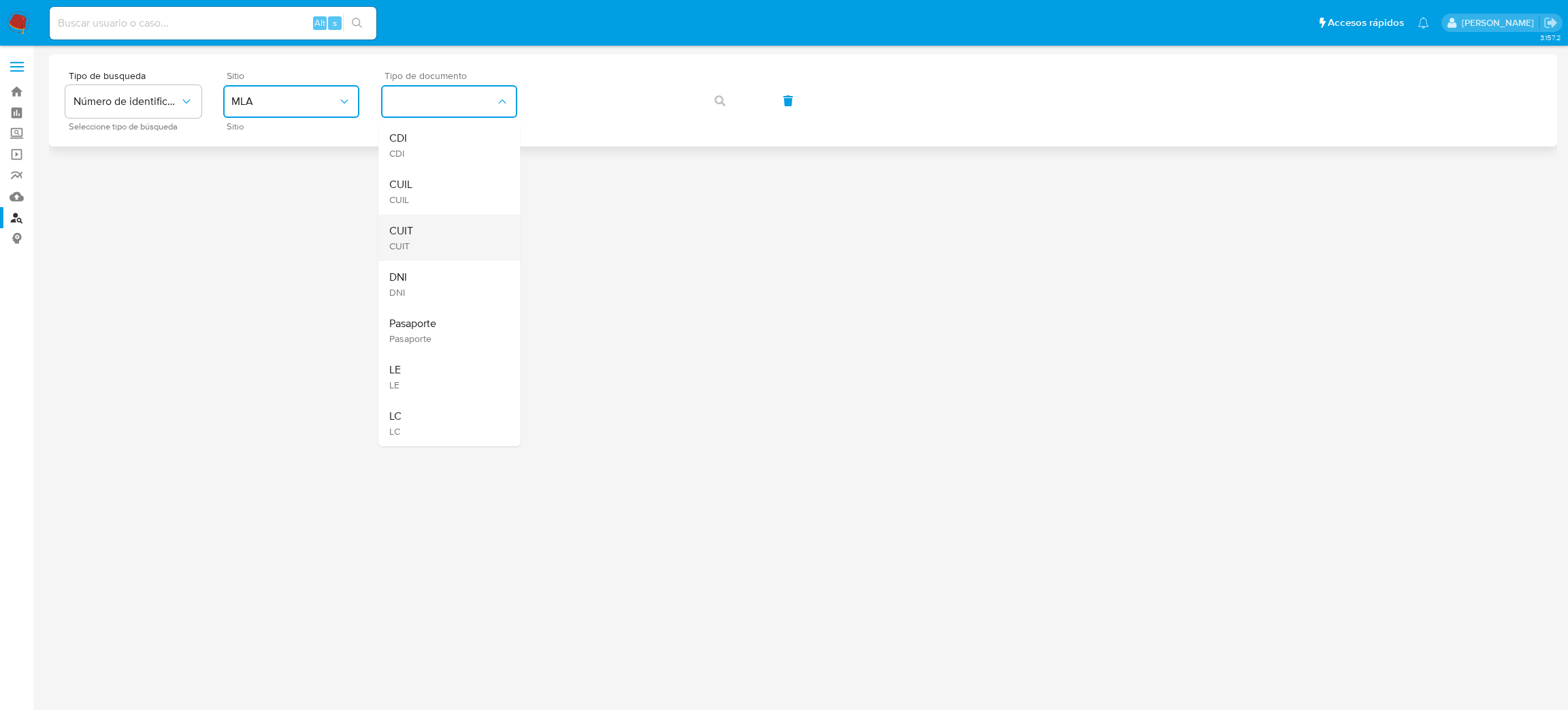
click at [475, 232] on div "CUIT CUIT" at bounding box center [445, 238] width 112 height 46
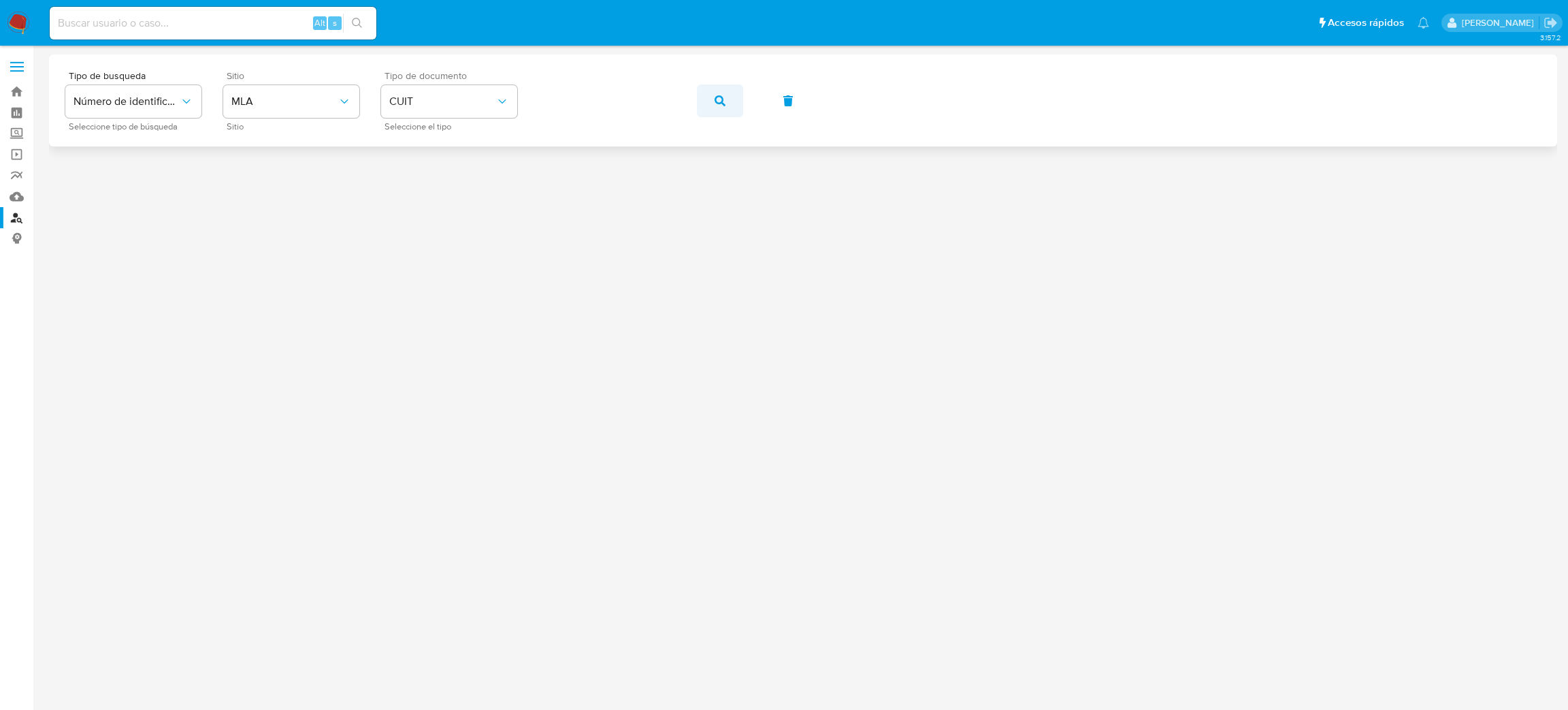
click at [715, 101] on icon "button" at bounding box center [721, 101] width 11 height 11
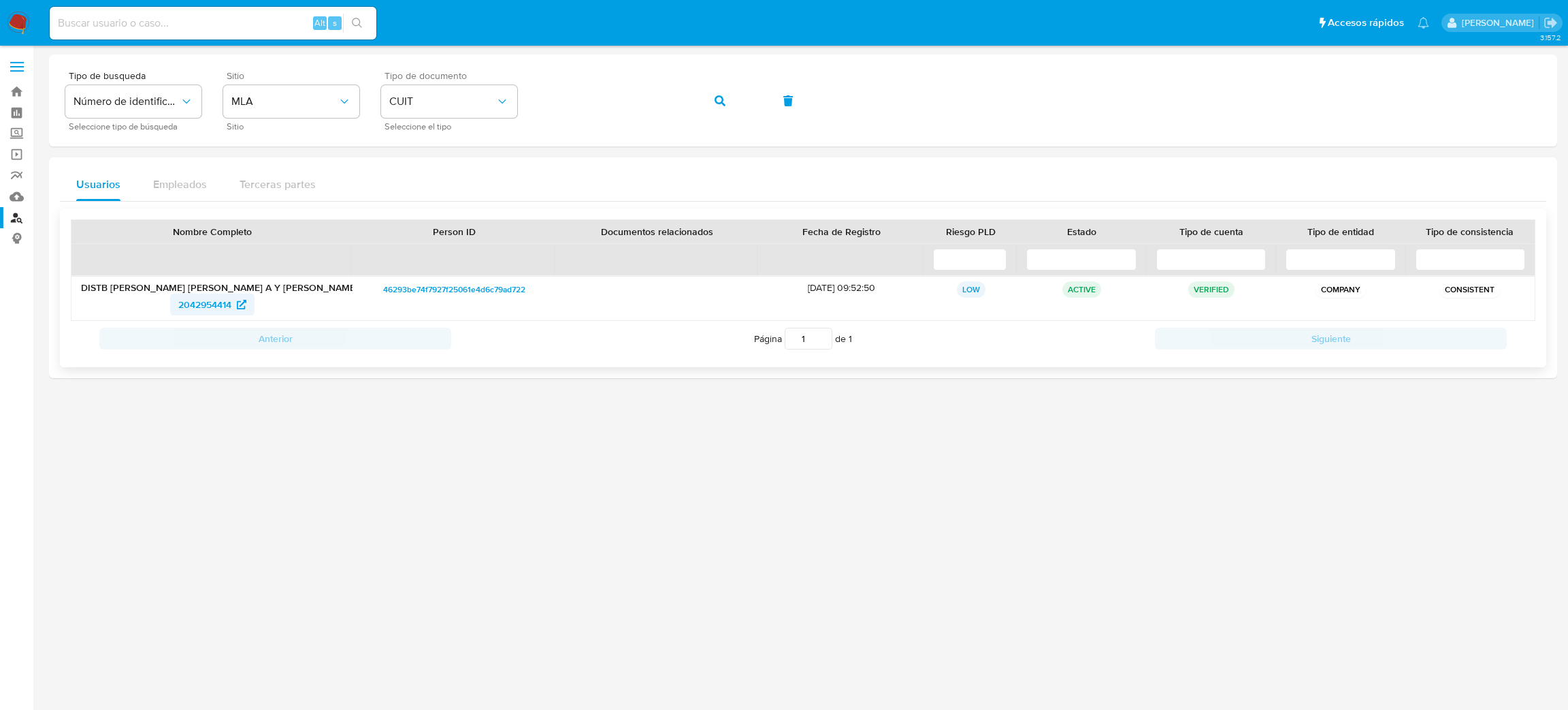
click at [197, 298] on span "2042954414" at bounding box center [204, 305] width 53 height 22
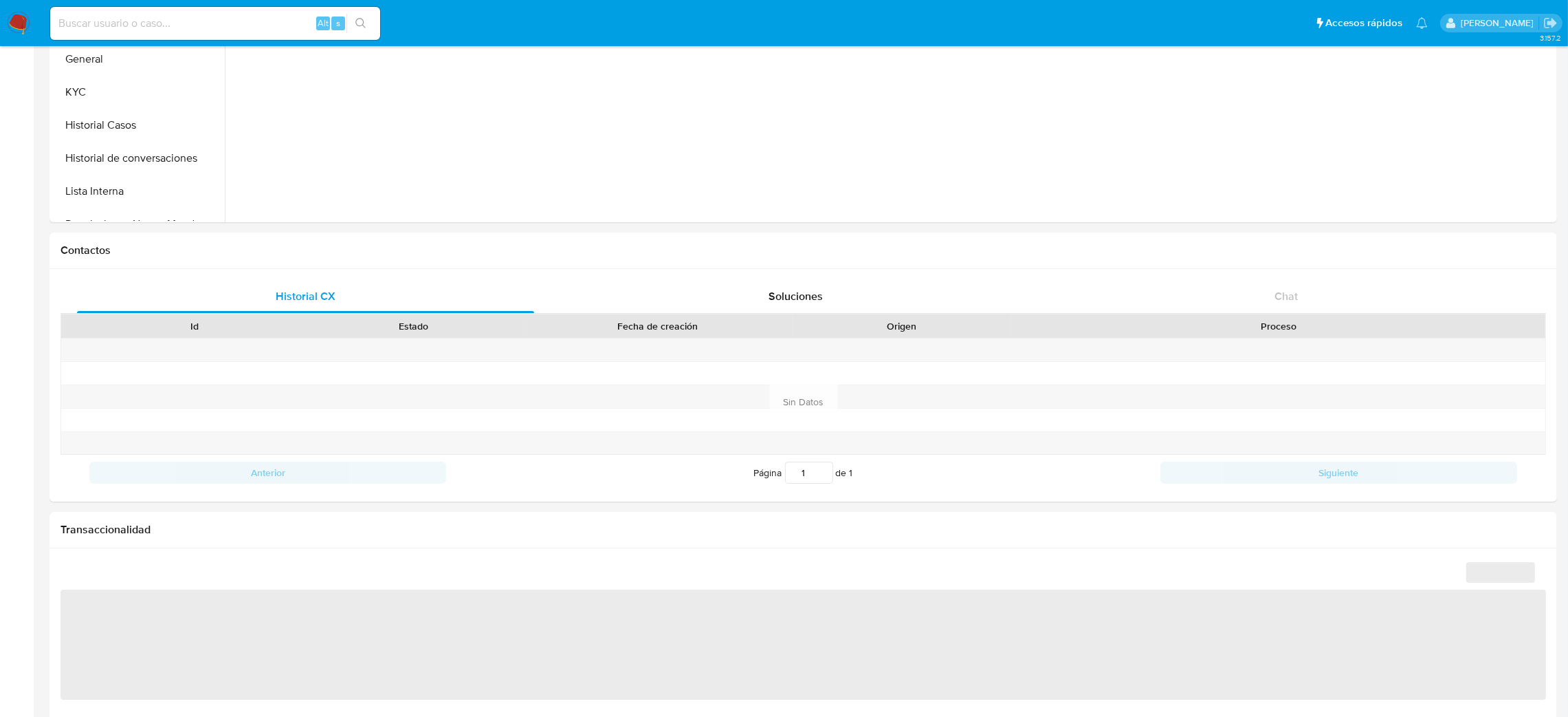
scroll to position [619, 0]
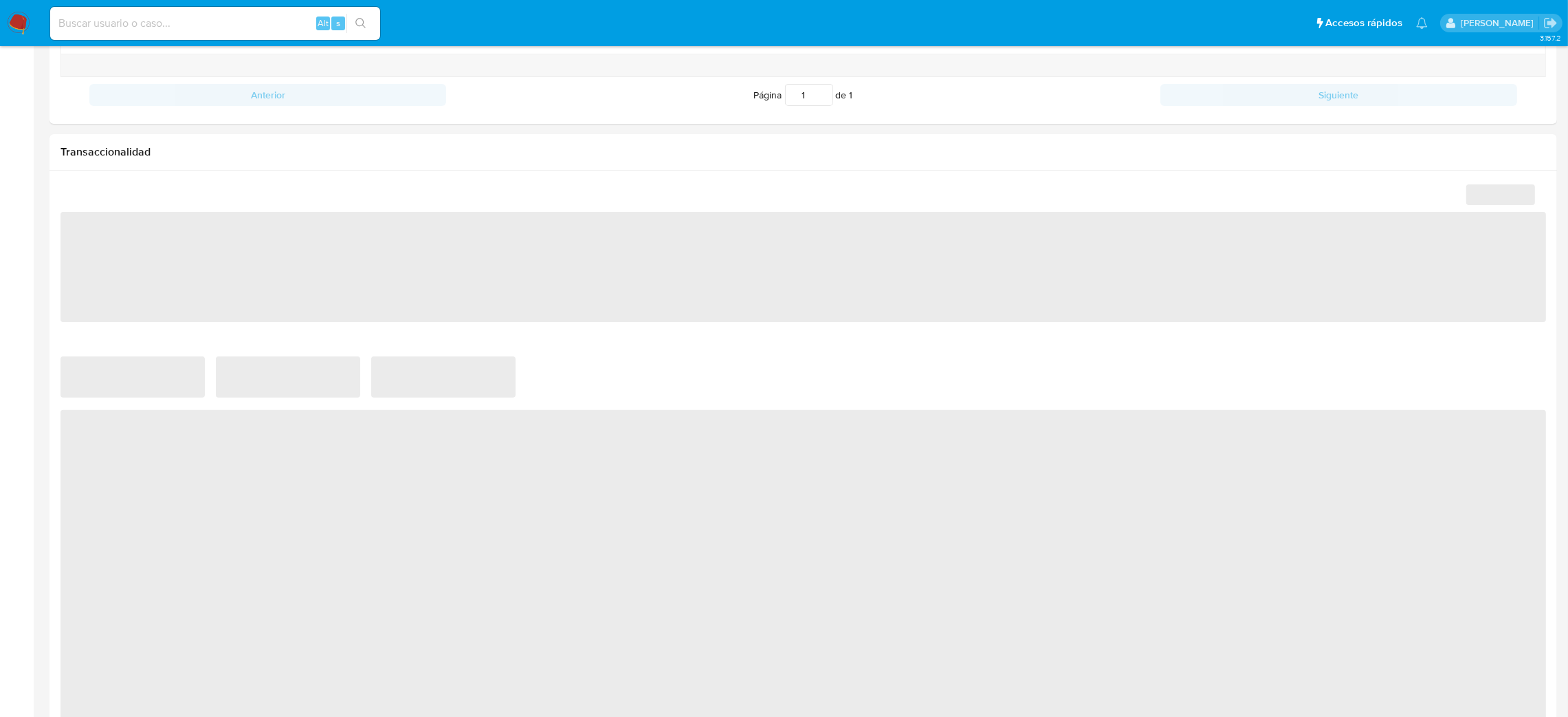
select select "10"
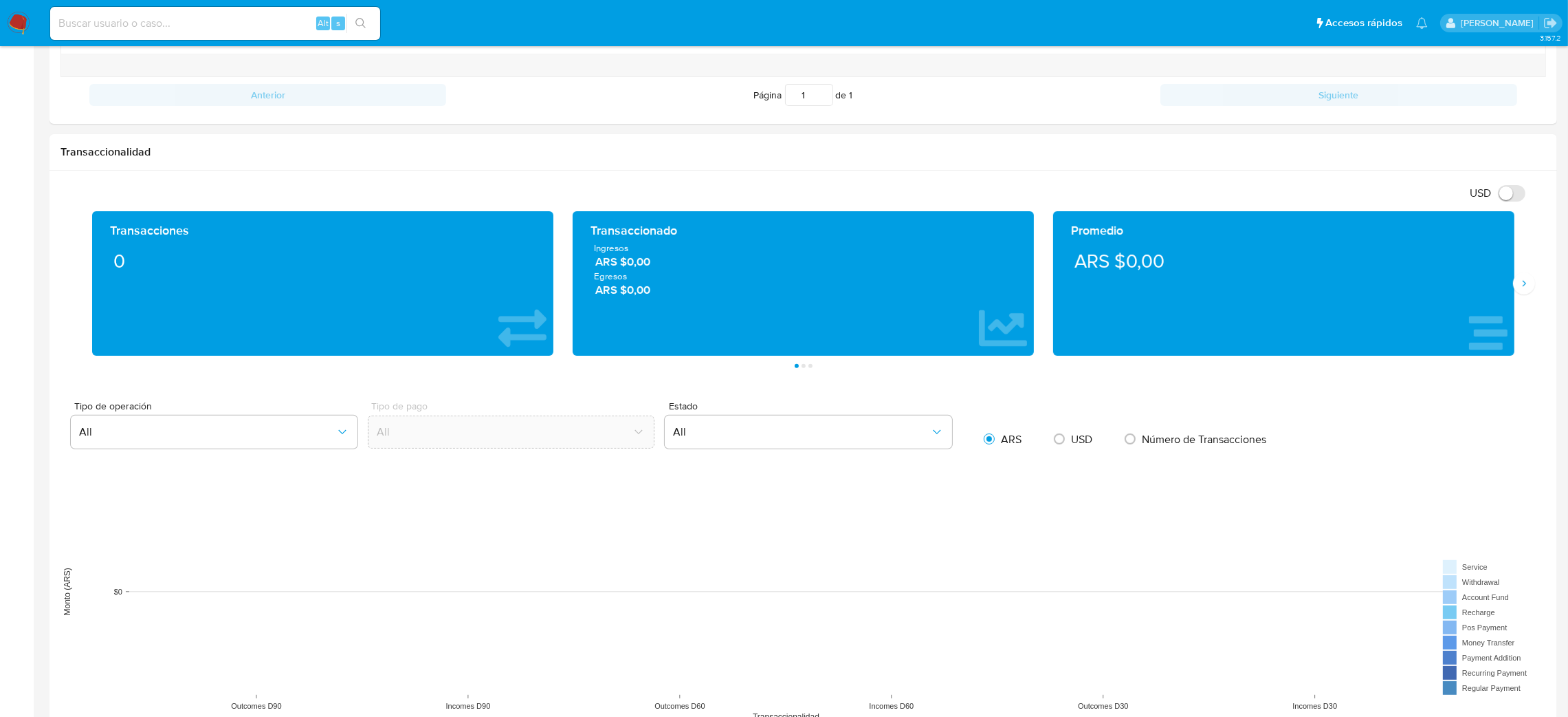
click at [0, 238] on aside "Bandeja Tablero Screening Búsqueda en Listas Watchlist Herramientas Operaciones…" at bounding box center [17, 368] width 34 height 1975
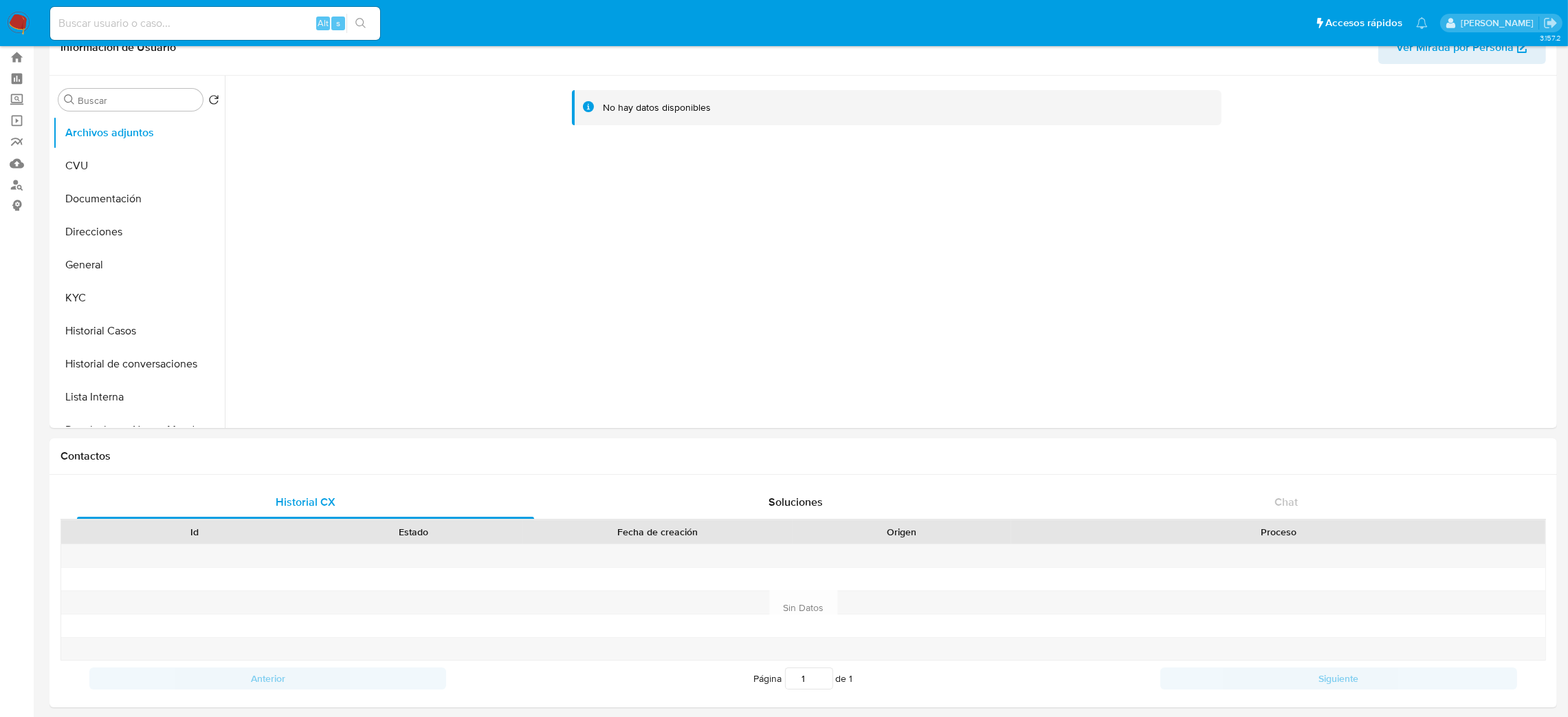
scroll to position [0, 0]
